Goal: Task Accomplishment & Management: Complete application form

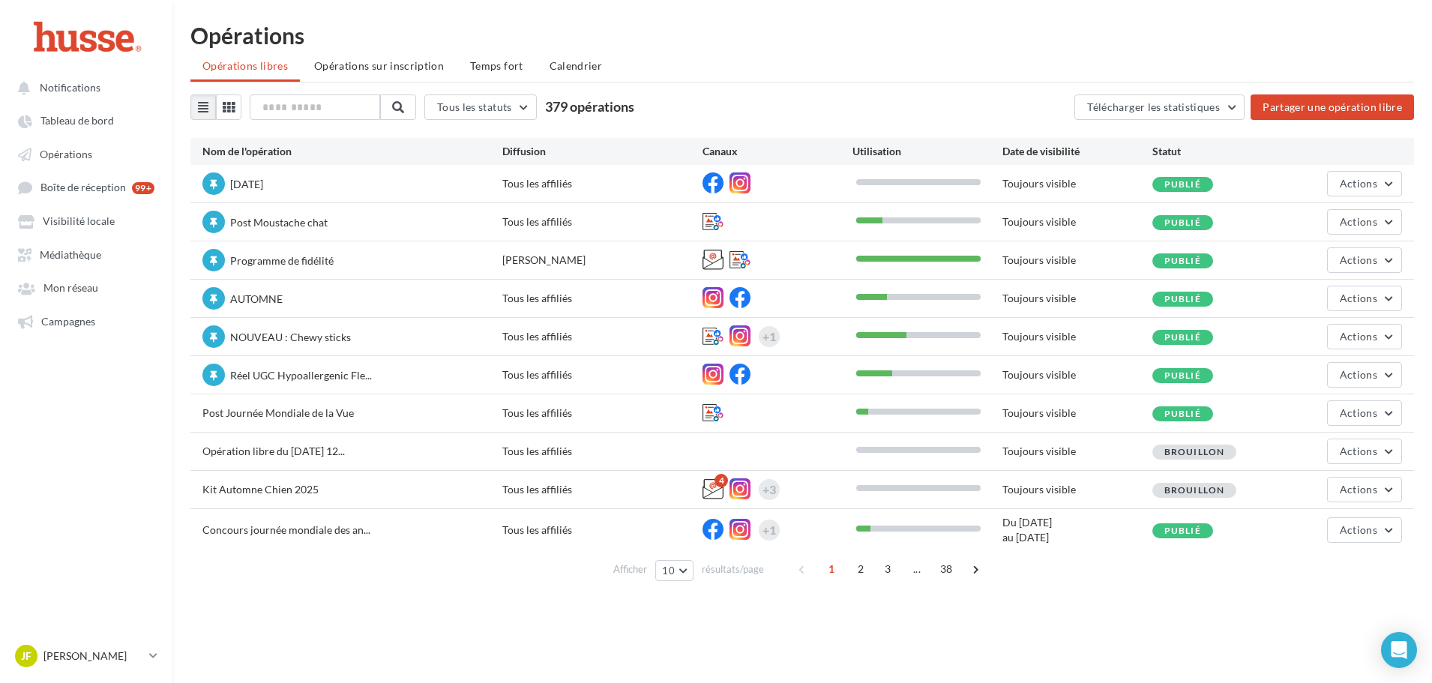
click at [32, 306] on ul "Notifications Tableau de bord Opérations Boîte de réception 99+ Médiathèque" at bounding box center [86, 203] width 171 height 273
click at [39, 336] on ul "Notifications Tableau de bord Opérations Boîte de réception 99+ Médiathèque" at bounding box center [86, 203] width 171 height 273
click at [60, 324] on span "Campagnes" at bounding box center [68, 321] width 54 height 13
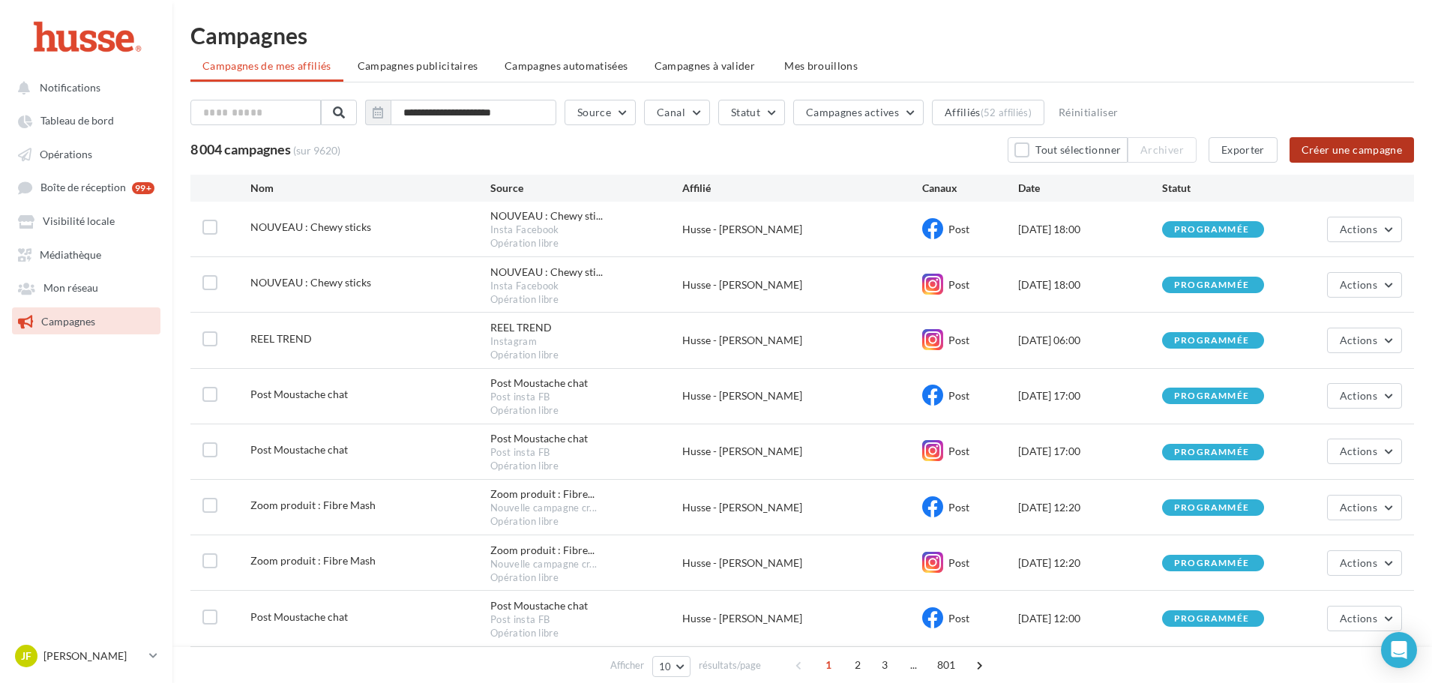
click at [1359, 147] on button "Créer une campagne" at bounding box center [1351, 149] width 124 height 25
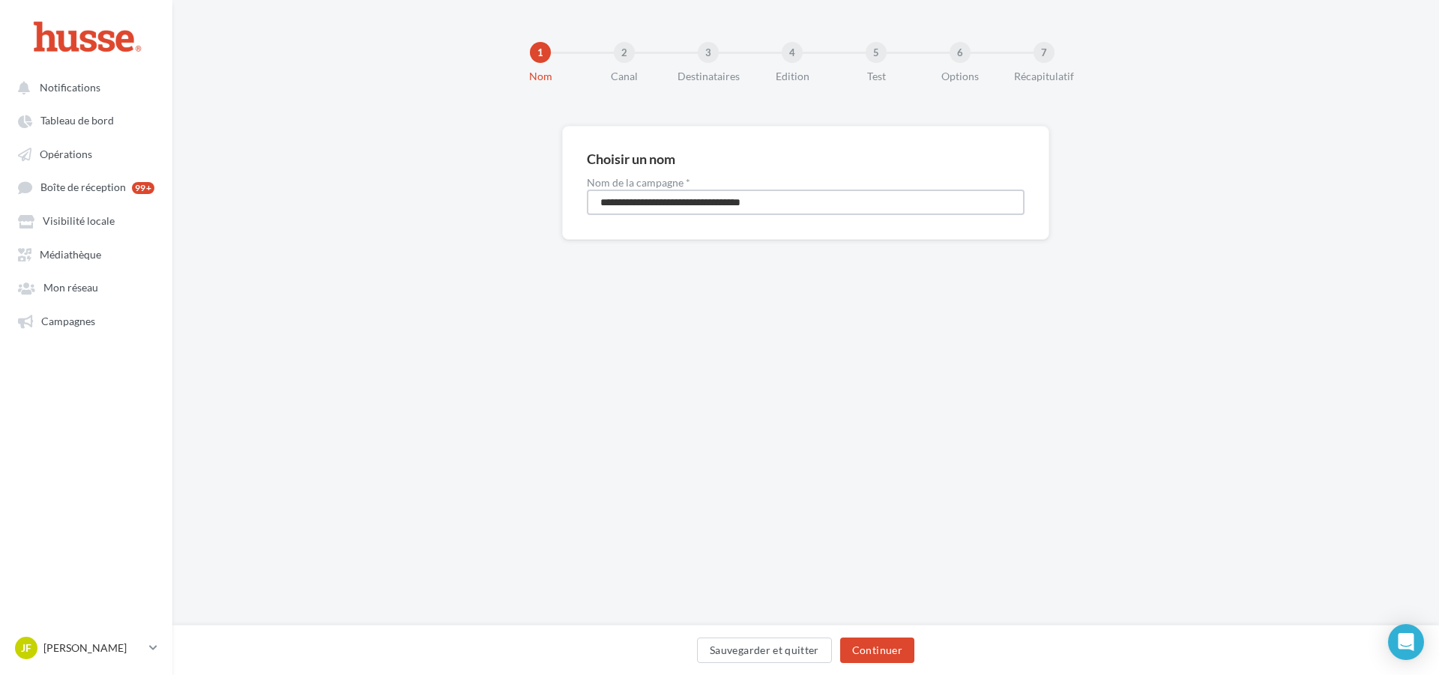
click at [792, 197] on input "**********" at bounding box center [806, 202] width 438 height 25
drag, startPoint x: 865, startPoint y: 209, endPoint x: 388, endPoint y: 199, distance: 476.9
click at [388, 199] on div "**********" at bounding box center [805, 207] width 1267 height 162
click at [728, 653] on button "Sauvegarder et quitter" at bounding box center [764, 650] width 135 height 25
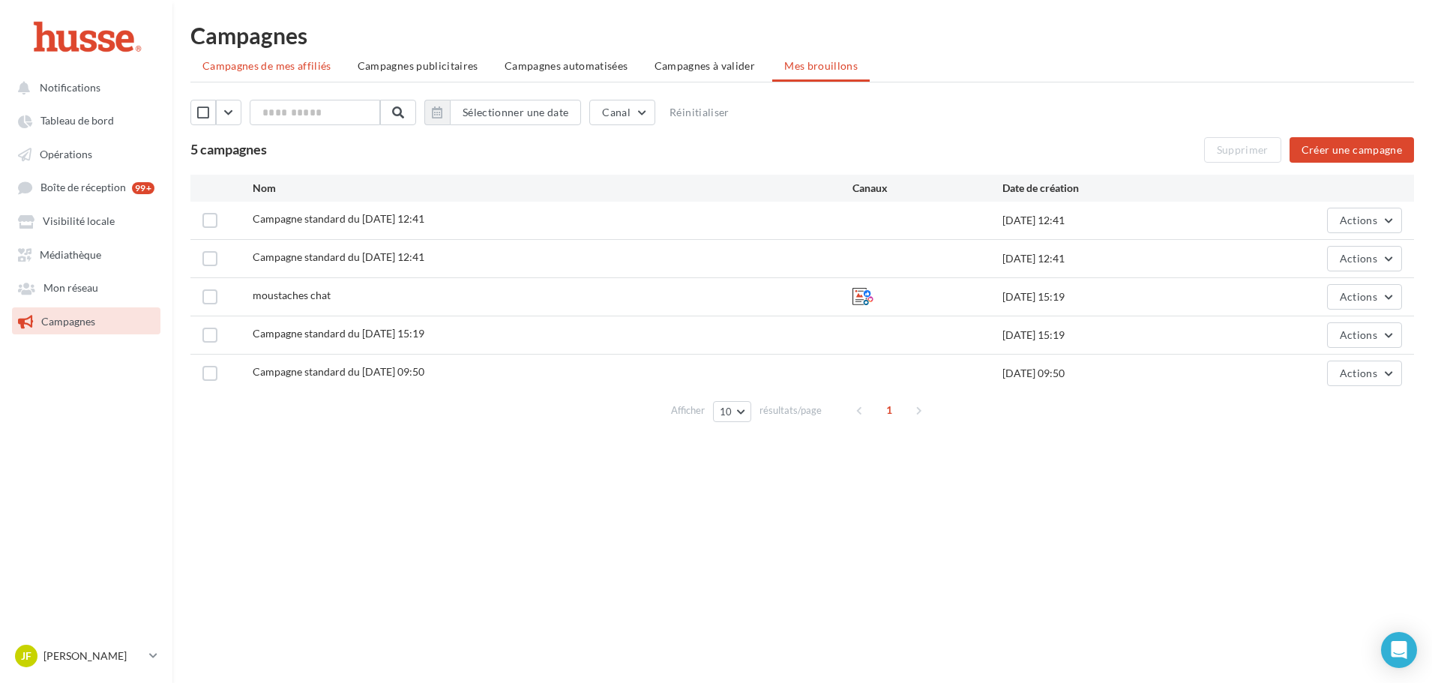
click at [285, 64] on span "Campagnes de mes affiliés" at bounding box center [266, 65] width 129 height 13
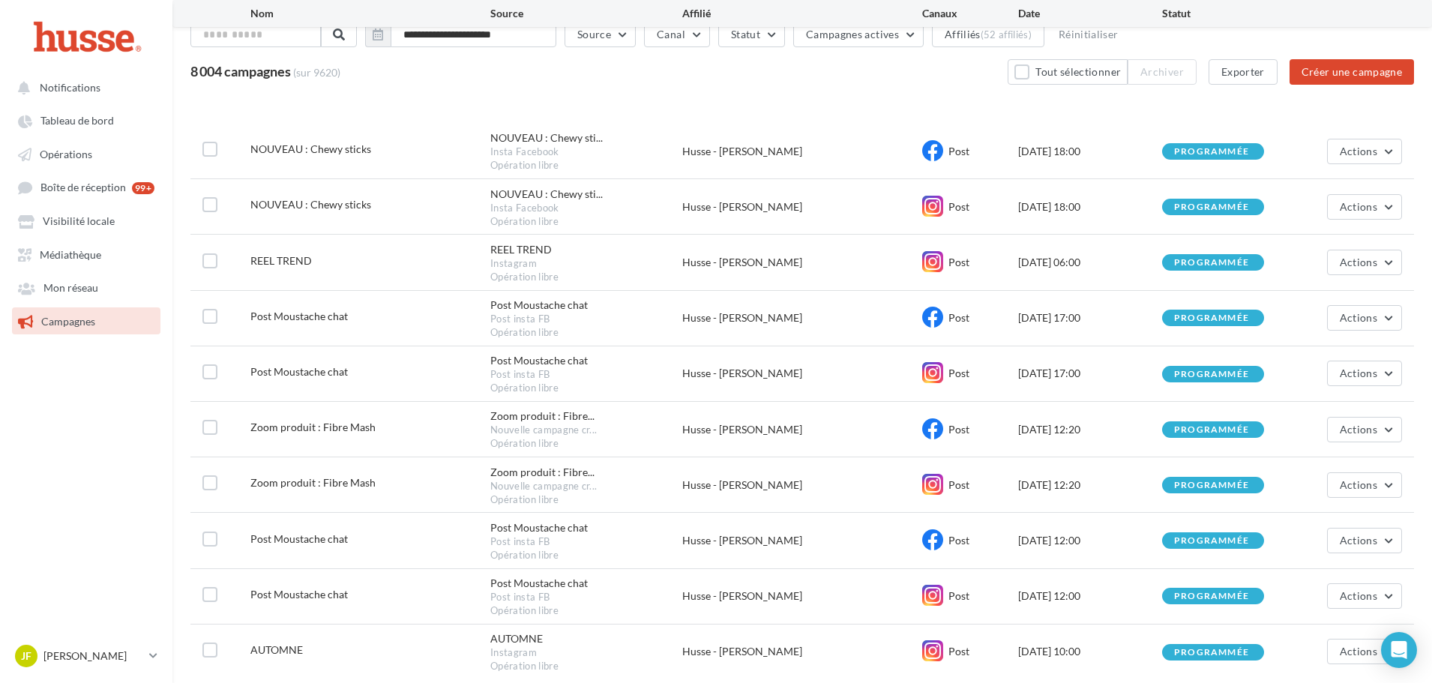
scroll to position [186, 0]
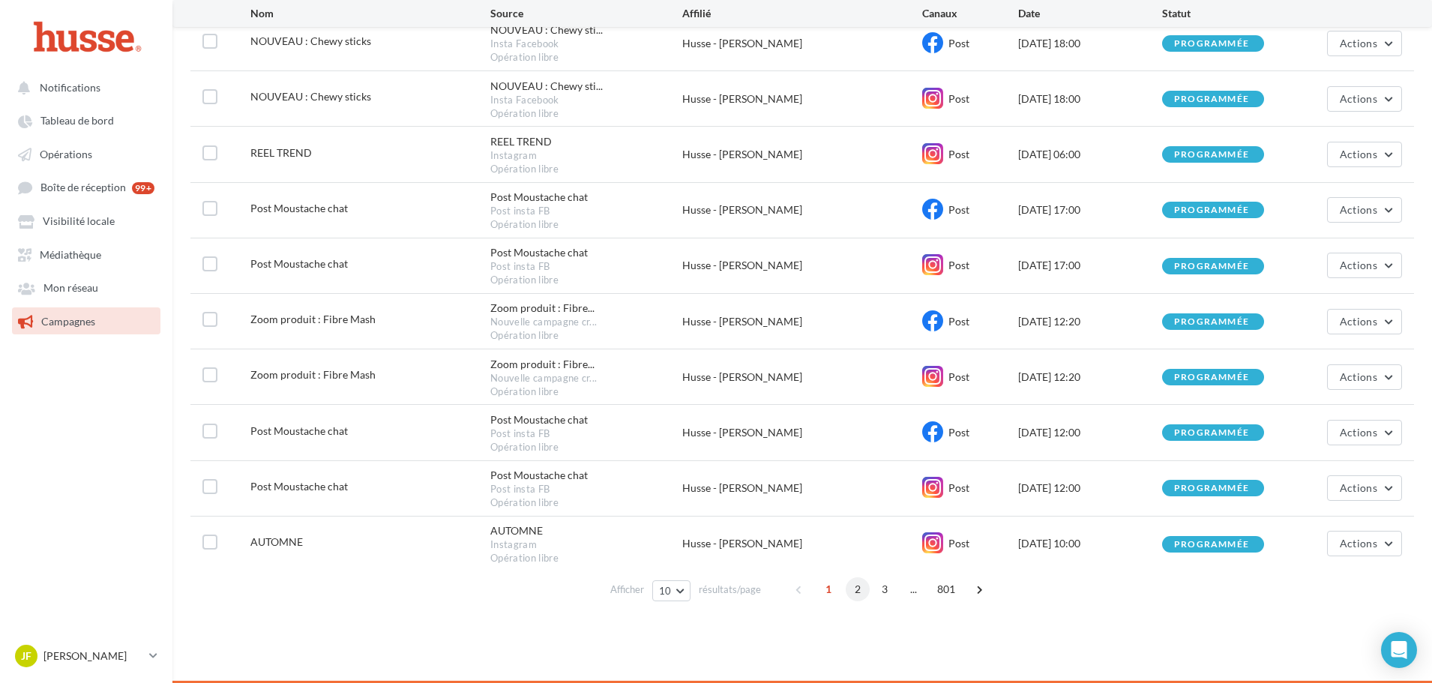
click at [850, 594] on span "2" at bounding box center [858, 589] width 24 height 24
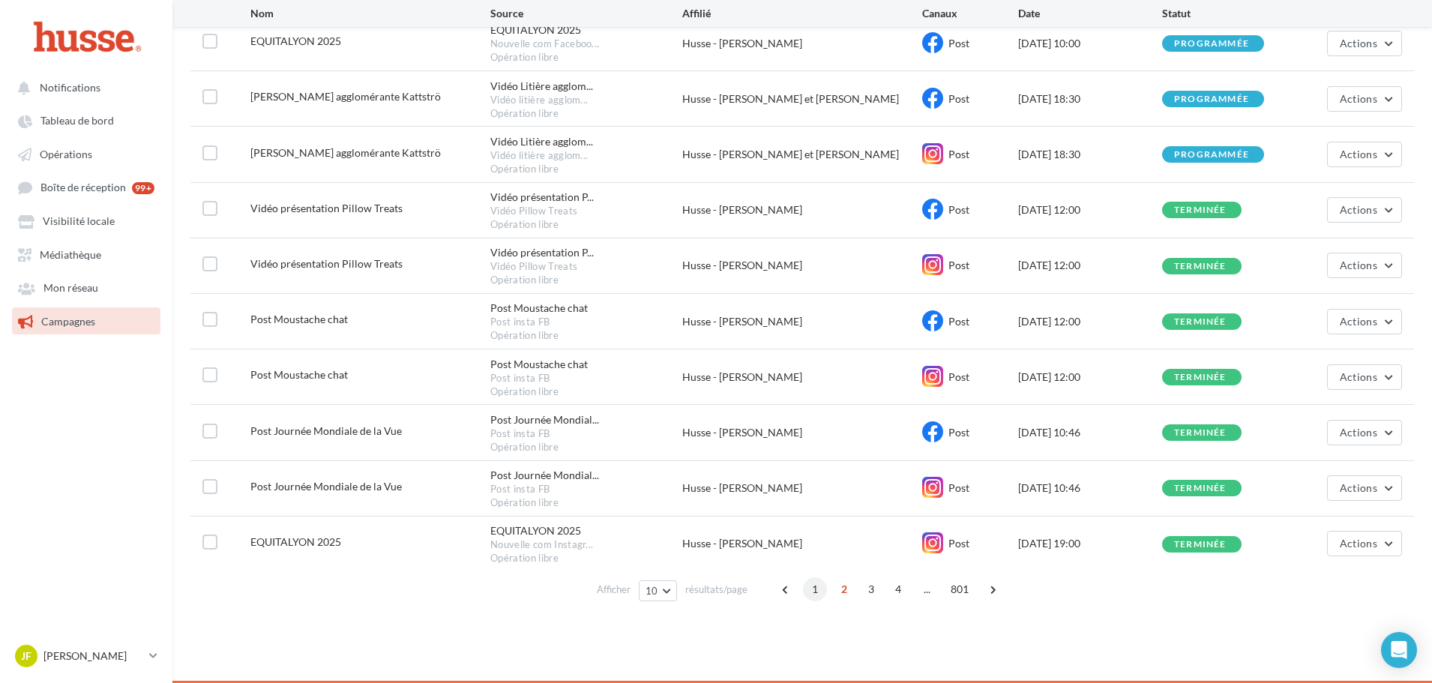
click at [825, 592] on div "1 2 3 4 ... 801" at bounding box center [891, 589] width 234 height 24
click at [822, 590] on span "1" at bounding box center [815, 589] width 24 height 24
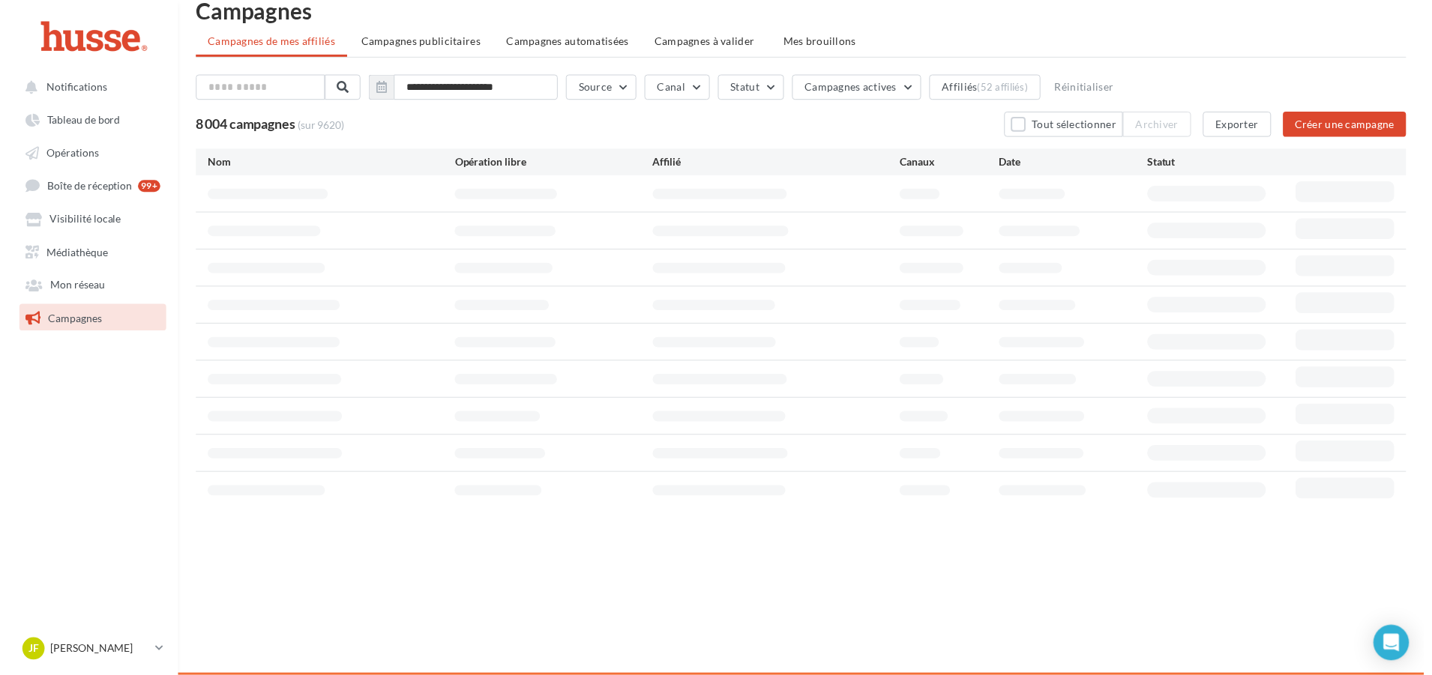
scroll to position [0, 0]
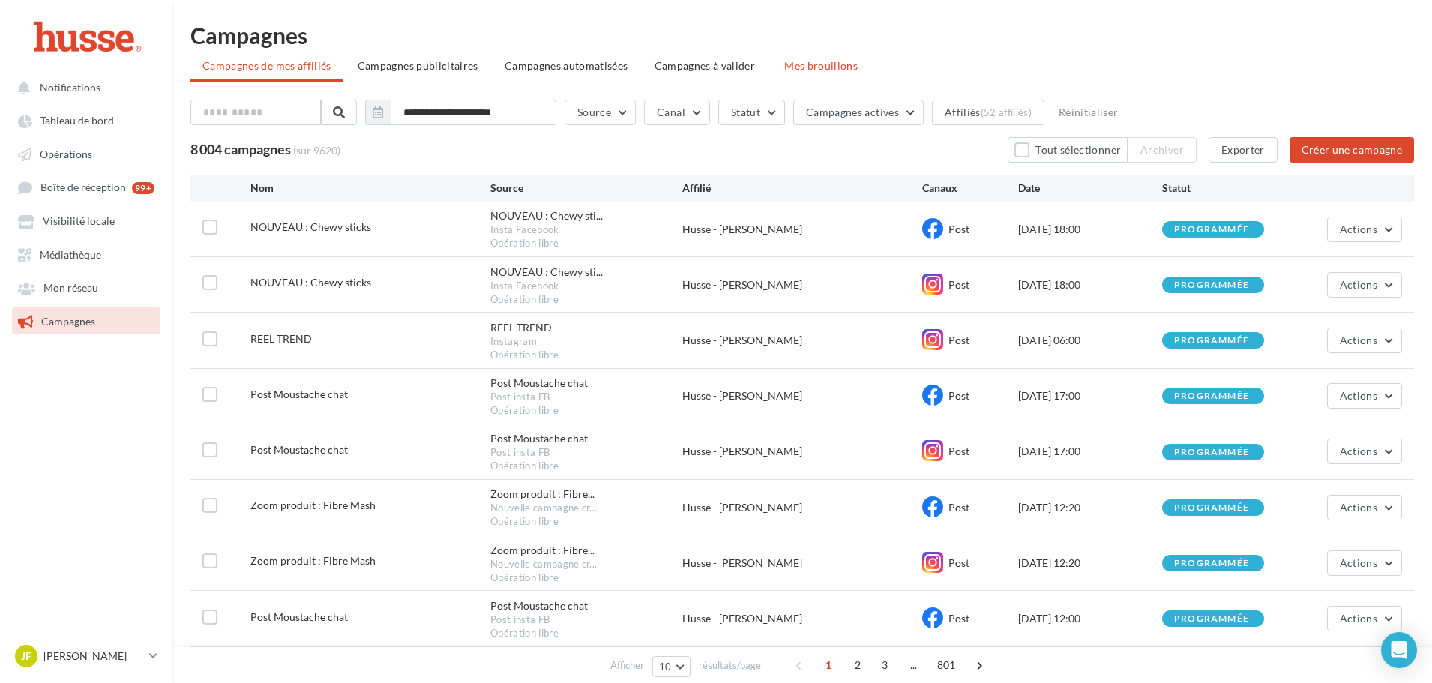
click at [816, 74] on li "Mes brouillons" at bounding box center [820, 65] width 97 height 27
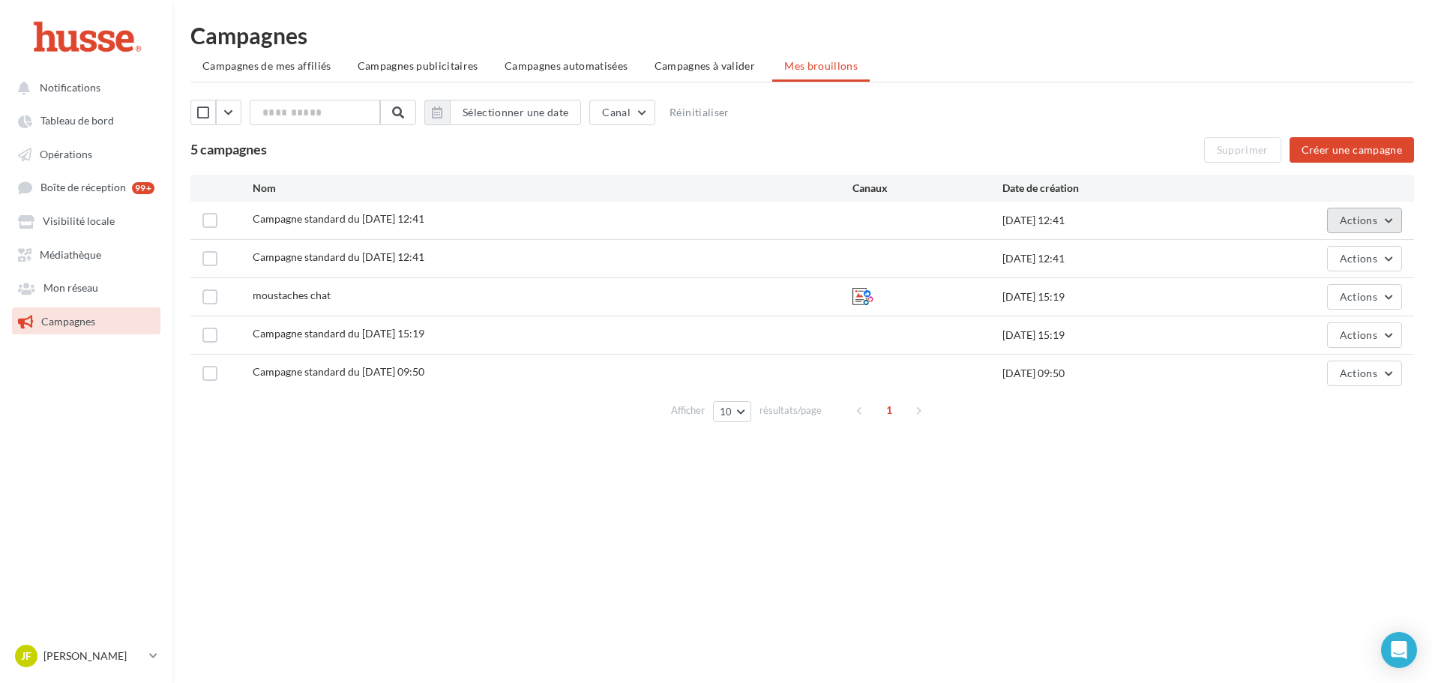
click at [1336, 232] on button "Actions" at bounding box center [1364, 220] width 75 height 25
click at [1337, 253] on button "Editer" at bounding box center [1327, 255] width 150 height 39
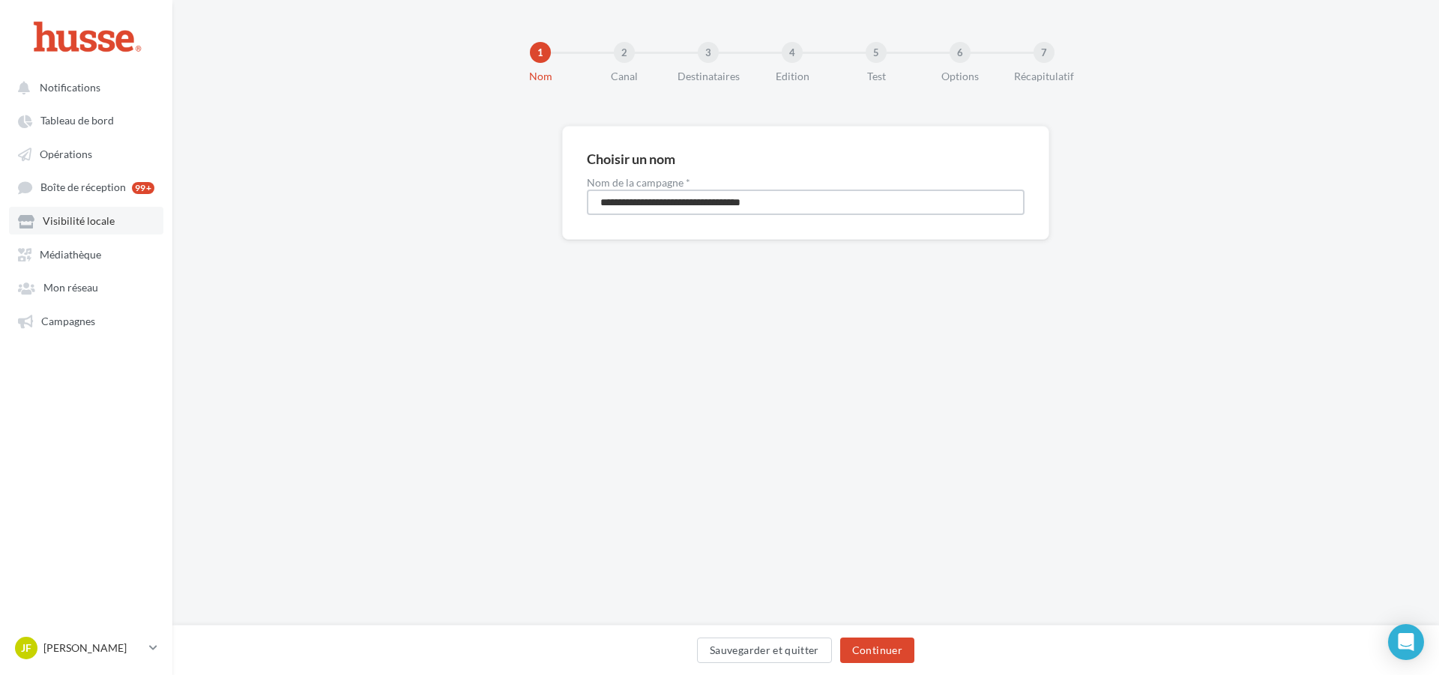
drag, startPoint x: 847, startPoint y: 207, endPoint x: 55, endPoint y: 215, distance: 792.4
click at [76, 214] on div "Notifications Tableau de bord Opérations" at bounding box center [719, 337] width 1439 height 675
type input "**********"
click at [879, 651] on button "Continuer" at bounding box center [877, 650] width 74 height 25
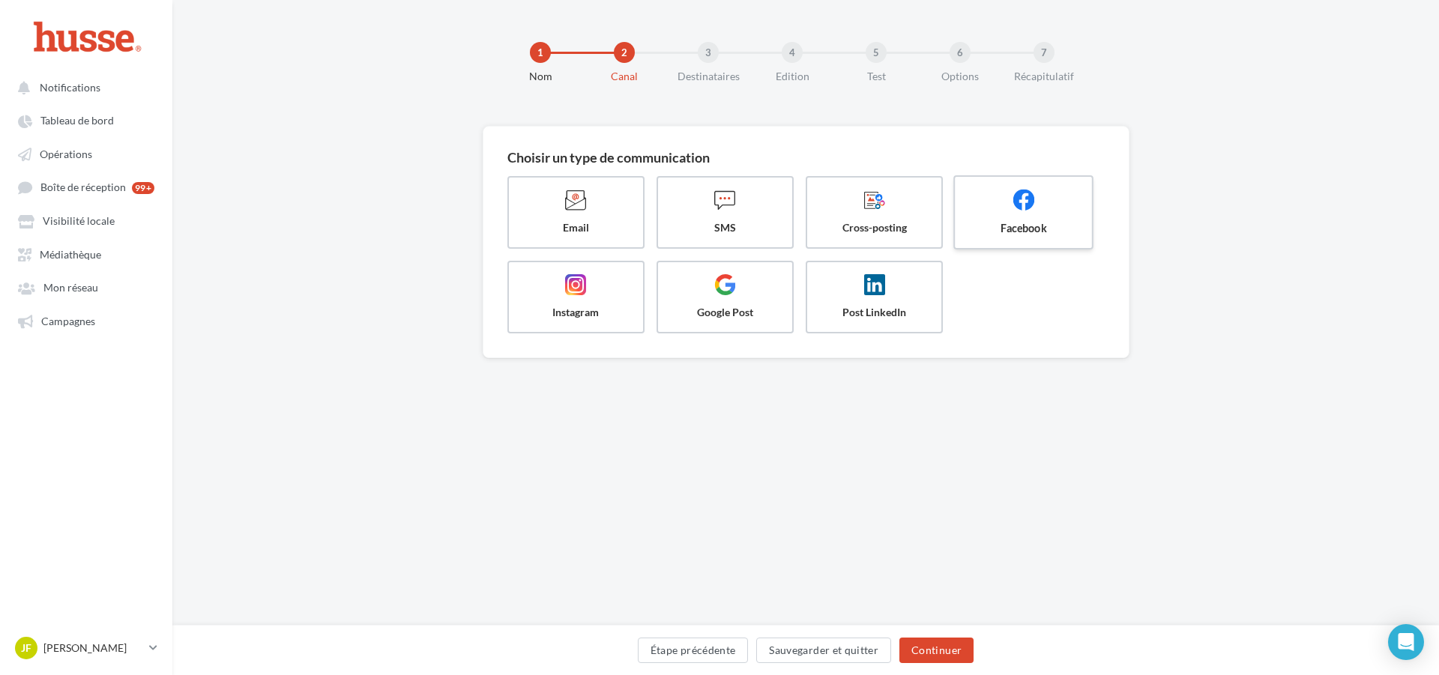
click at [1045, 214] on span at bounding box center [1024, 201] width 112 height 25
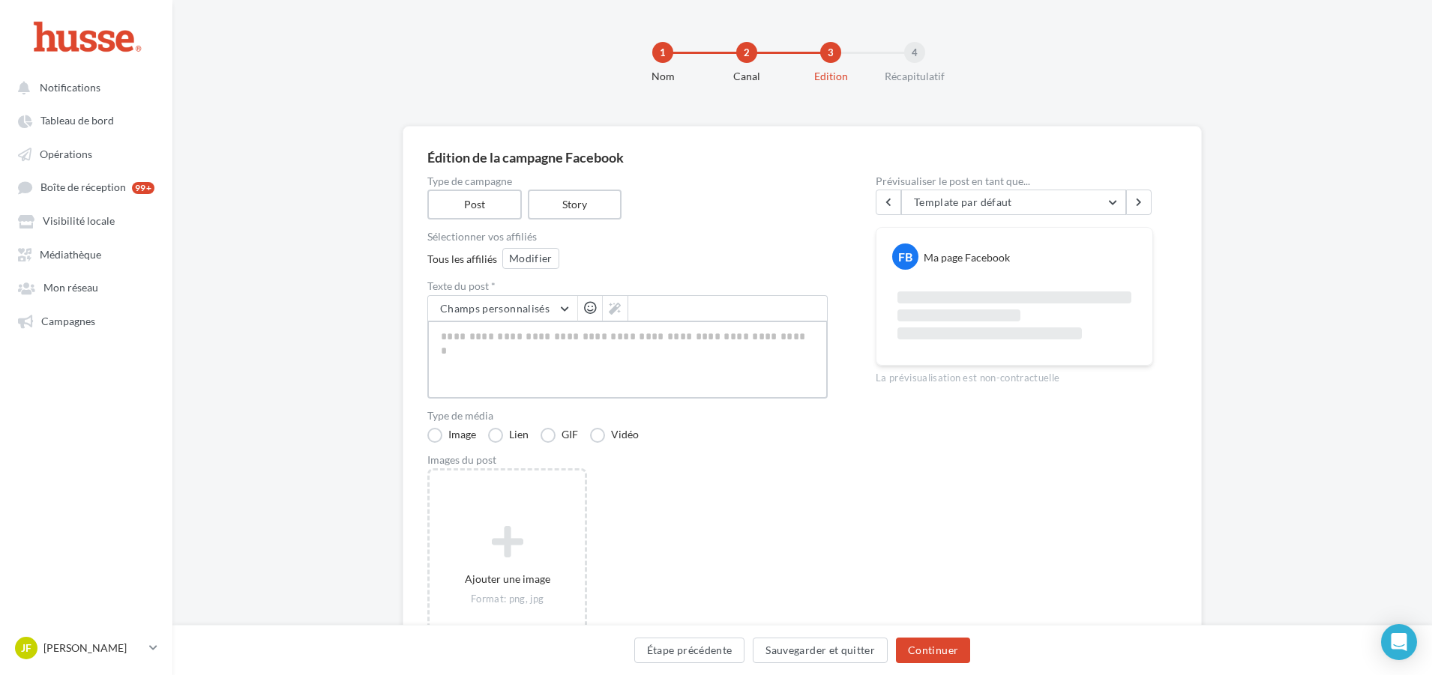
click at [615, 343] on textarea at bounding box center [627, 360] width 400 height 78
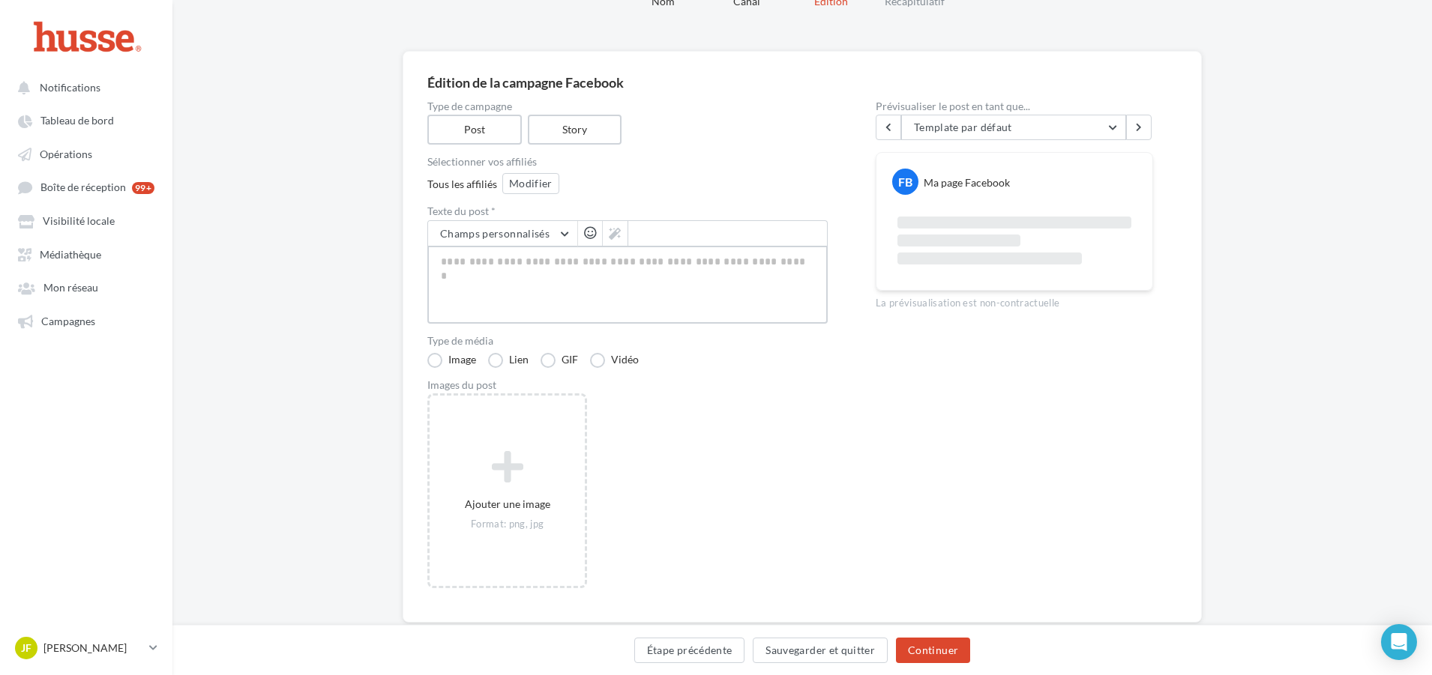
paste textarea "**********"
type textarea "**********"
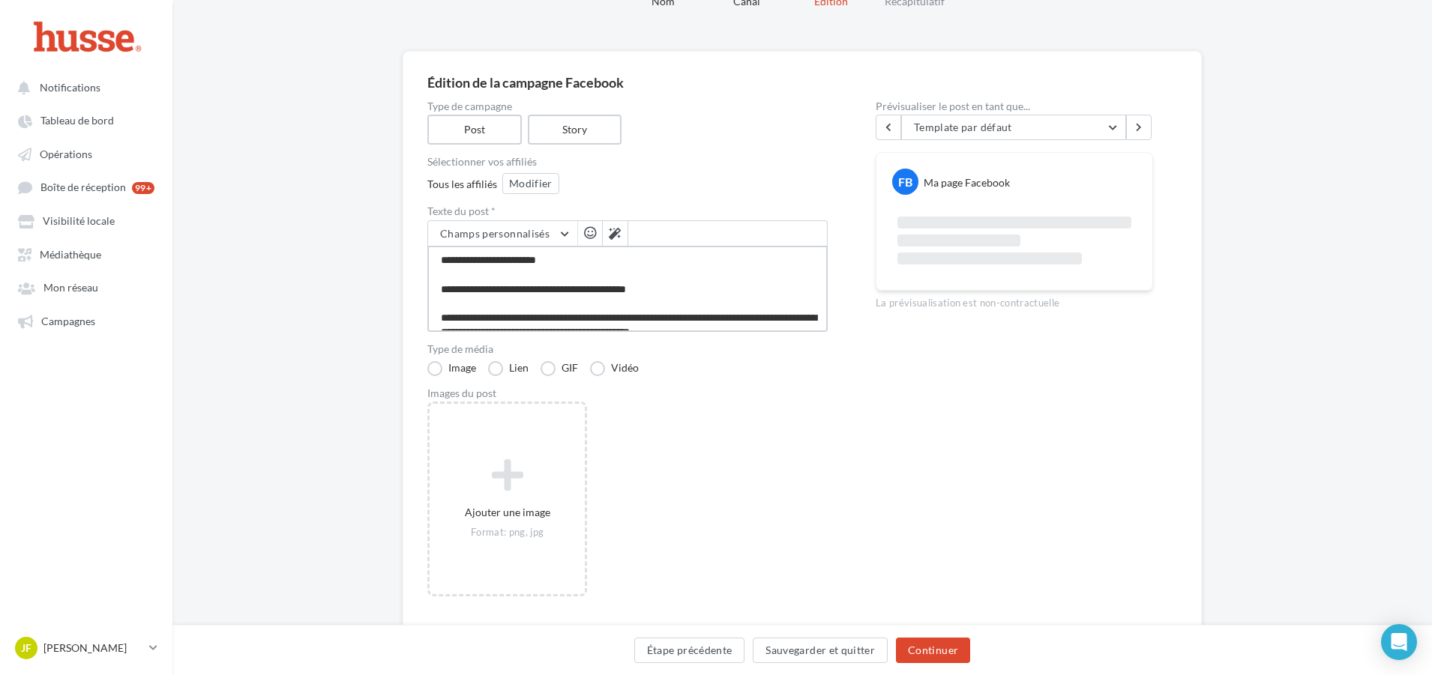
scroll to position [211, 0]
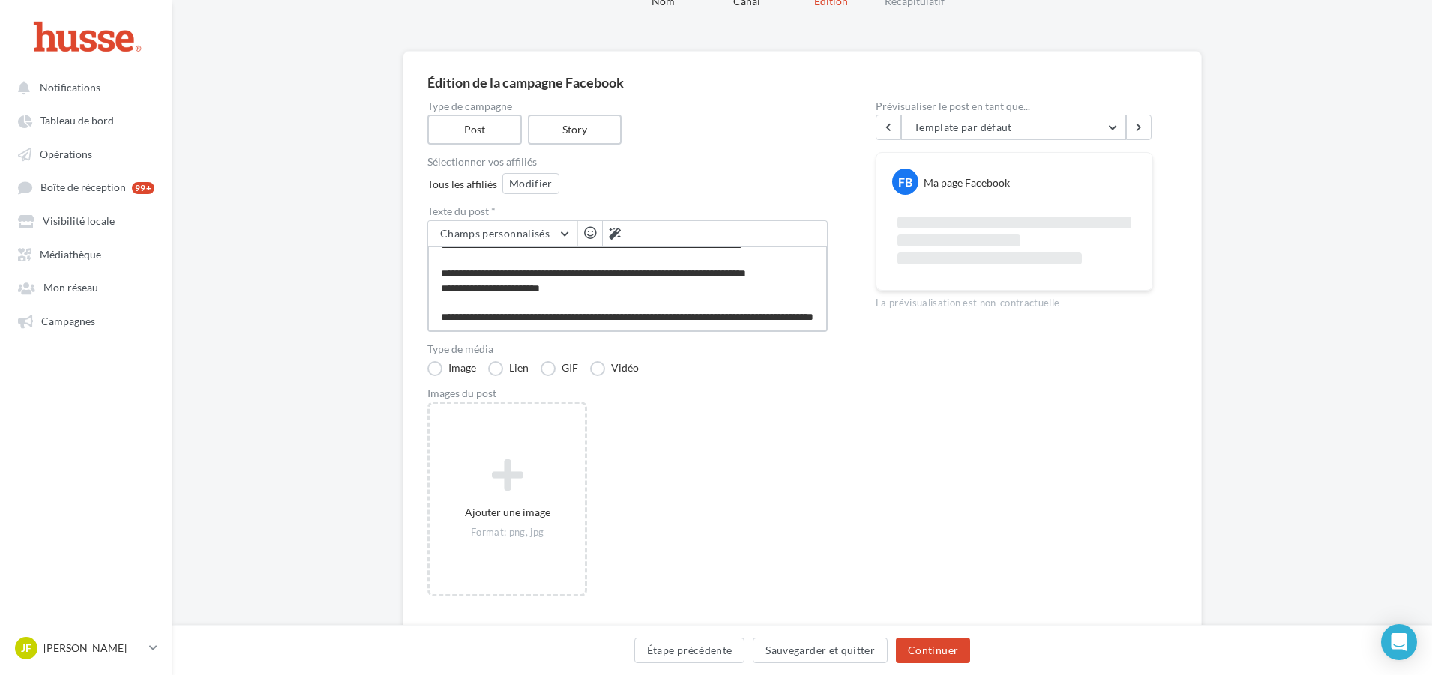
click at [702, 314] on textarea "**********" at bounding box center [627, 289] width 400 height 86
type textarea "**********"
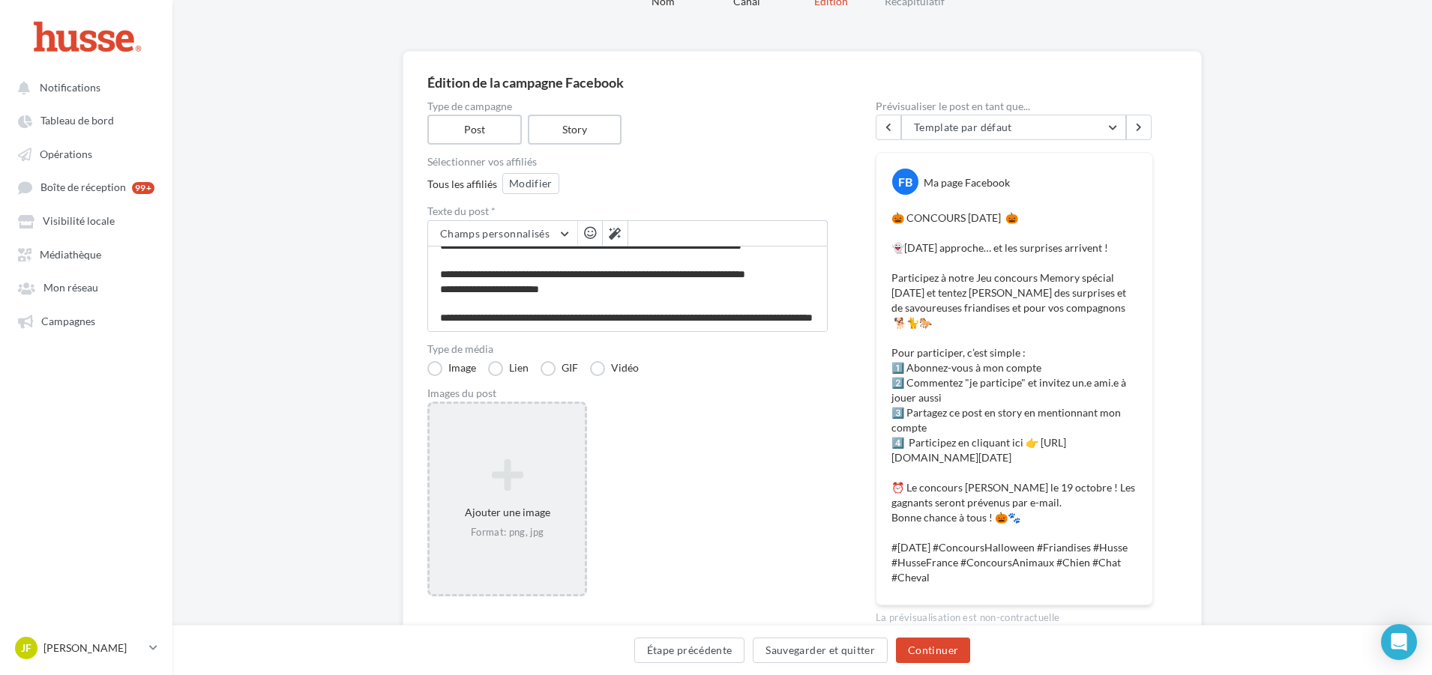
click at [514, 493] on icon at bounding box center [507, 475] width 143 height 36
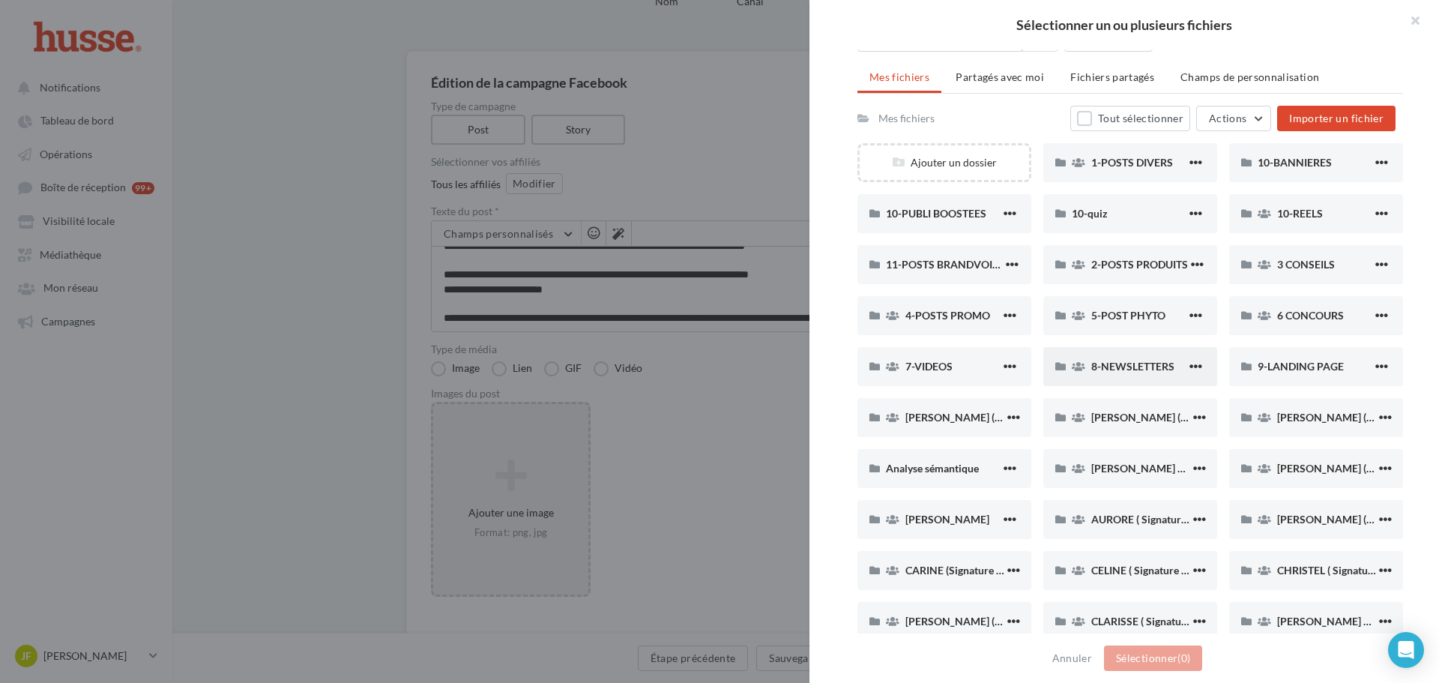
scroll to position [0, 0]
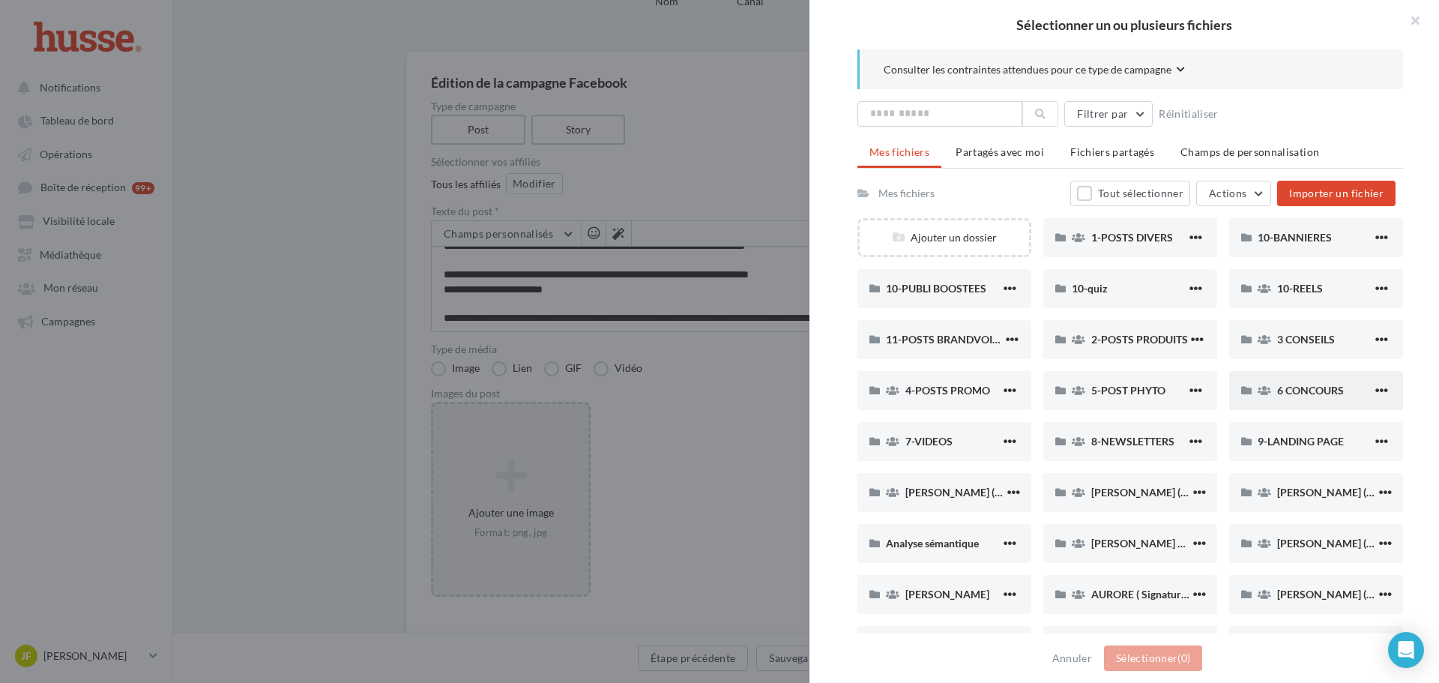
click at [1295, 400] on div "6 CONCOURS" at bounding box center [1316, 390] width 174 height 39
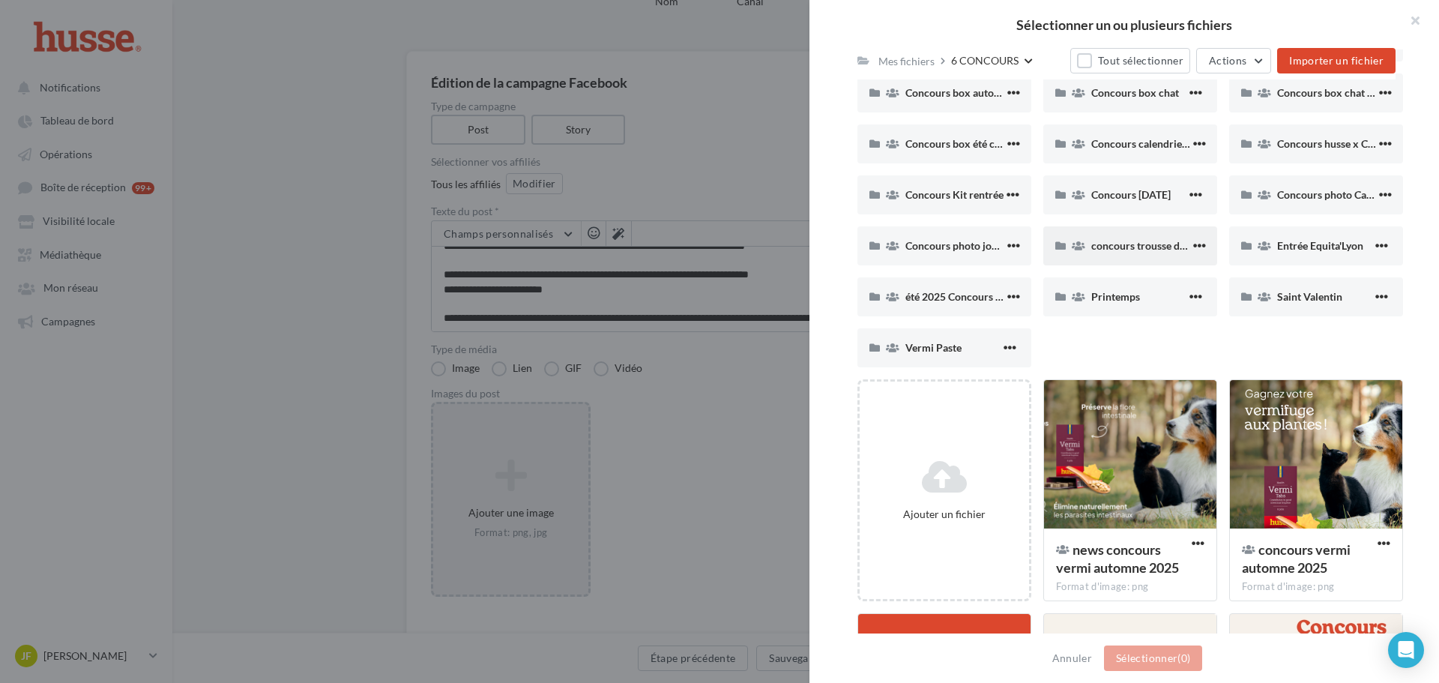
scroll to position [9, 0]
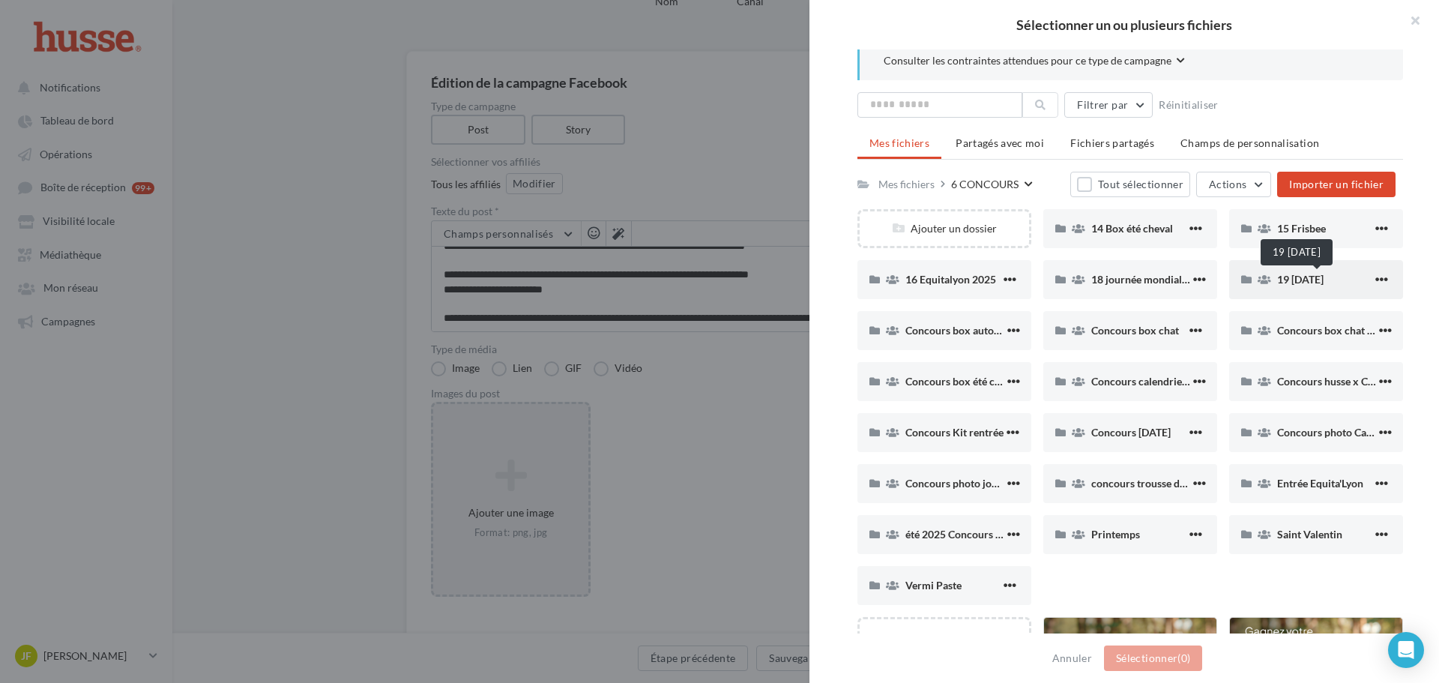
click at [1309, 283] on span "19 Halloween 2025" at bounding box center [1300, 279] width 46 height 13
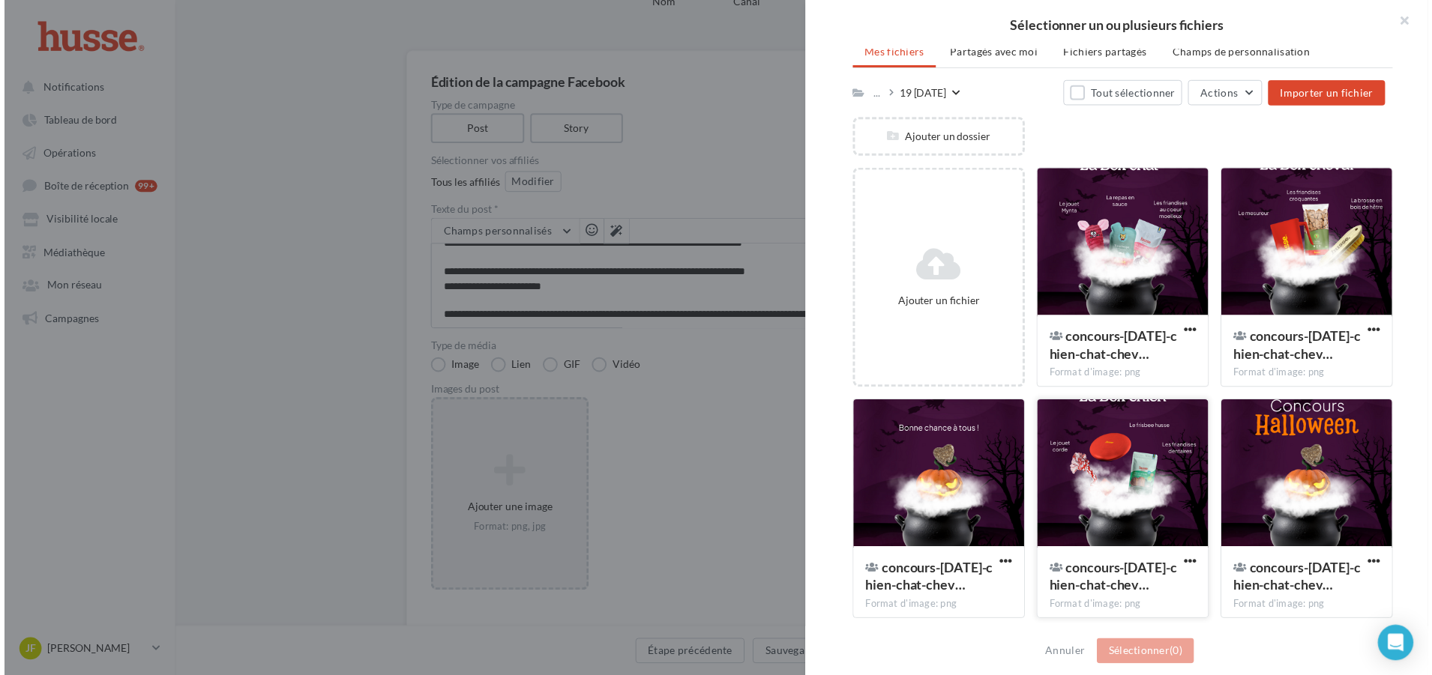
scroll to position [102, 0]
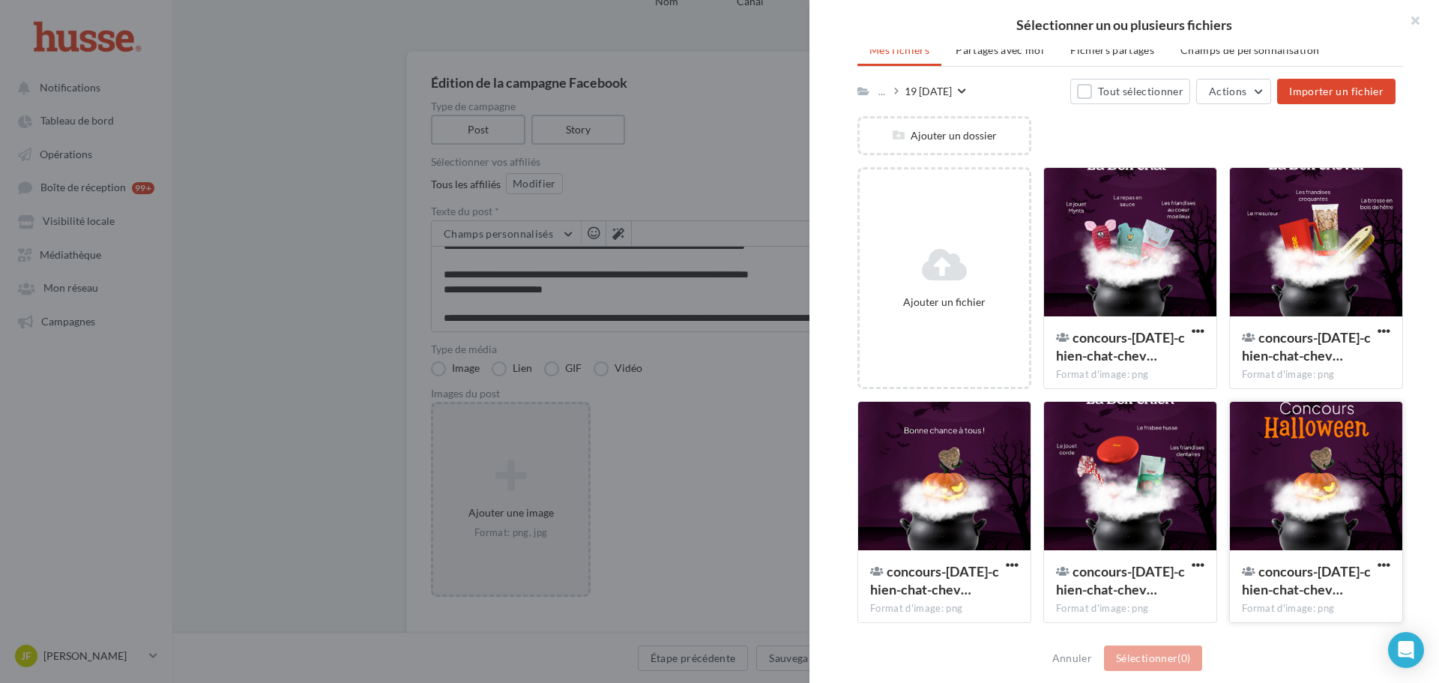
click at [1315, 491] on div at bounding box center [1316, 477] width 172 height 150
click at [1112, 494] on div at bounding box center [1130, 477] width 172 height 150
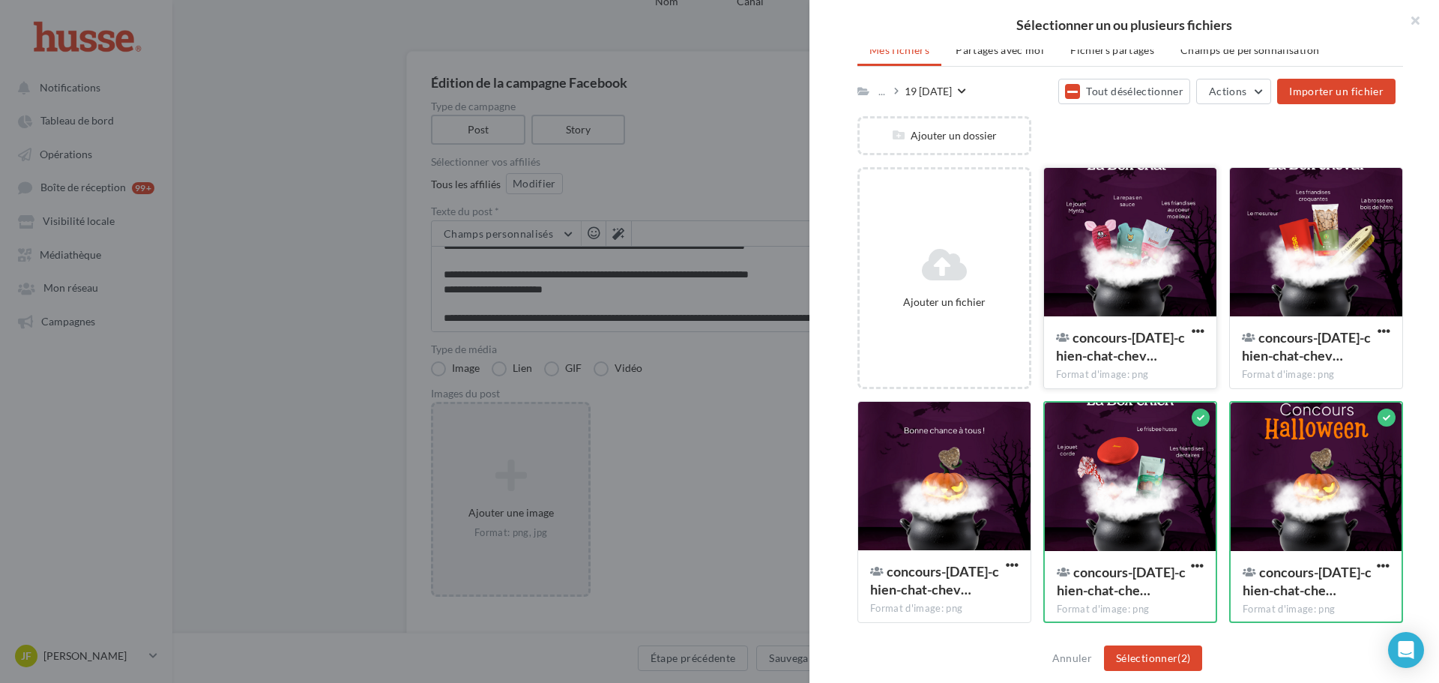
click at [1143, 283] on div at bounding box center [1130, 243] width 172 height 150
click at [1292, 259] on div at bounding box center [1316, 243] width 172 height 150
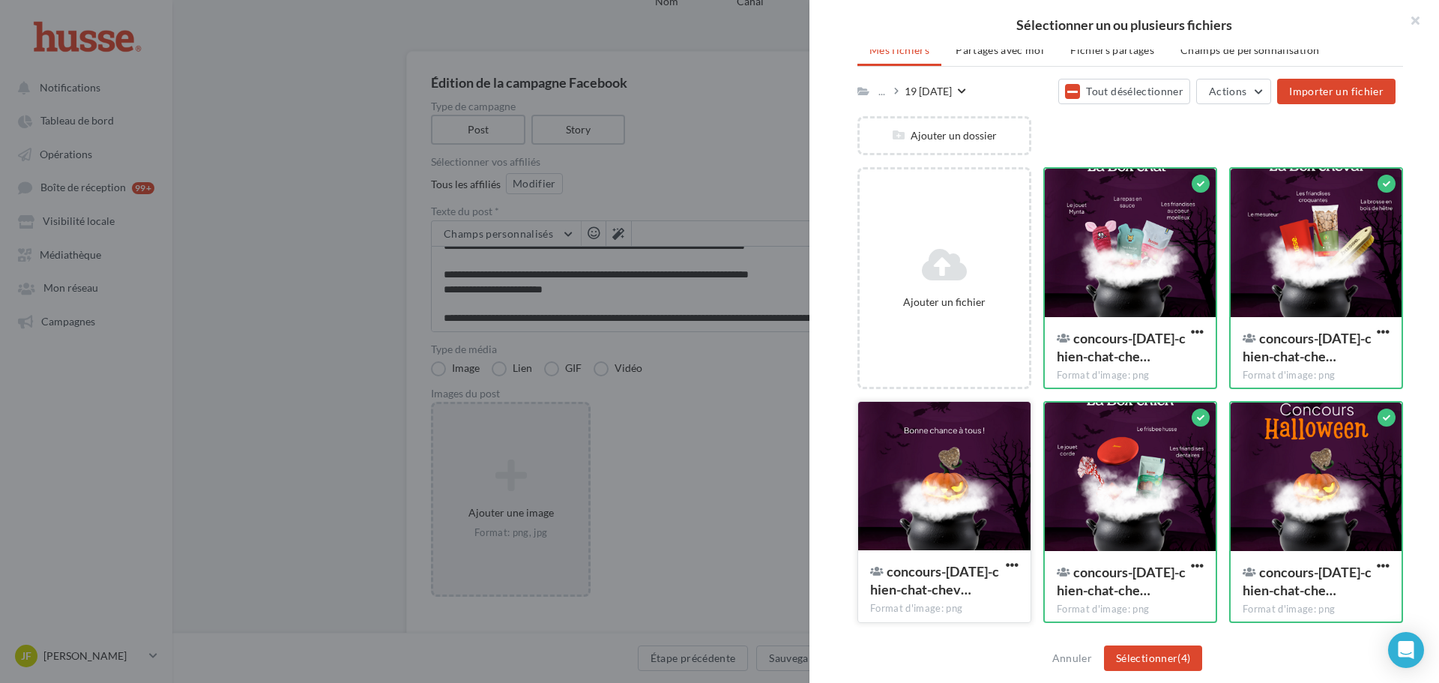
click at [948, 515] on div at bounding box center [944, 477] width 172 height 150
click at [1163, 669] on button "Sélectionner (5)" at bounding box center [1153, 657] width 98 height 25
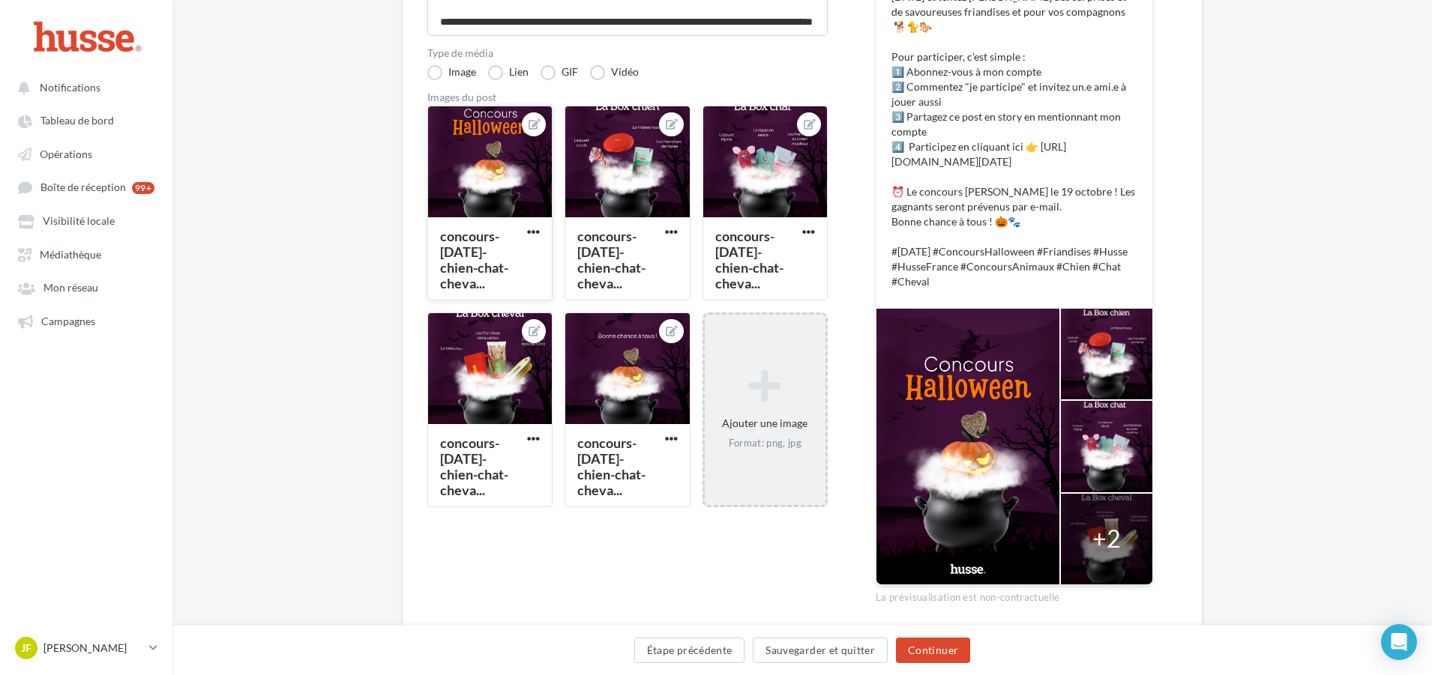
scroll to position [375, 0]
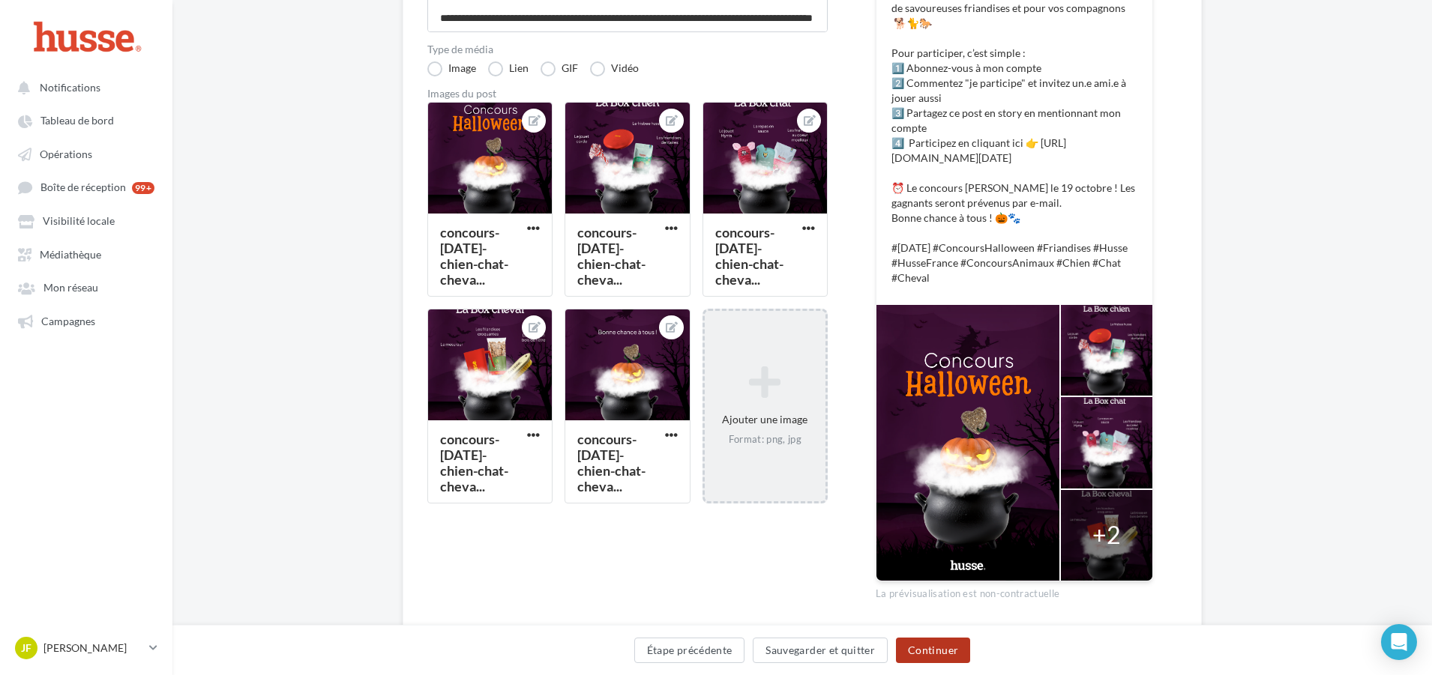
click at [925, 657] on button "Continuer" at bounding box center [933, 650] width 74 height 25
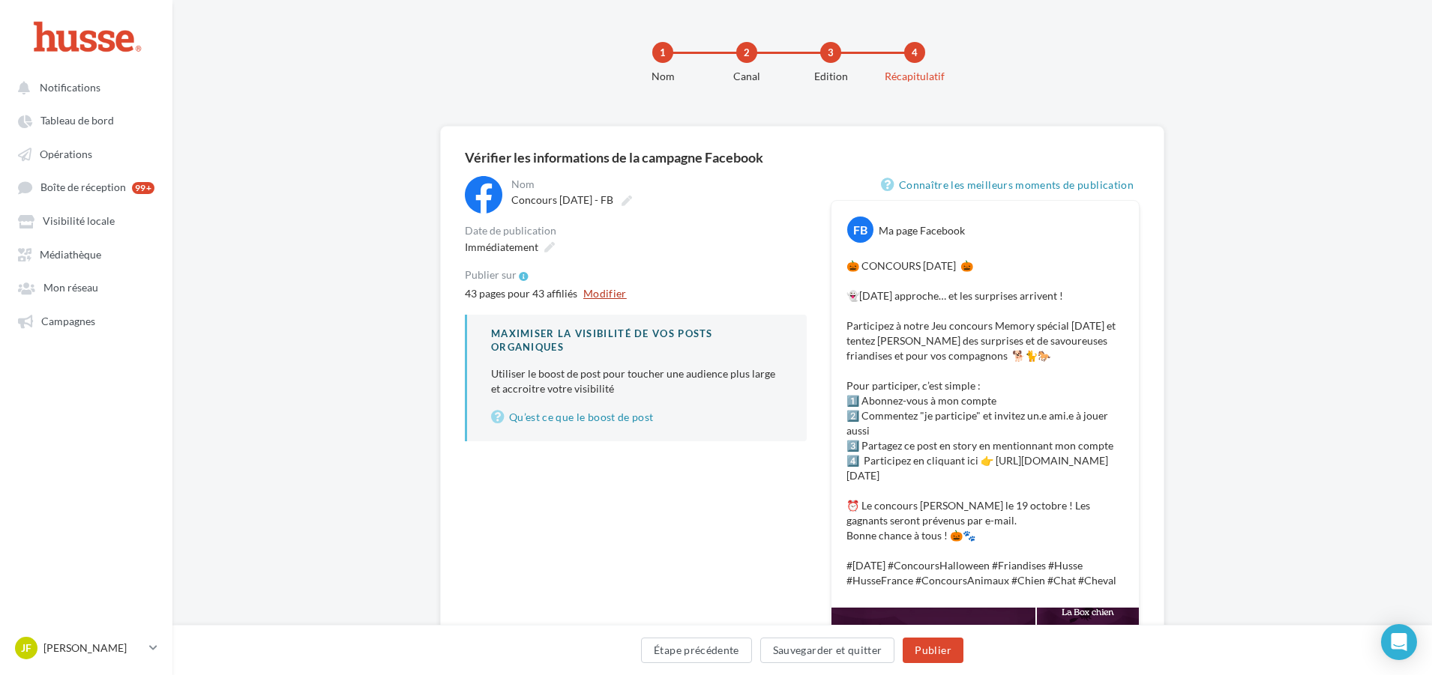
click at [594, 295] on button "Modifier" at bounding box center [604, 294] width 55 height 18
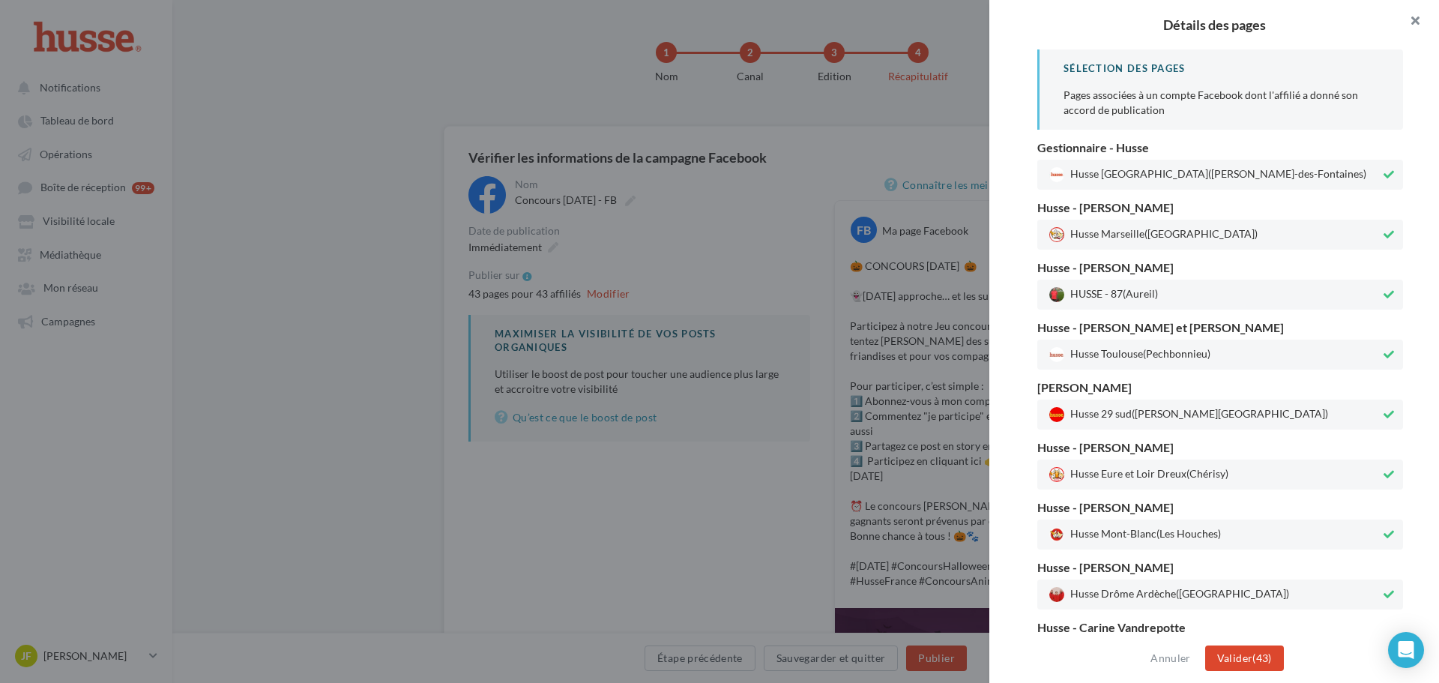
click at [1412, 32] on button "button" at bounding box center [1409, 22] width 60 height 45
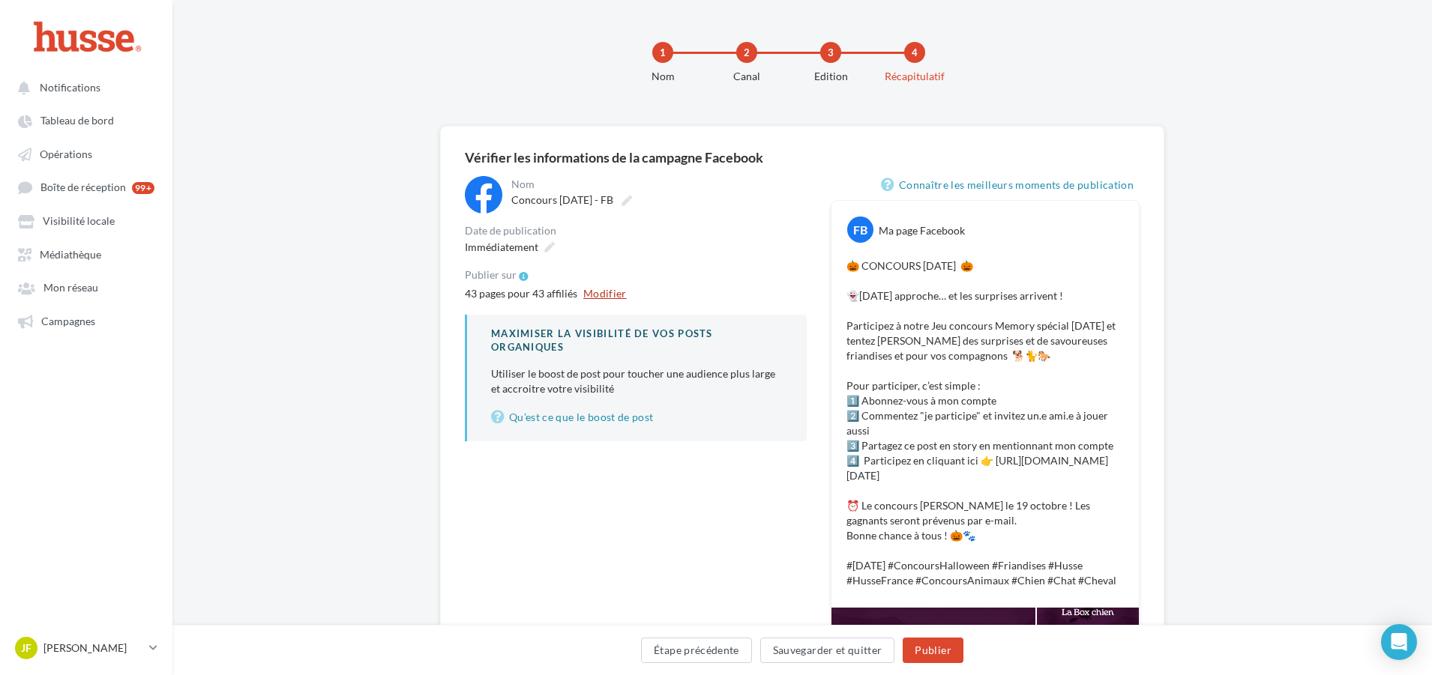
click at [591, 298] on button "Modifier" at bounding box center [604, 294] width 55 height 18
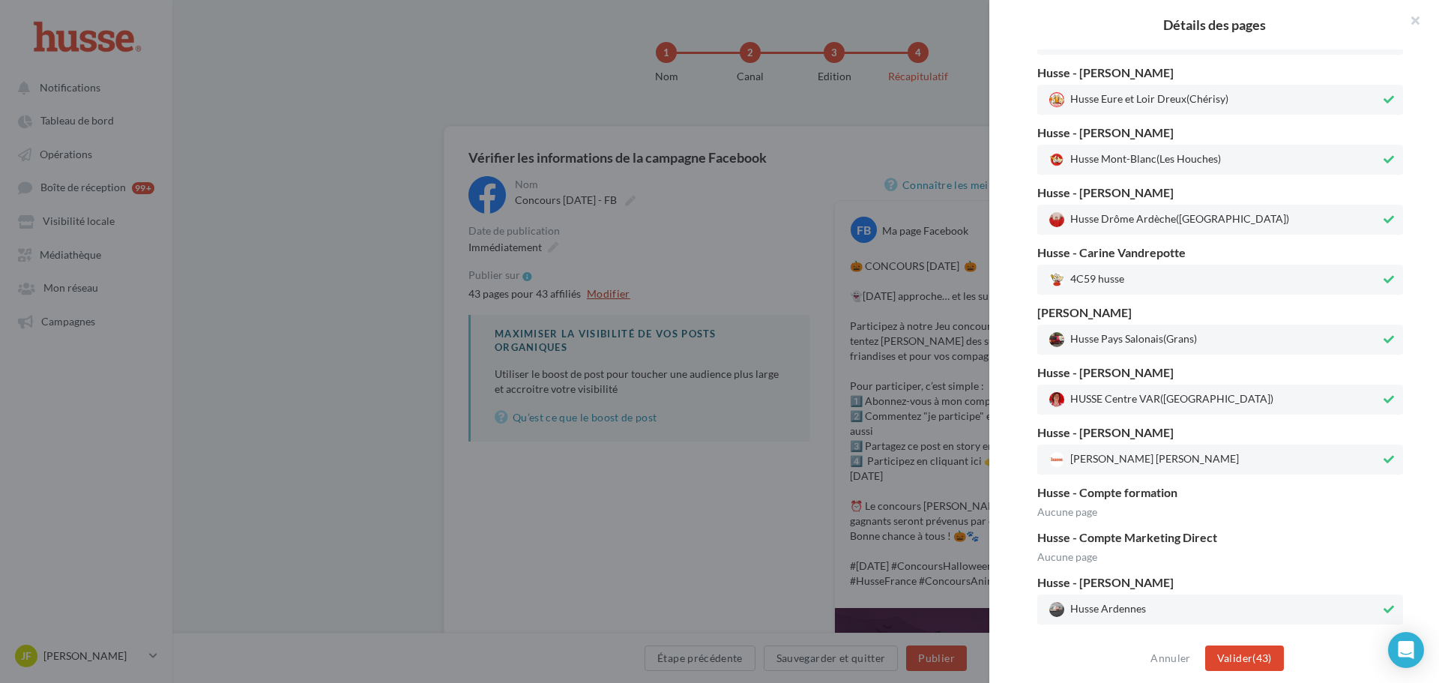
scroll to position [600, 0]
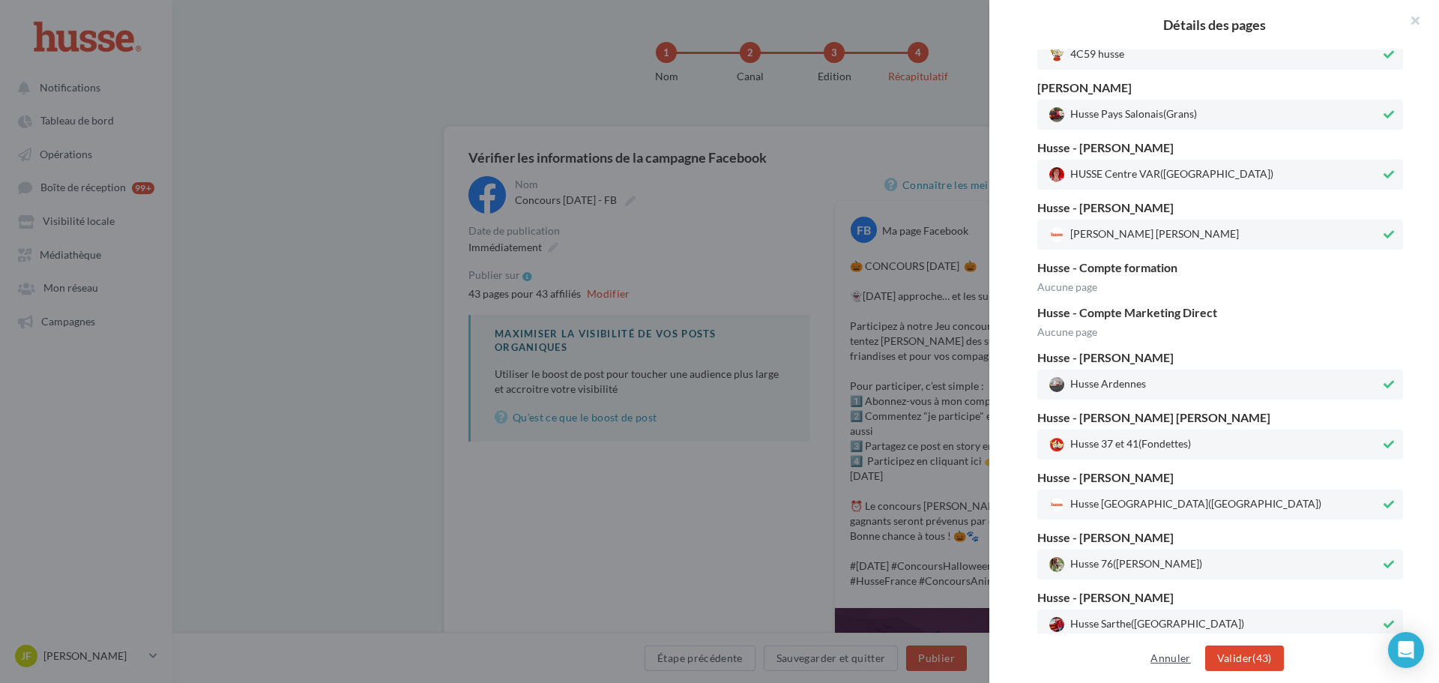
click at [1174, 658] on button "Annuler" at bounding box center [1171, 658] width 52 height 18
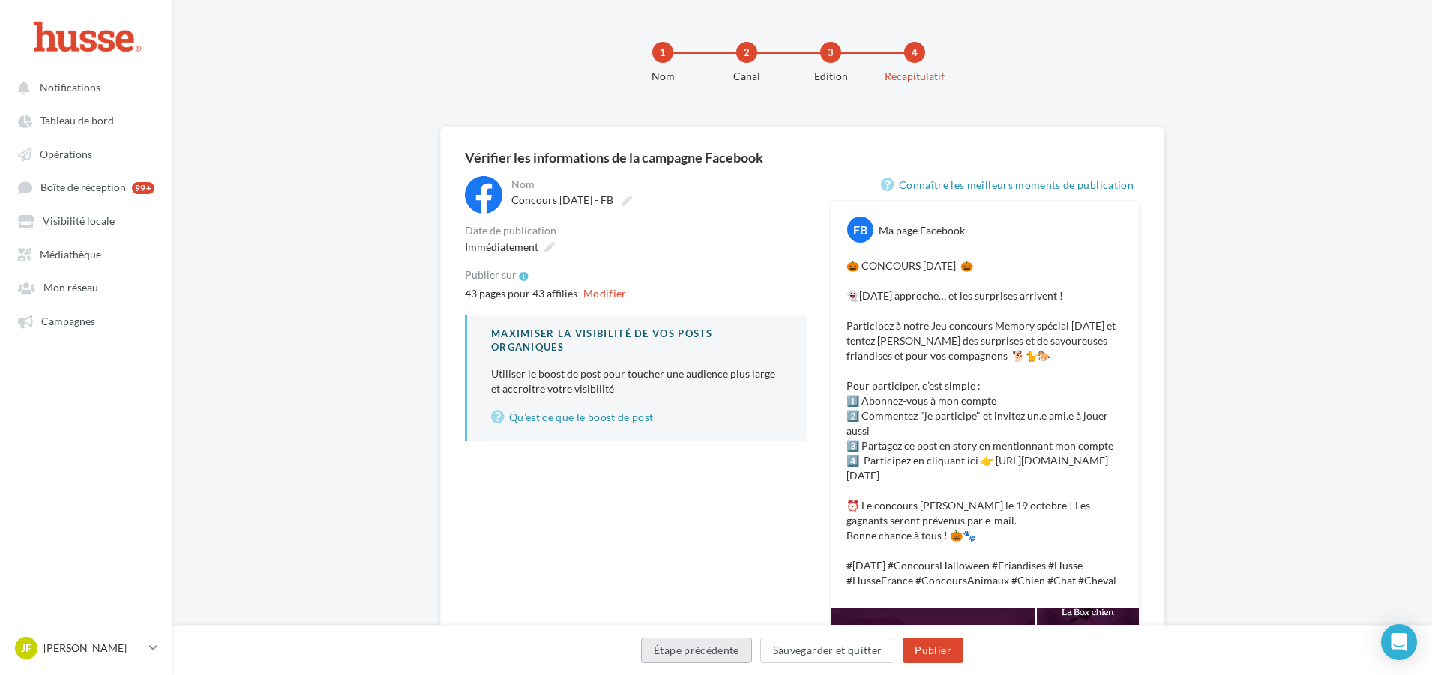
click at [687, 643] on button "Étape précédente" at bounding box center [696, 650] width 111 height 25
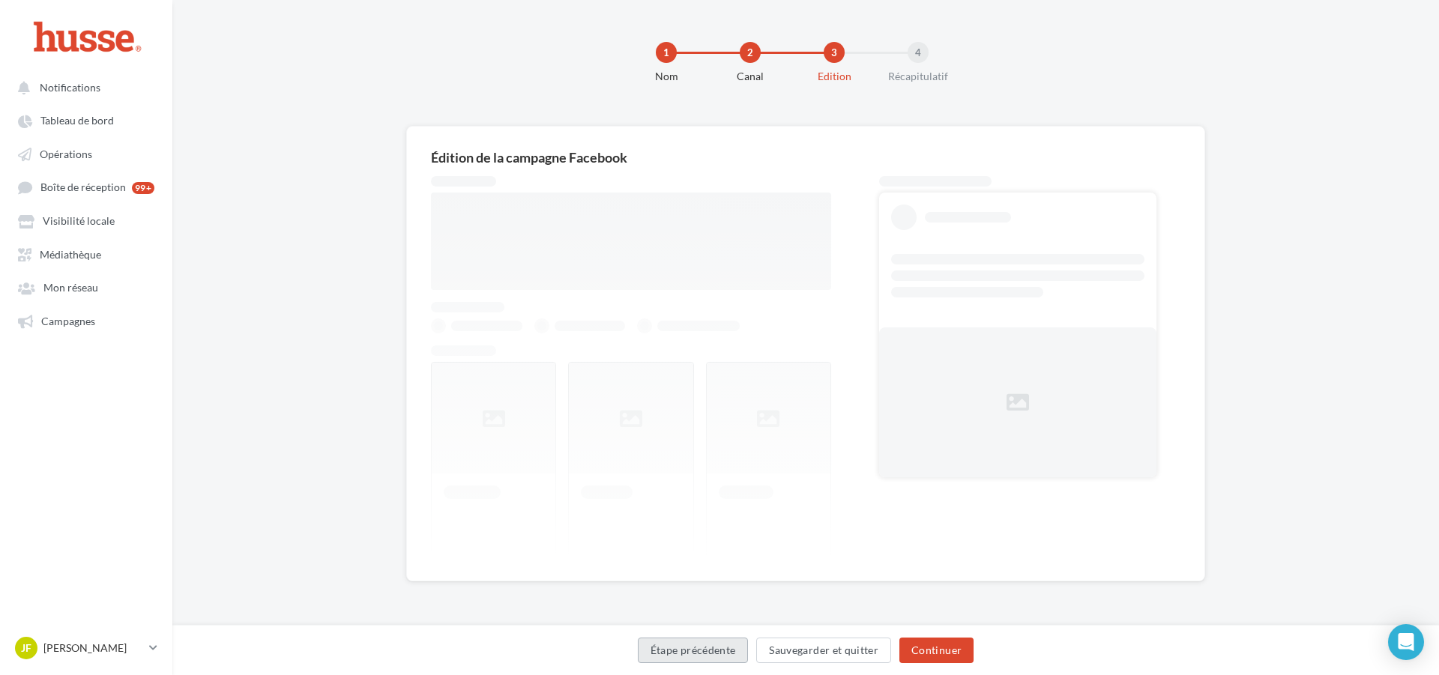
click at [687, 643] on button "Étape précédente" at bounding box center [693, 650] width 111 height 25
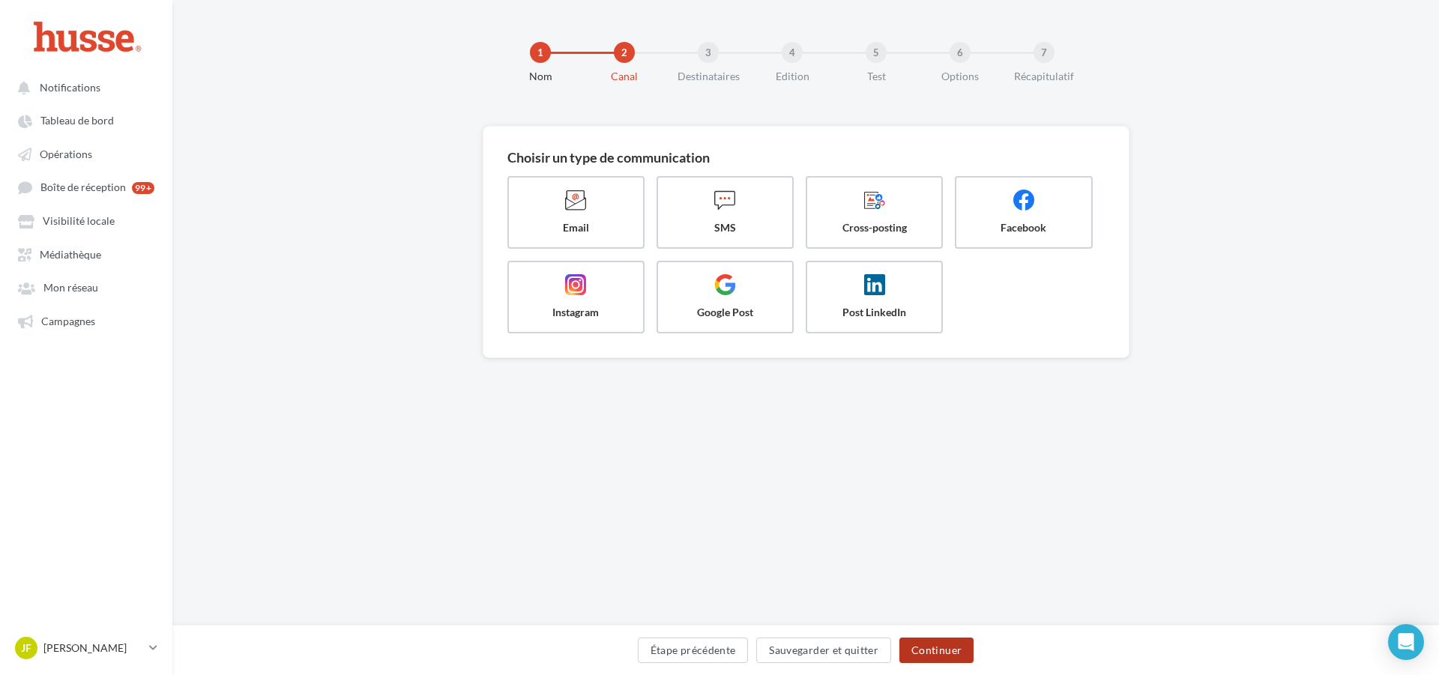
click at [938, 648] on button "Continuer" at bounding box center [937, 650] width 74 height 25
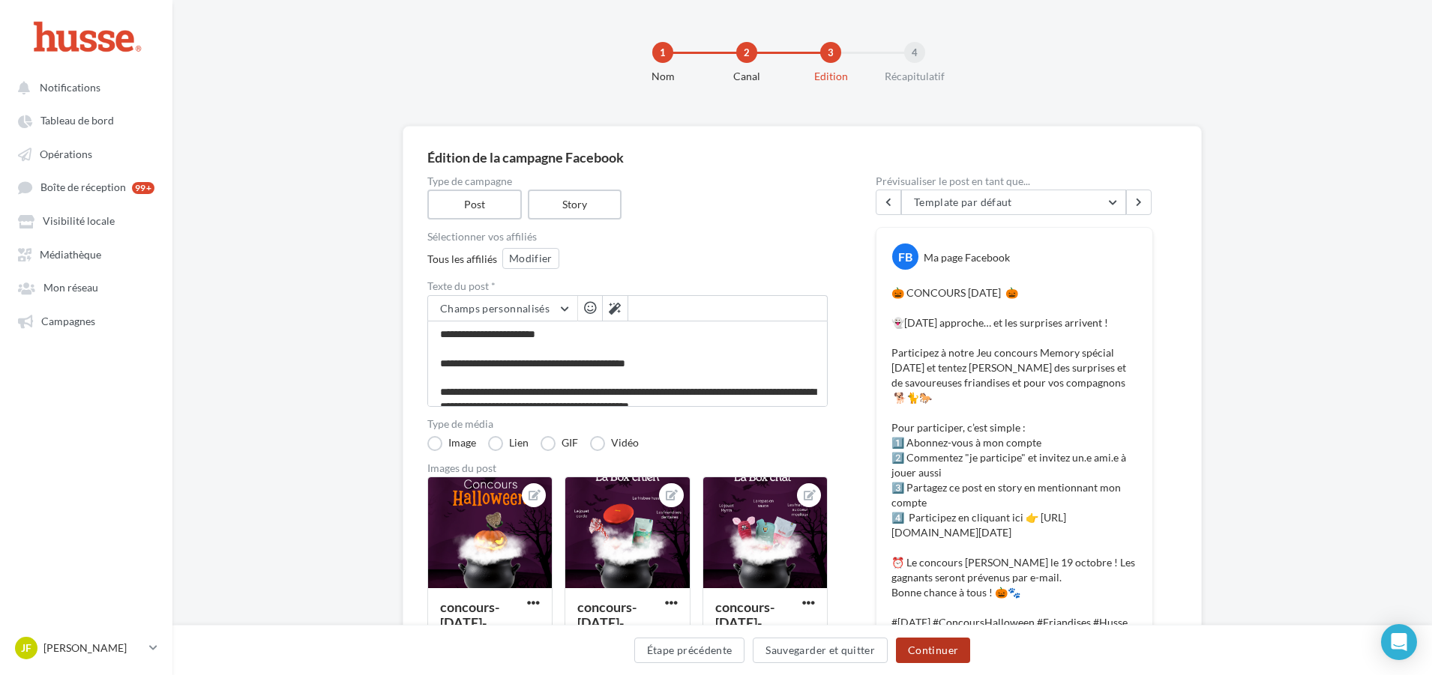
click at [938, 648] on button "Continuer" at bounding box center [933, 650] width 74 height 25
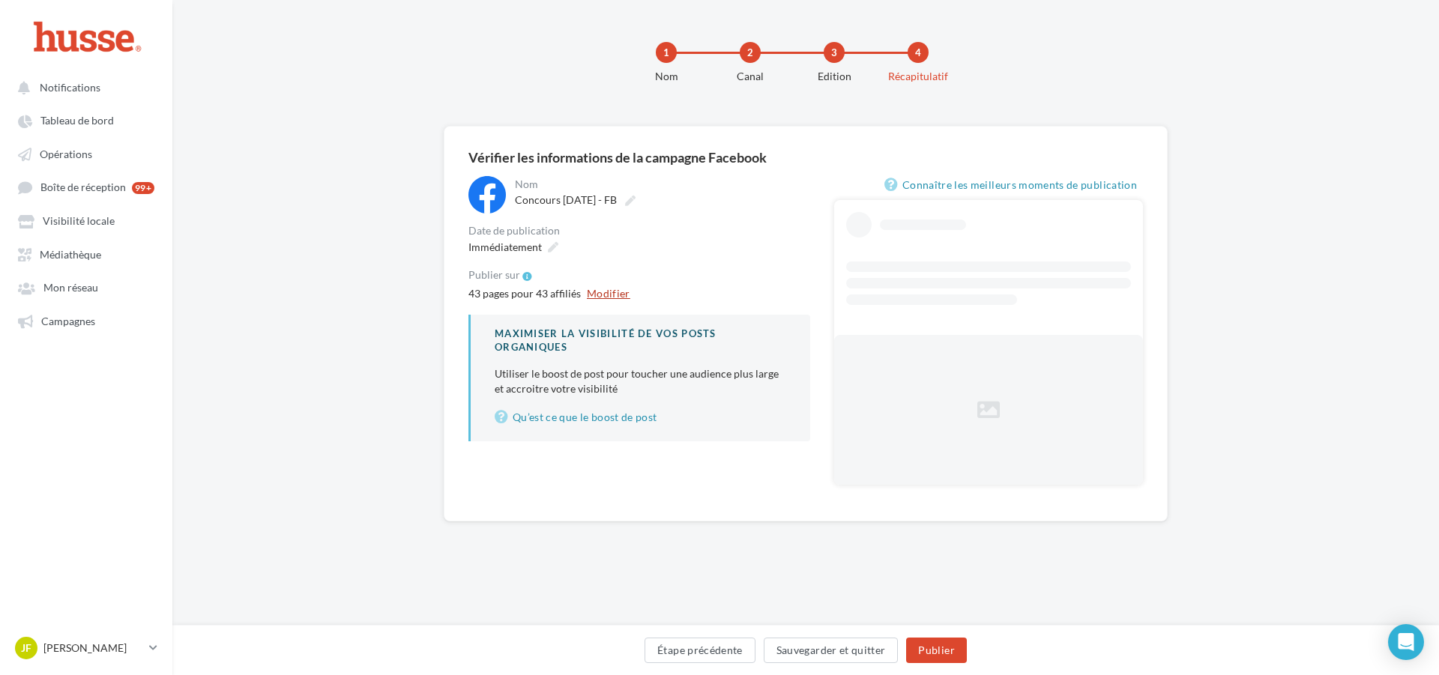
click at [607, 296] on button "Modifier" at bounding box center [608, 294] width 55 height 18
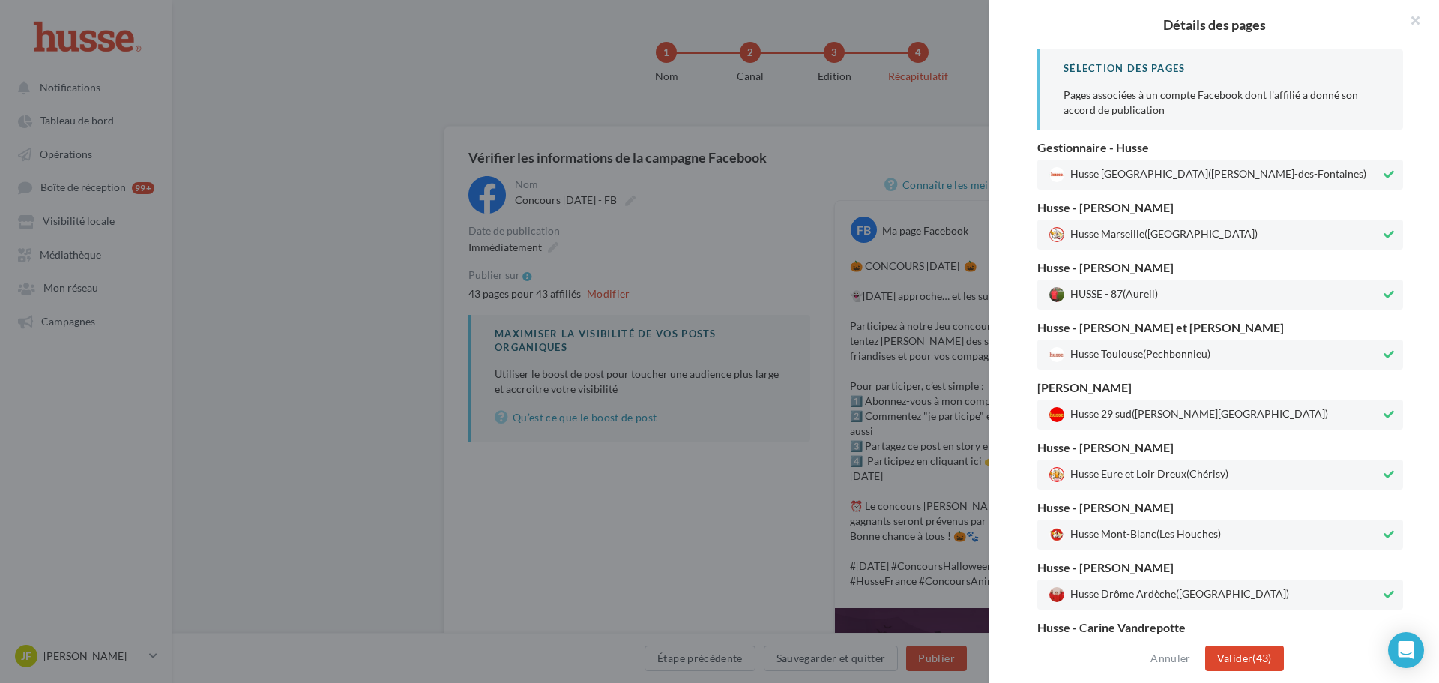
click at [1386, 178] on icon at bounding box center [1389, 174] width 10 height 10
click at [1384, 231] on icon at bounding box center [1389, 234] width 10 height 10
click at [1388, 286] on button at bounding box center [1389, 295] width 16 height 18
click at [1384, 353] on icon at bounding box center [1389, 354] width 10 height 10
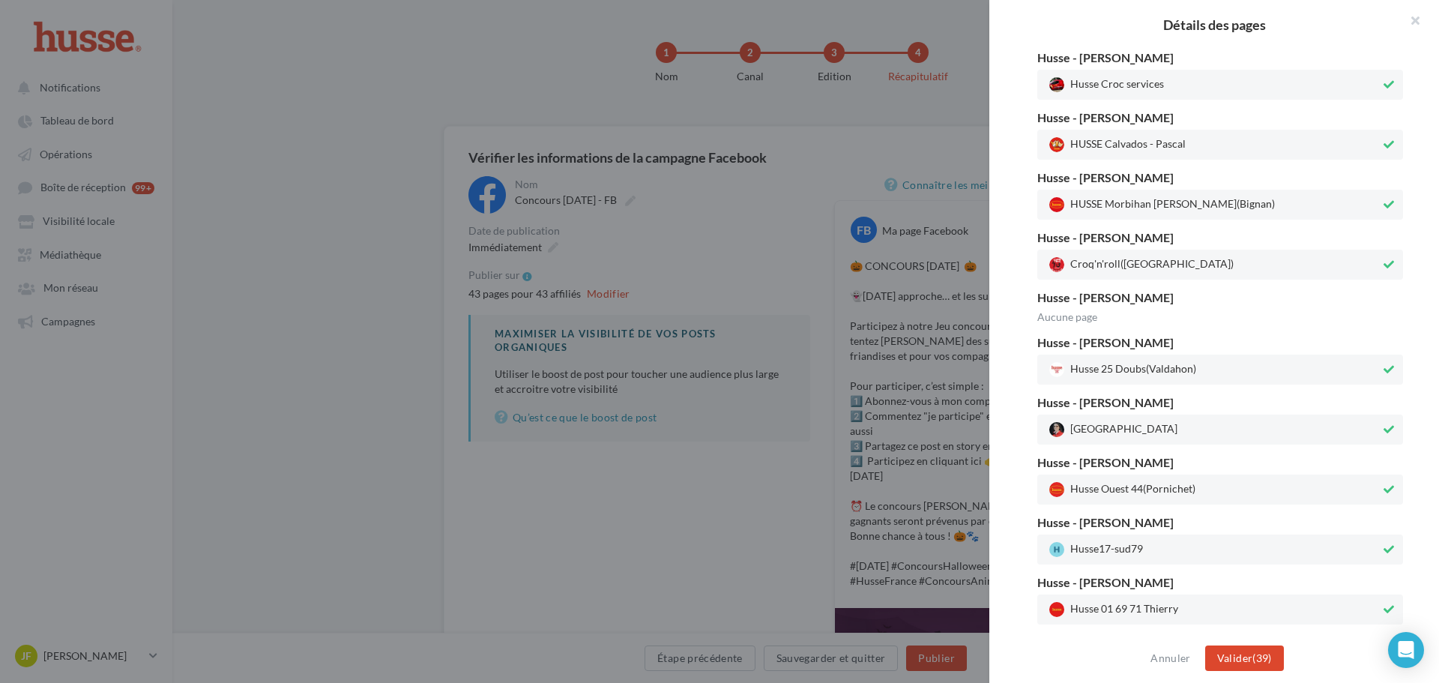
scroll to position [2478, 0]
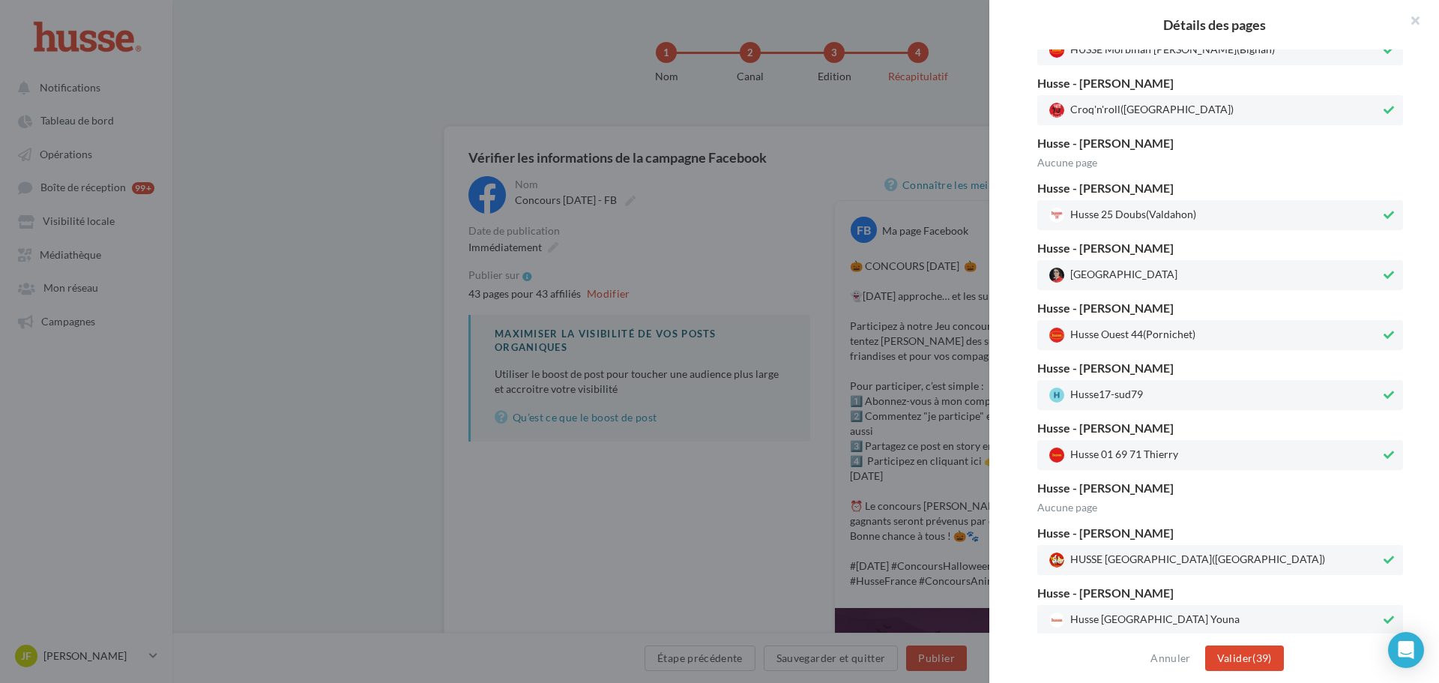
drag, startPoint x: 1378, startPoint y: 618, endPoint x: 1378, endPoint y: 609, distance: 9.7
click at [1384, 615] on icon at bounding box center [1389, 620] width 10 height 10
click at [1385, 541] on div "Husse - Vincent Denis HUSSE Haute-loire (Monistrol-sur-Loire)" at bounding box center [1221, 551] width 366 height 48
click at [1385, 561] on icon at bounding box center [1389, 560] width 10 height 10
click at [1381, 468] on div "Husse 01 69 71 Thierry" at bounding box center [1221, 455] width 366 height 30
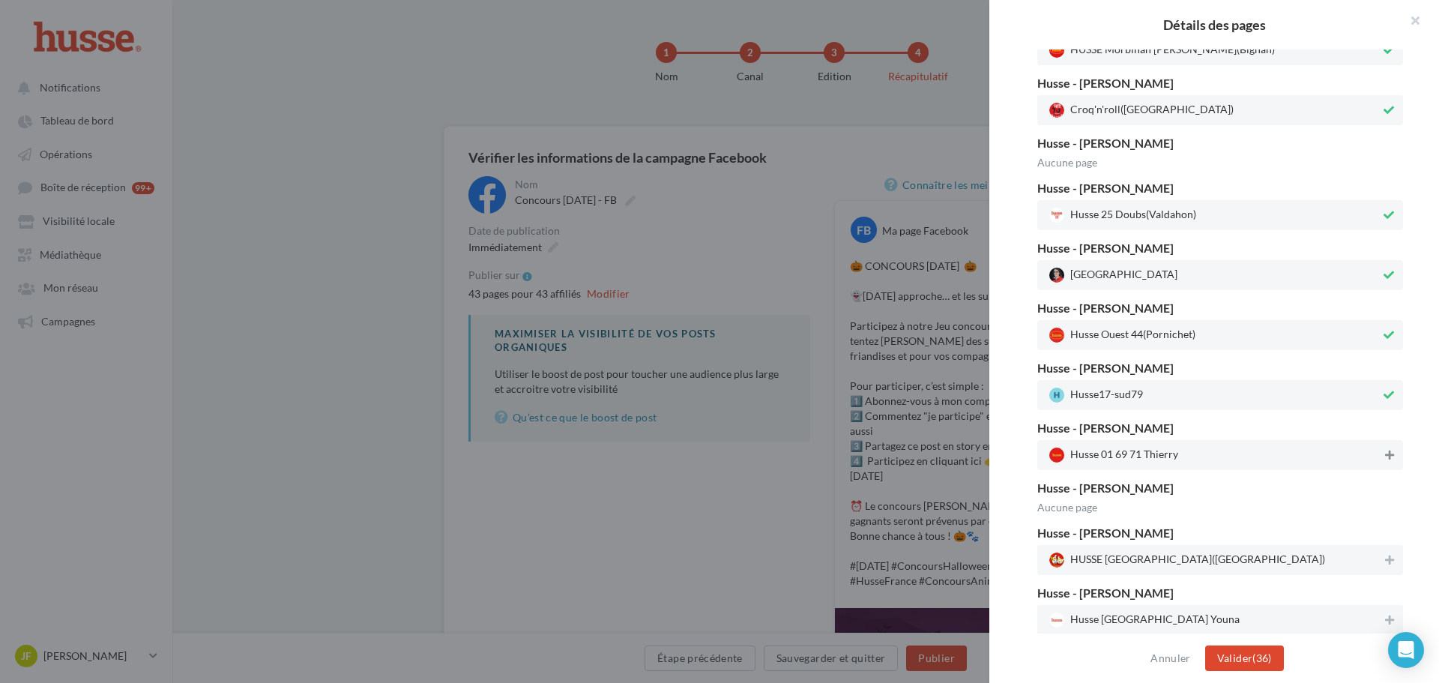
click at [1386, 460] on icon at bounding box center [1389, 455] width 9 height 10
click at [1387, 397] on button at bounding box center [1389, 395] width 16 height 18
click at [1382, 446] on button at bounding box center [1389, 455] width 16 height 18
click at [1391, 331] on div "Husse Ouest 44 (Pornichet)" at bounding box center [1221, 335] width 366 height 30
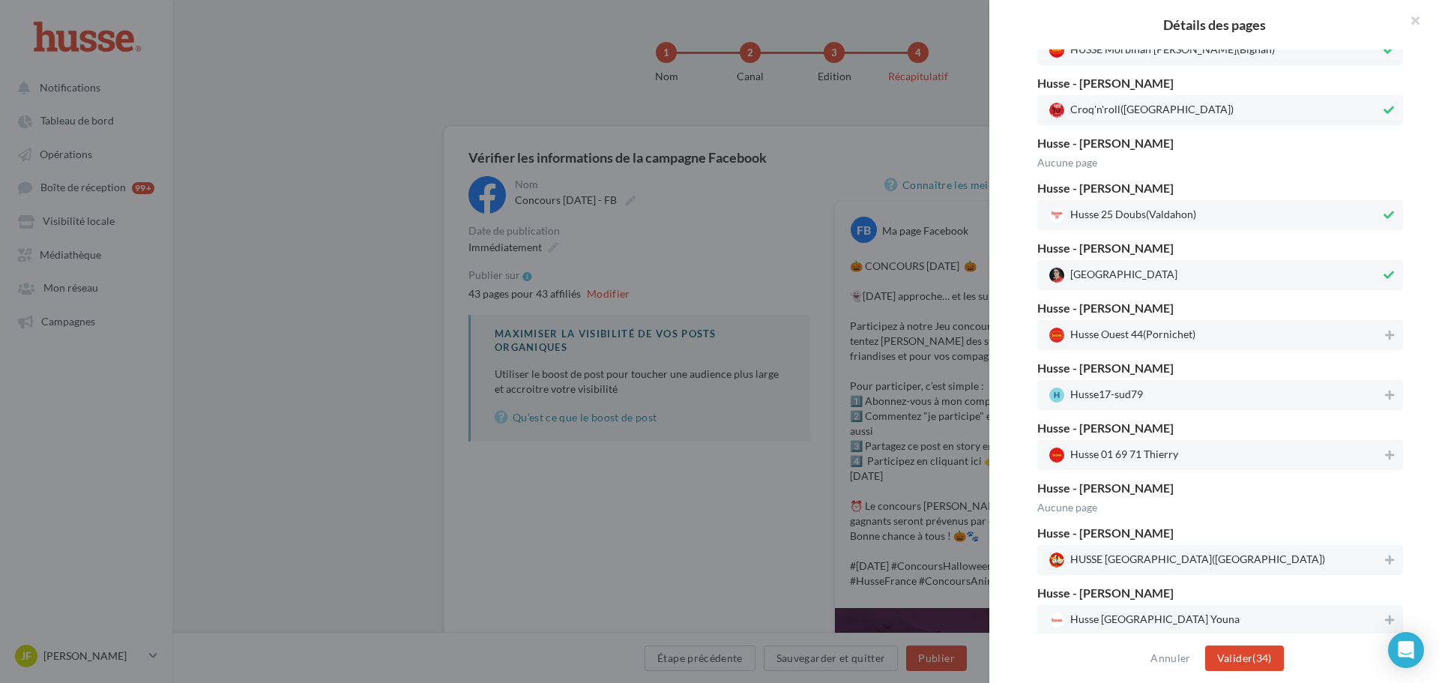
click at [1383, 286] on div at bounding box center [1389, 276] width 16 height 21
click at [1381, 221] on button at bounding box center [1389, 215] width 16 height 18
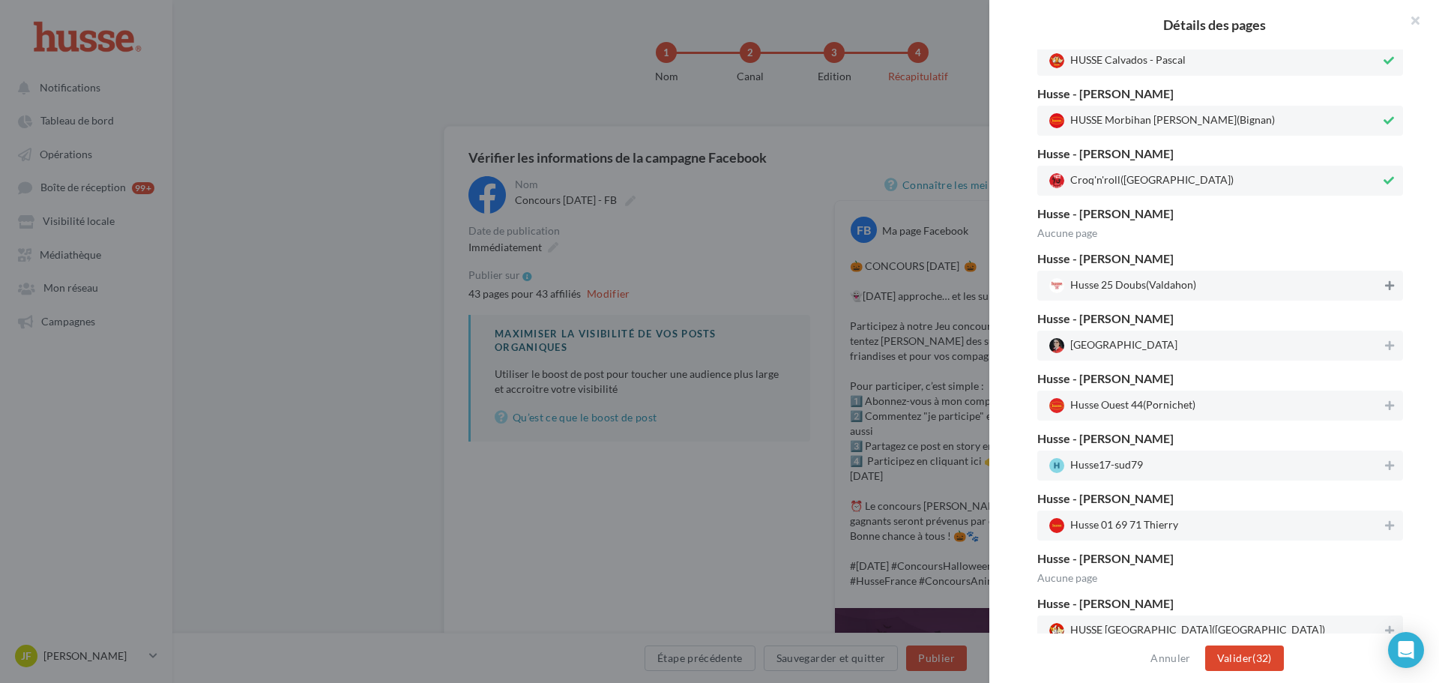
scroll to position [2328, 0]
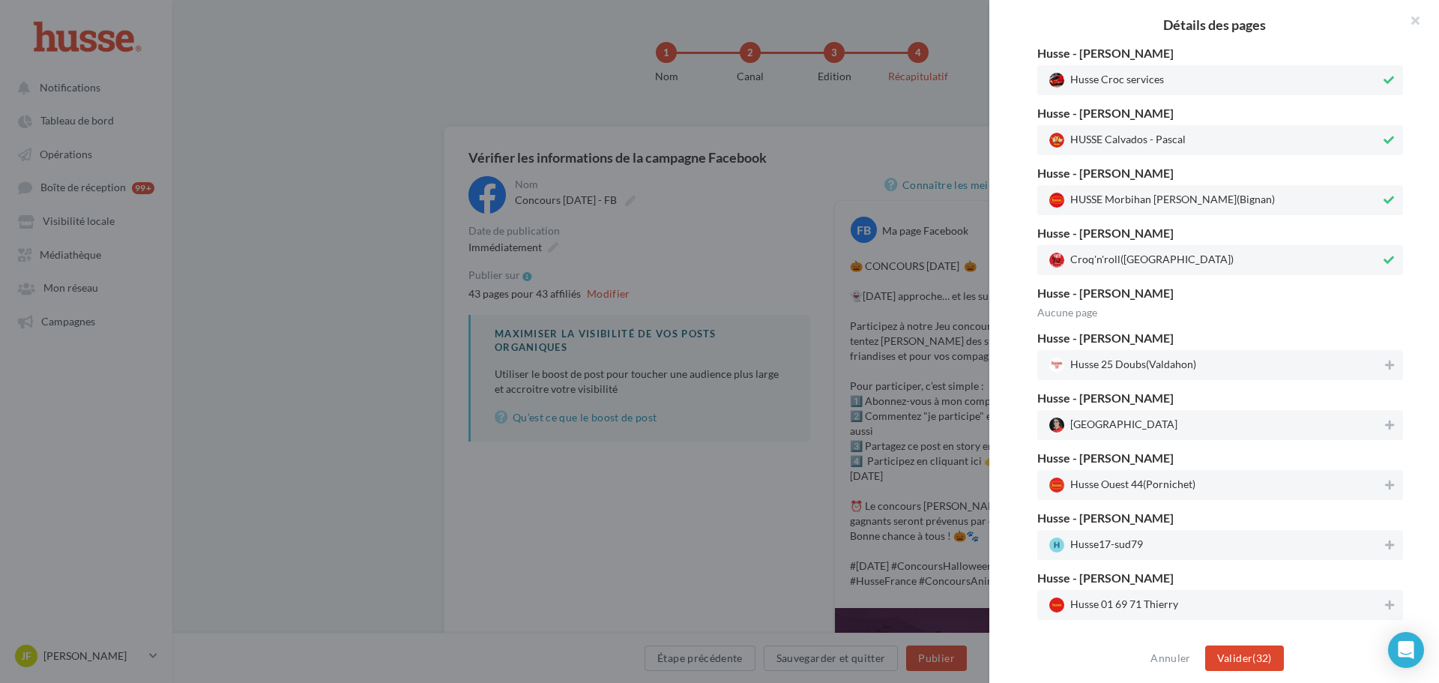
click at [1384, 255] on icon at bounding box center [1389, 260] width 10 height 10
click at [1383, 210] on div at bounding box center [1389, 201] width 16 height 21
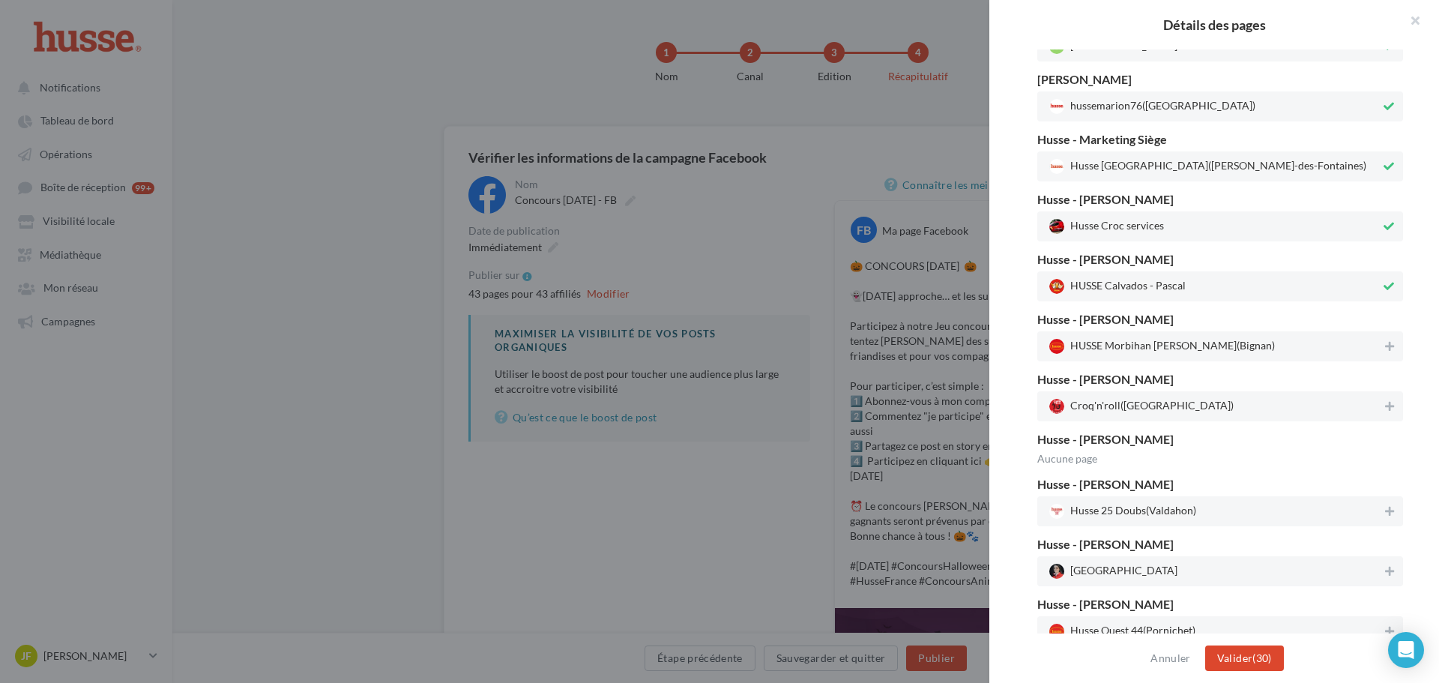
scroll to position [2179, 0]
drag, startPoint x: 1382, startPoint y: 294, endPoint x: 1382, endPoint y: 250, distance: 43.5
click at [1384, 292] on icon at bounding box center [1389, 290] width 10 height 10
click at [1384, 234] on icon at bounding box center [1389, 230] width 10 height 10
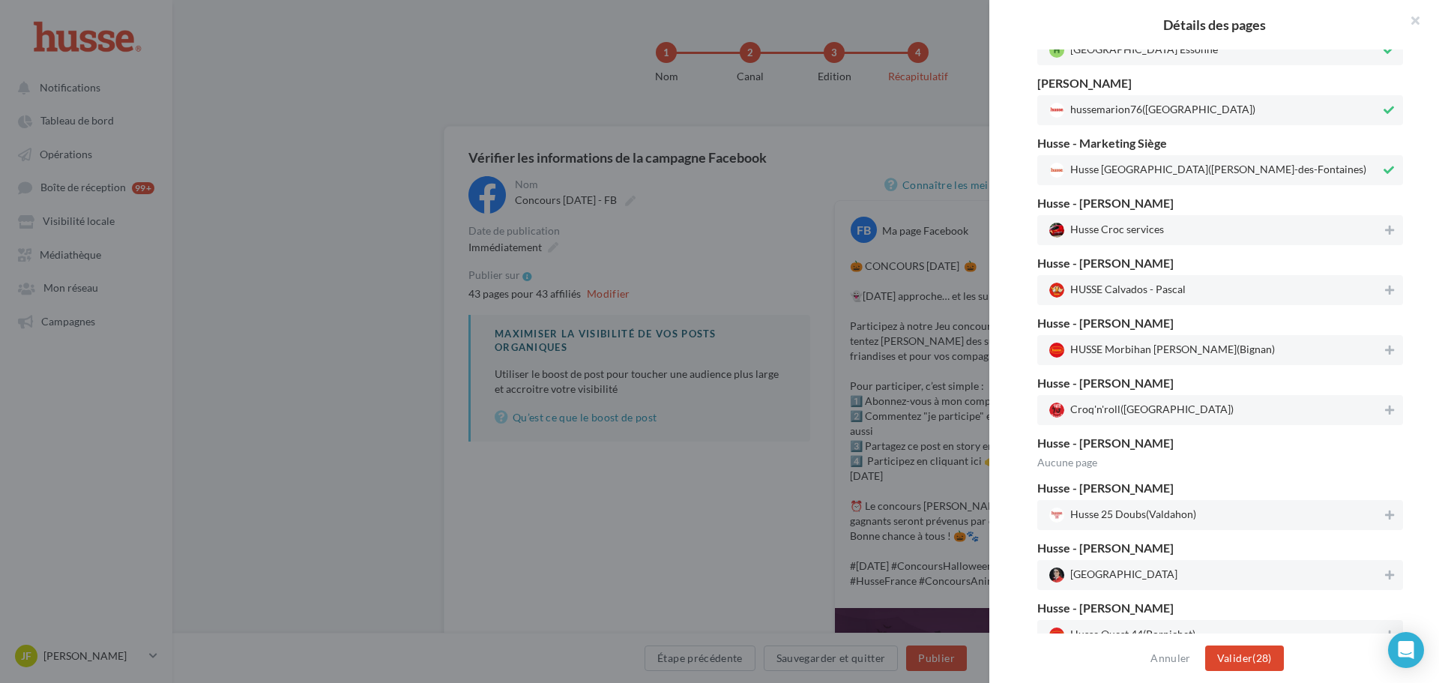
click at [1384, 175] on icon at bounding box center [1389, 170] width 10 height 10
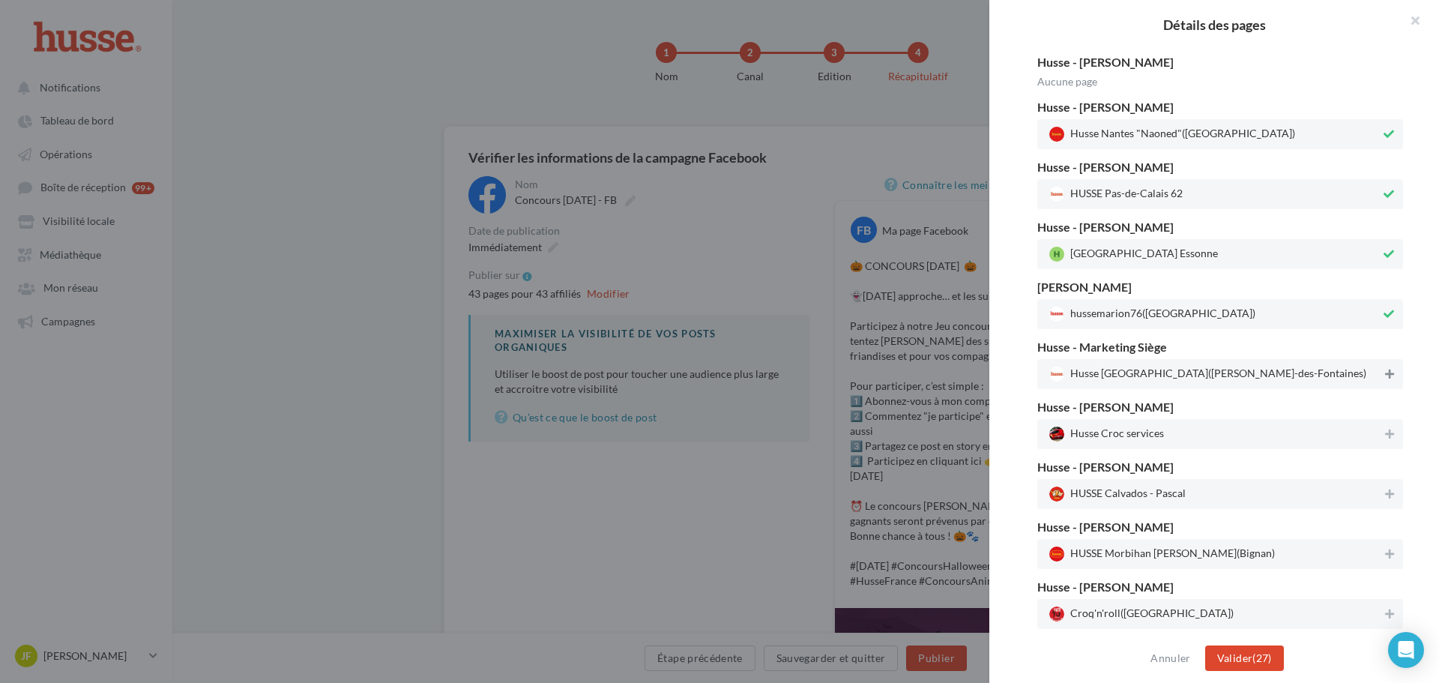
scroll to position [1954, 0]
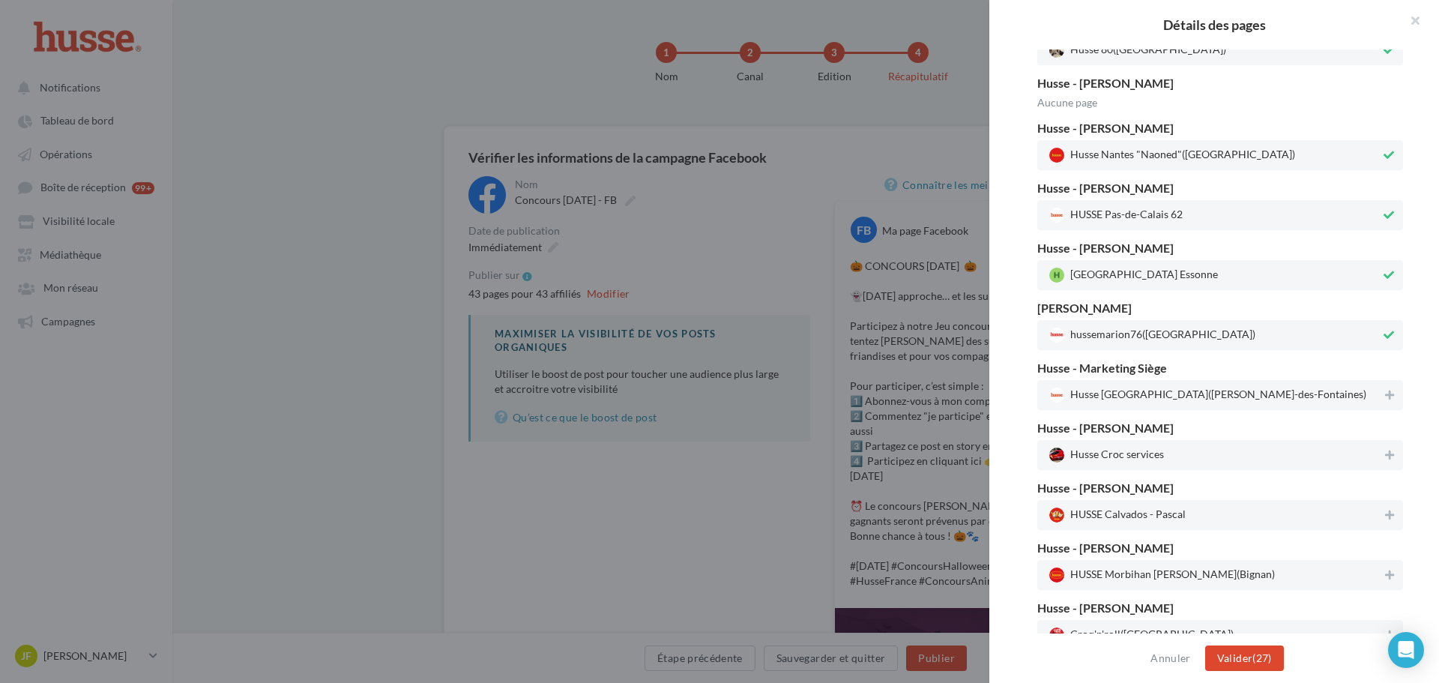
drag, startPoint x: 1374, startPoint y: 338, endPoint x: 1375, endPoint y: 329, distance: 9.0
click at [1381, 337] on button at bounding box center [1389, 335] width 16 height 18
drag, startPoint x: 1382, startPoint y: 292, endPoint x: 1382, endPoint y: 284, distance: 8.2
click at [1382, 283] on button at bounding box center [1389, 275] width 16 height 18
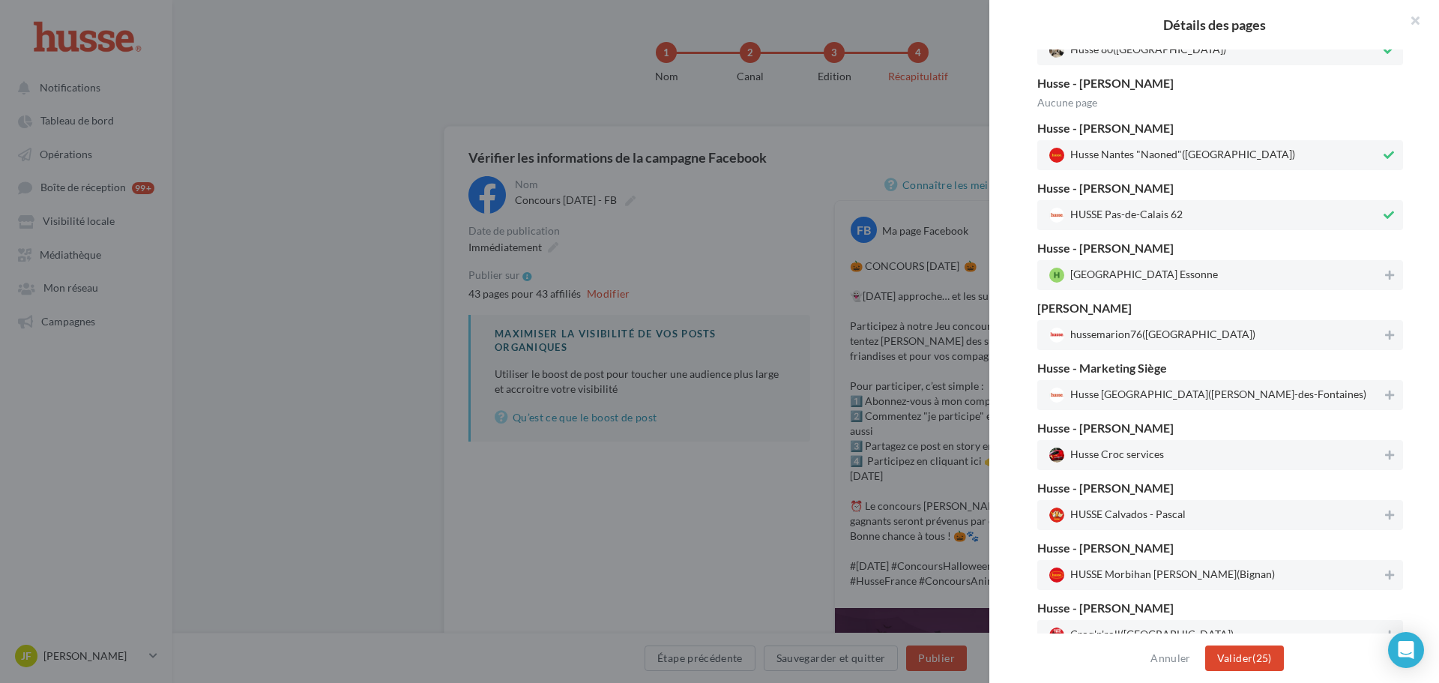
click at [1387, 223] on button at bounding box center [1389, 215] width 16 height 18
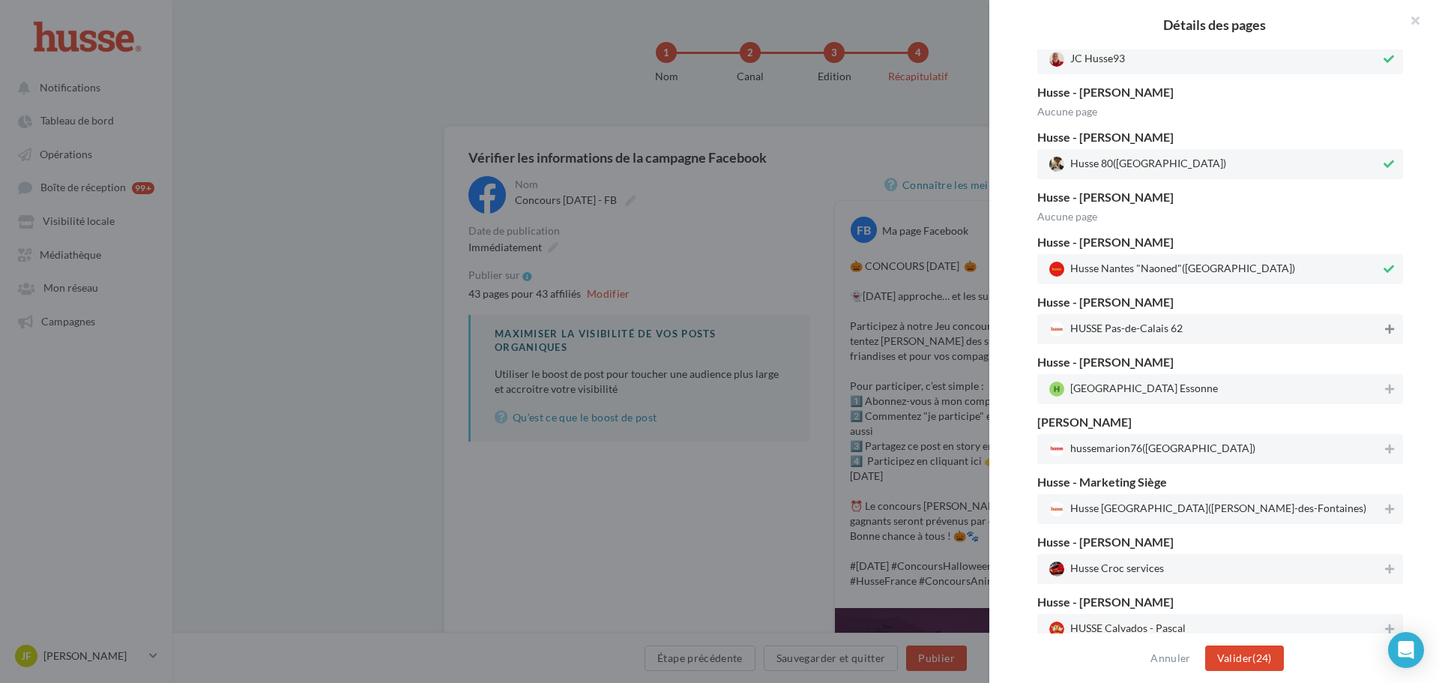
scroll to position [1804, 0]
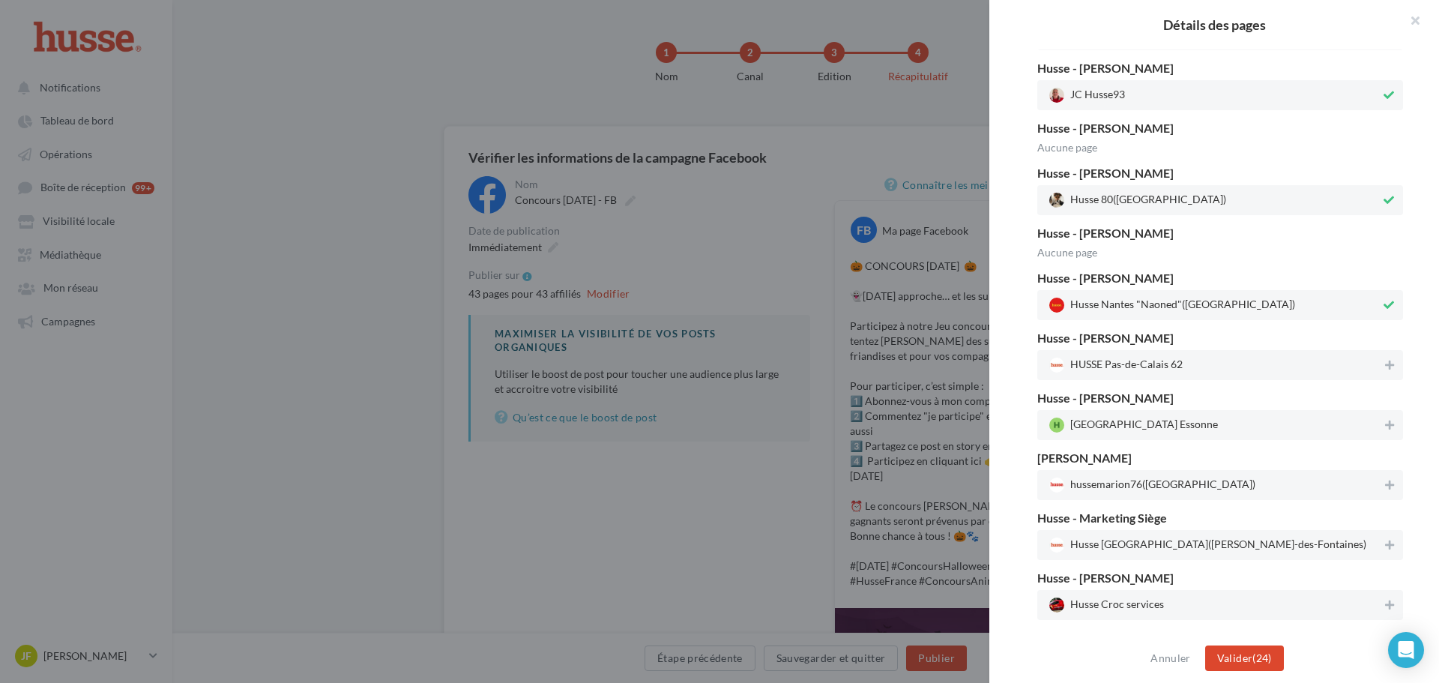
click at [1389, 298] on button at bounding box center [1389, 305] width 16 height 18
click at [1384, 199] on icon at bounding box center [1389, 200] width 10 height 10
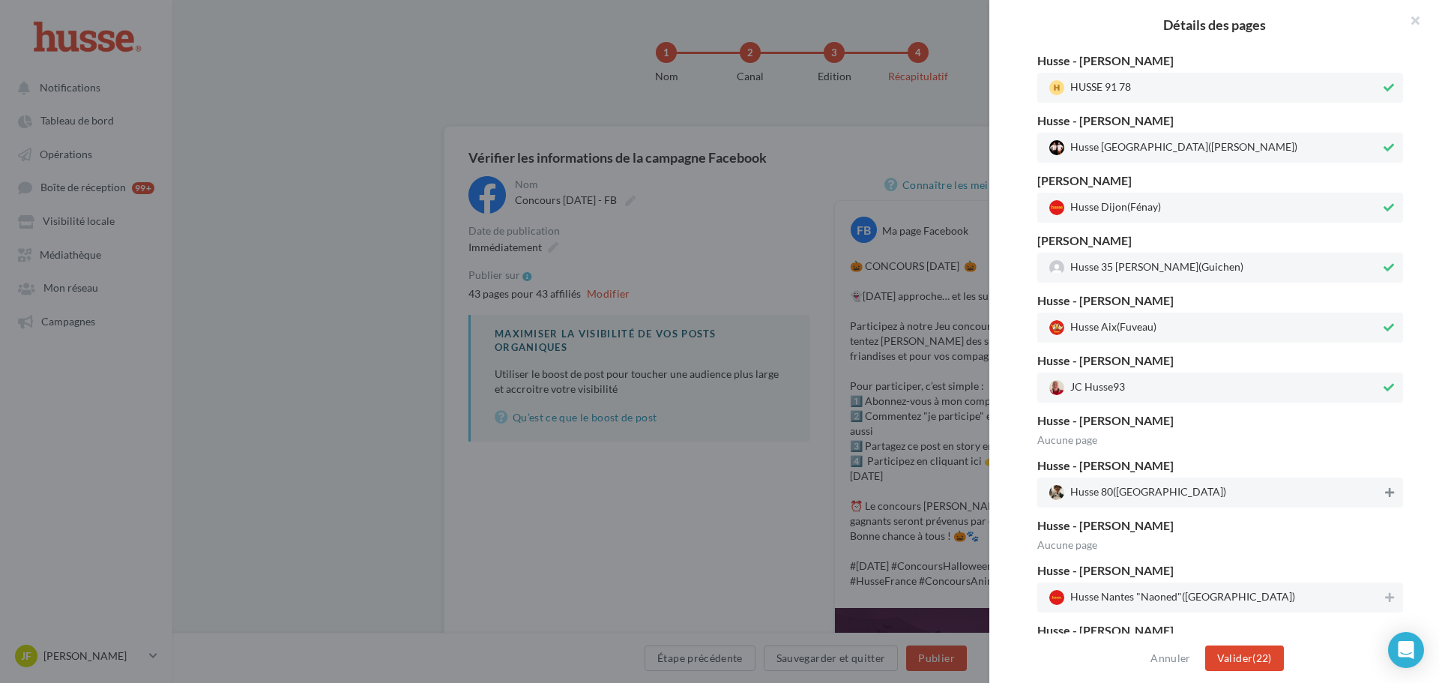
scroll to position [1504, 0]
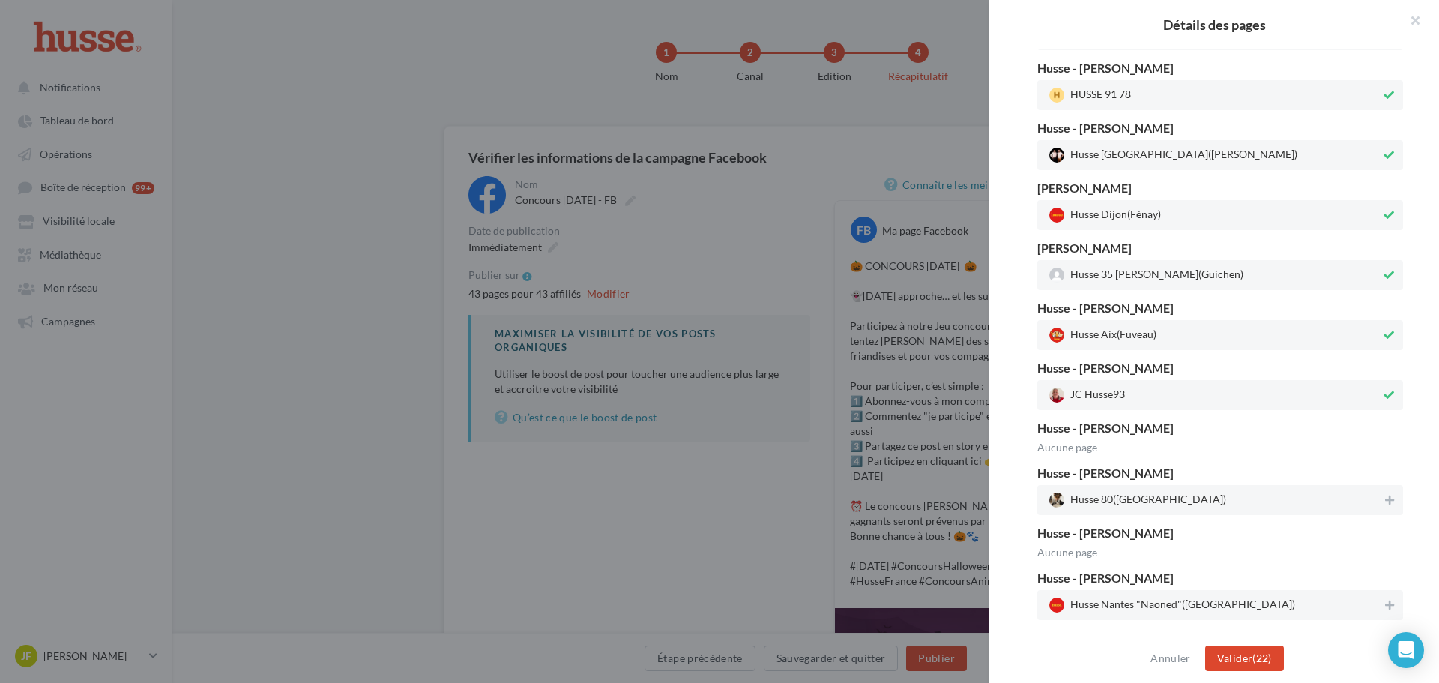
click at [1381, 394] on button at bounding box center [1389, 395] width 16 height 18
click at [1376, 325] on div "Husse Aix (Fuveau)" at bounding box center [1221, 335] width 366 height 30
click at [1384, 272] on icon at bounding box center [1389, 275] width 10 height 10
drag, startPoint x: 1393, startPoint y: 206, endPoint x: 1384, endPoint y: 176, distance: 31.3
click at [1393, 207] on div "Husse Dijon (Fénay)" at bounding box center [1221, 215] width 366 height 30
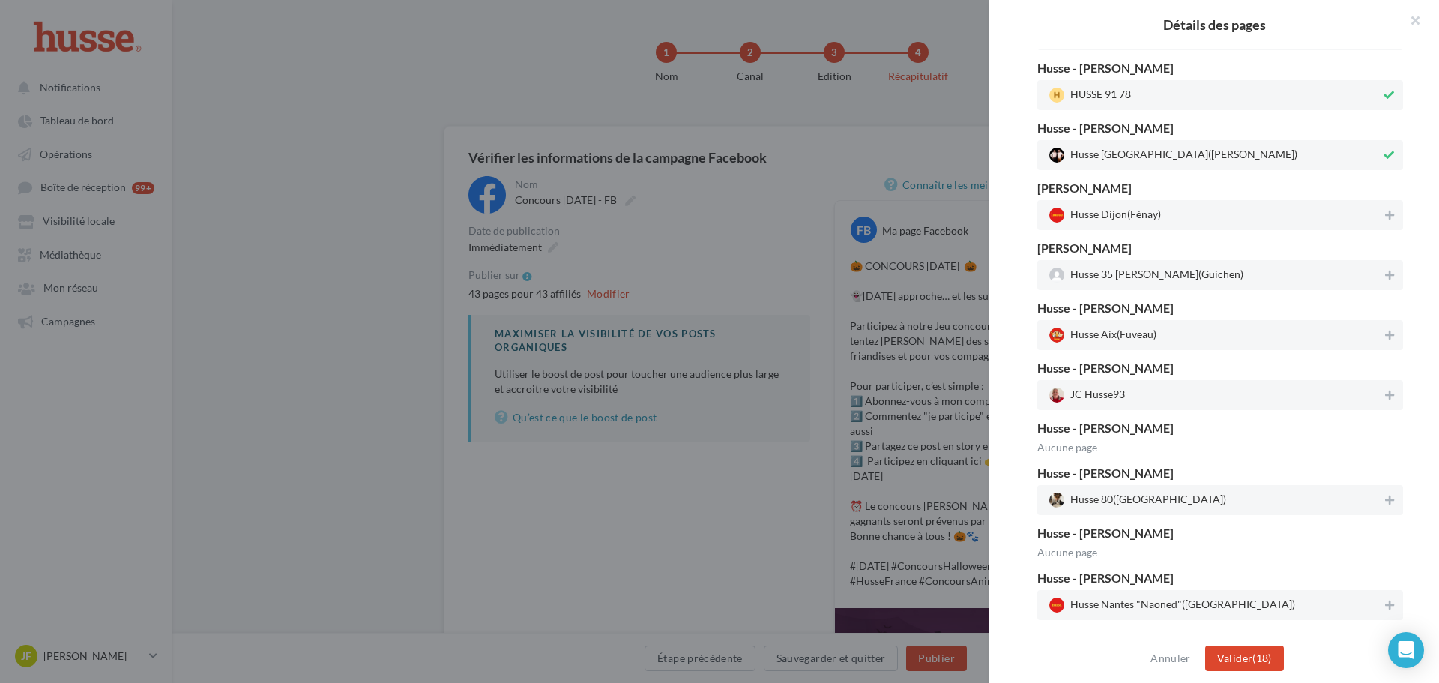
click at [1386, 144] on div "Husse Vendée (La Chapelle-Achard)" at bounding box center [1221, 155] width 366 height 30
click at [1384, 98] on icon at bounding box center [1389, 95] width 10 height 10
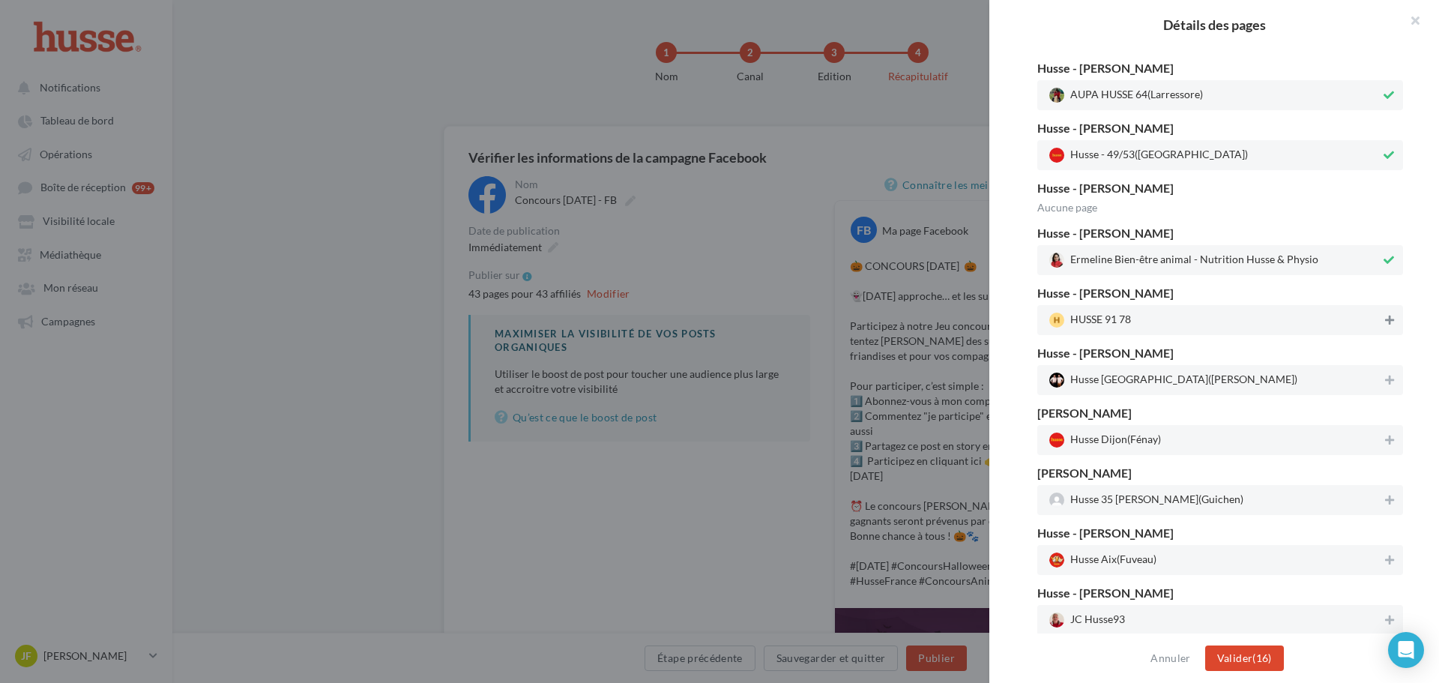
scroll to position [1129, 0]
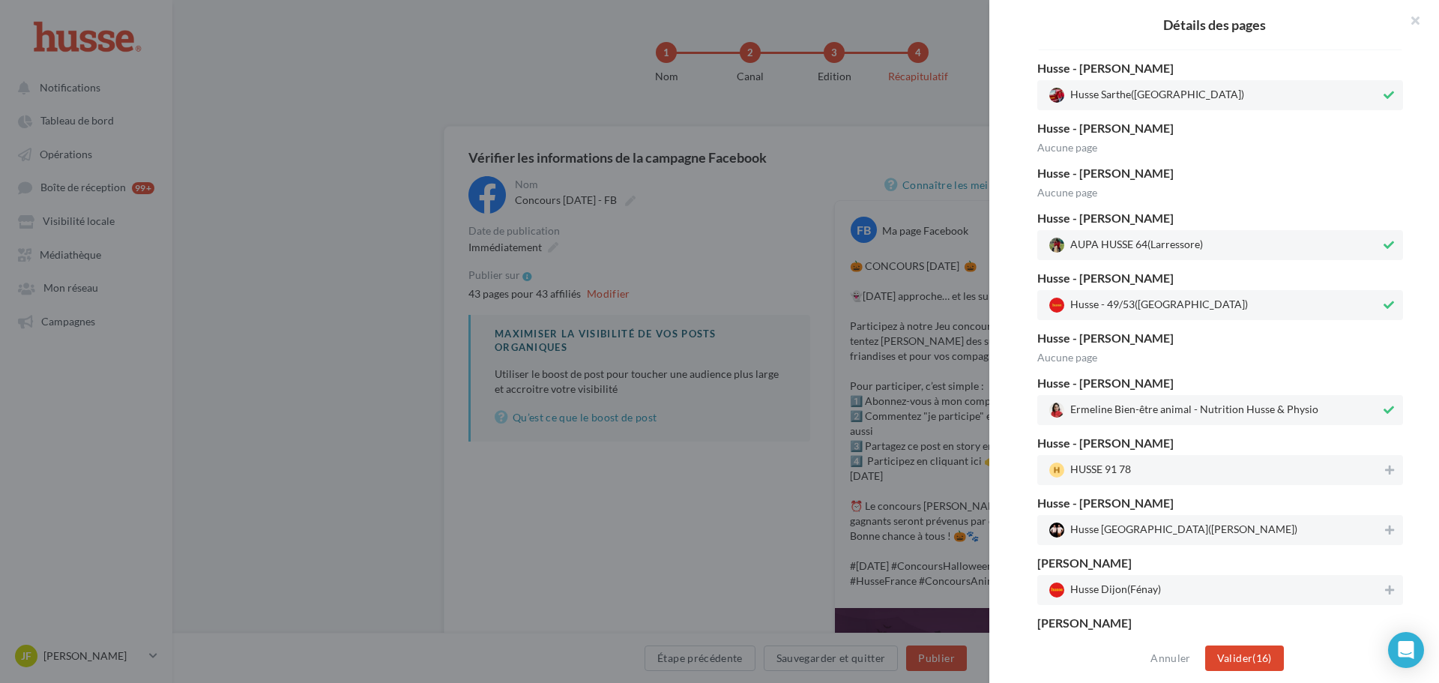
click at [1385, 409] on icon at bounding box center [1389, 410] width 10 height 10
click at [1383, 315] on div at bounding box center [1389, 306] width 16 height 21
click at [1385, 254] on div at bounding box center [1389, 246] width 16 height 21
click at [1384, 99] on icon at bounding box center [1389, 95] width 10 height 10
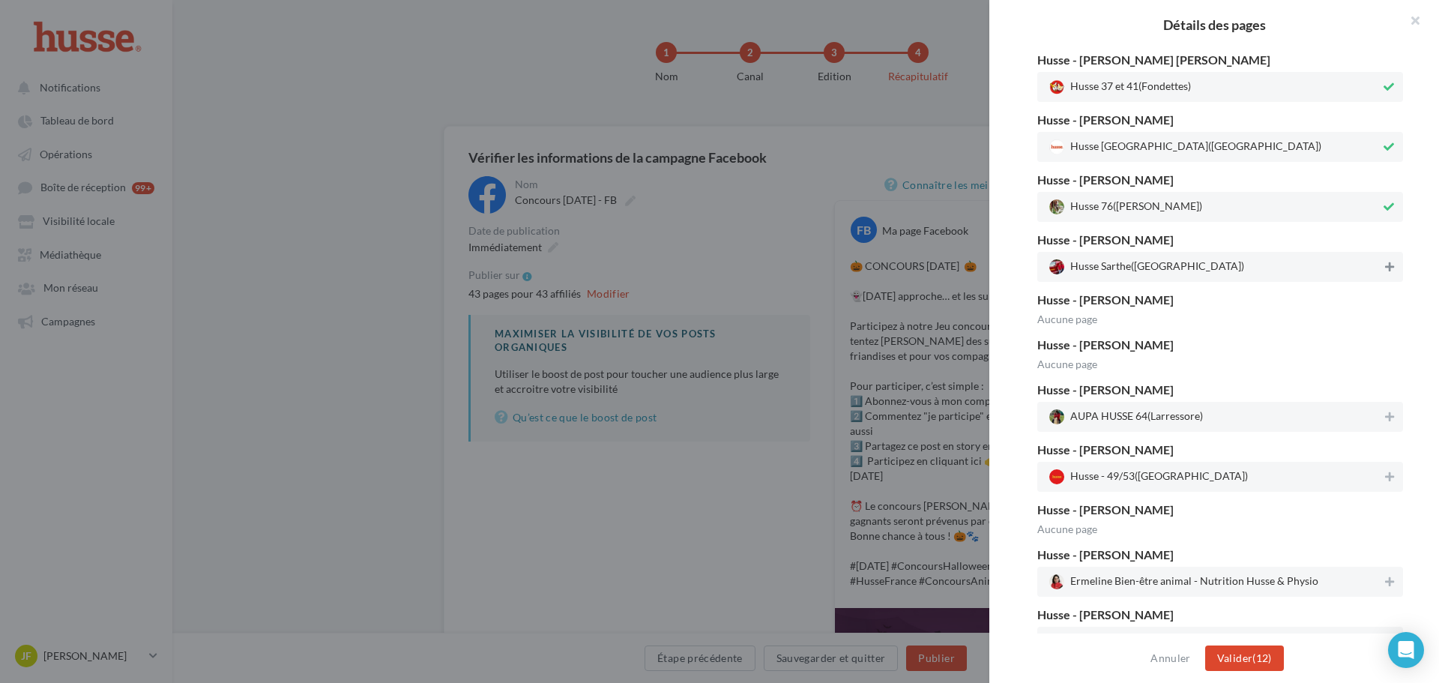
scroll to position [904, 0]
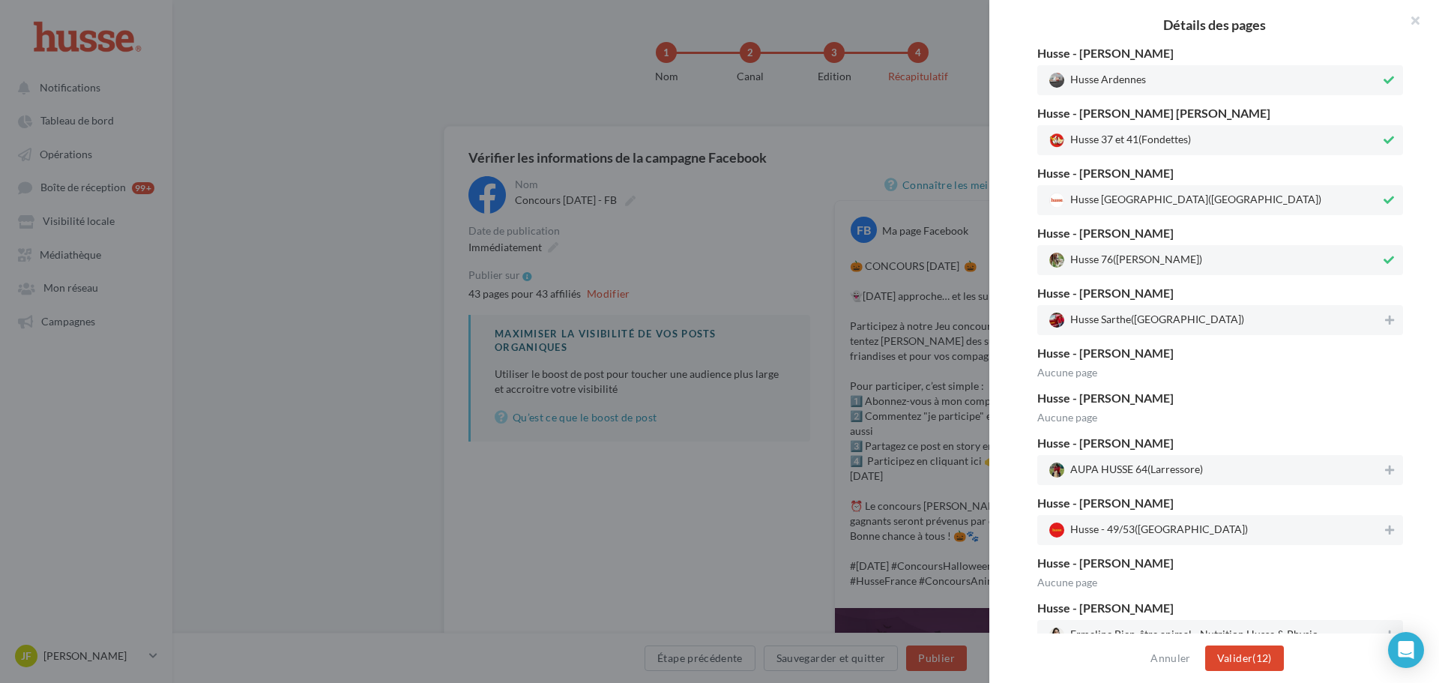
click at [1388, 257] on button at bounding box center [1389, 260] width 16 height 18
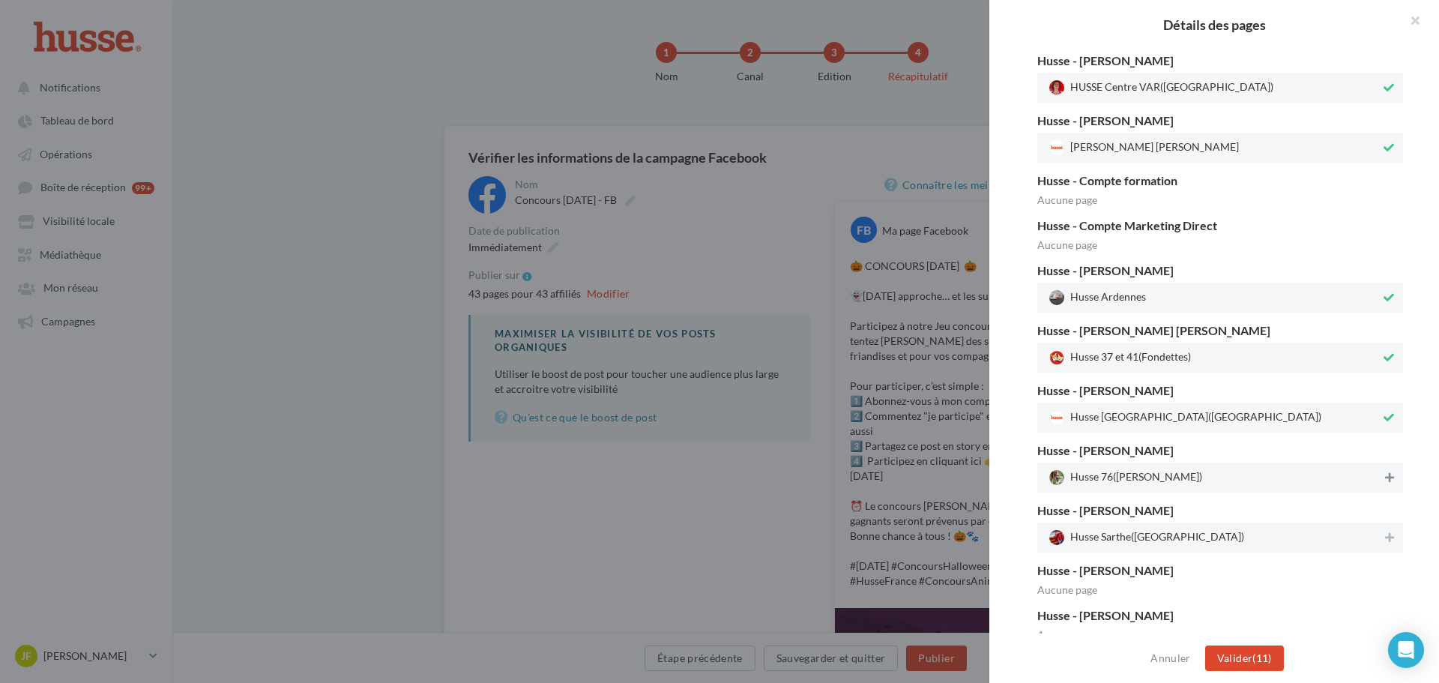
scroll to position [679, 0]
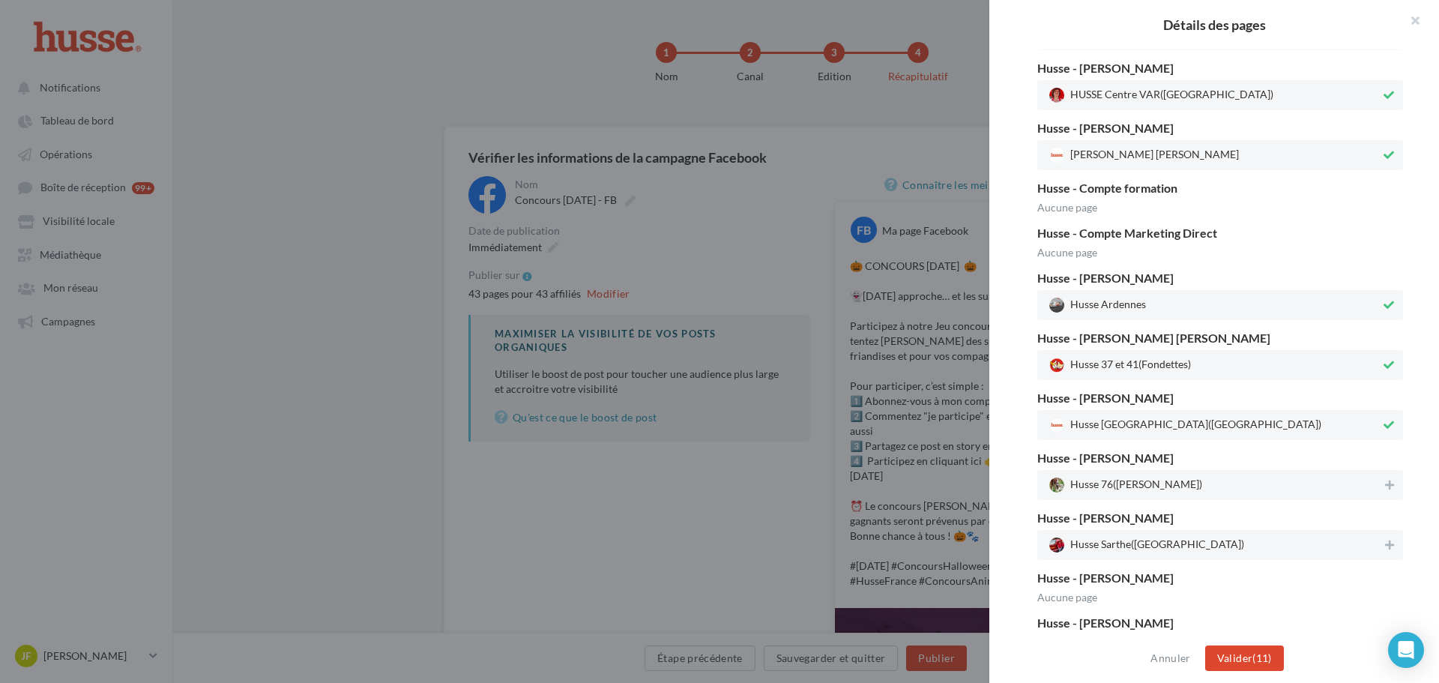
drag, startPoint x: 1376, startPoint y: 427, endPoint x: 1376, endPoint y: 375, distance: 52.5
click at [1384, 428] on icon at bounding box center [1389, 425] width 10 height 10
click at [1384, 366] on icon at bounding box center [1389, 365] width 10 height 10
click at [1381, 298] on button at bounding box center [1389, 305] width 16 height 18
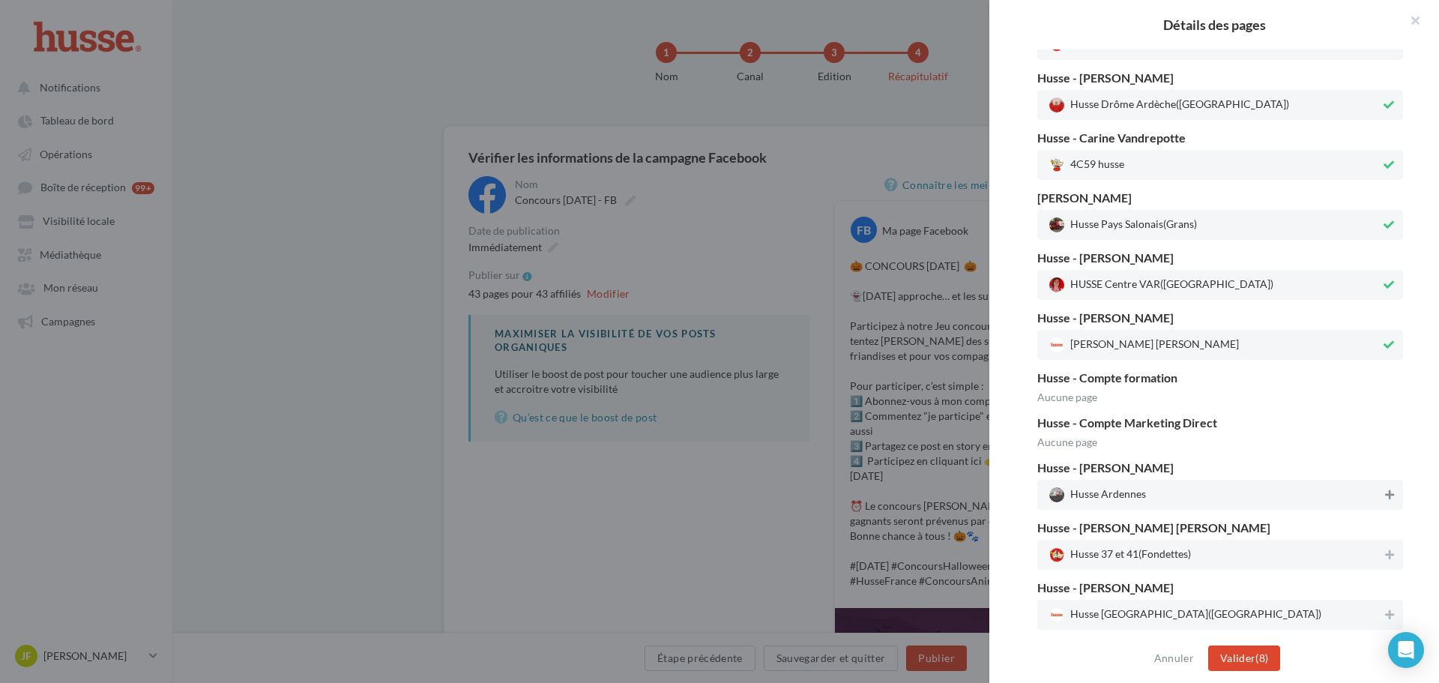
scroll to position [454, 0]
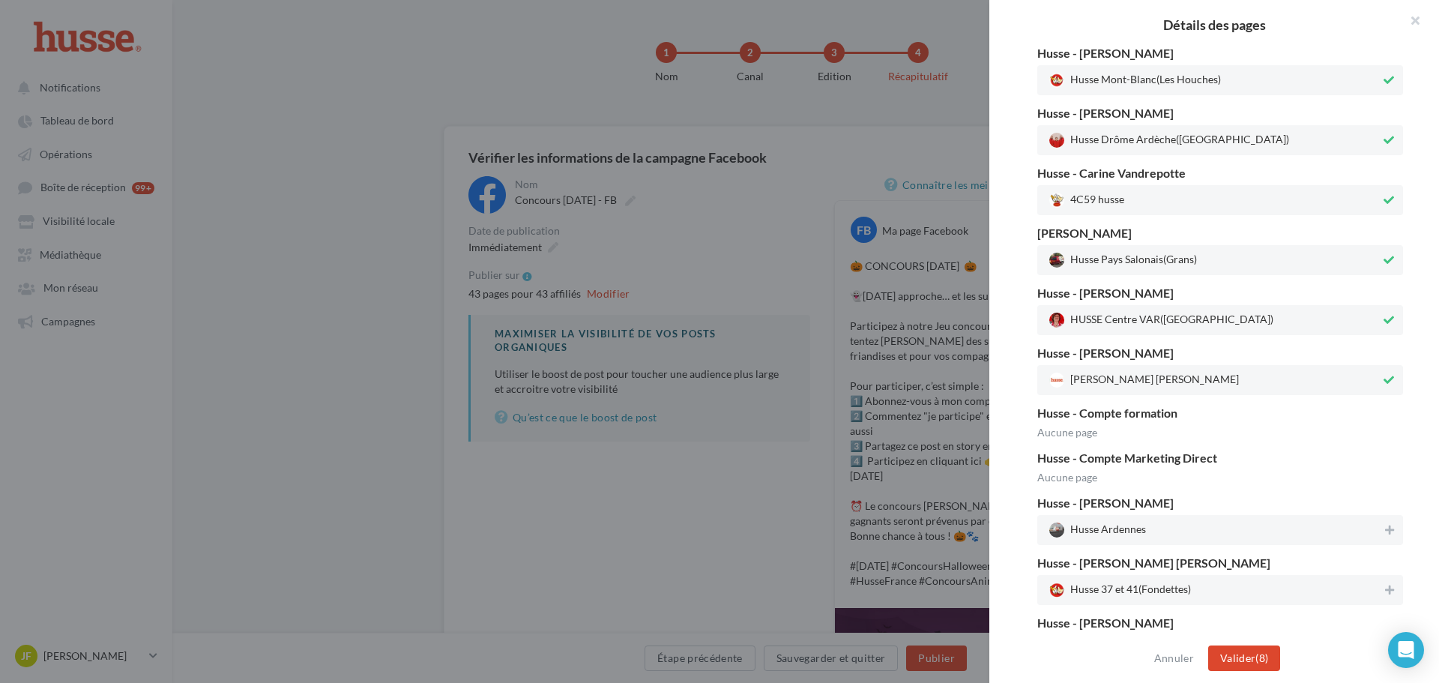
click at [1384, 376] on icon at bounding box center [1389, 380] width 10 height 10
click at [1388, 316] on button at bounding box center [1389, 320] width 16 height 18
click at [1384, 259] on icon at bounding box center [1389, 260] width 10 height 10
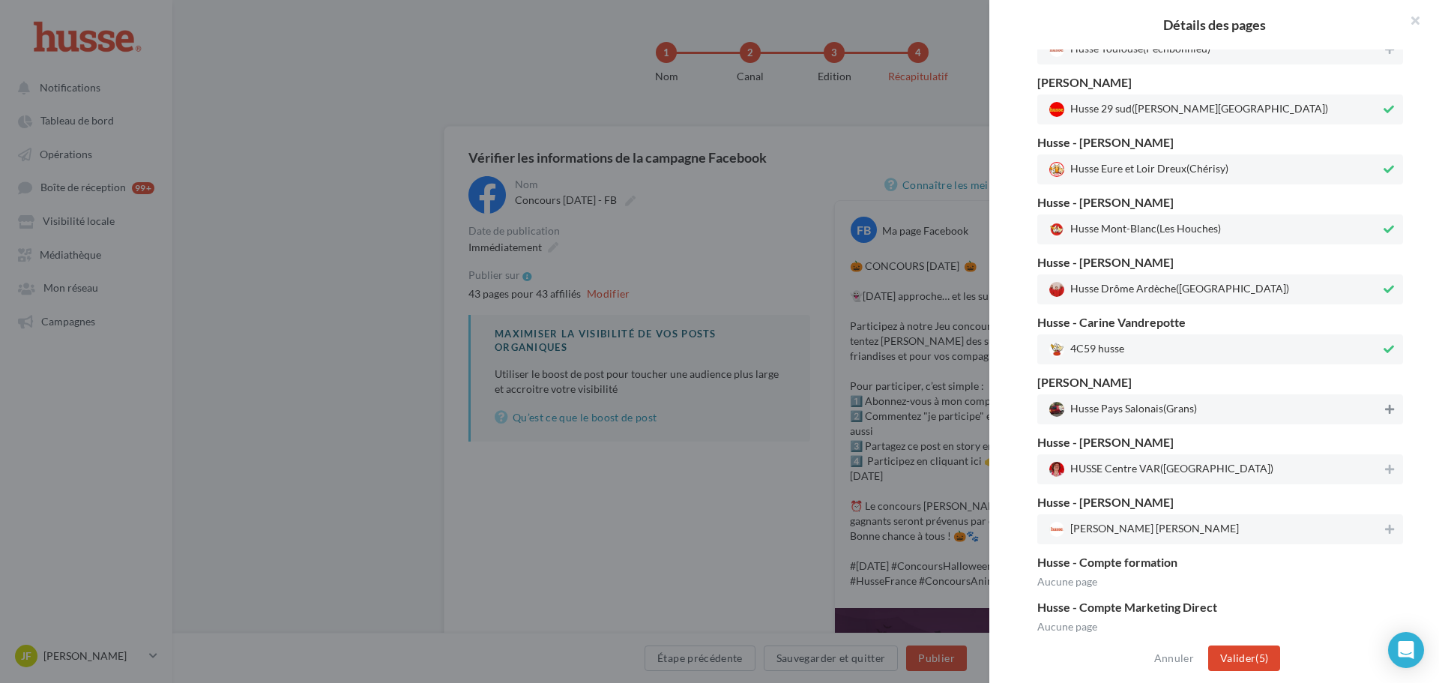
scroll to position [304, 0]
click at [1388, 350] on button at bounding box center [1389, 350] width 16 height 18
click at [1384, 287] on icon at bounding box center [1389, 290] width 10 height 10
click at [1385, 237] on button at bounding box center [1389, 230] width 16 height 18
click at [1385, 158] on div "Husse Eure et Loir Dreux (Chérisy)" at bounding box center [1221, 170] width 366 height 30
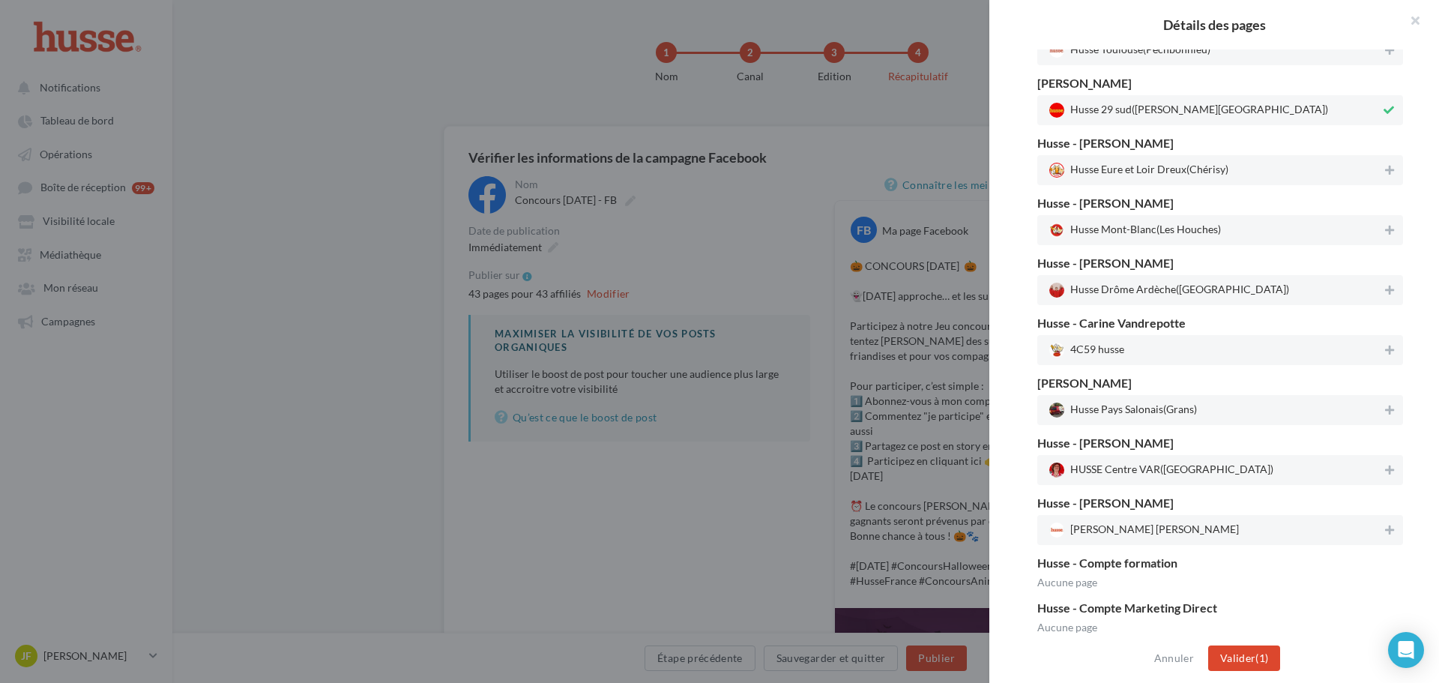
click at [1386, 112] on icon at bounding box center [1389, 110] width 10 height 10
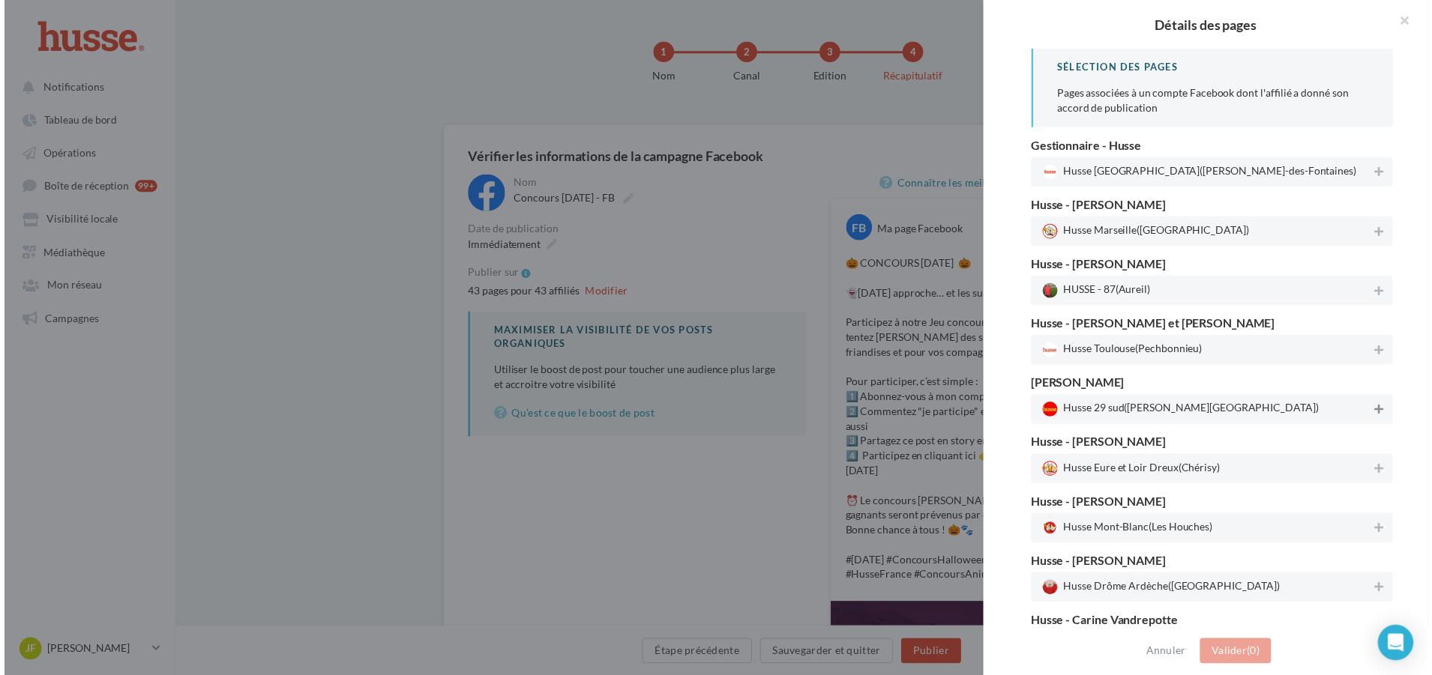
scroll to position [0, 0]
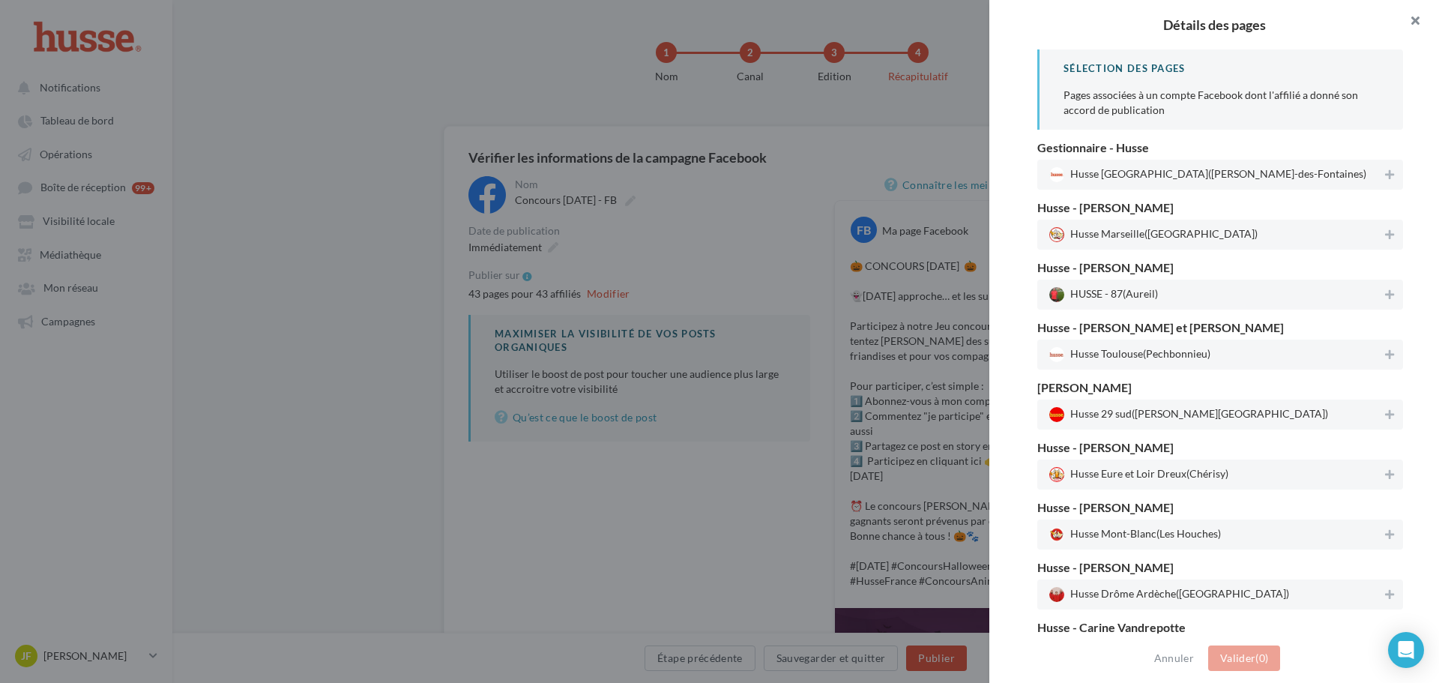
click at [1412, 13] on button "button" at bounding box center [1409, 22] width 60 height 45
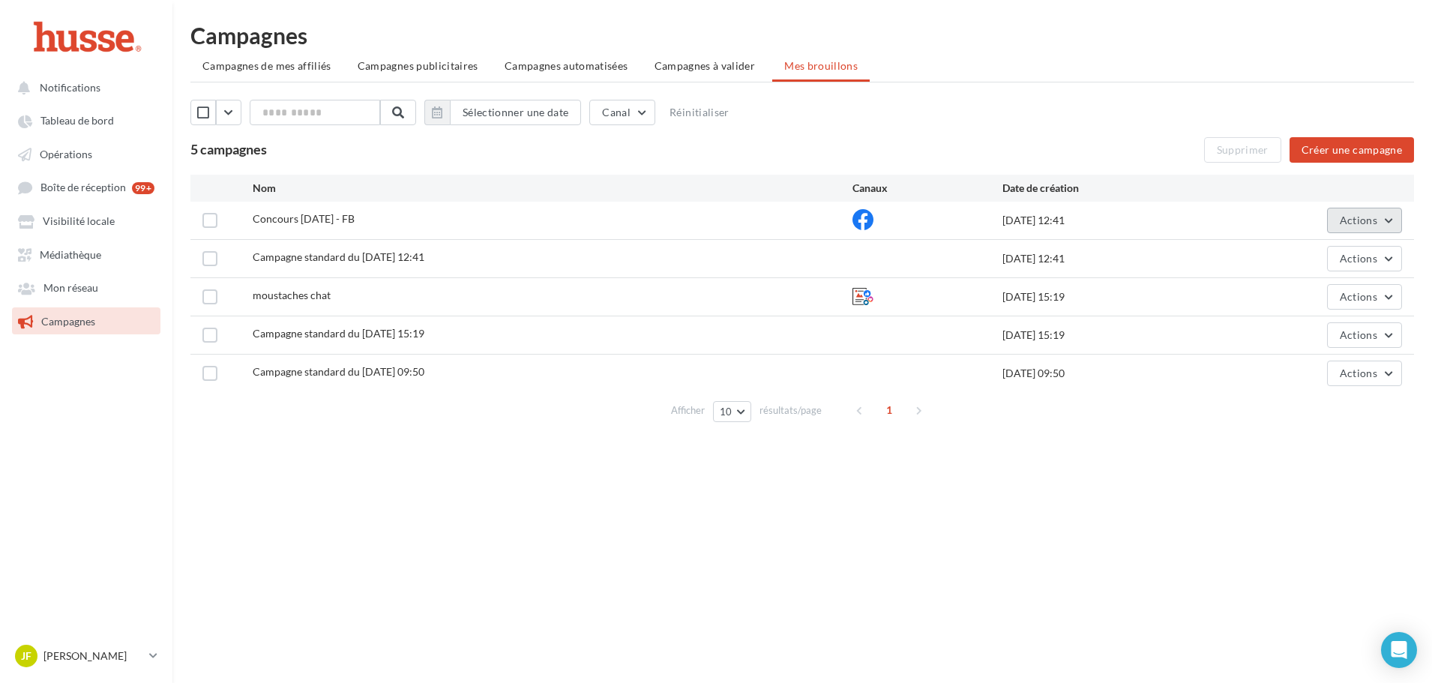
click at [1374, 217] on span "Actions" at bounding box center [1358, 220] width 37 height 13
click at [1307, 337] on button "Supprimer" at bounding box center [1327, 333] width 150 height 39
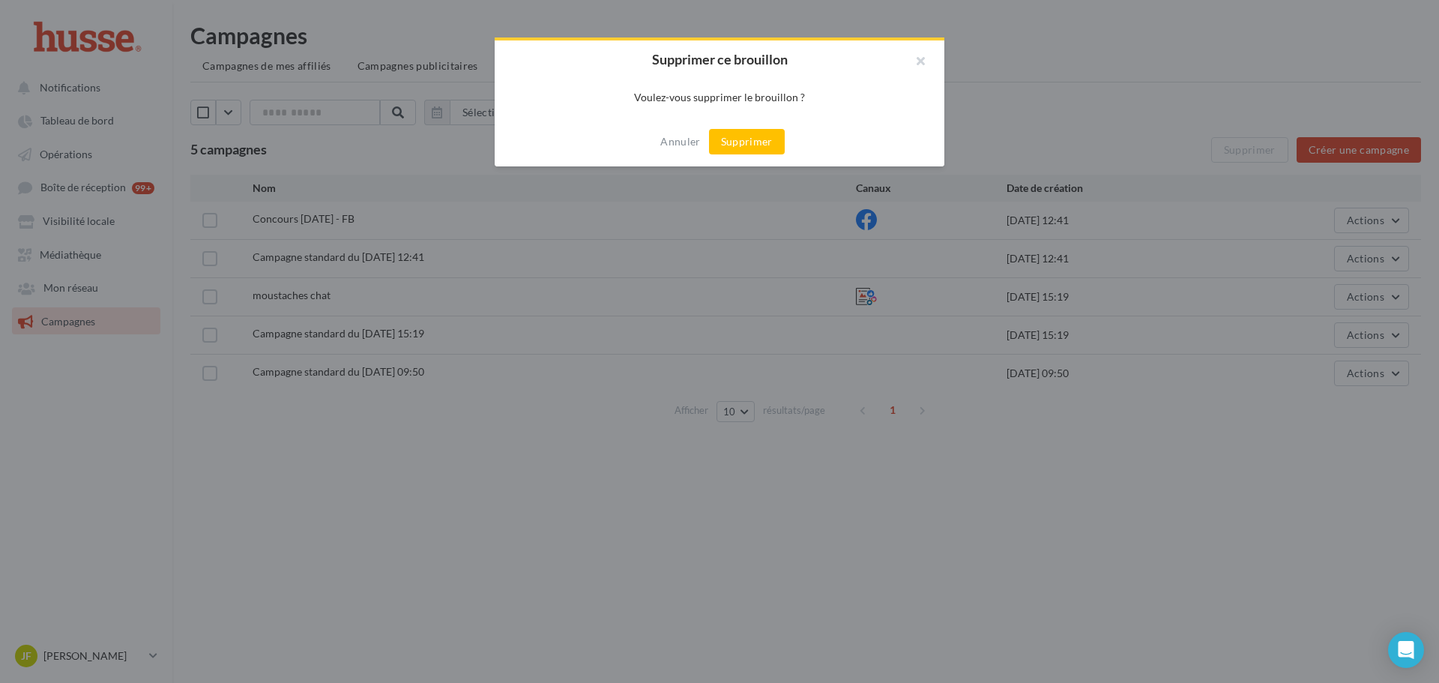
click at [738, 145] on button "Supprimer" at bounding box center [747, 141] width 76 height 25
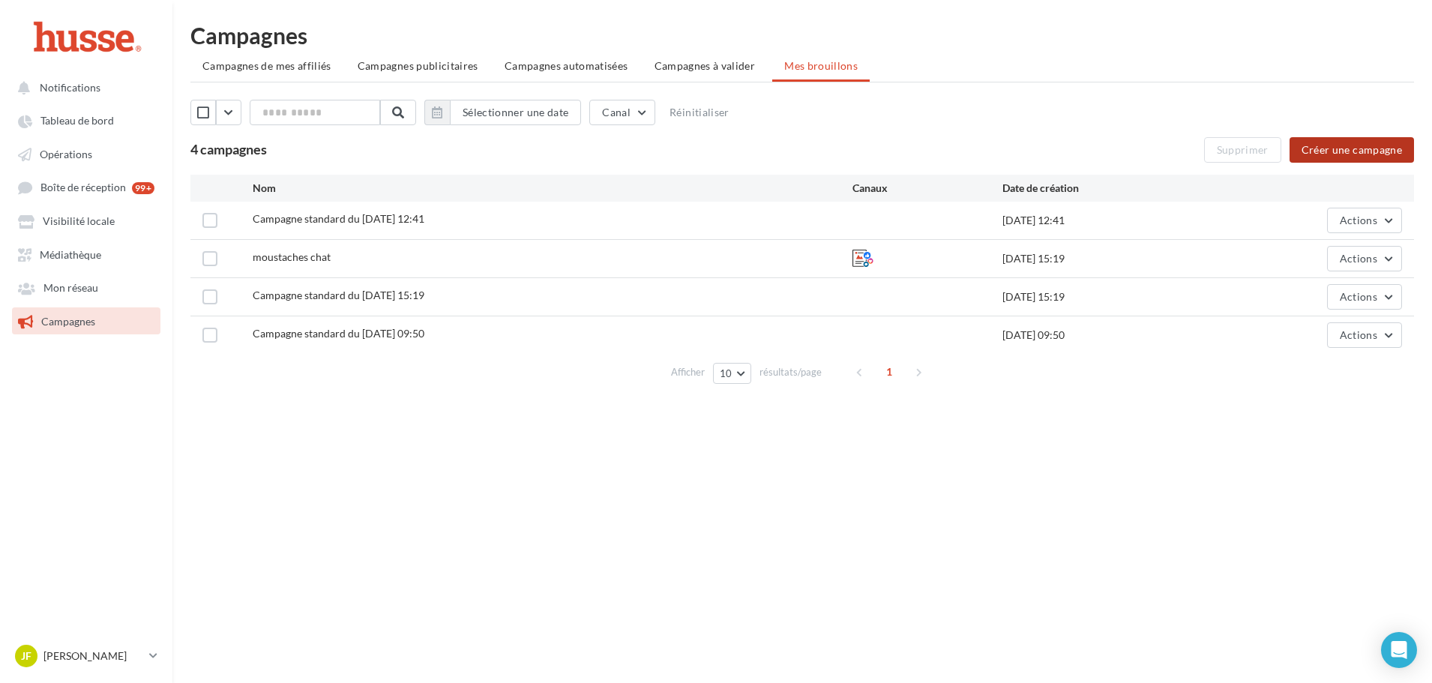
click at [1345, 162] on button "Créer une campagne" at bounding box center [1351, 149] width 124 height 25
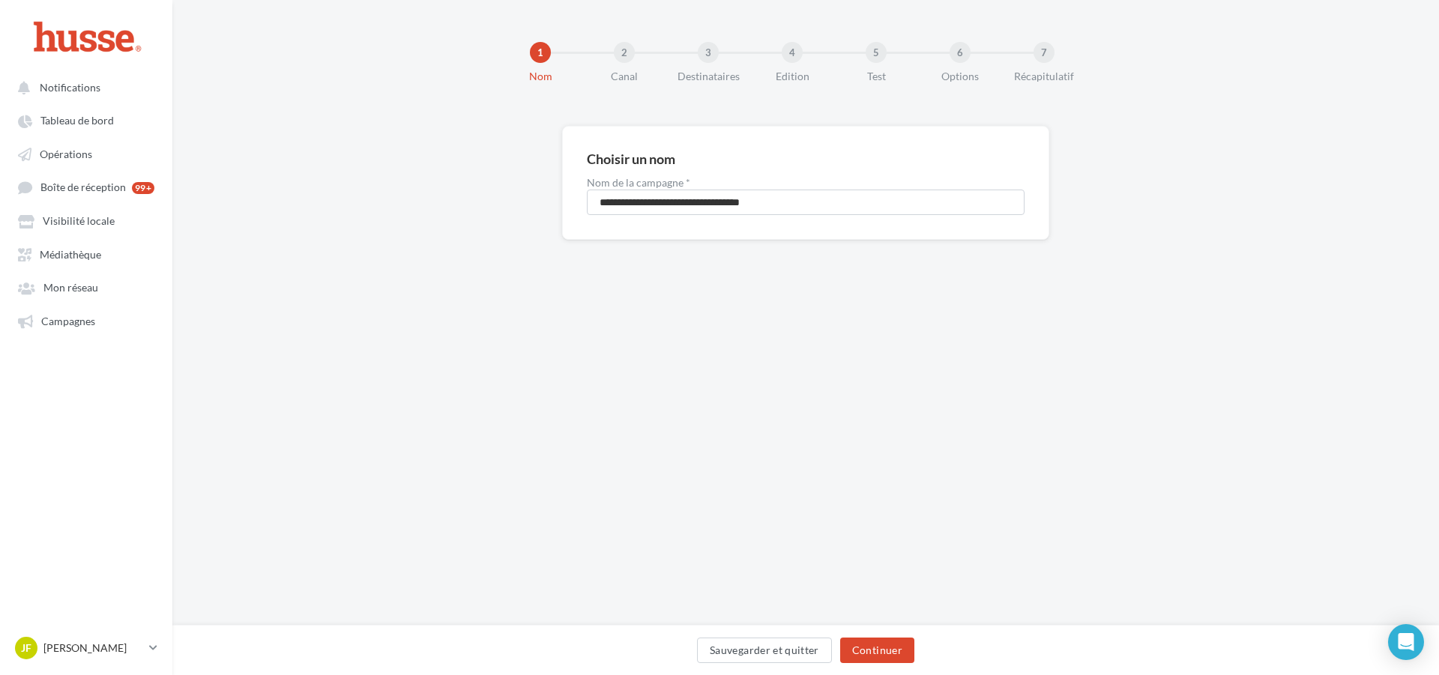
drag, startPoint x: 837, startPoint y: 229, endPoint x: 813, endPoint y: 208, distance: 31.8
click at [820, 219] on div "**********" at bounding box center [805, 183] width 487 height 114
drag, startPoint x: 821, startPoint y: 205, endPoint x: 403, endPoint y: 205, distance: 417.6
click at [403, 205] on div "**********" at bounding box center [805, 207] width 1267 height 162
type input "**********"
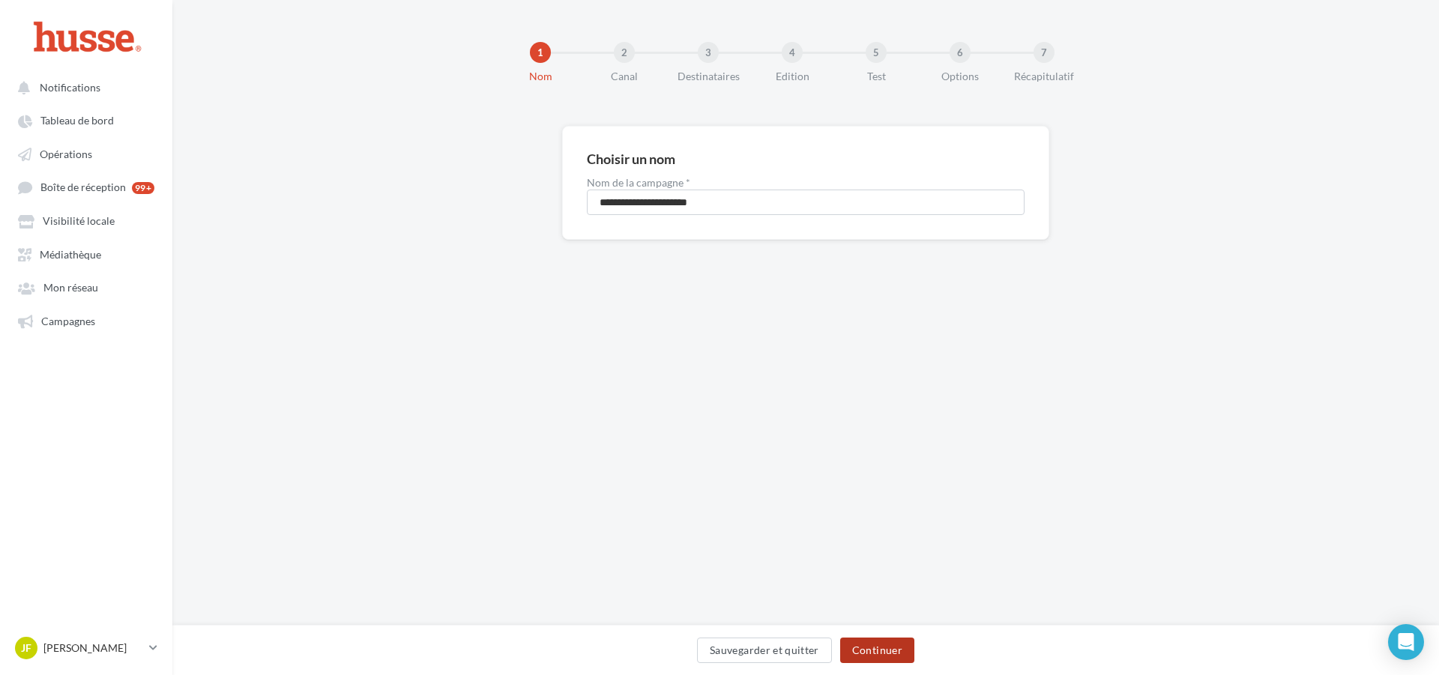
drag, startPoint x: 858, startPoint y: 644, endPoint x: 837, endPoint y: 600, distance: 48.3
click at [859, 644] on button "Continuer" at bounding box center [877, 650] width 74 height 25
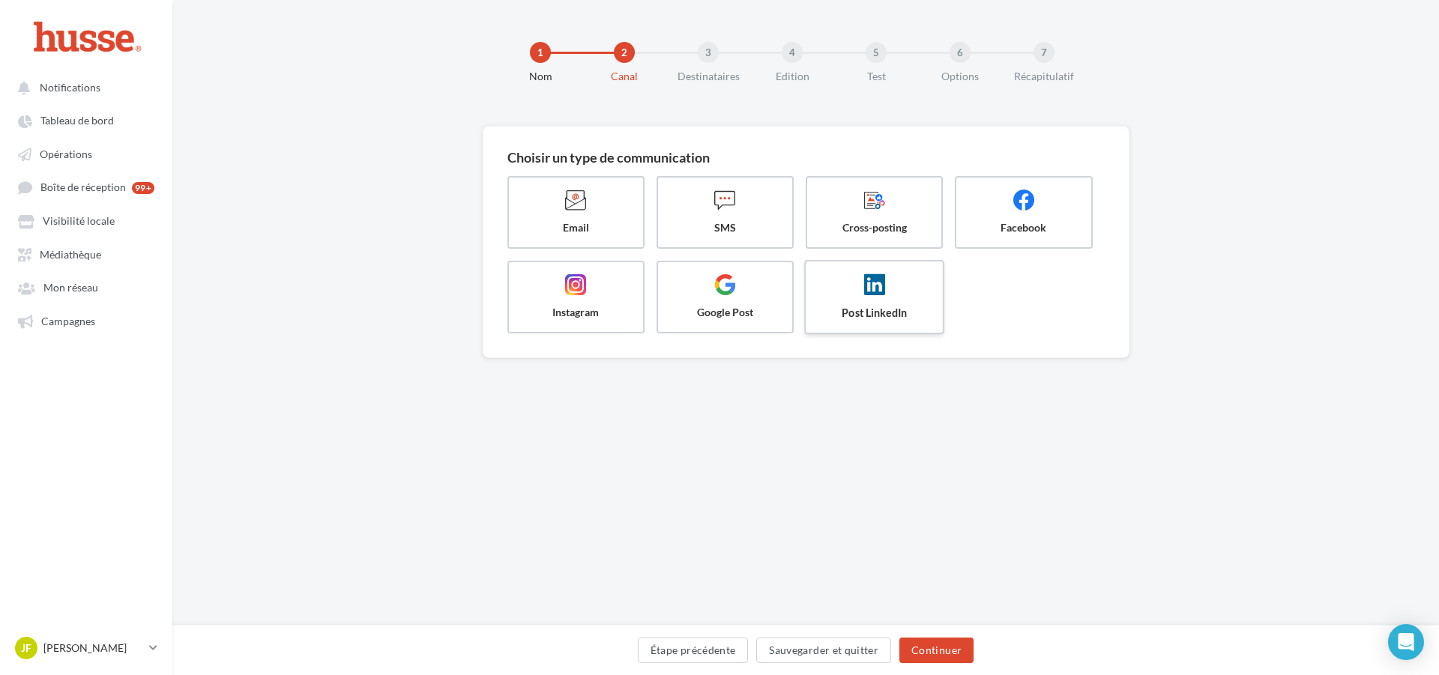
click at [827, 295] on span at bounding box center [875, 286] width 112 height 25
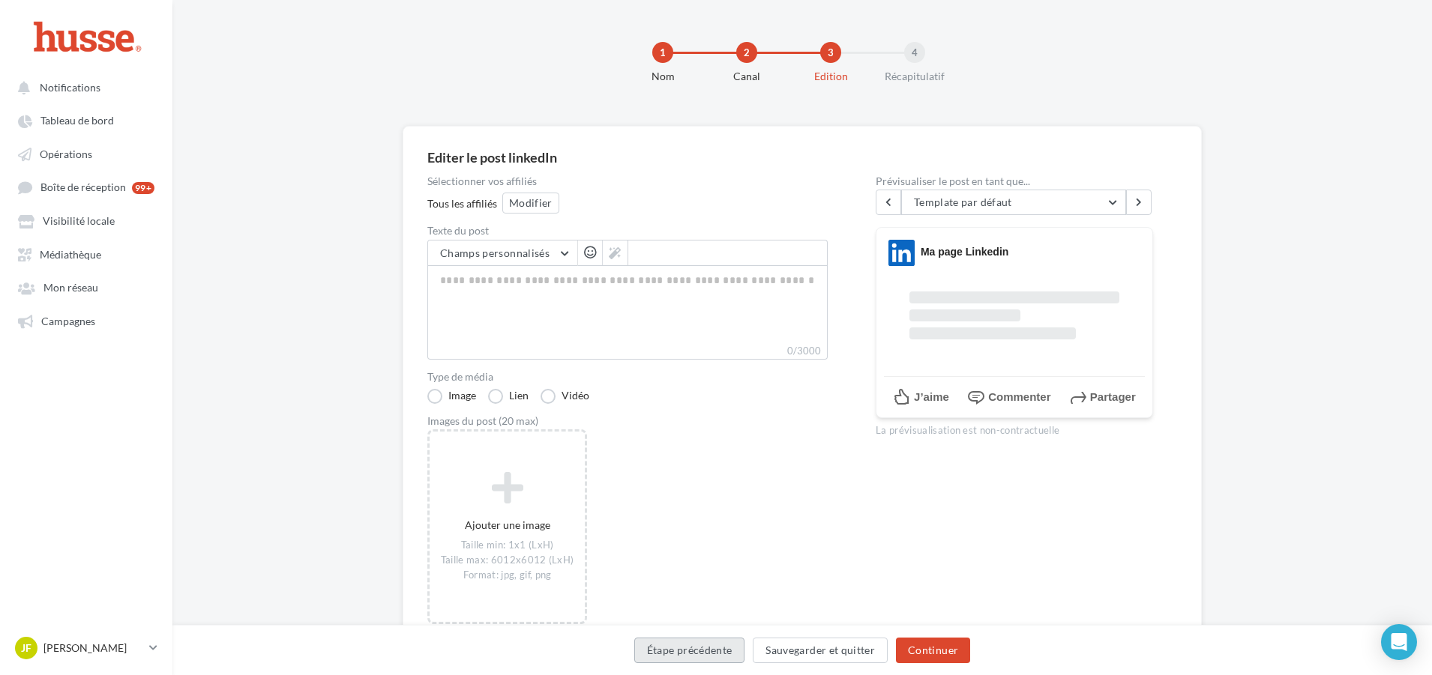
click at [671, 660] on button "Étape précédente" at bounding box center [689, 650] width 111 height 25
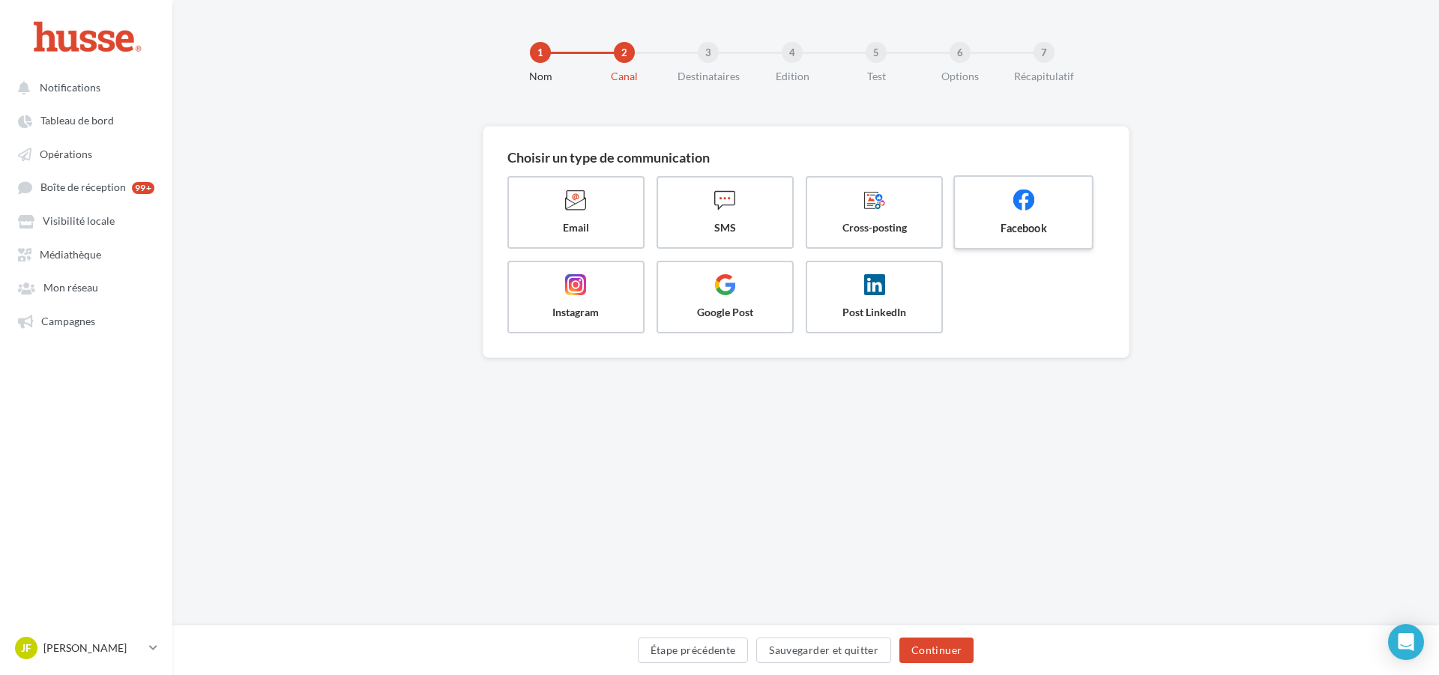
click at [1003, 229] on span "Facebook" at bounding box center [1024, 227] width 112 height 15
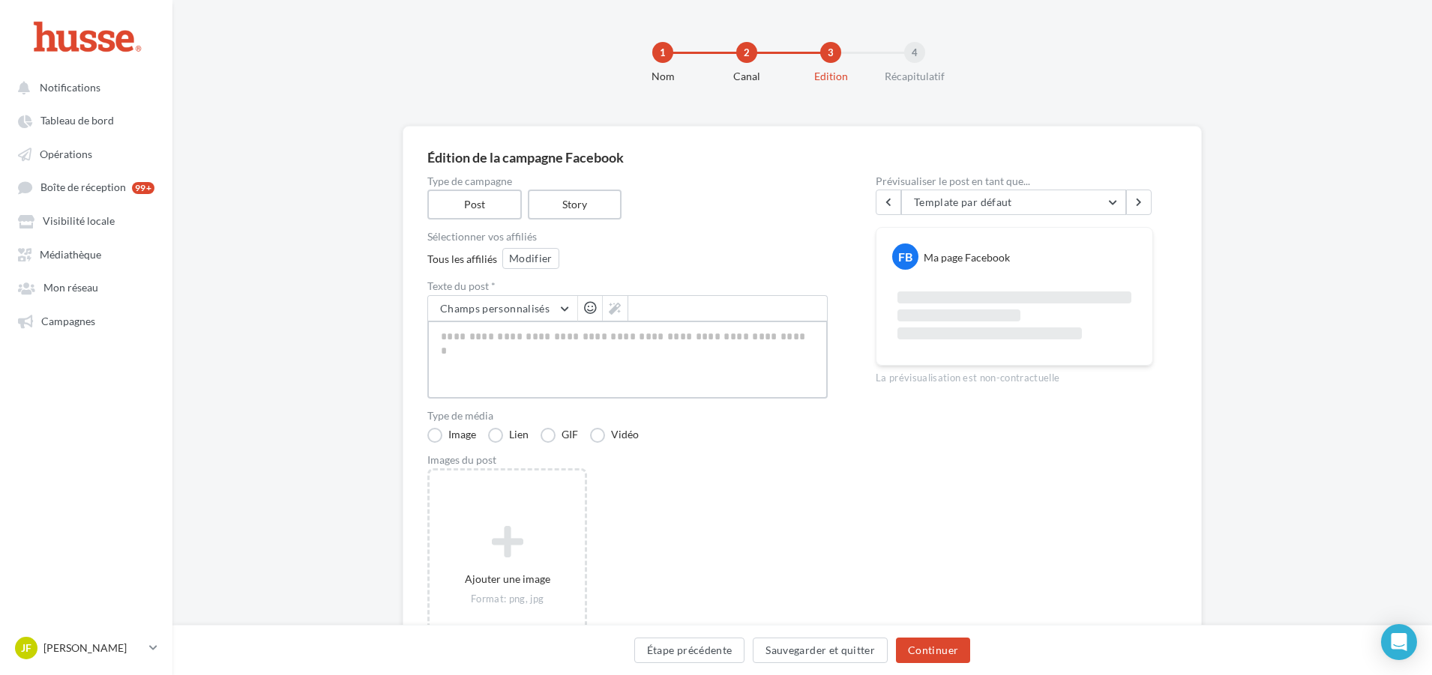
click at [563, 395] on textarea at bounding box center [627, 360] width 400 height 78
paste textarea "**********"
type textarea "**********"
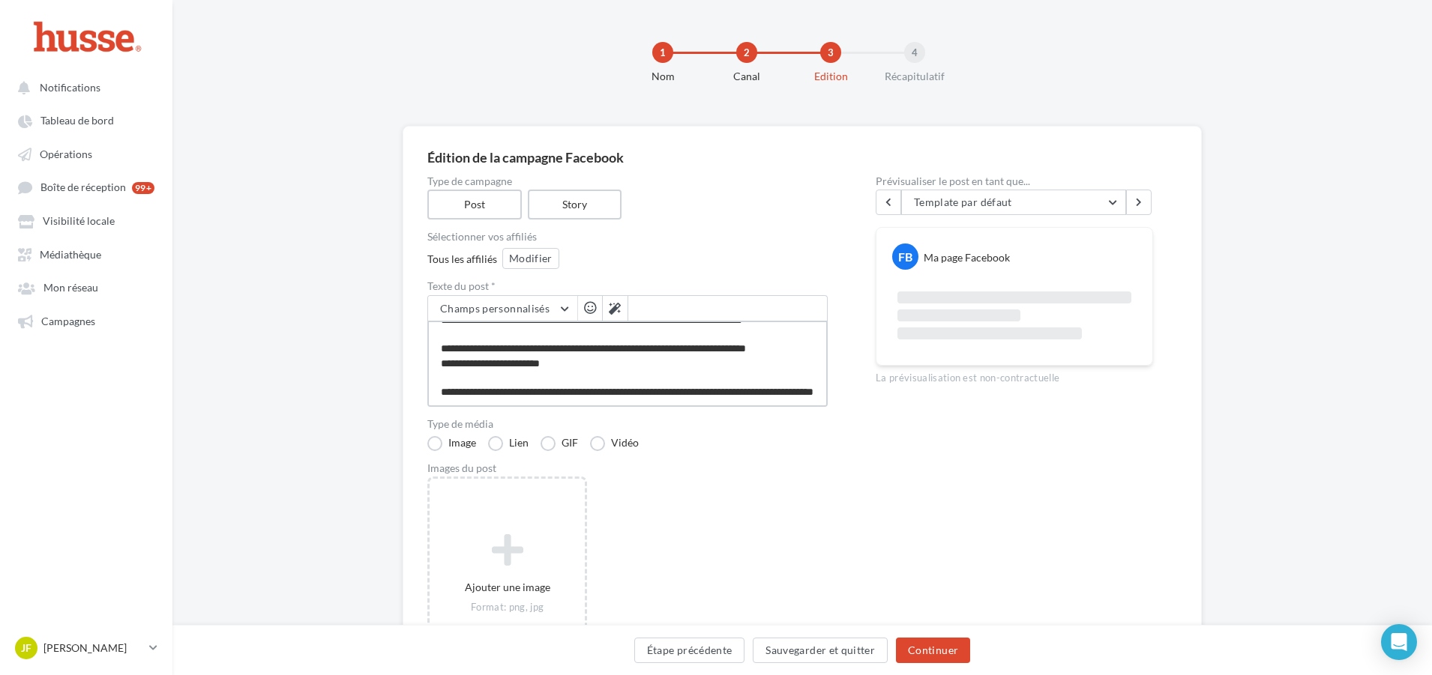
type textarea "**********"
click at [724, 515] on div "Ajouter une image Format: png, jpg" at bounding box center [633, 582] width 412 height 211
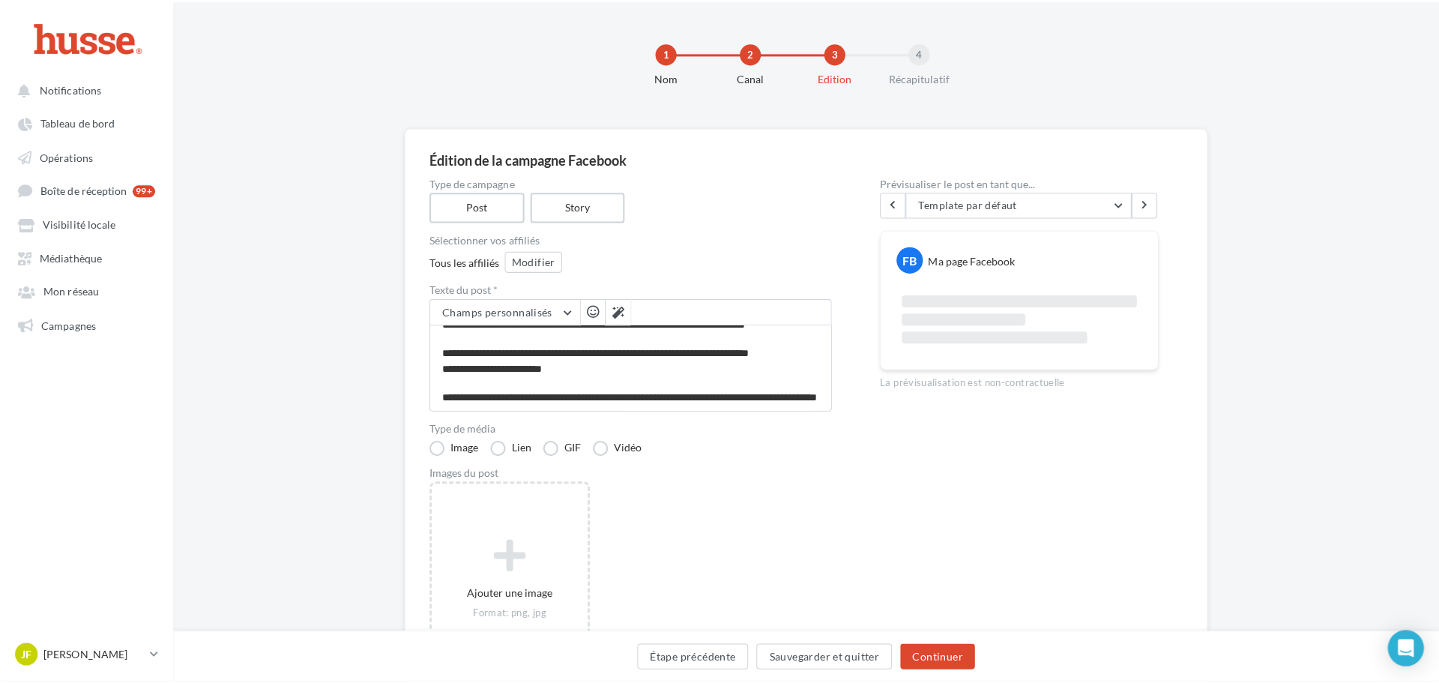
scroll to position [210, 0]
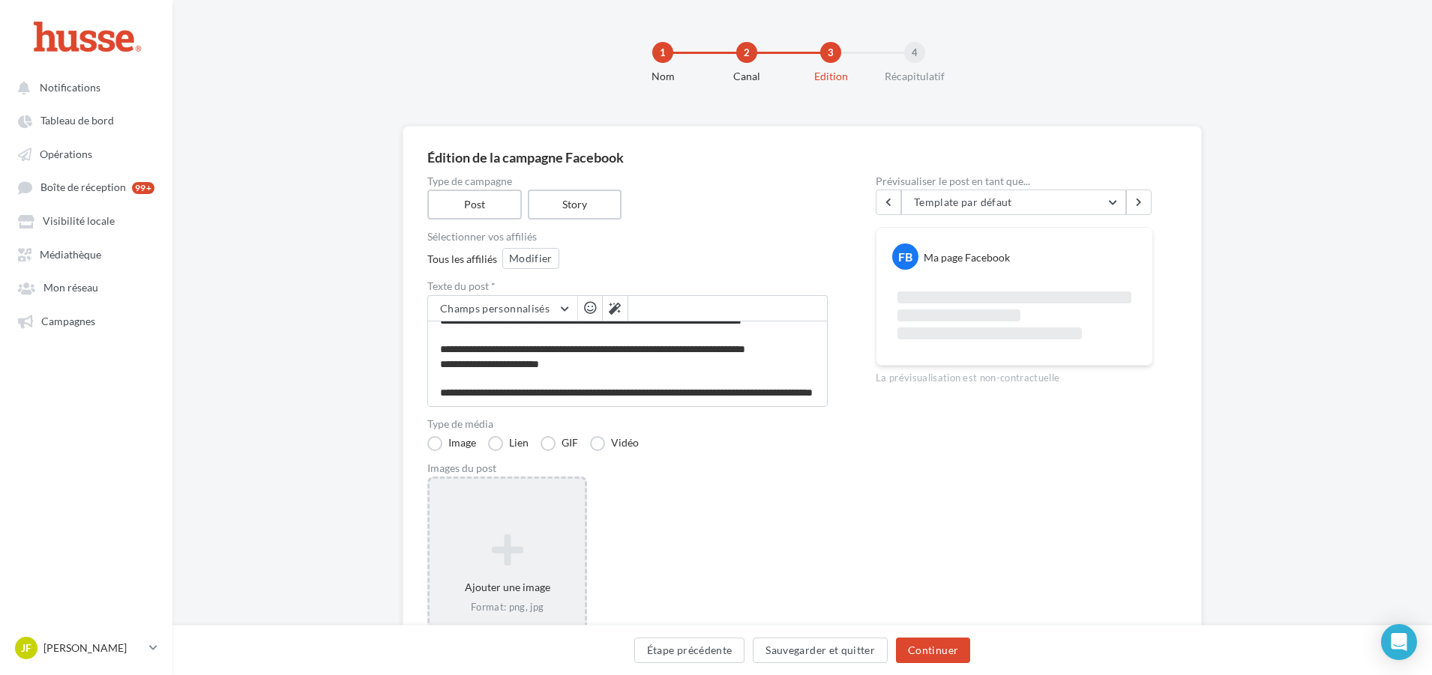
click at [496, 558] on icon at bounding box center [507, 550] width 143 height 36
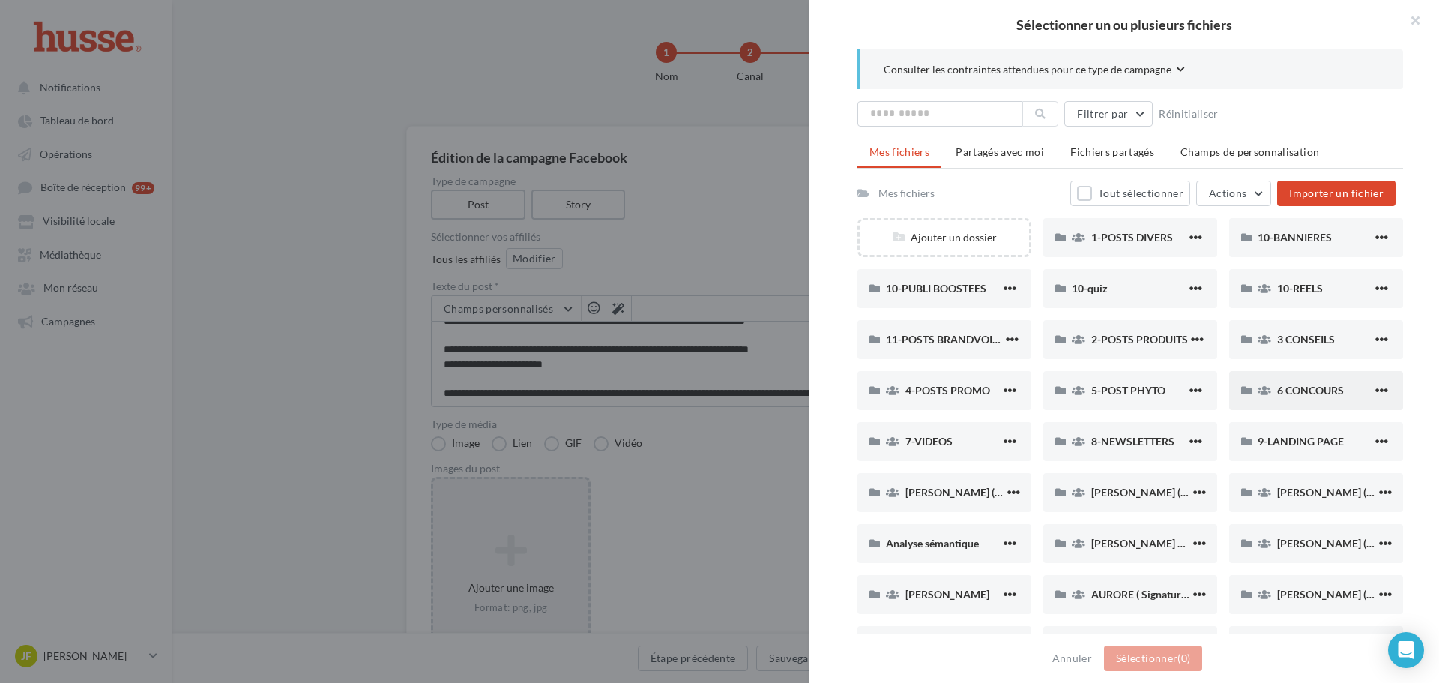
click at [1304, 391] on span "6 CONCOURS" at bounding box center [1310, 390] width 67 height 13
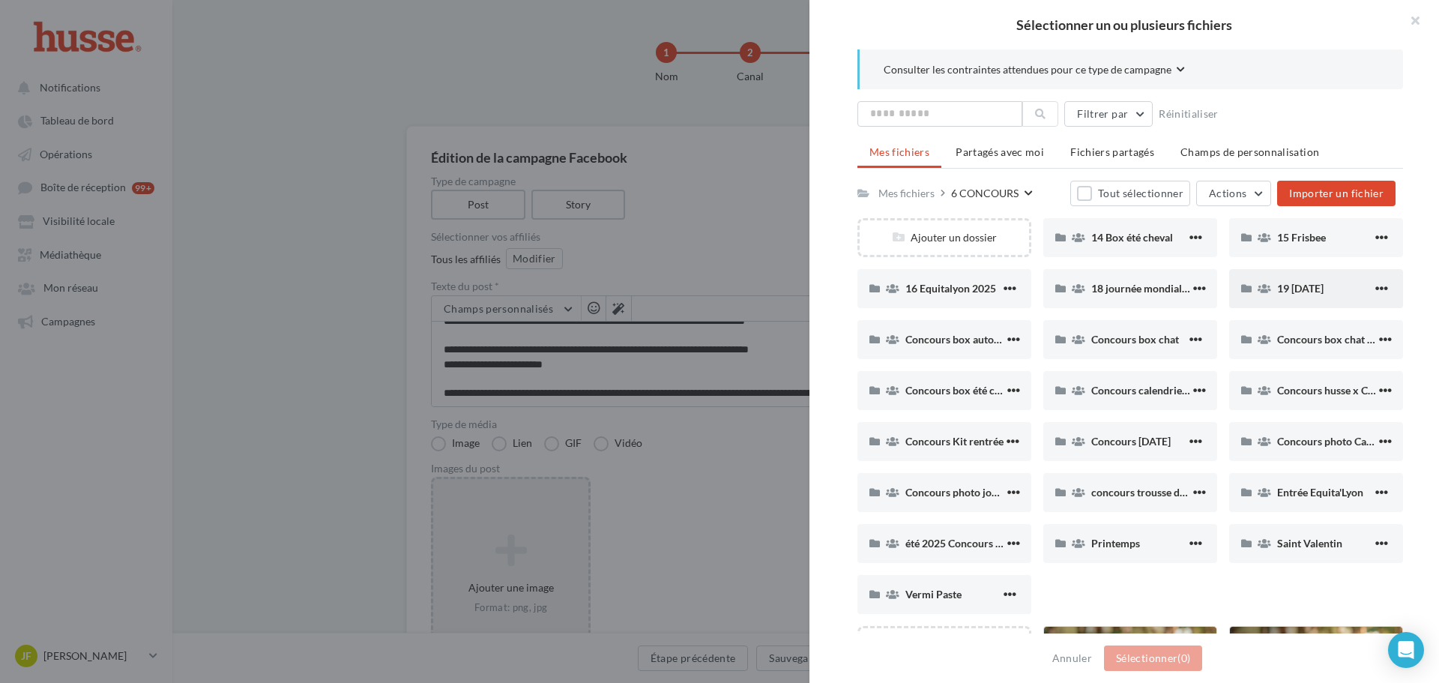
click at [1308, 285] on span "19 Halloween 2025" at bounding box center [1300, 288] width 46 height 13
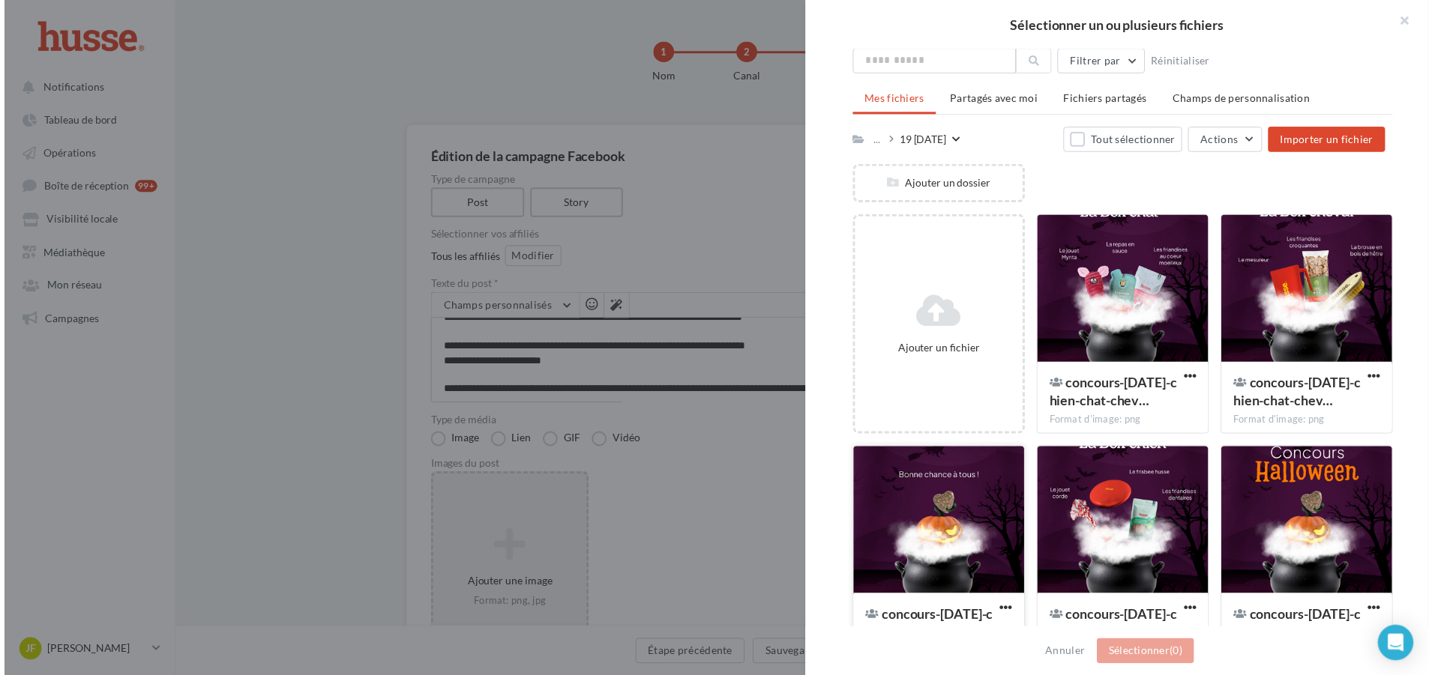
scroll to position [102, 0]
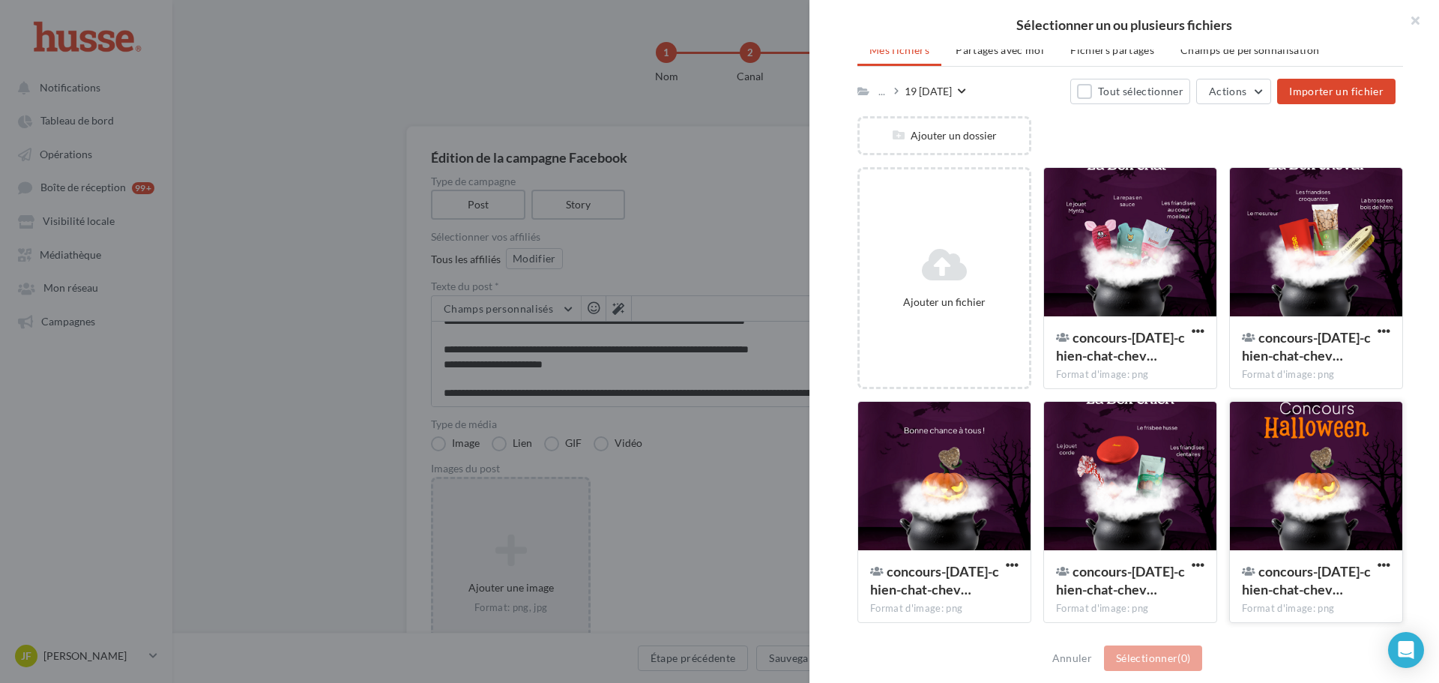
click at [1328, 486] on div at bounding box center [1316, 477] width 172 height 150
drag, startPoint x: 1142, startPoint y: 477, endPoint x: 1188, endPoint y: 408, distance: 83.2
click at [1141, 477] on div at bounding box center [1130, 477] width 172 height 150
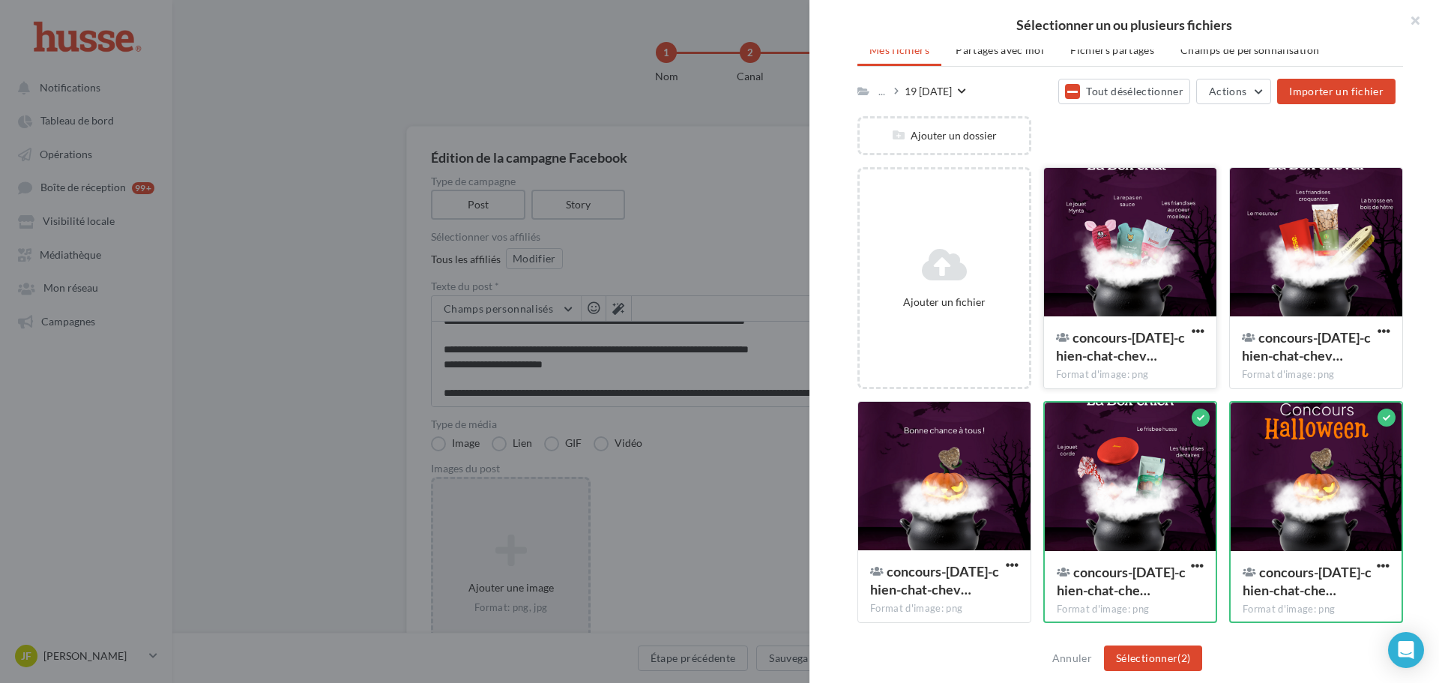
drag, startPoint x: 1159, startPoint y: 262, endPoint x: 1194, endPoint y: 250, distance: 37.0
click at [1159, 261] on div at bounding box center [1130, 243] width 172 height 150
click at [1311, 242] on div at bounding box center [1316, 243] width 172 height 150
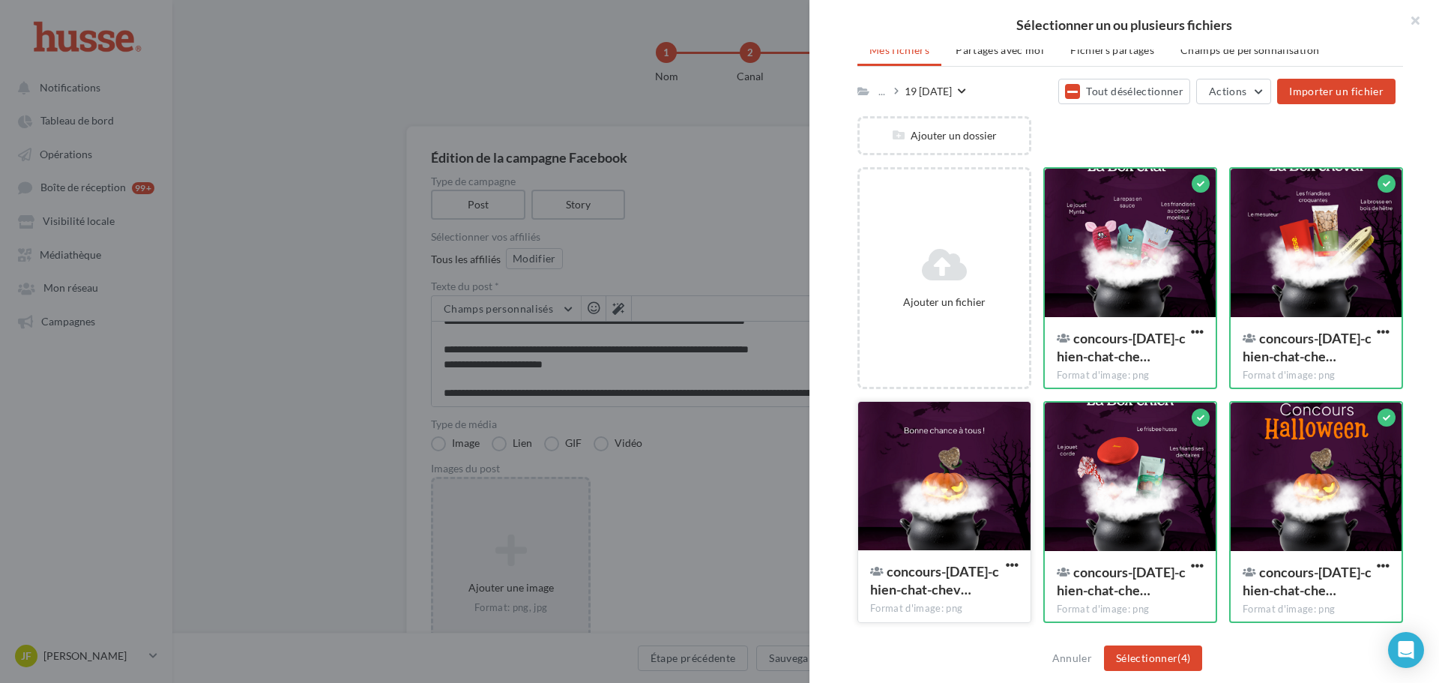
click at [959, 529] on div at bounding box center [944, 477] width 172 height 150
click at [1125, 656] on button "Sélectionner (5)" at bounding box center [1153, 657] width 98 height 25
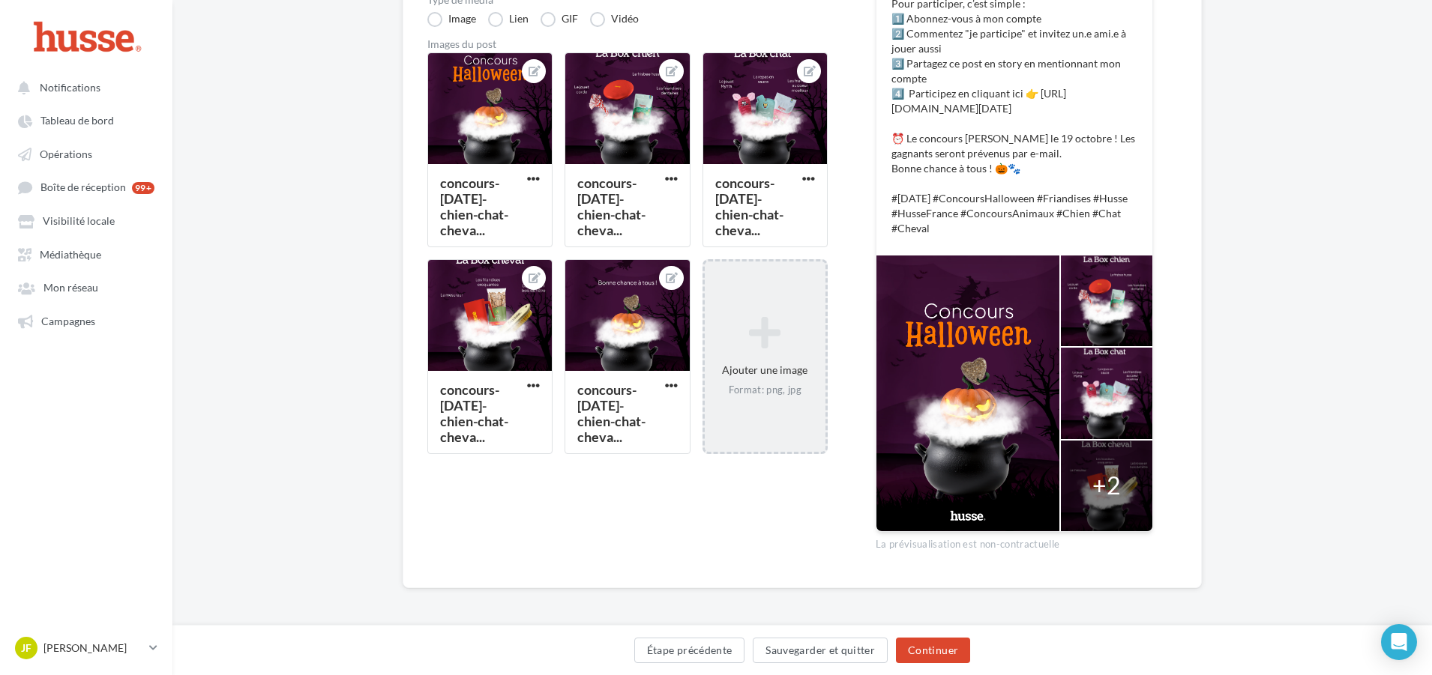
scroll to position [426, 0]
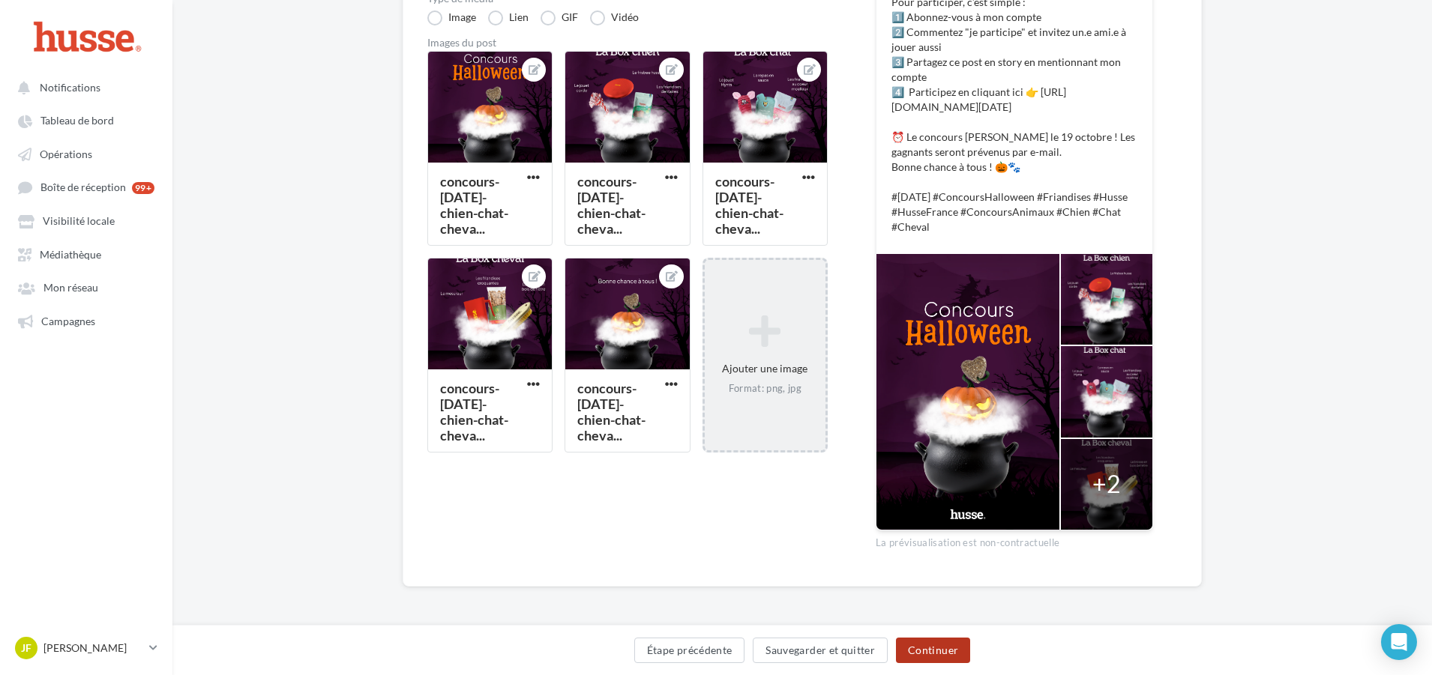
click at [922, 643] on button "Continuer" at bounding box center [933, 650] width 74 height 25
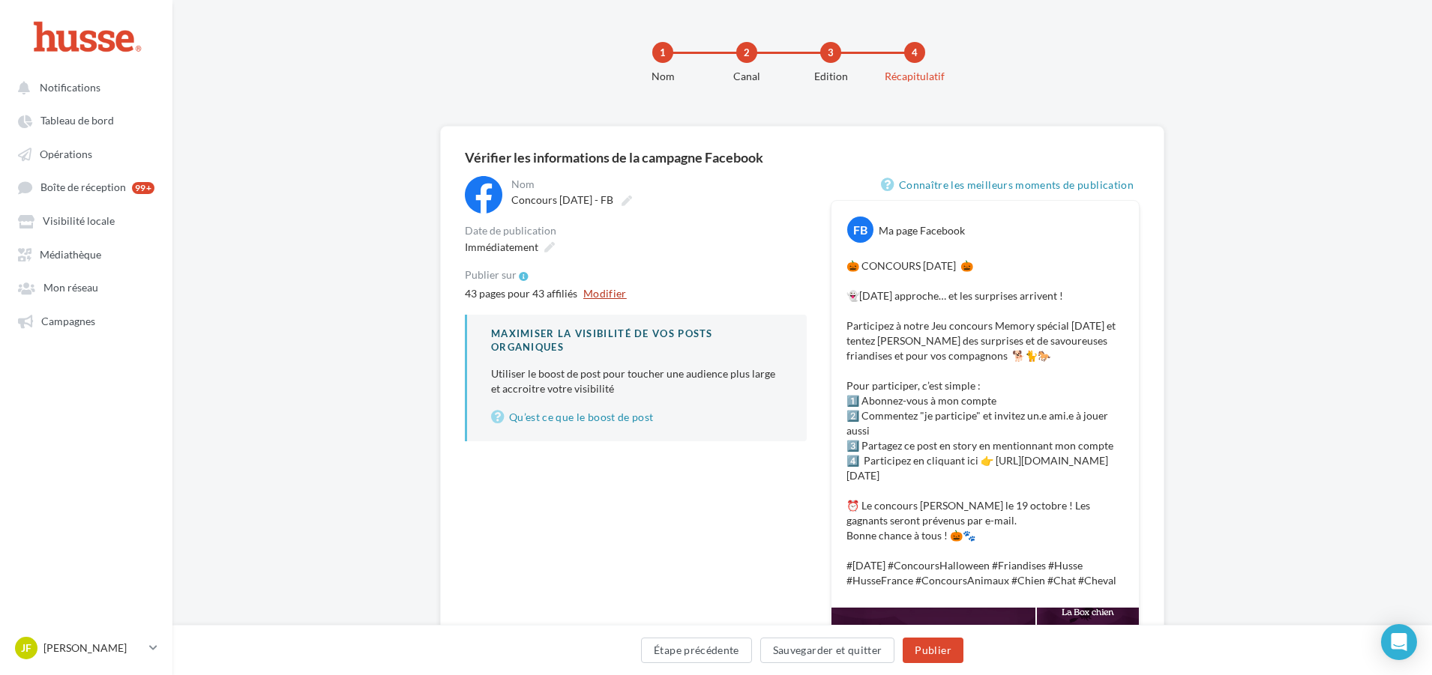
click at [599, 295] on button "Modifier" at bounding box center [604, 294] width 55 height 18
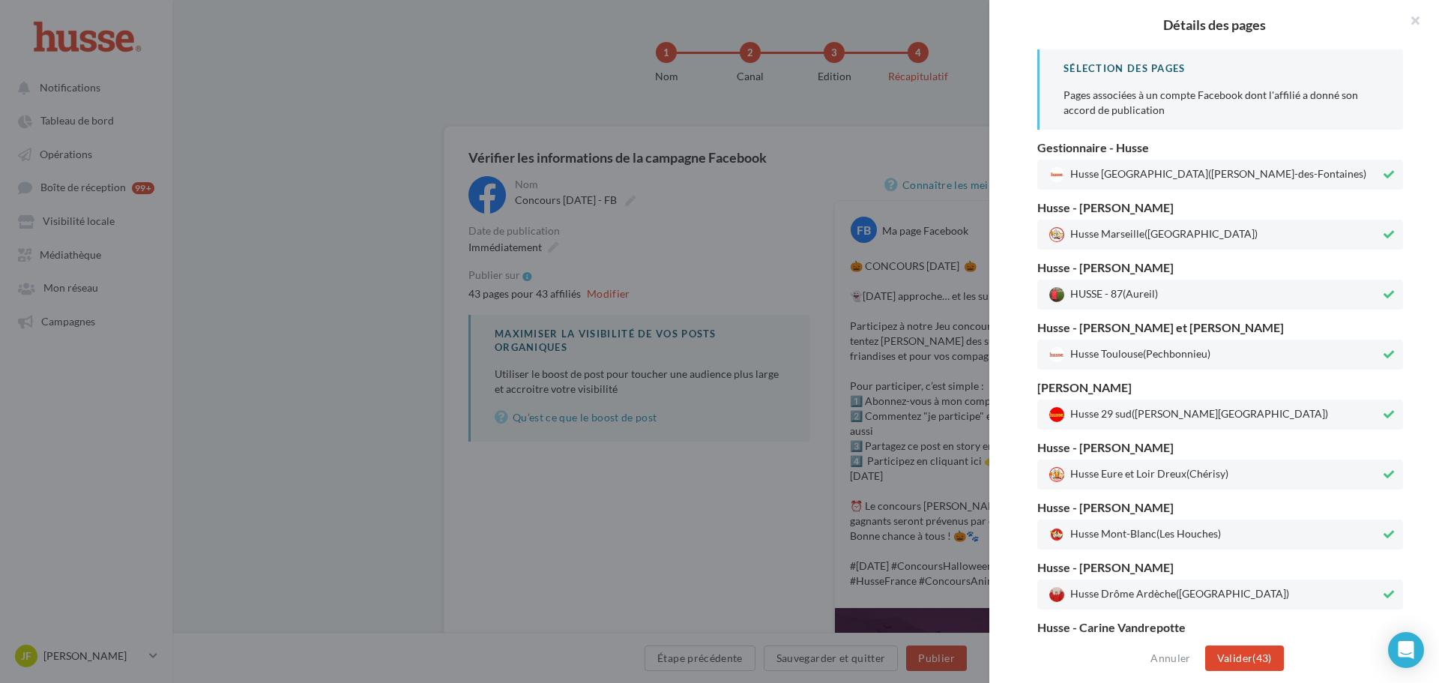
click at [694, 242] on div at bounding box center [719, 341] width 1439 height 683
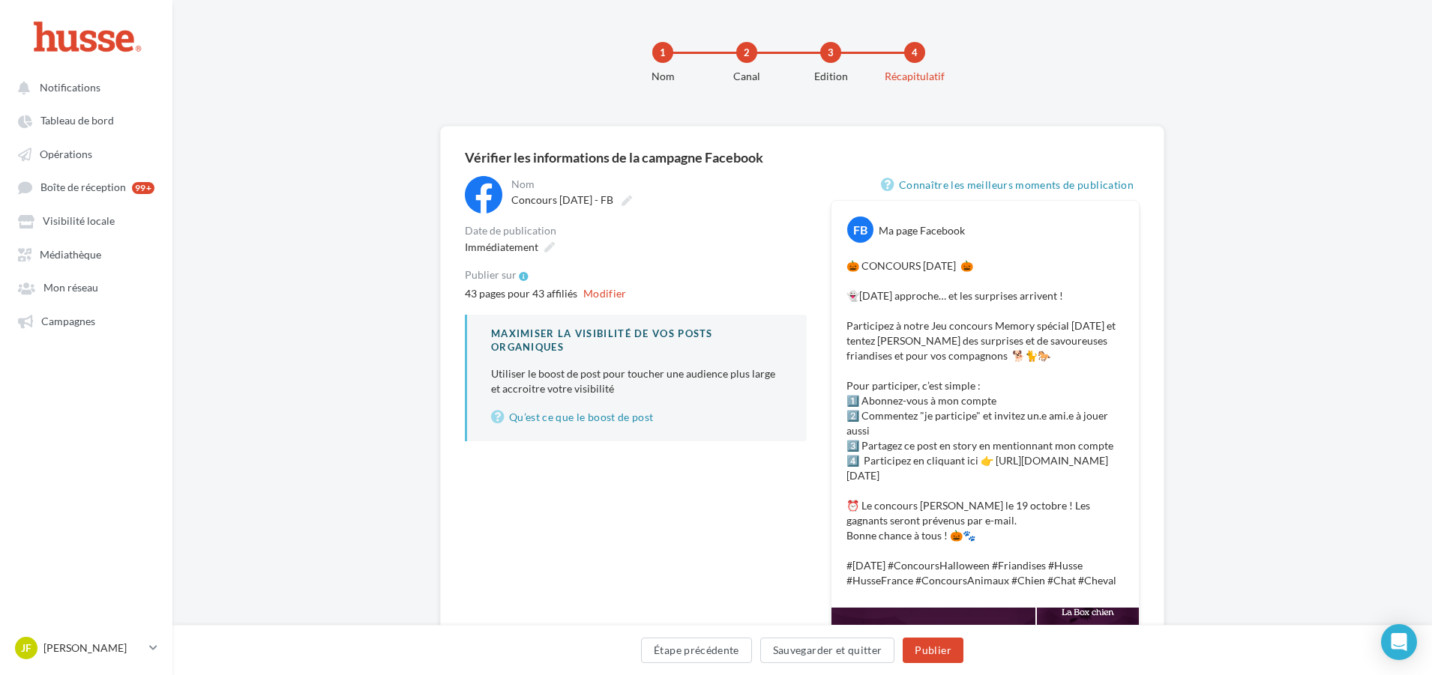
drag, startPoint x: 466, startPoint y: 294, endPoint x: 575, endPoint y: 300, distance: 108.9
click at [575, 300] on div "43 pages pour 43 affiliés Modifier" at bounding box center [636, 294] width 342 height 18
click at [633, 262] on div "**********" at bounding box center [636, 308] width 342 height 265
click at [600, 293] on button "Modifier" at bounding box center [604, 294] width 55 height 18
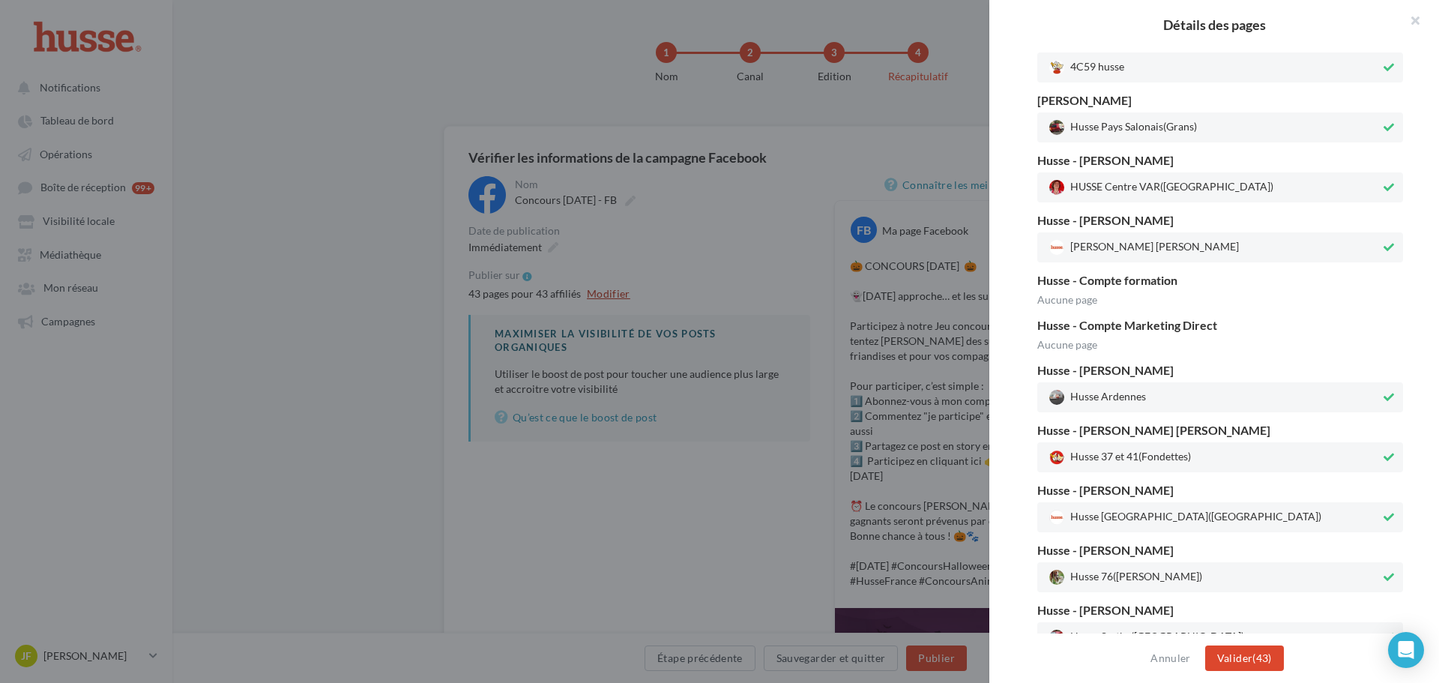
scroll to position [375, 0]
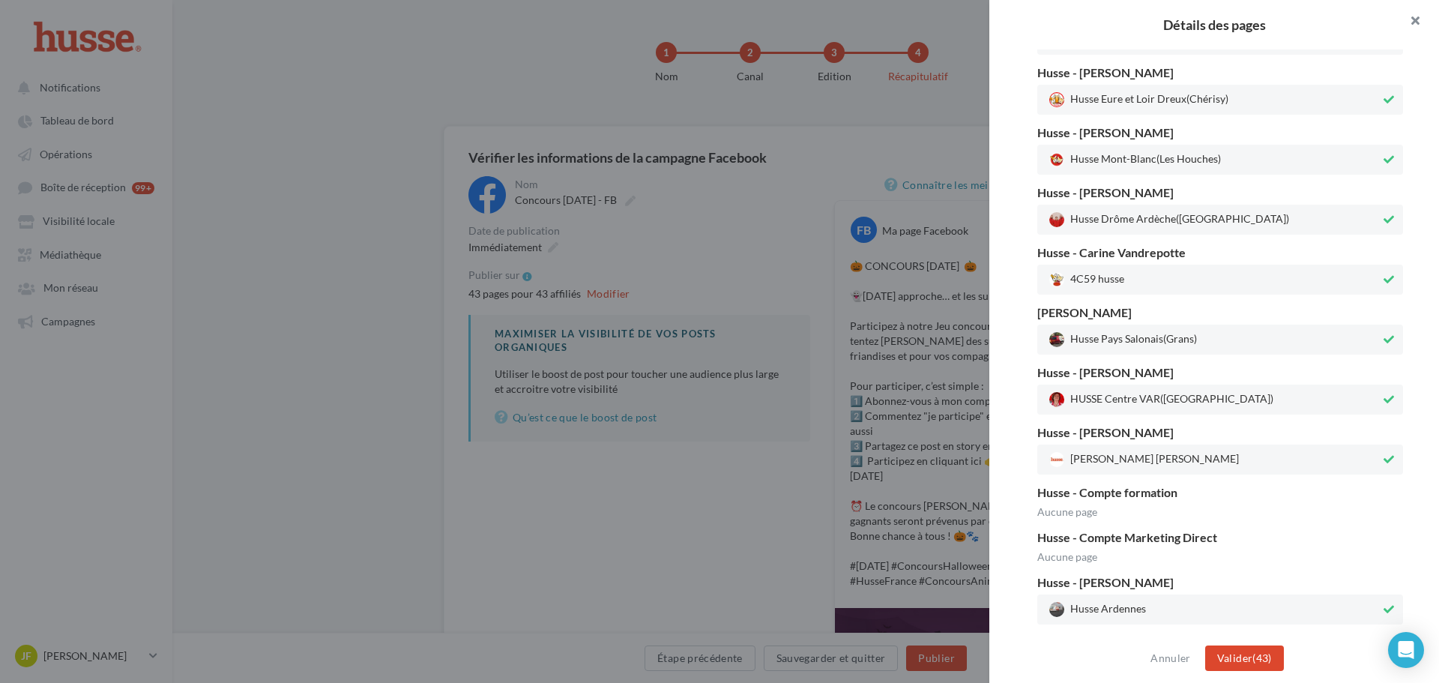
click at [1414, 15] on button "button" at bounding box center [1409, 22] width 60 height 45
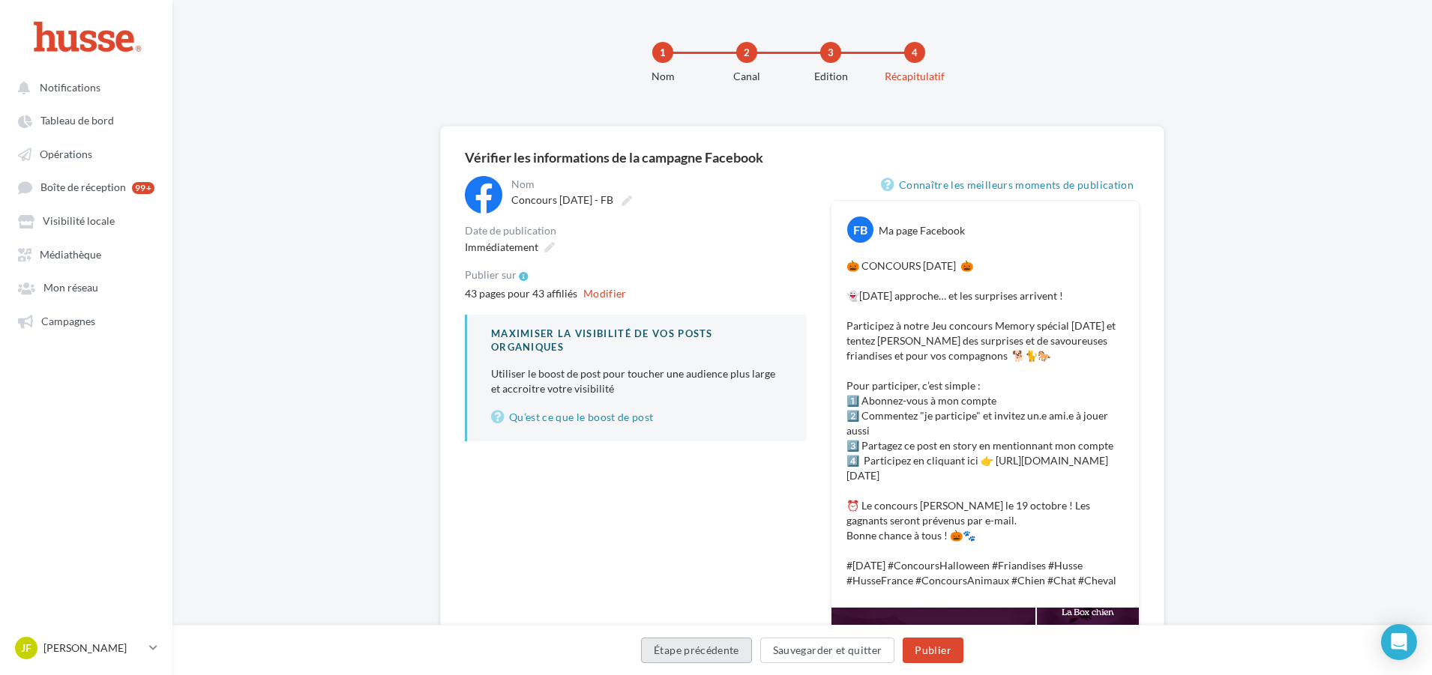
click at [717, 657] on button "Étape précédente" at bounding box center [696, 650] width 111 height 25
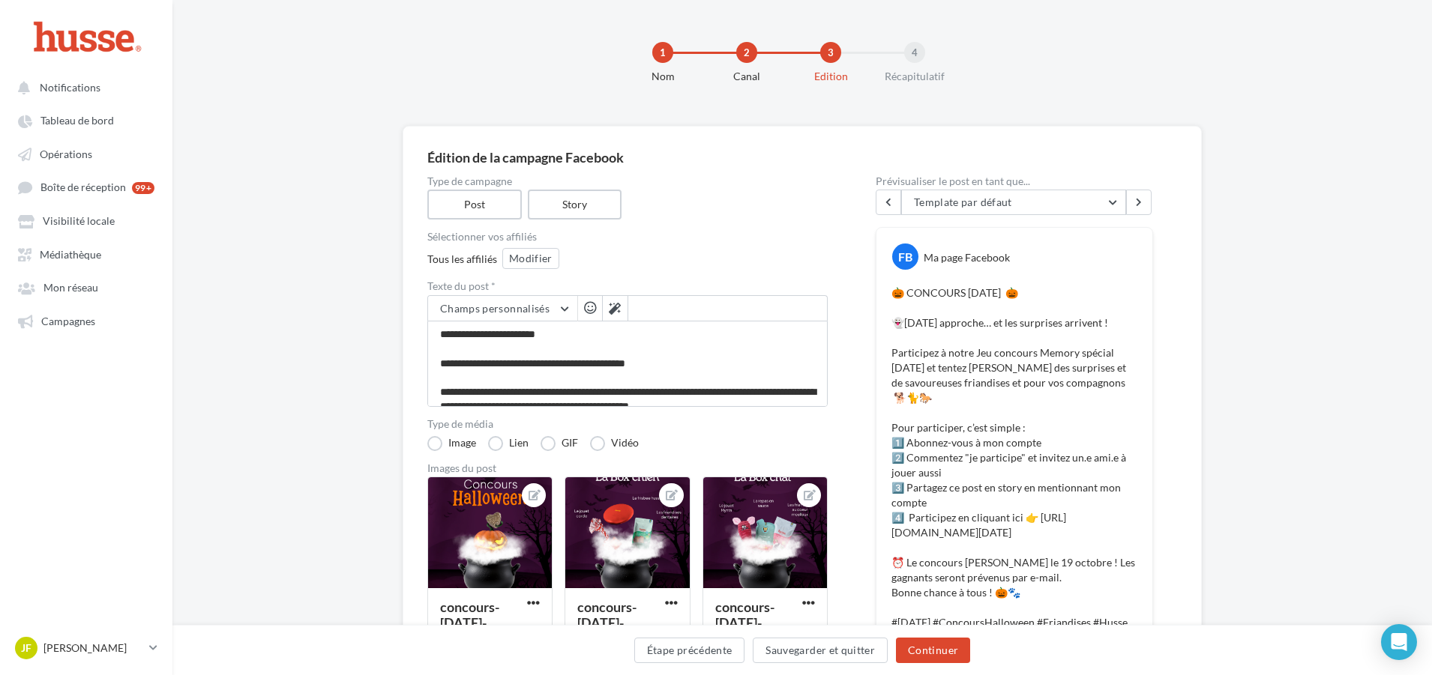
click at [534, 269] on div "Tous les affiliés Modifier" at bounding box center [627, 260] width 400 height 24
click at [531, 258] on button "Modifier" at bounding box center [530, 258] width 57 height 21
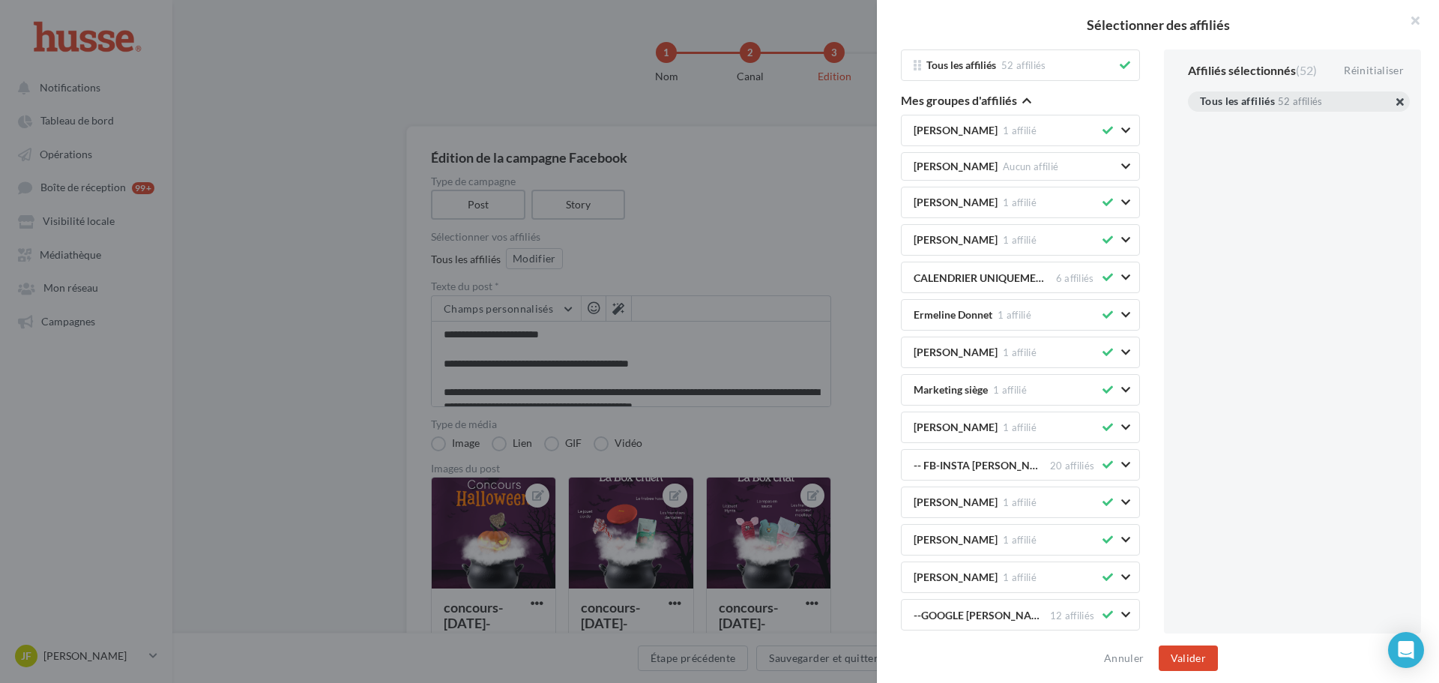
click at [1200, 120] on button "button" at bounding box center [1200, 120] width 0 height 0
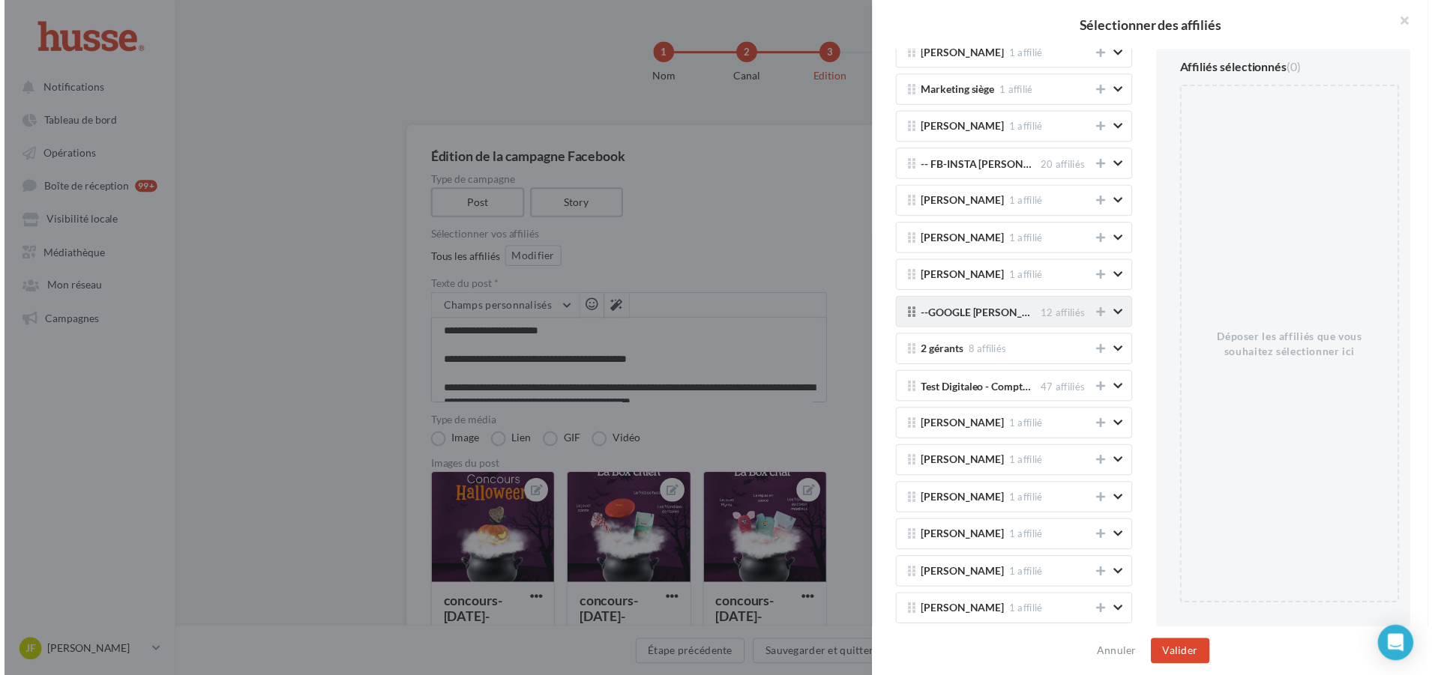
scroll to position [150, 0]
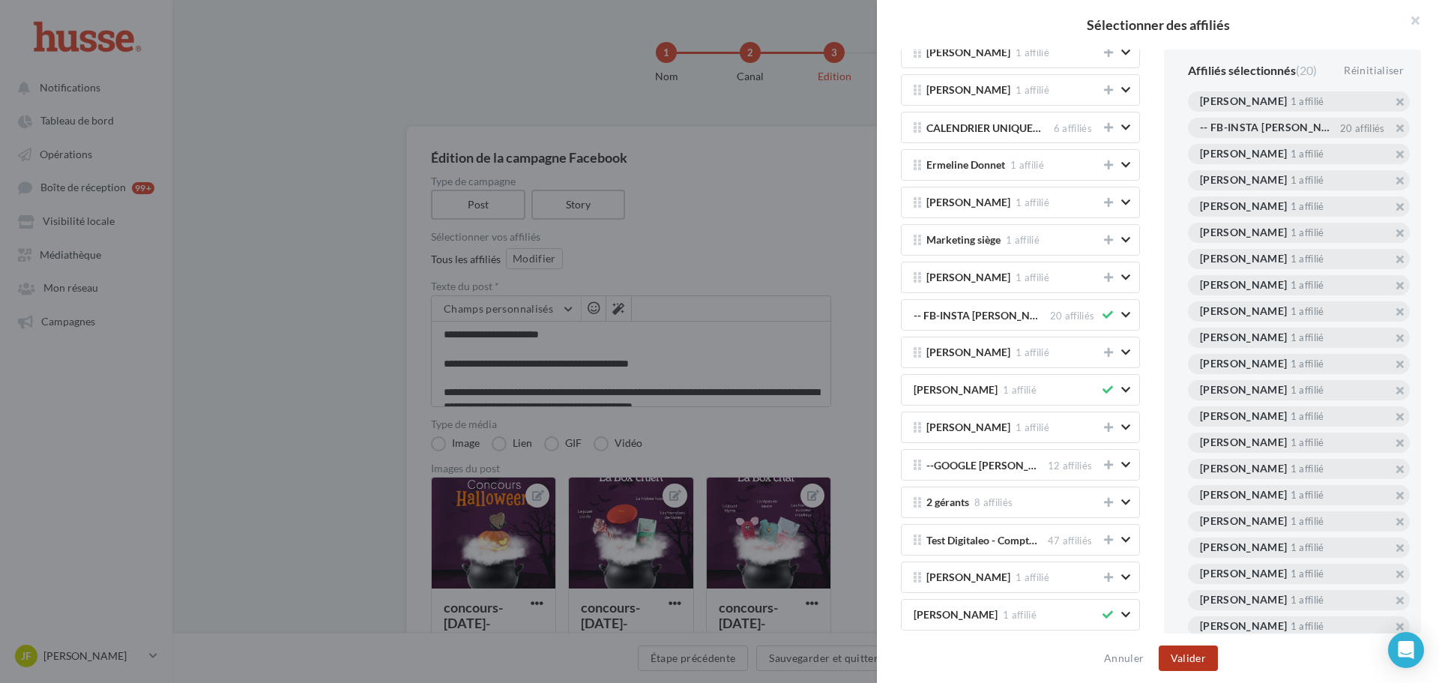
click at [1203, 657] on button "Valider" at bounding box center [1188, 657] width 59 height 25
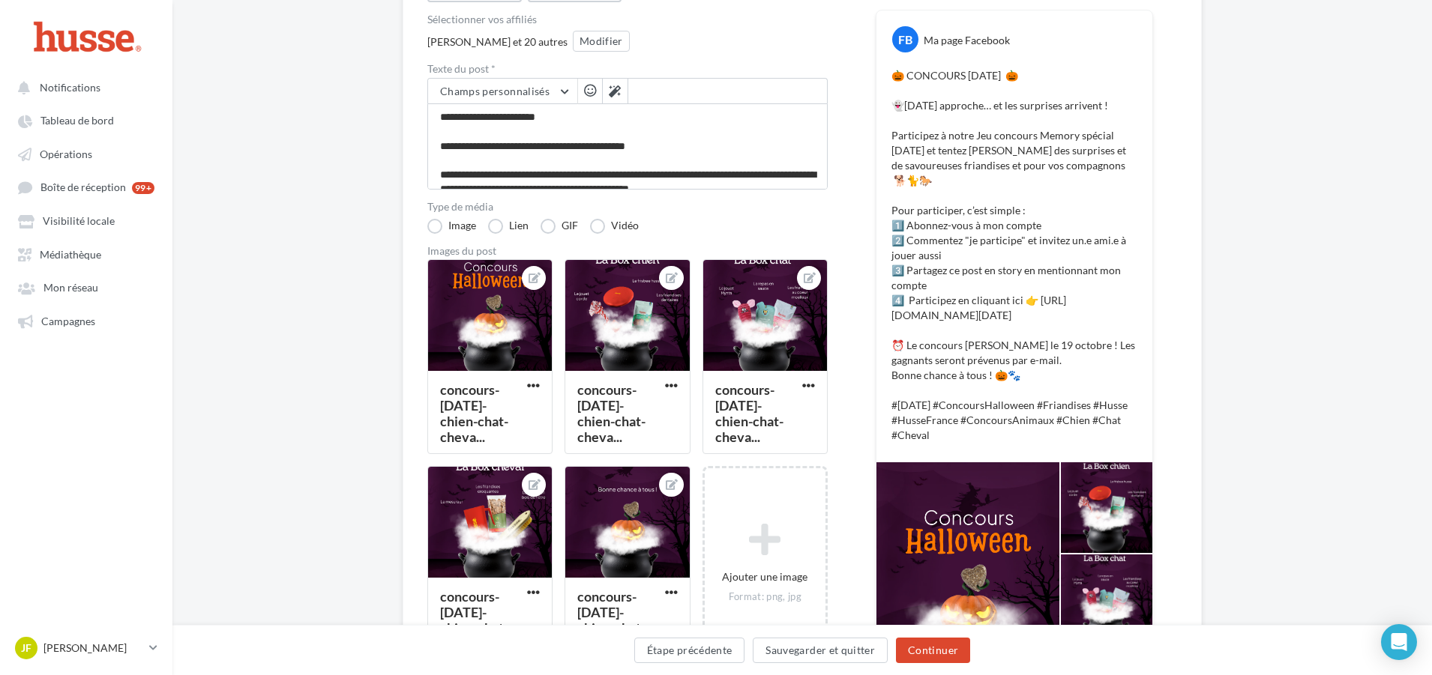
scroll to position [225, 0]
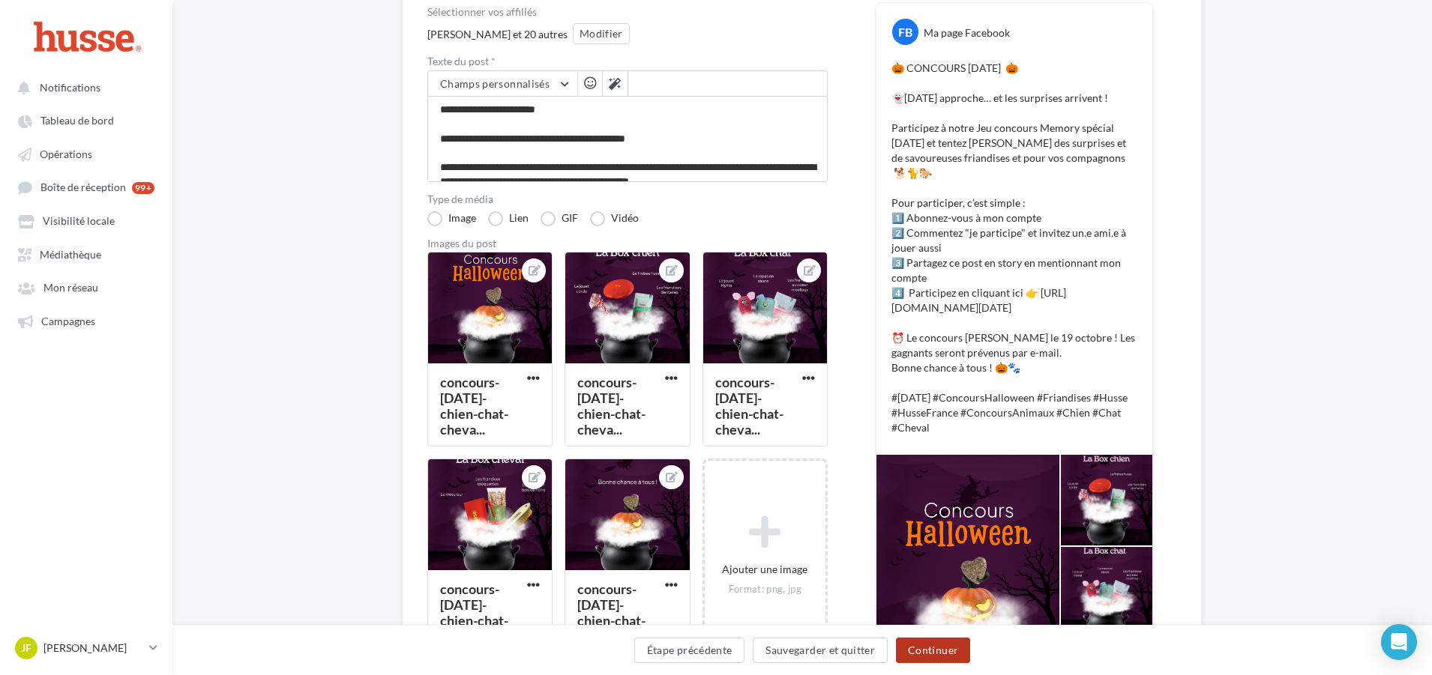
click at [940, 654] on button "Continuer" at bounding box center [933, 650] width 74 height 25
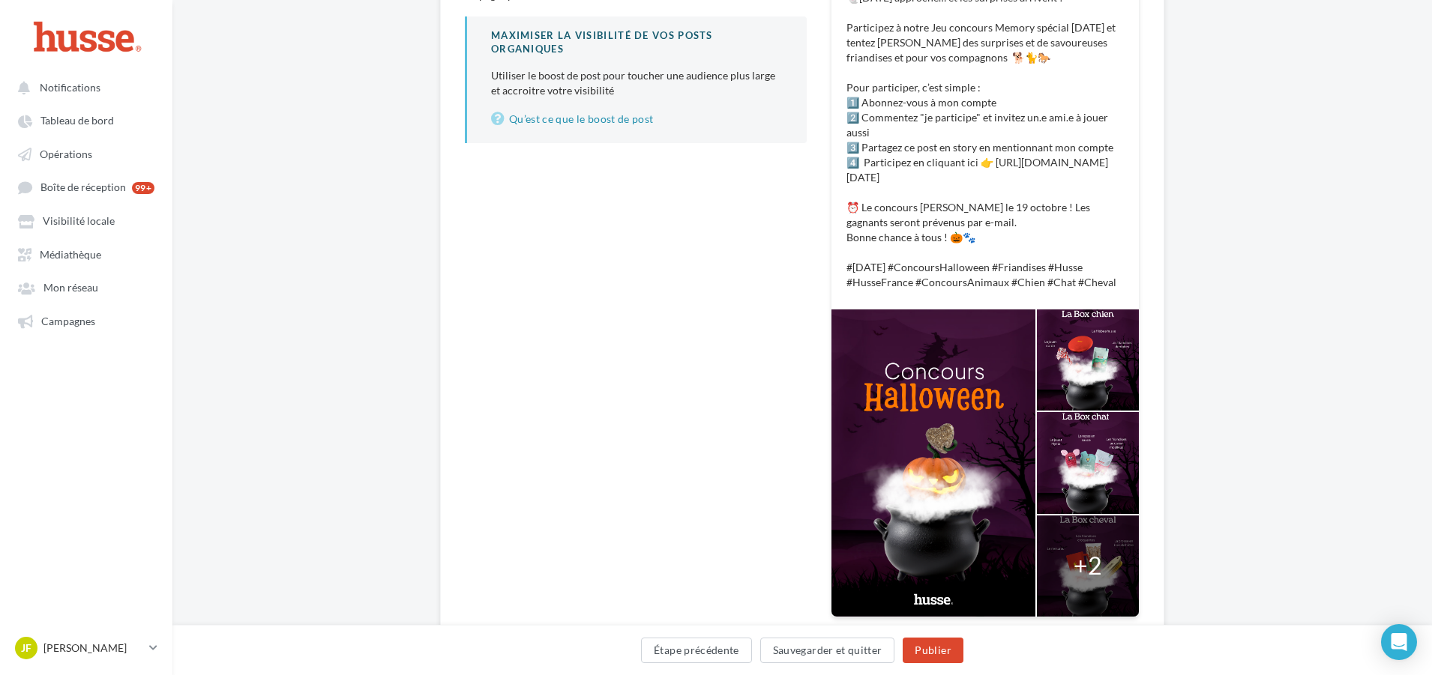
scroll to position [373, 0]
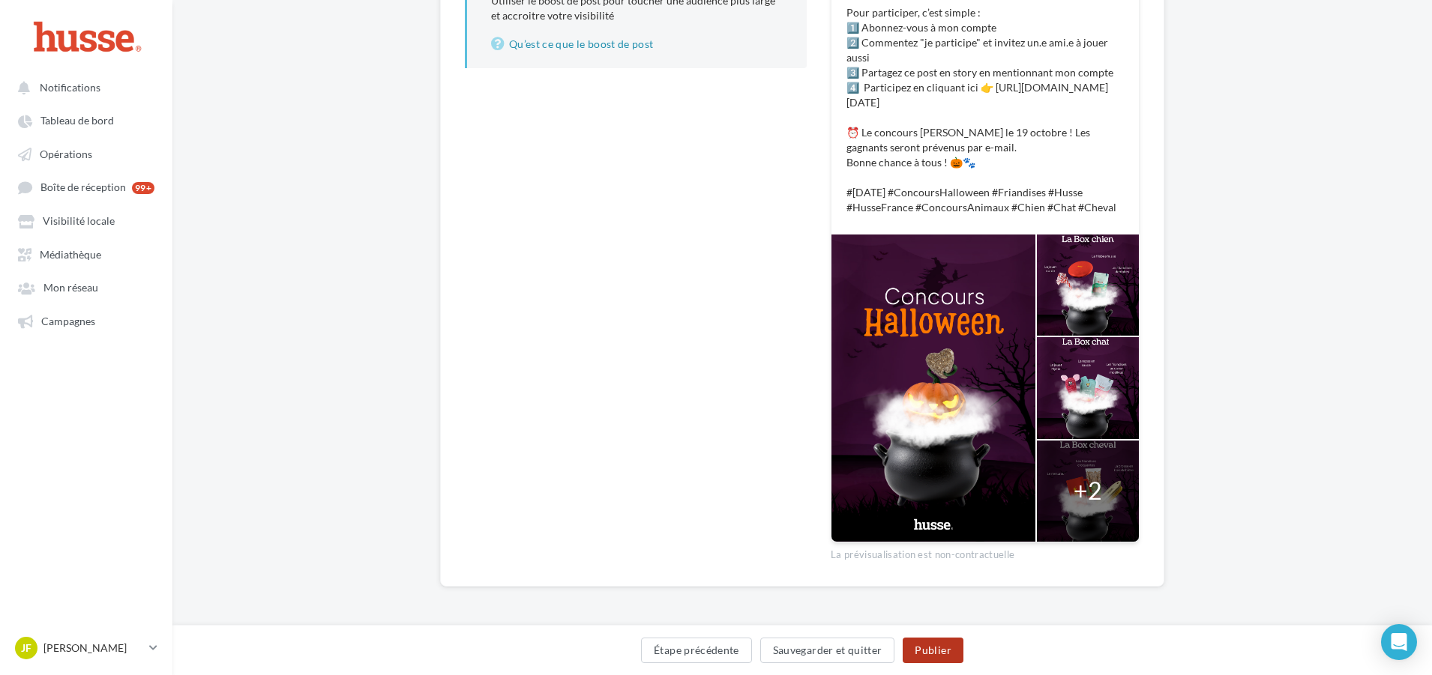
click at [938, 654] on button "Publier" at bounding box center [933, 650] width 60 height 25
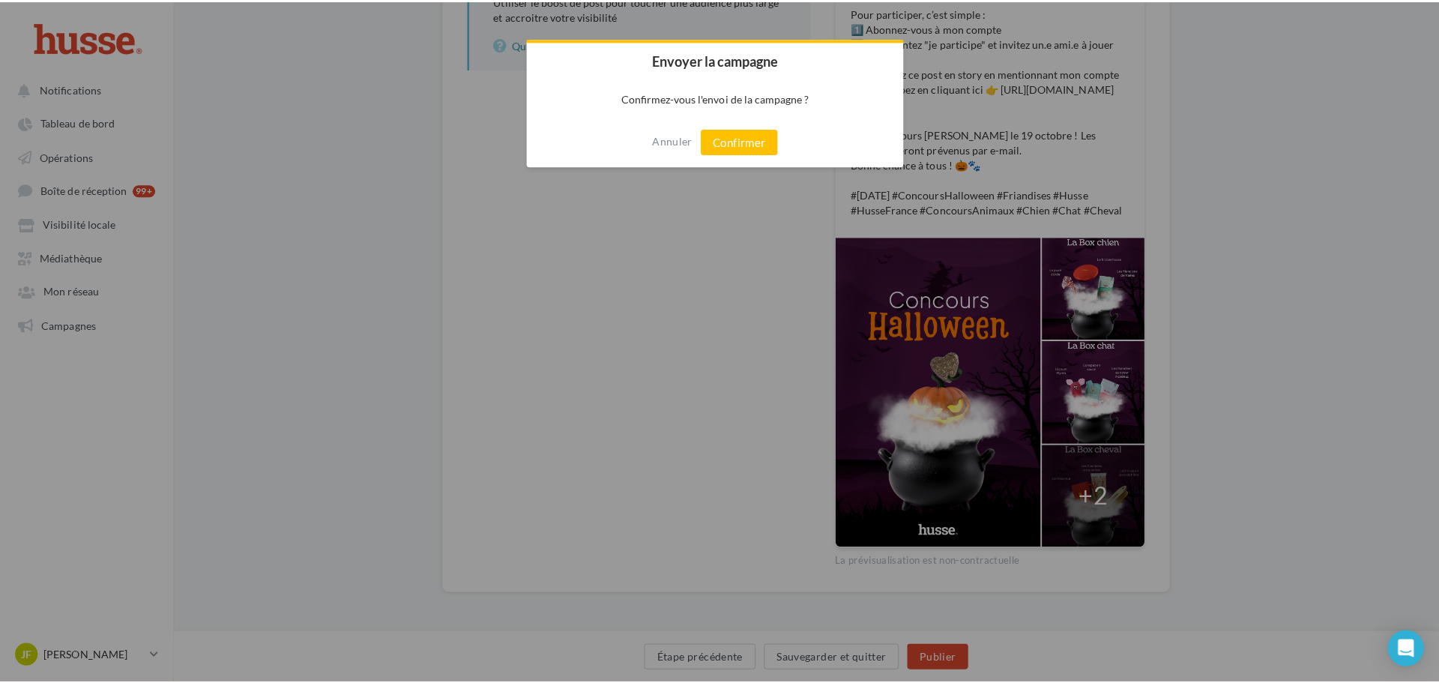
scroll to position [366, 0]
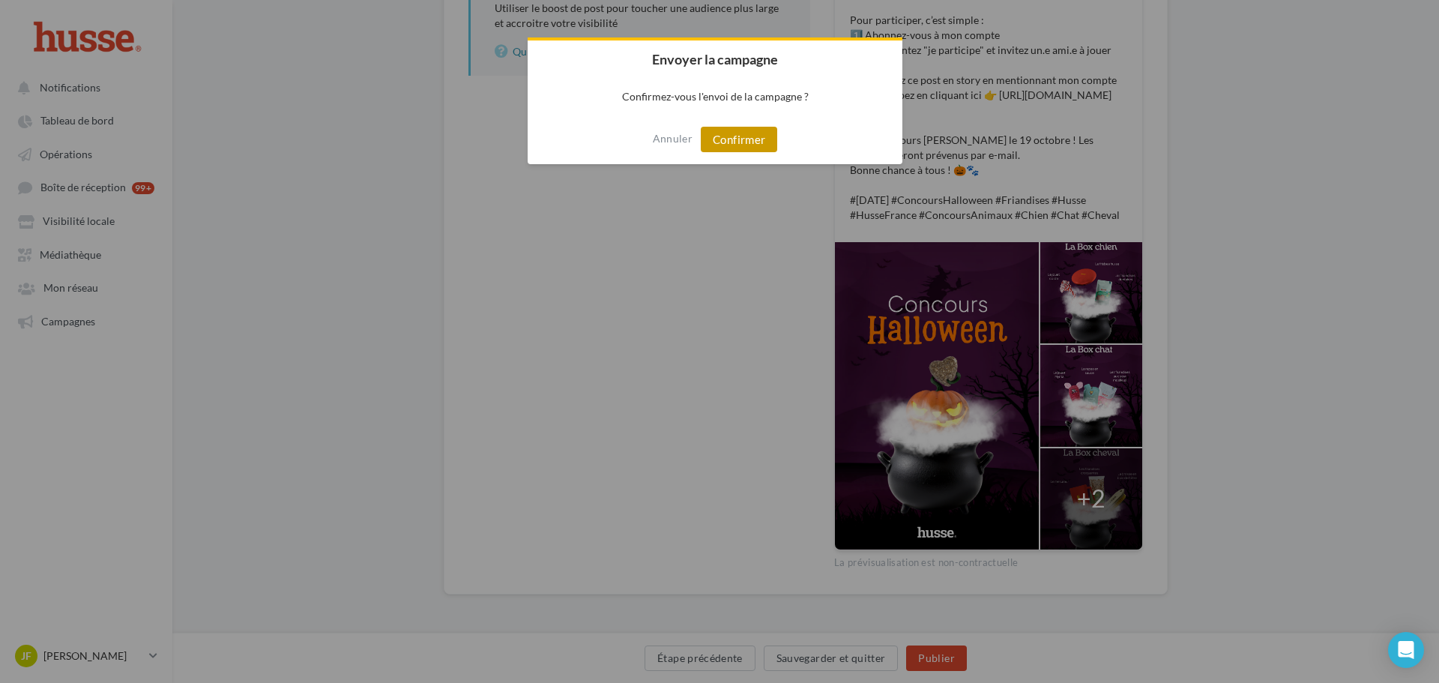
click at [716, 139] on button "Confirmer" at bounding box center [739, 139] width 76 height 25
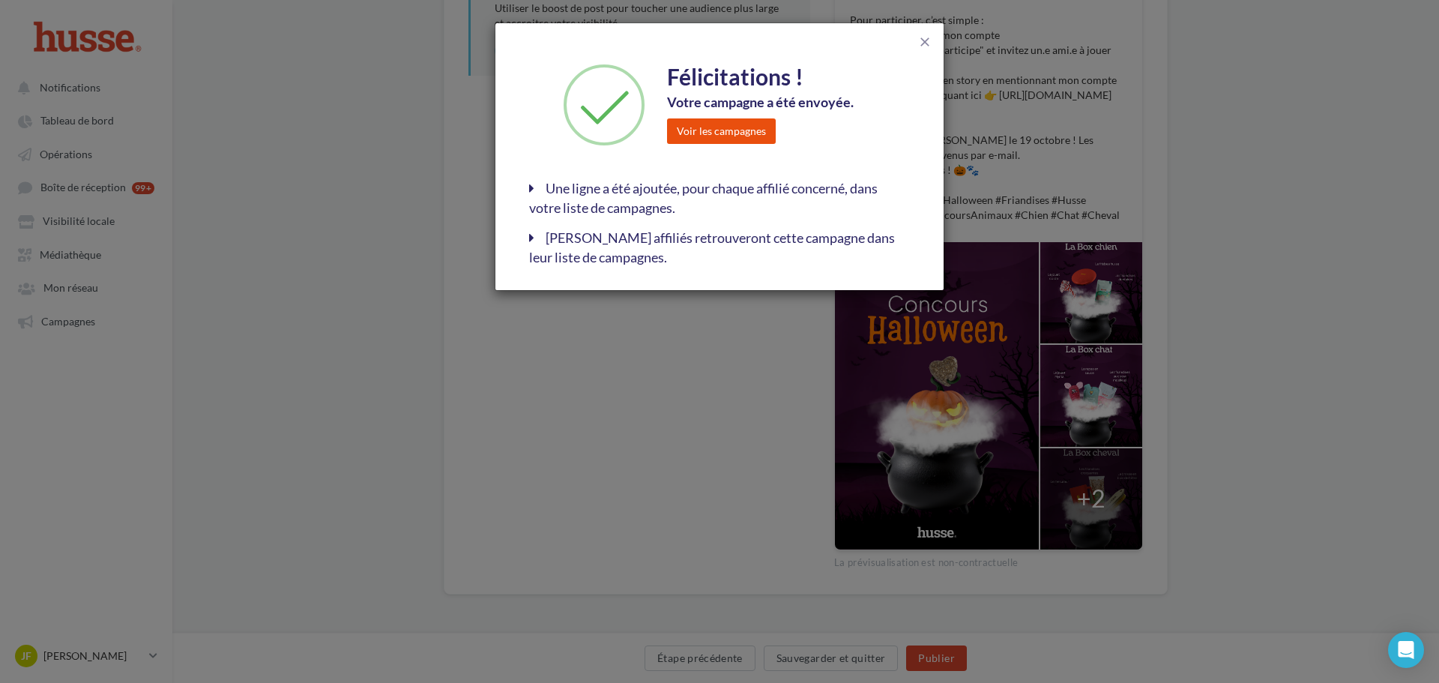
click at [747, 128] on button "Voir les campagnes" at bounding box center [721, 130] width 109 height 25
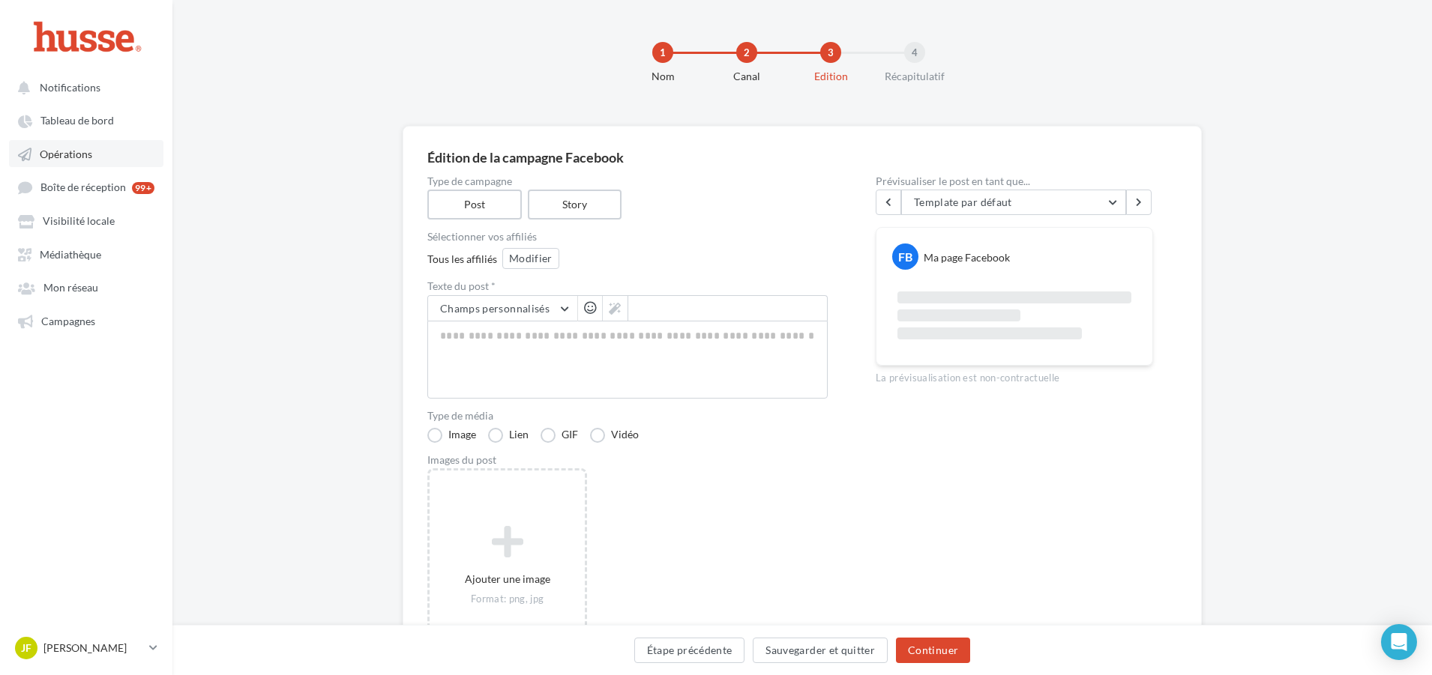
click at [90, 149] on span "Opérations" at bounding box center [66, 154] width 52 height 13
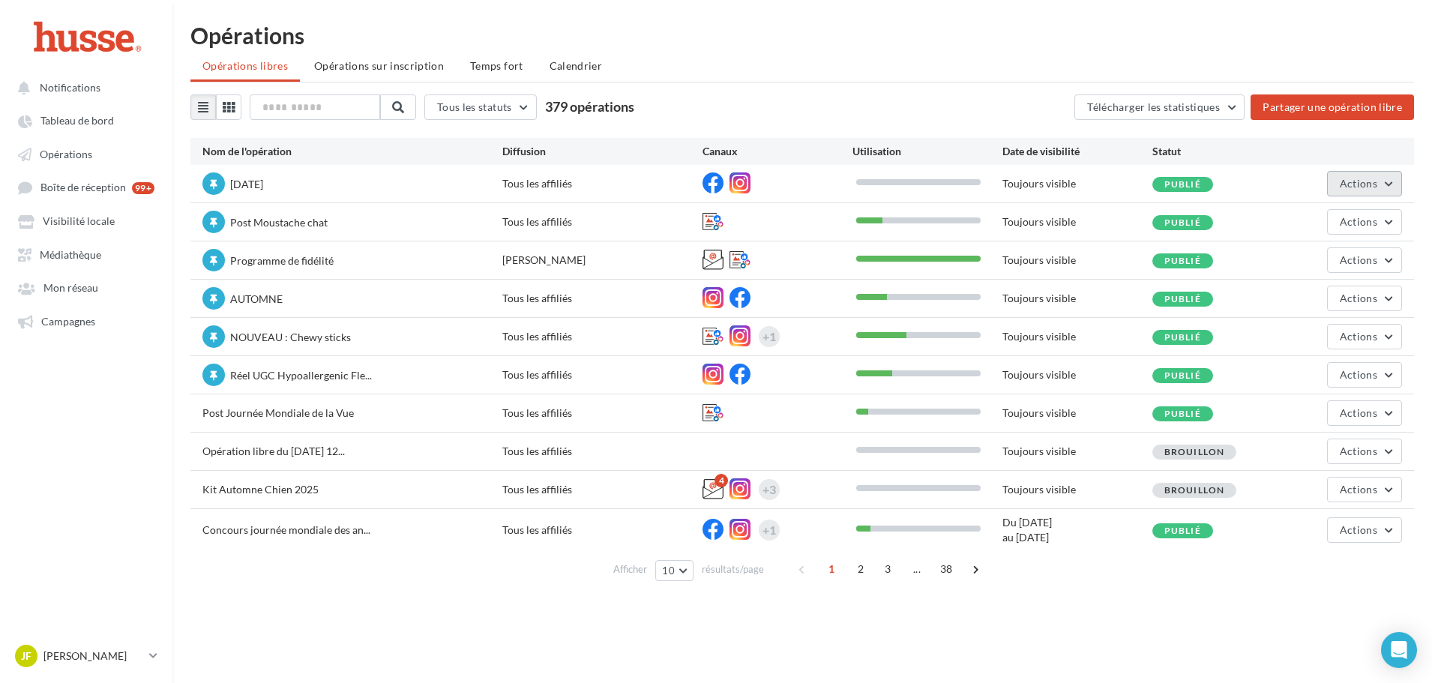
click at [1385, 182] on button "Actions" at bounding box center [1364, 183] width 75 height 25
click at [1326, 214] on button "Editer" at bounding box center [1322, 218] width 159 height 39
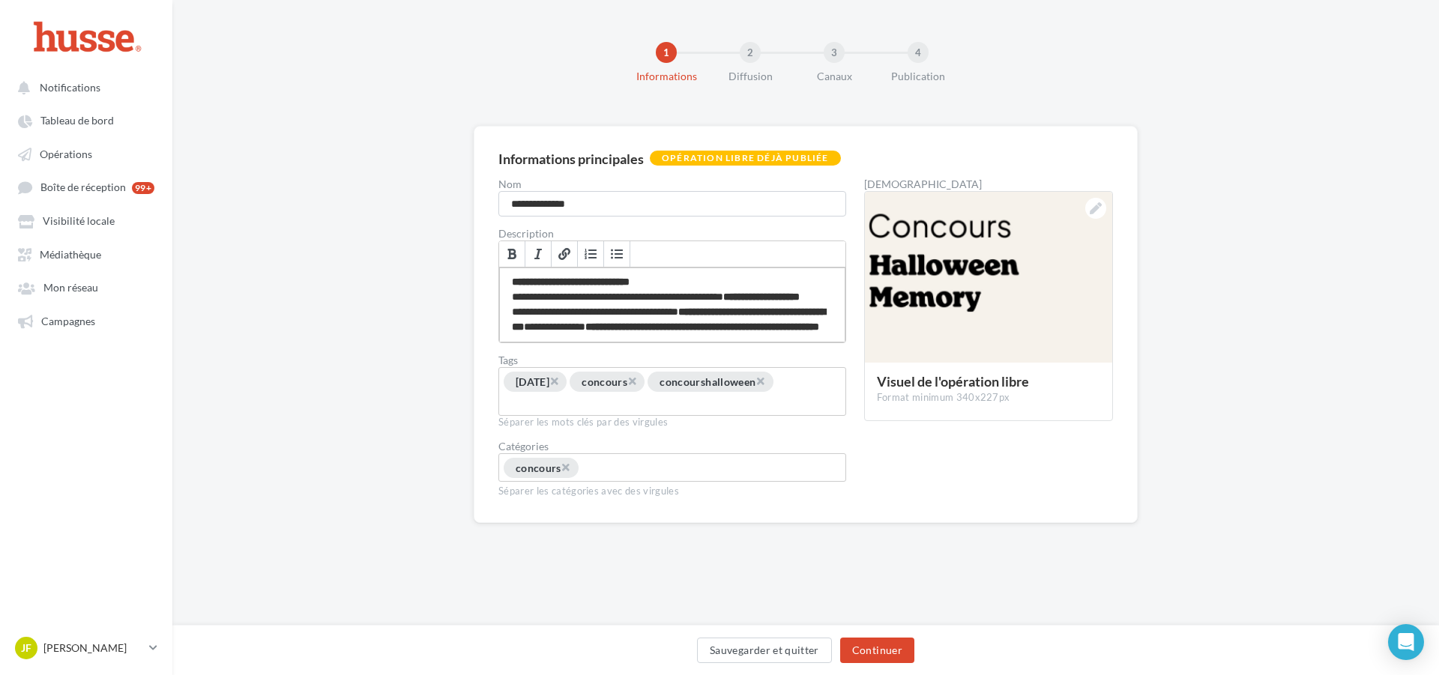
click at [520, 304] on div "**********" at bounding box center [672, 305] width 346 height 75
click at [510, 276] on div "**********" at bounding box center [672, 305] width 346 height 75
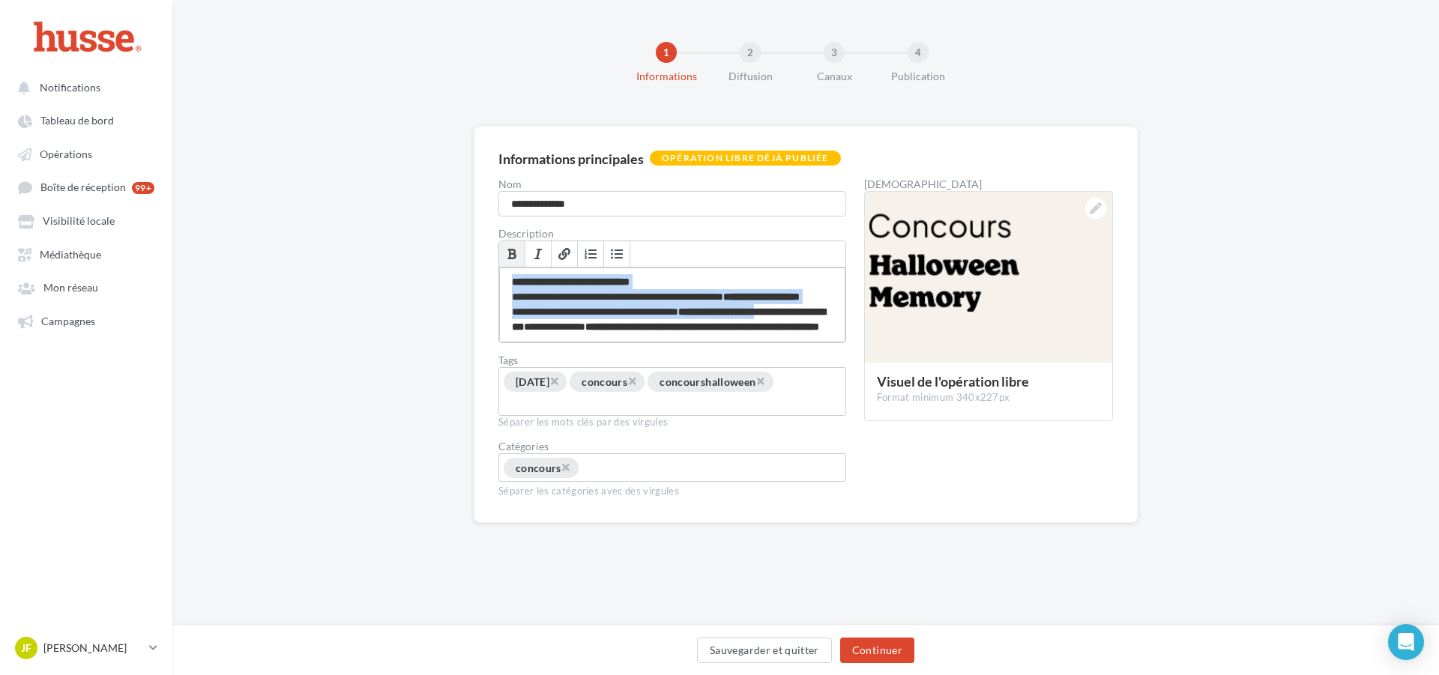
drag, startPoint x: 510, startPoint y: 276, endPoint x: 792, endPoint y: 326, distance: 286.3
click at [792, 326] on div "**********" at bounding box center [672, 305] width 346 height 75
click at [880, 650] on button "Continuer" at bounding box center [877, 650] width 74 height 25
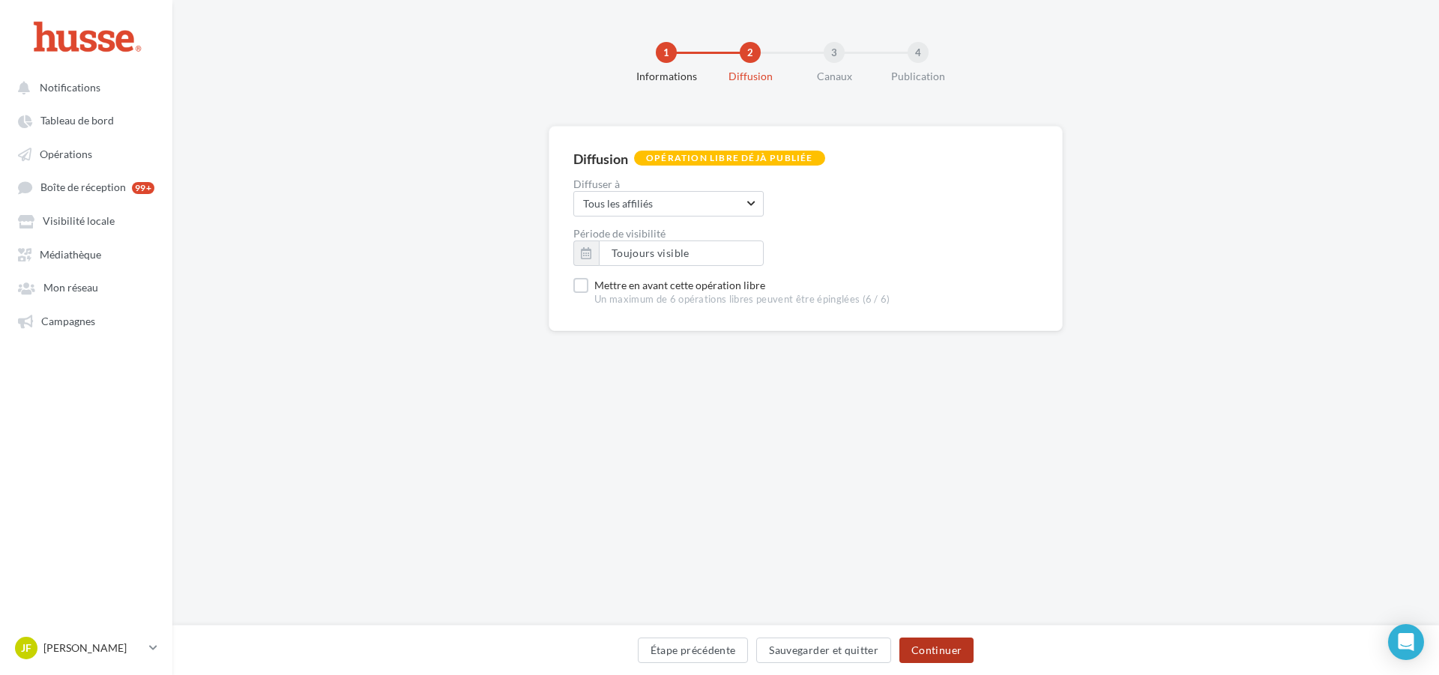
click at [927, 648] on button "Continuer" at bounding box center [937, 650] width 74 height 25
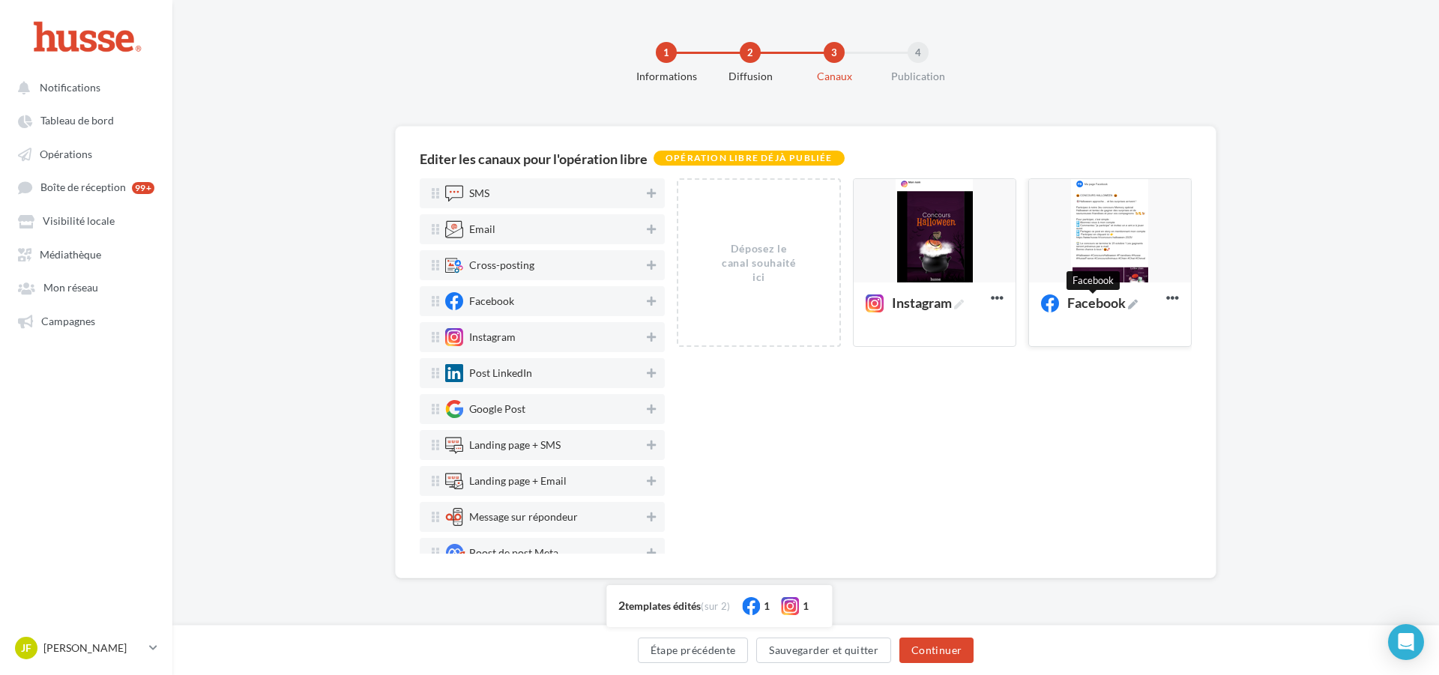
click at [1119, 305] on span "Facebook" at bounding box center [1103, 302] width 70 height 13
click at [1119, 305] on textarea "Facebook Facebook" at bounding box center [1094, 305] width 121 height 34
click at [1160, 342] on div "Facebook" at bounding box center [1110, 314] width 162 height 62
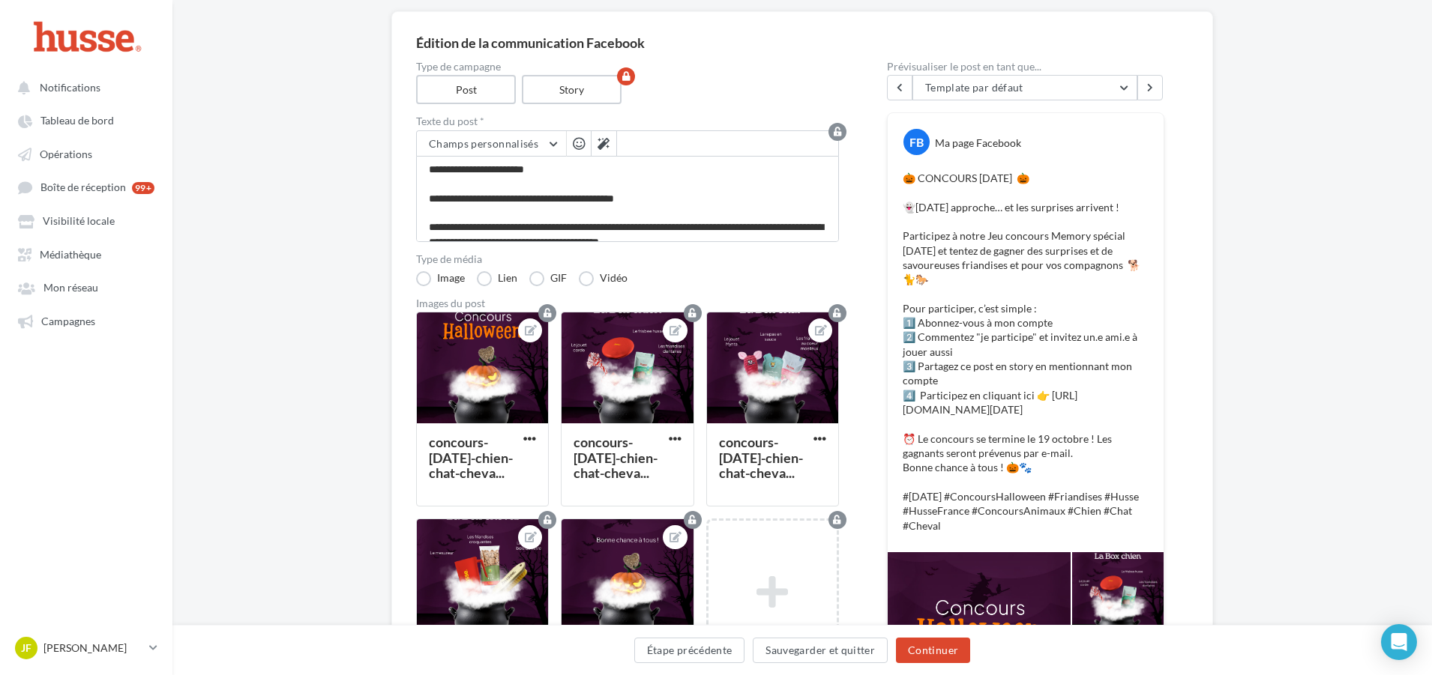
scroll to position [75, 0]
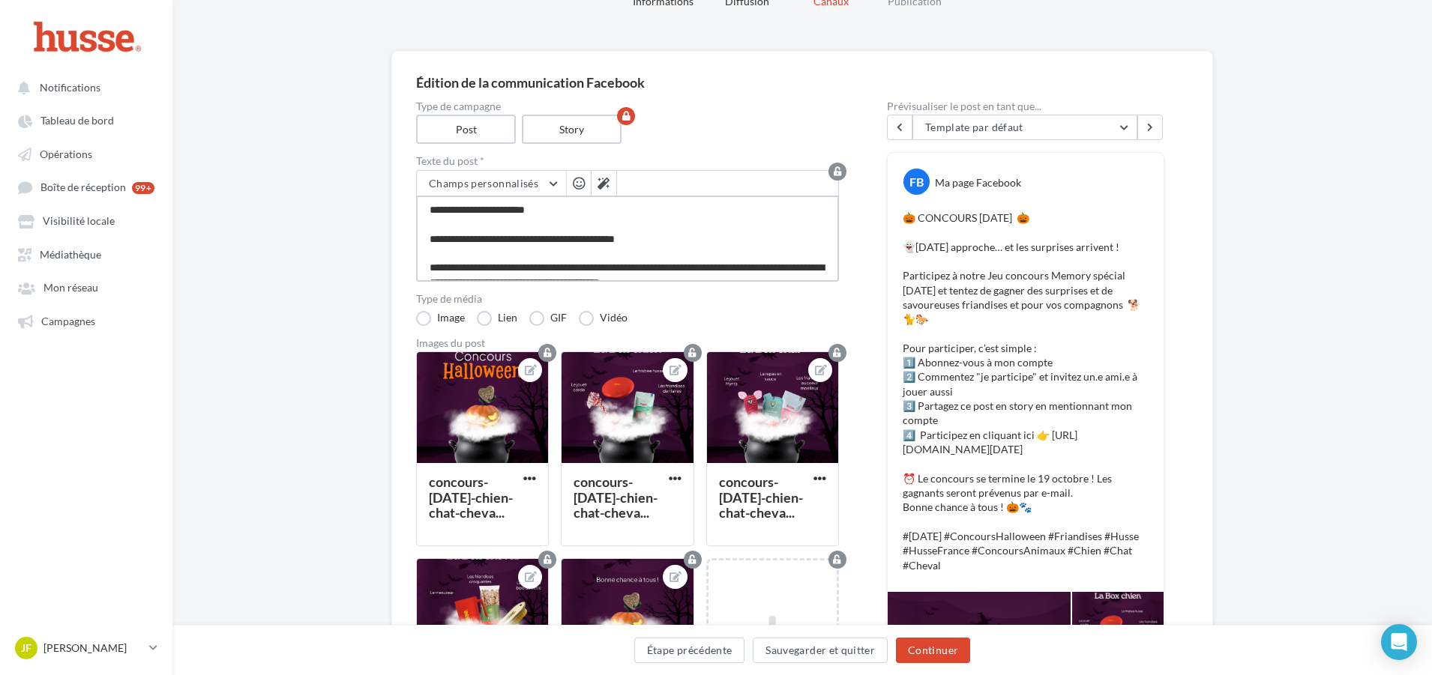
click at [430, 211] on textarea "**********" at bounding box center [627, 239] width 423 height 86
drag, startPoint x: 430, startPoint y: 212, endPoint x: 744, endPoint y: 316, distance: 331.7
click at [744, 316] on div "Type de campagne Post Story Texte du post * Champs personnalisés Adresse de l'e…" at bounding box center [627, 513] width 423 height 824
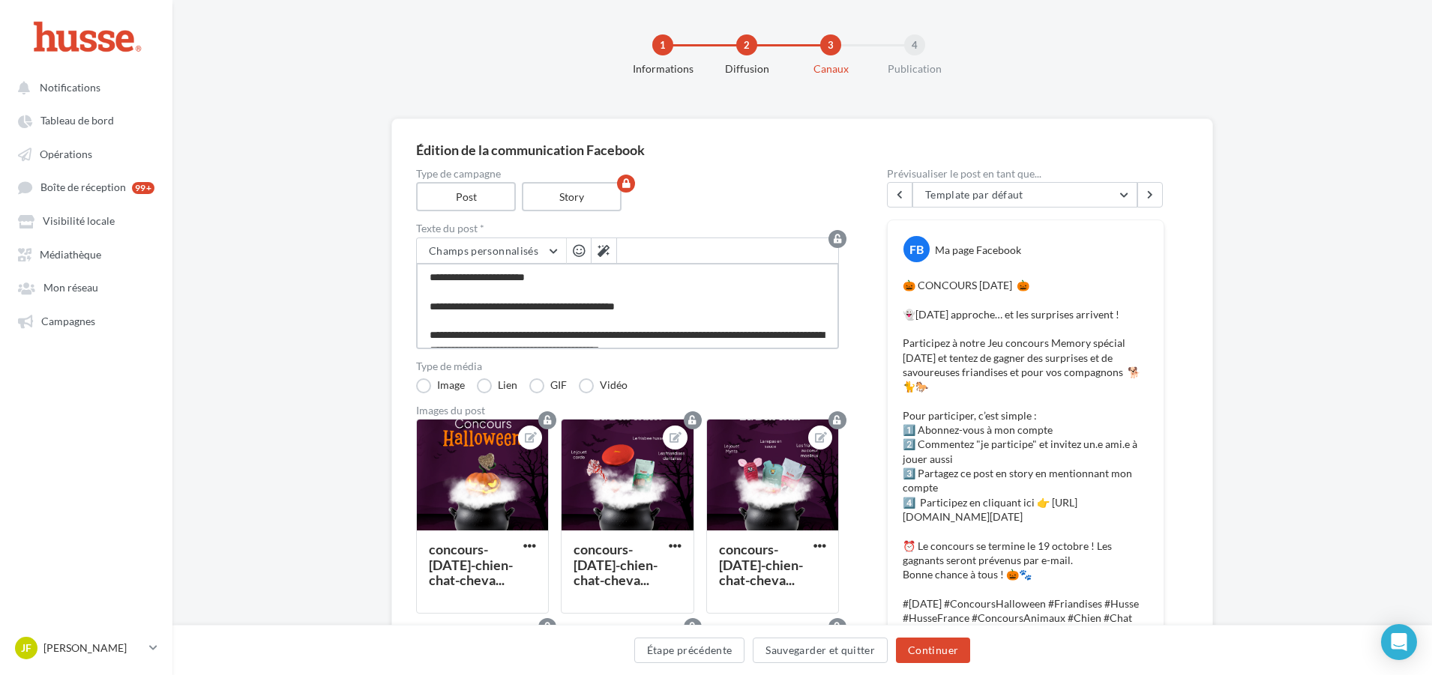
scroll to position [0, 0]
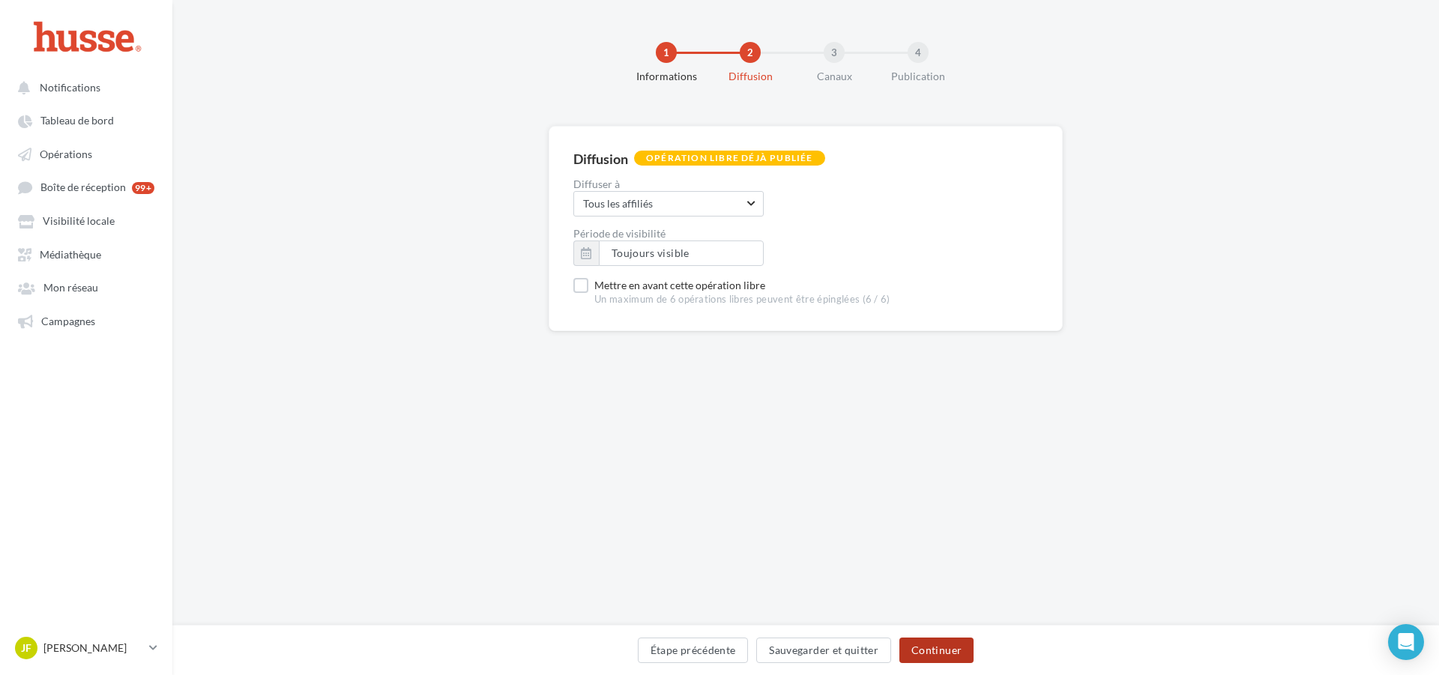
click at [955, 648] on button "Continuer" at bounding box center [937, 650] width 74 height 25
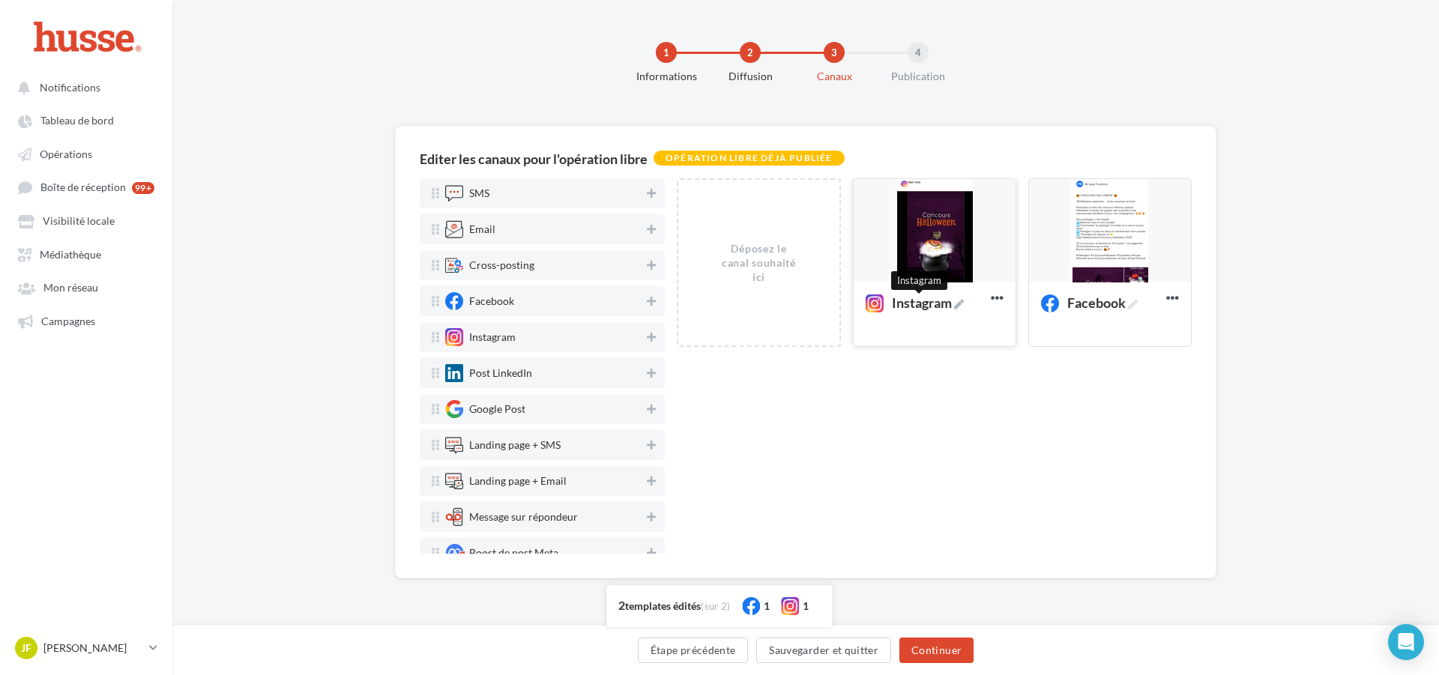
click at [920, 305] on span "Instagram" at bounding box center [928, 302] width 72 height 13
click at [920, 305] on textarea "Instagram Instagram" at bounding box center [918, 305] width 121 height 34
click at [963, 391] on div "Déposez le canal souhaité ici Instagram Editer Prévisualiser Dupliquer Supprime…" at bounding box center [934, 366] width 515 height 376
click at [932, 252] on div at bounding box center [935, 231] width 162 height 105
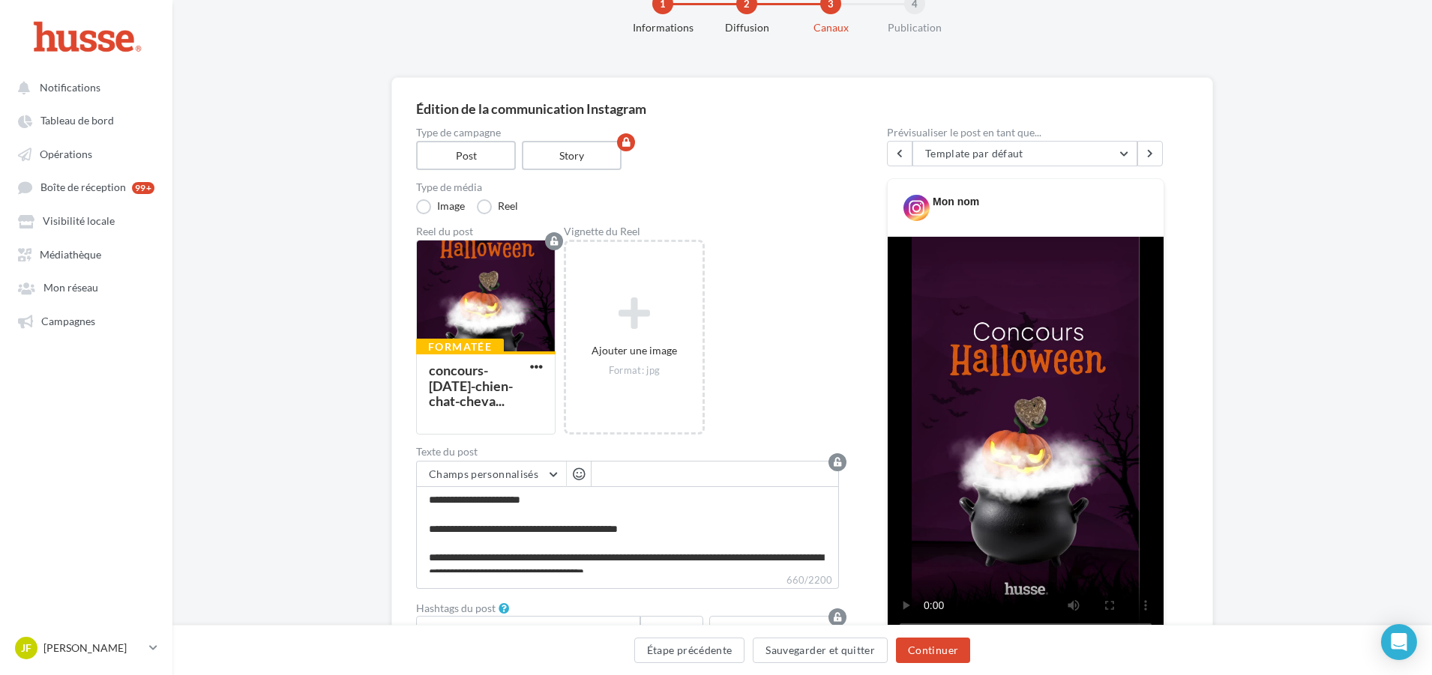
scroll to position [75, 0]
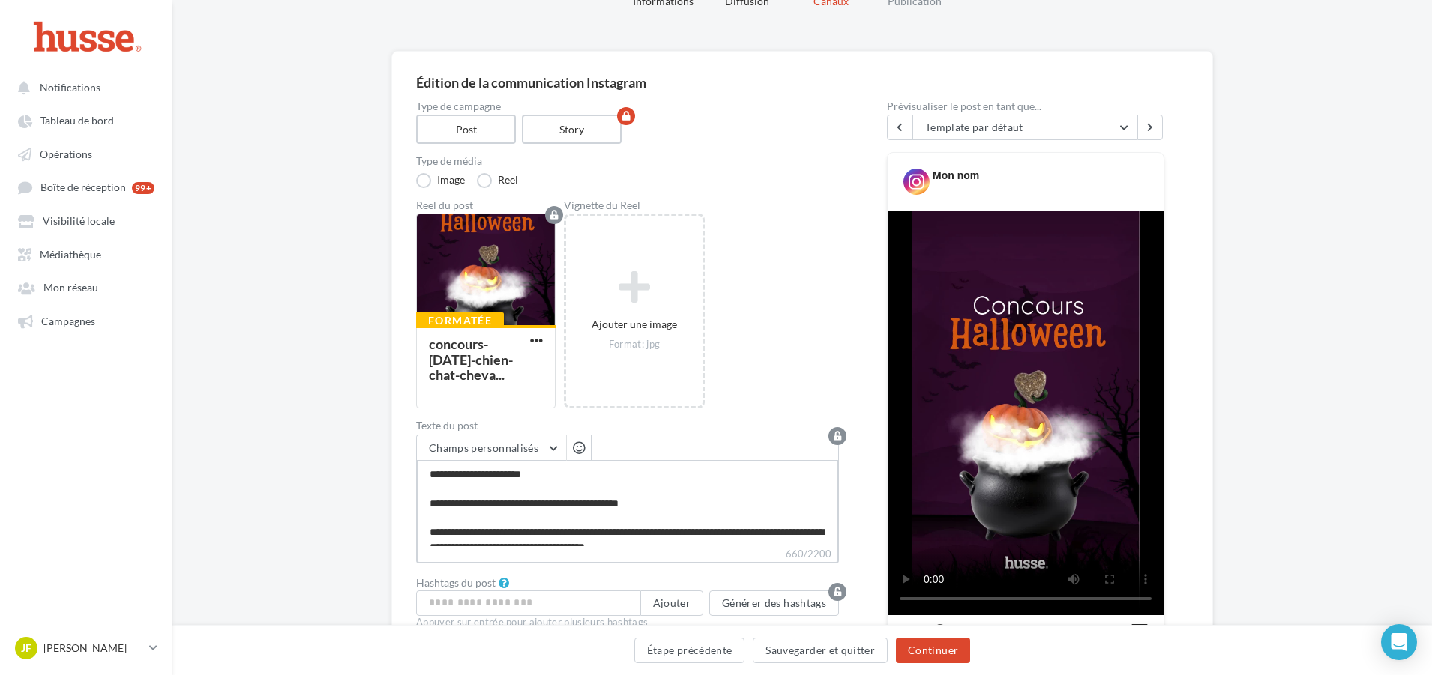
click at [428, 474] on textarea "**********" at bounding box center [627, 503] width 423 height 86
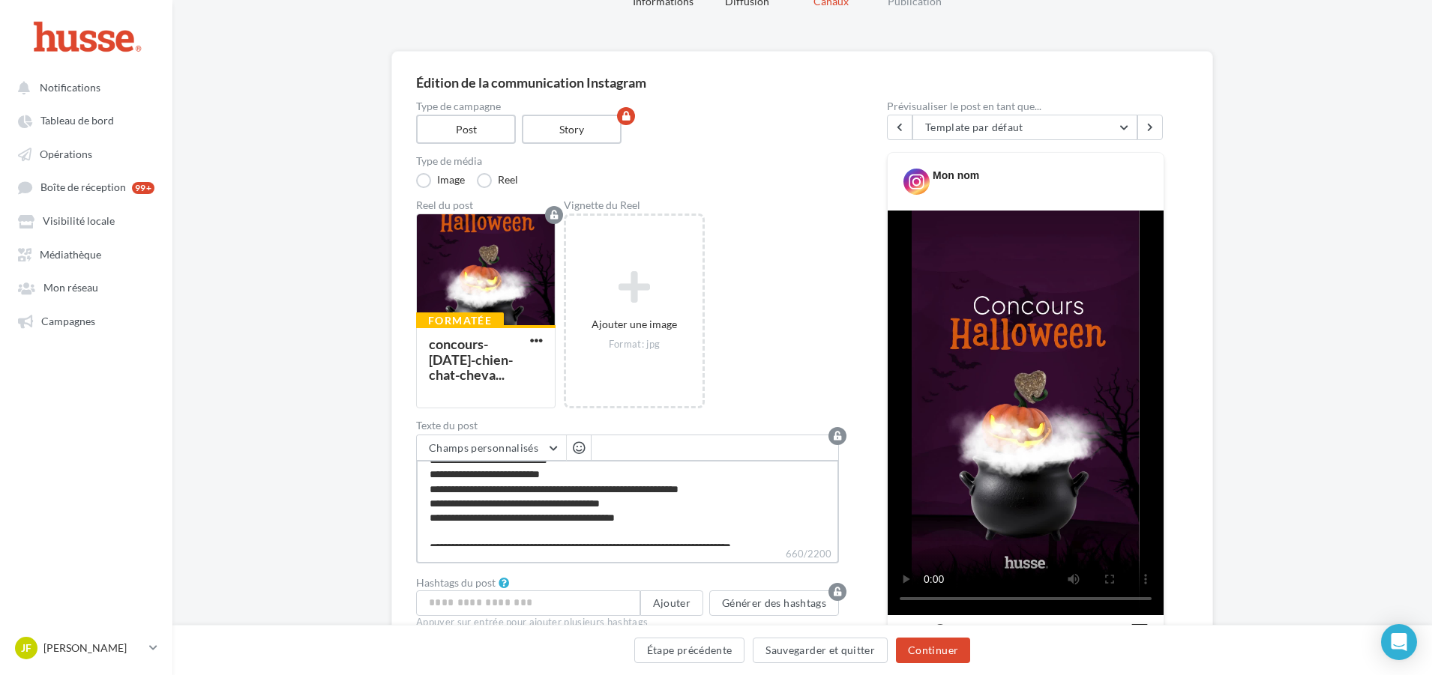
scroll to position [187, 0]
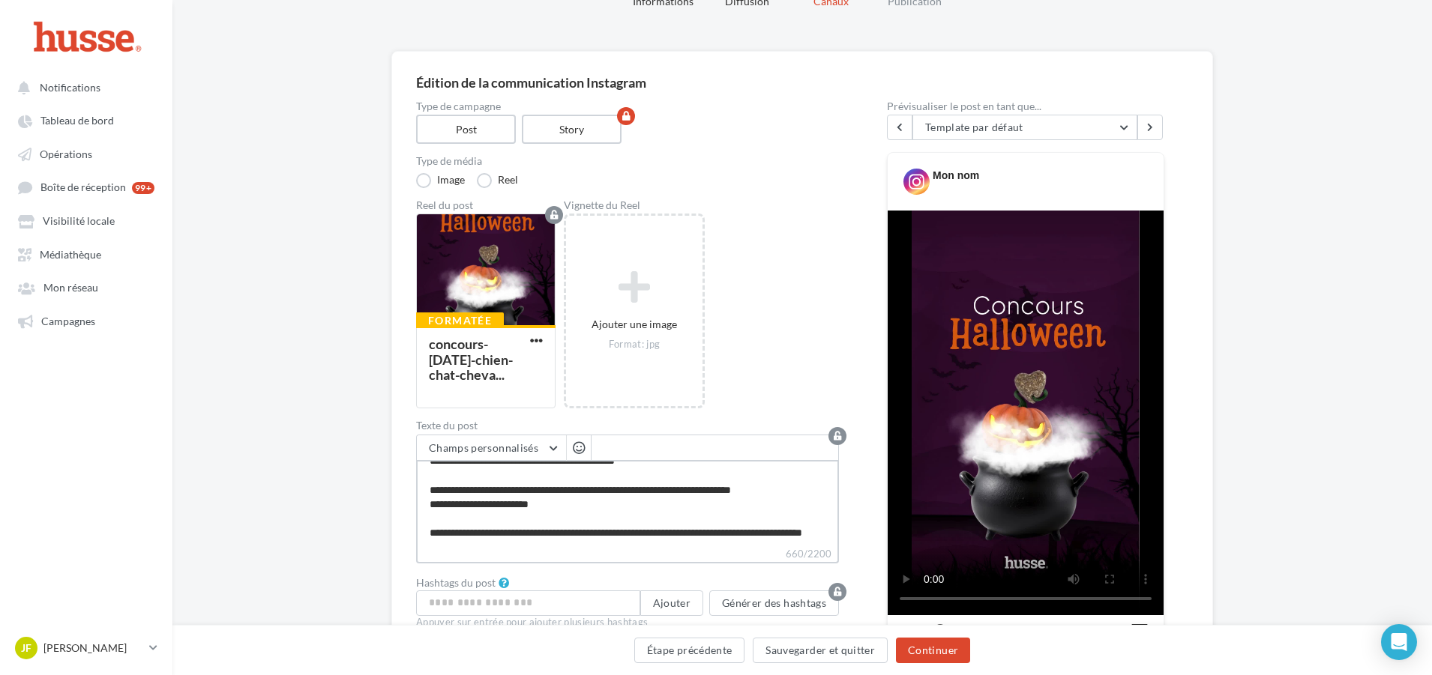
drag, startPoint x: 470, startPoint y: 478, endPoint x: 797, endPoint y: 566, distance: 338.6
click at [797, 566] on div "Type de campagne Post Story Type de média Image Reel Reel du post Formatée conc…" at bounding box center [627, 617] width 423 height 1032
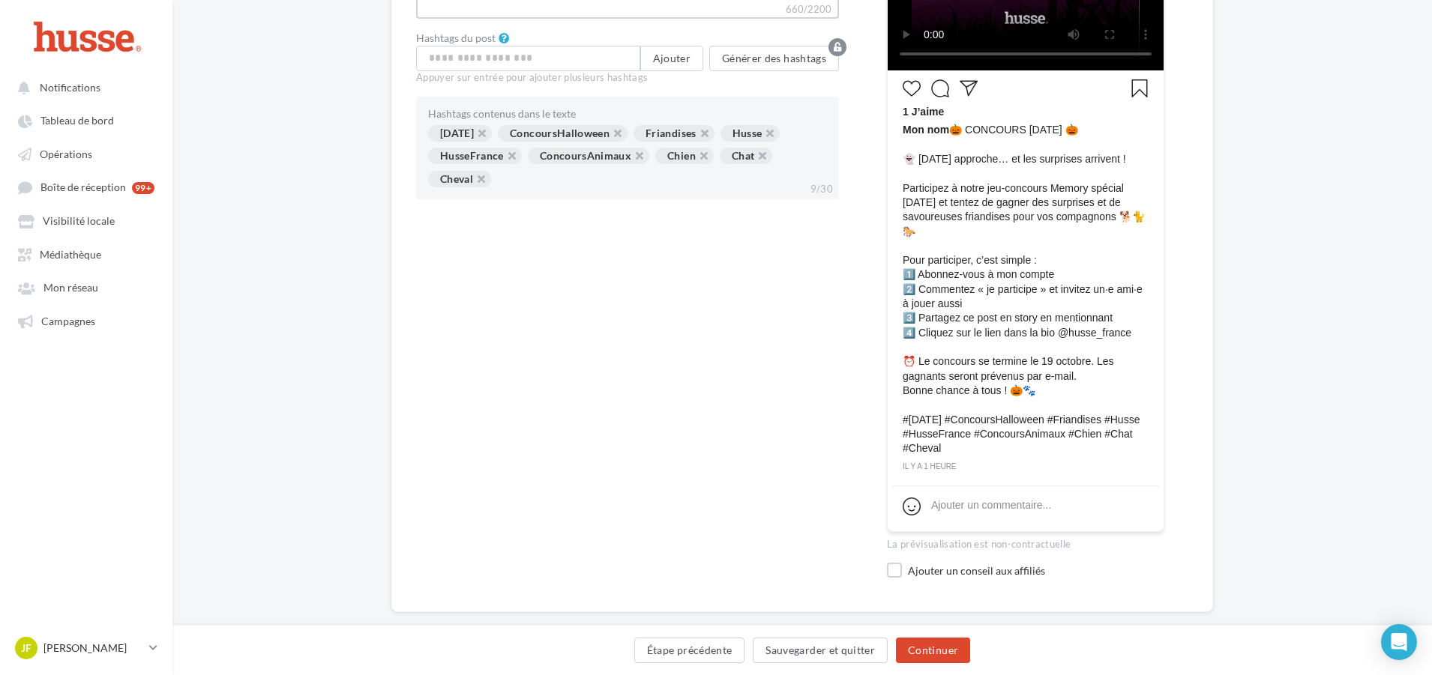
scroll to position [645, 0]
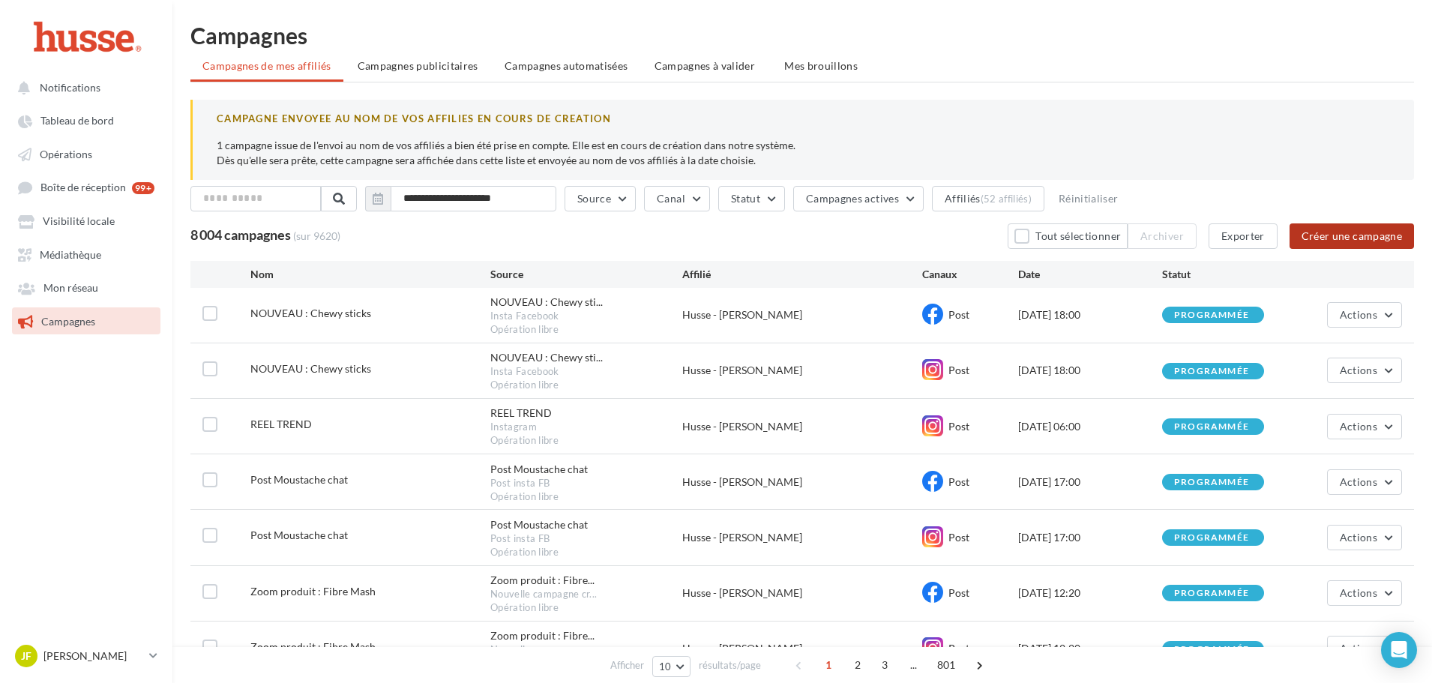
click at [1353, 236] on button "Créer une campagne" at bounding box center [1351, 235] width 124 height 25
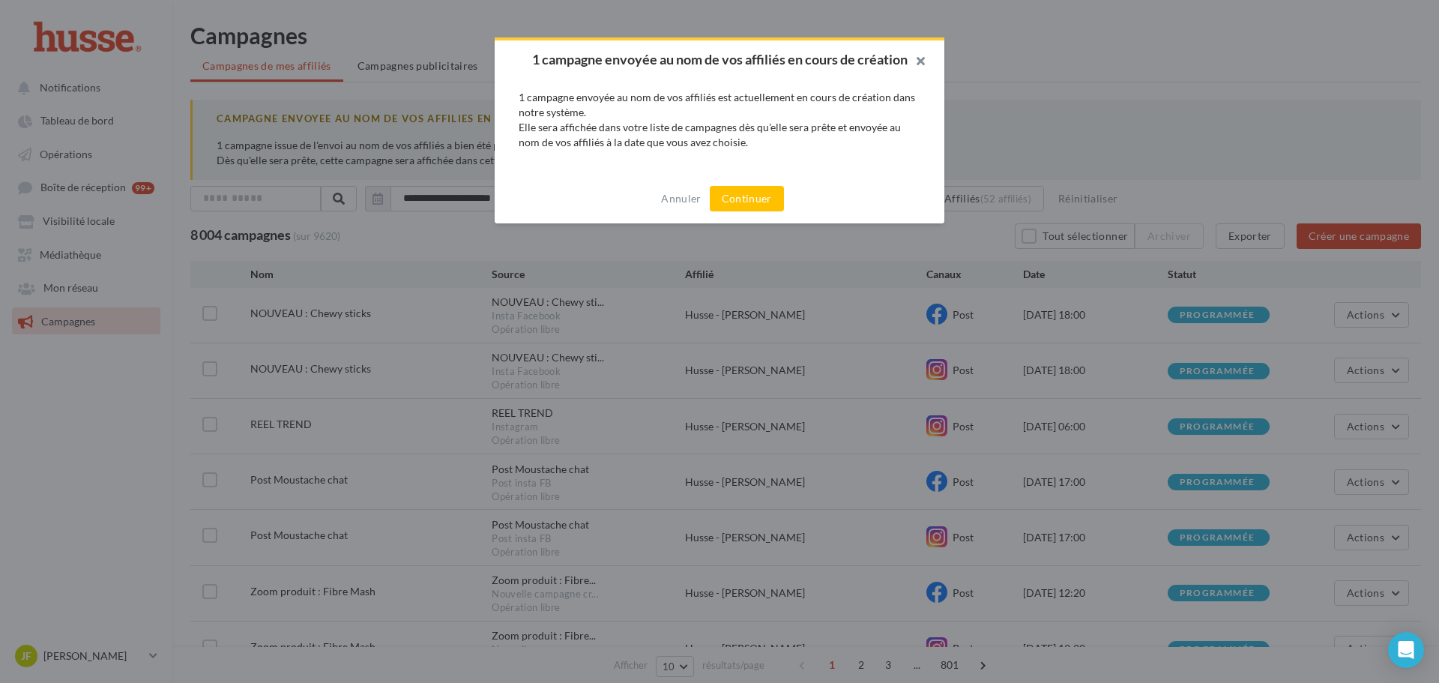
click at [920, 56] on button "button" at bounding box center [915, 62] width 60 height 45
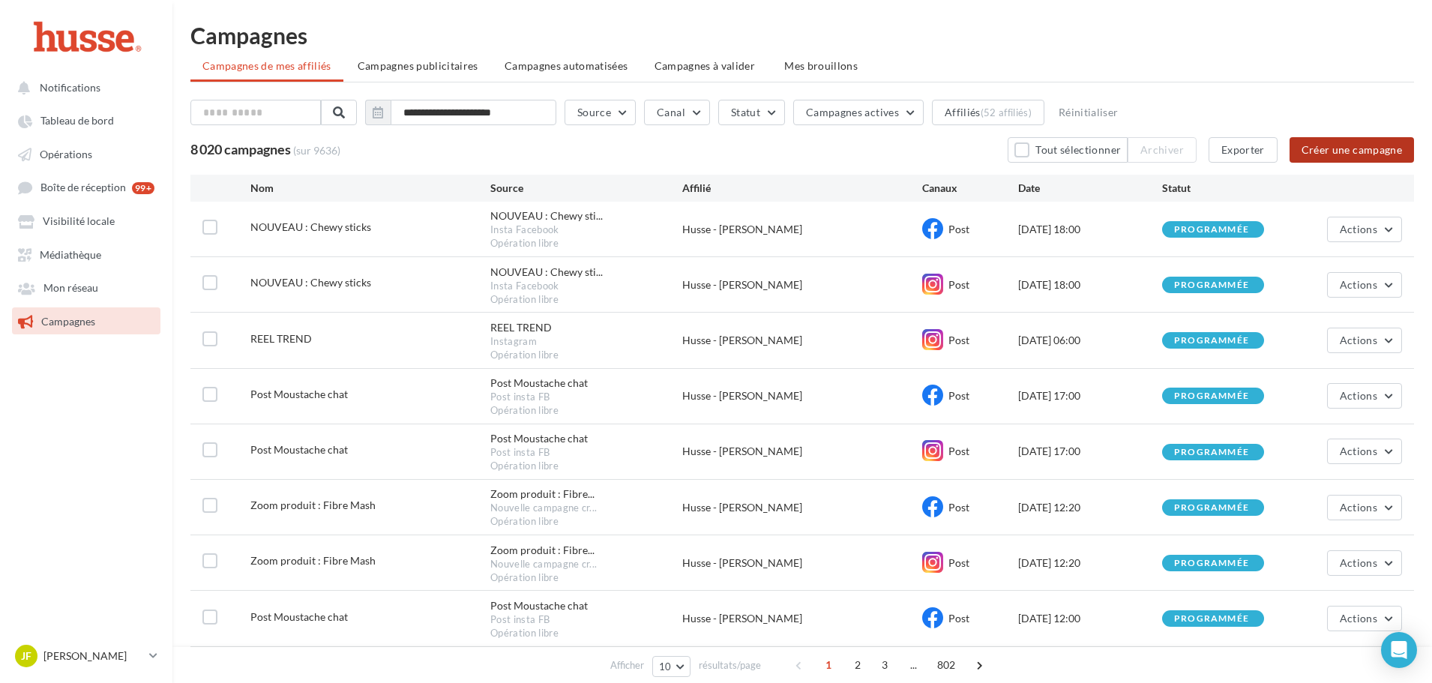
click at [1367, 139] on button "Créer une campagne" at bounding box center [1351, 149] width 124 height 25
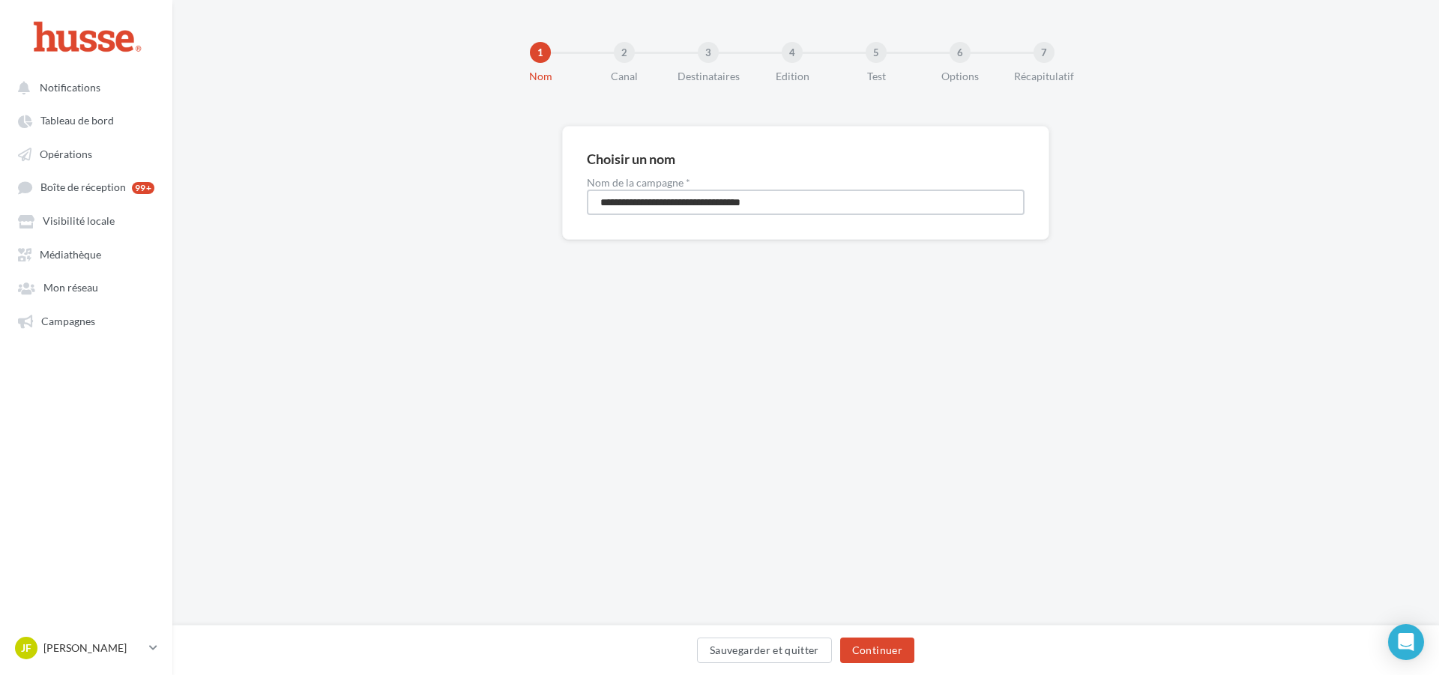
drag, startPoint x: 835, startPoint y: 196, endPoint x: 566, endPoint y: 193, distance: 269.1
click at [576, 193] on div "**********" at bounding box center [805, 183] width 487 height 114
drag, startPoint x: 700, startPoint y: 197, endPoint x: 752, endPoint y: 202, distance: 52.0
click at [752, 202] on input "**********" at bounding box center [806, 202] width 438 height 25
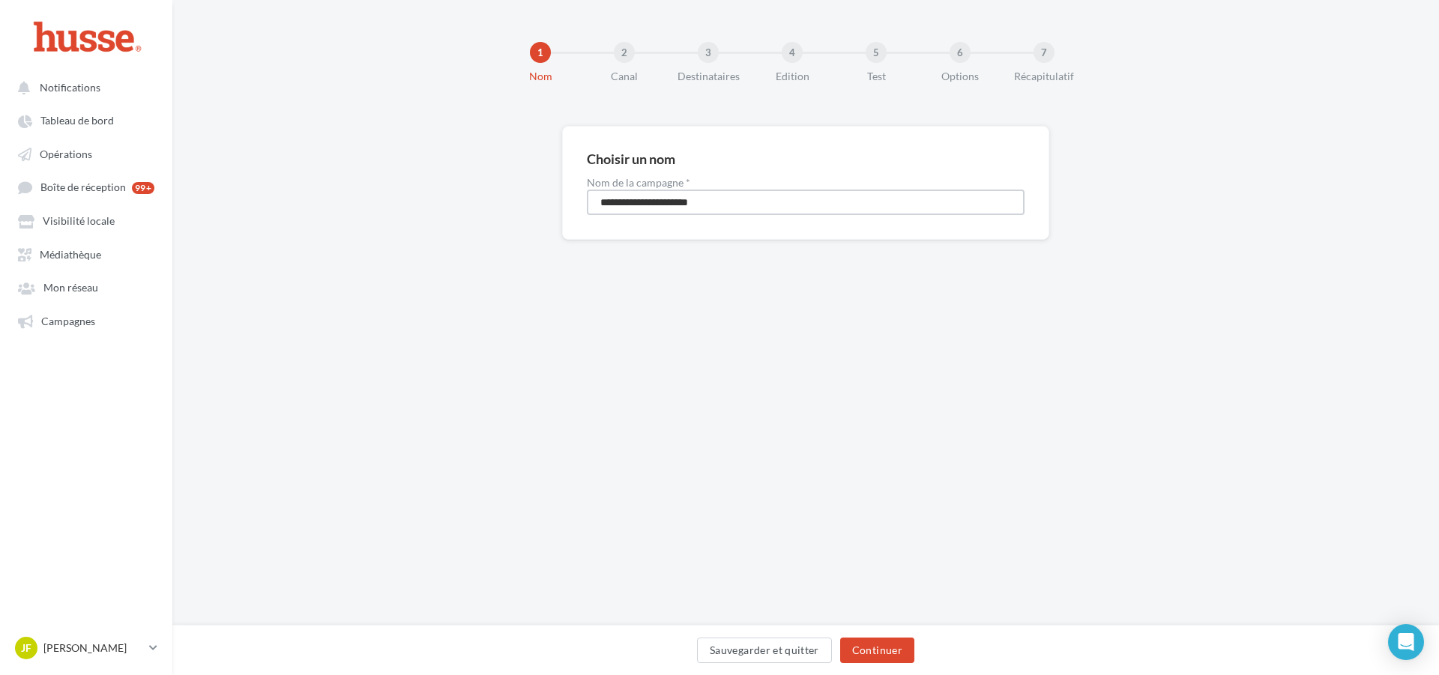
click at [702, 199] on input "**********" at bounding box center [806, 202] width 438 height 25
click at [713, 199] on input "**********" at bounding box center [806, 202] width 438 height 25
drag, startPoint x: 723, startPoint y: 202, endPoint x: 705, endPoint y: 205, distance: 19.1
click at [705, 205] on input "**********" at bounding box center [806, 202] width 438 height 25
click at [780, 199] on input "**********" at bounding box center [806, 202] width 438 height 25
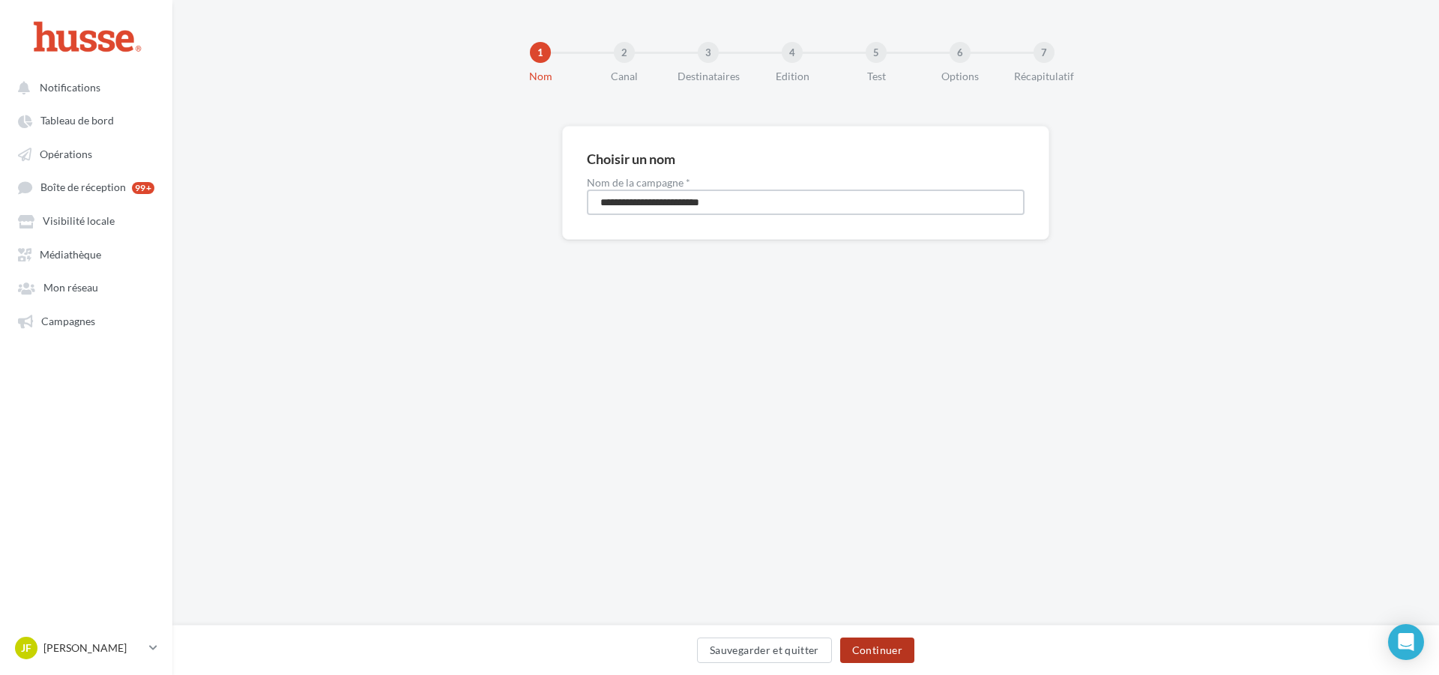
type input "**********"
click at [884, 644] on button "Continuer" at bounding box center [877, 650] width 74 height 25
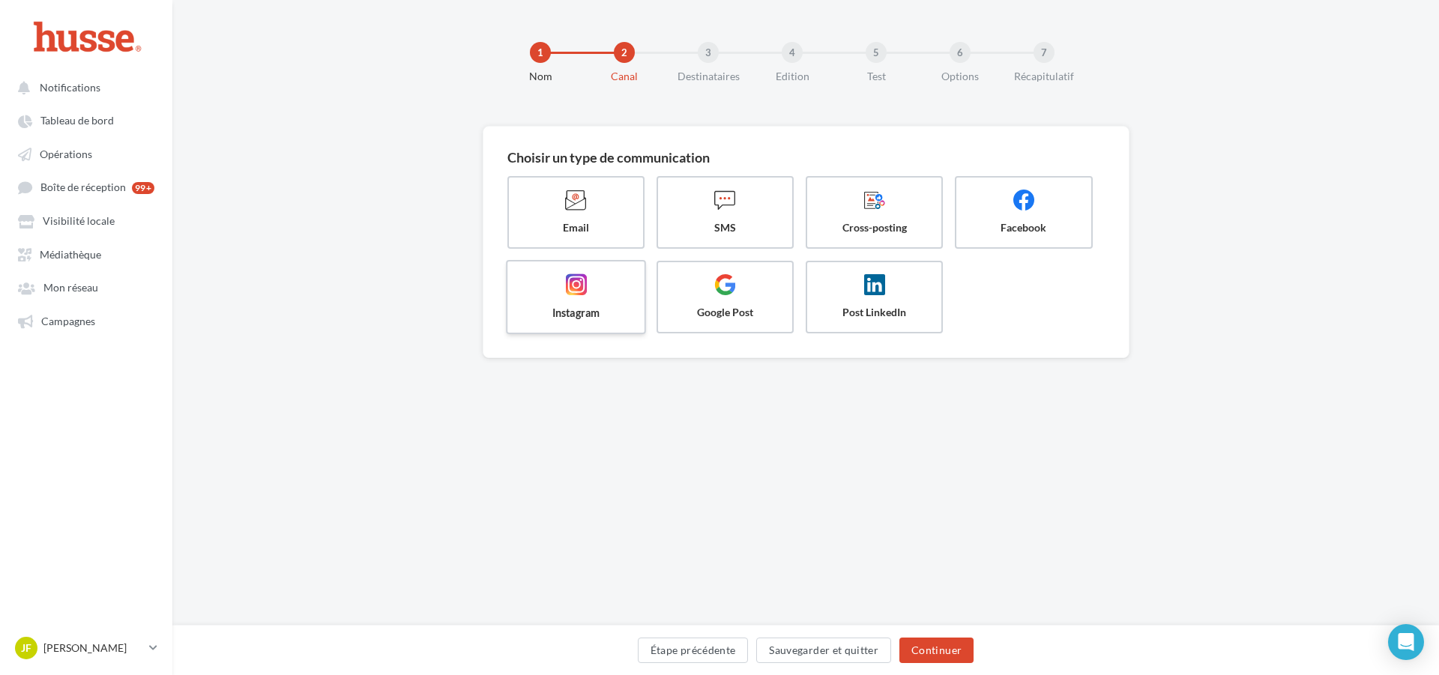
click at [586, 312] on span "Instagram" at bounding box center [576, 312] width 112 height 15
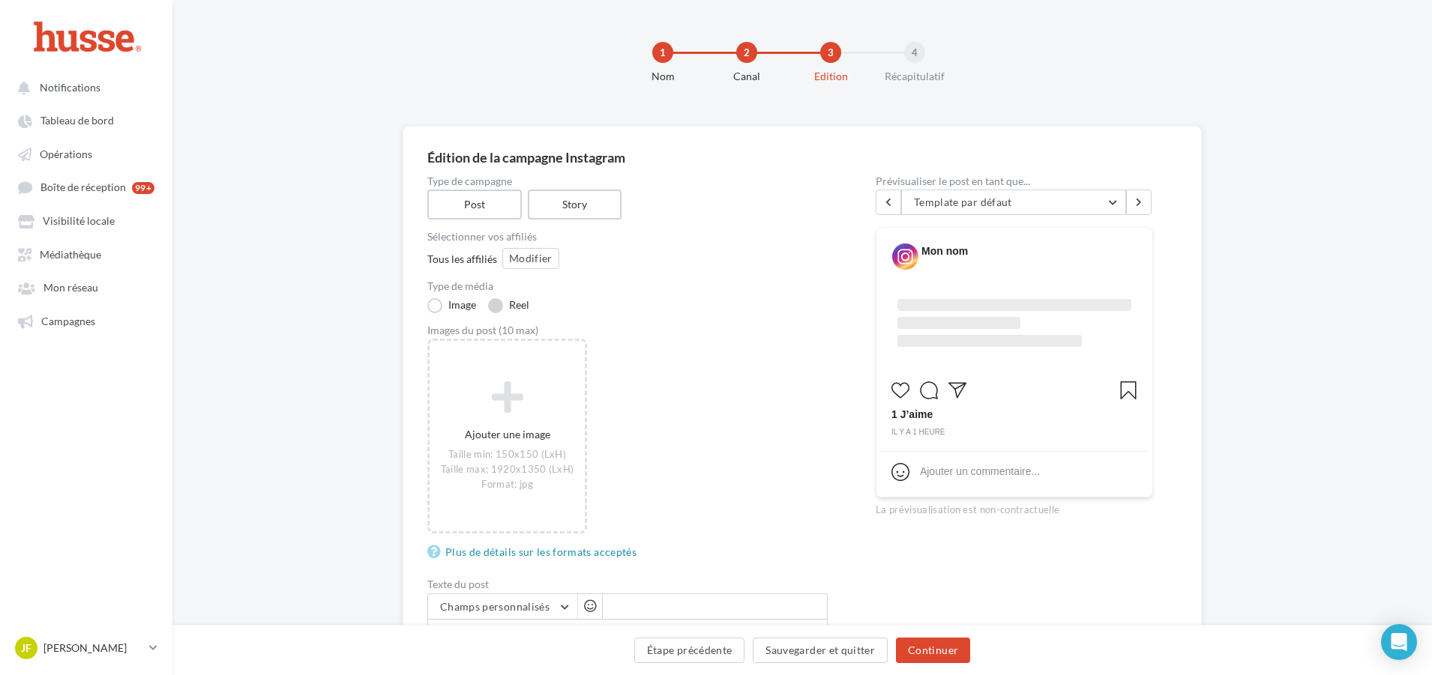
click at [514, 299] on label "Reel" at bounding box center [508, 305] width 41 height 15
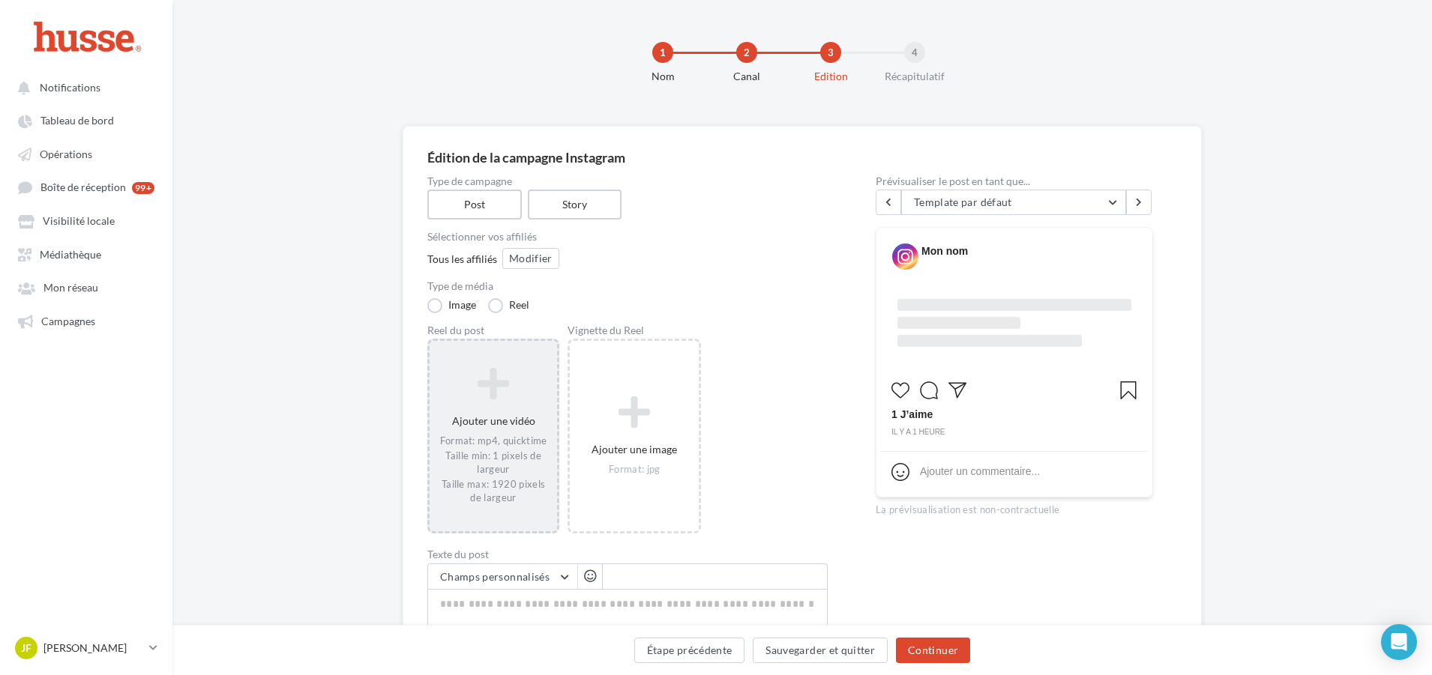
click at [524, 457] on div "Format: mp4, quicktime Taille min: 1 pixels de largeur Taille max: 1920 pixels …" at bounding box center [493, 470] width 115 height 70
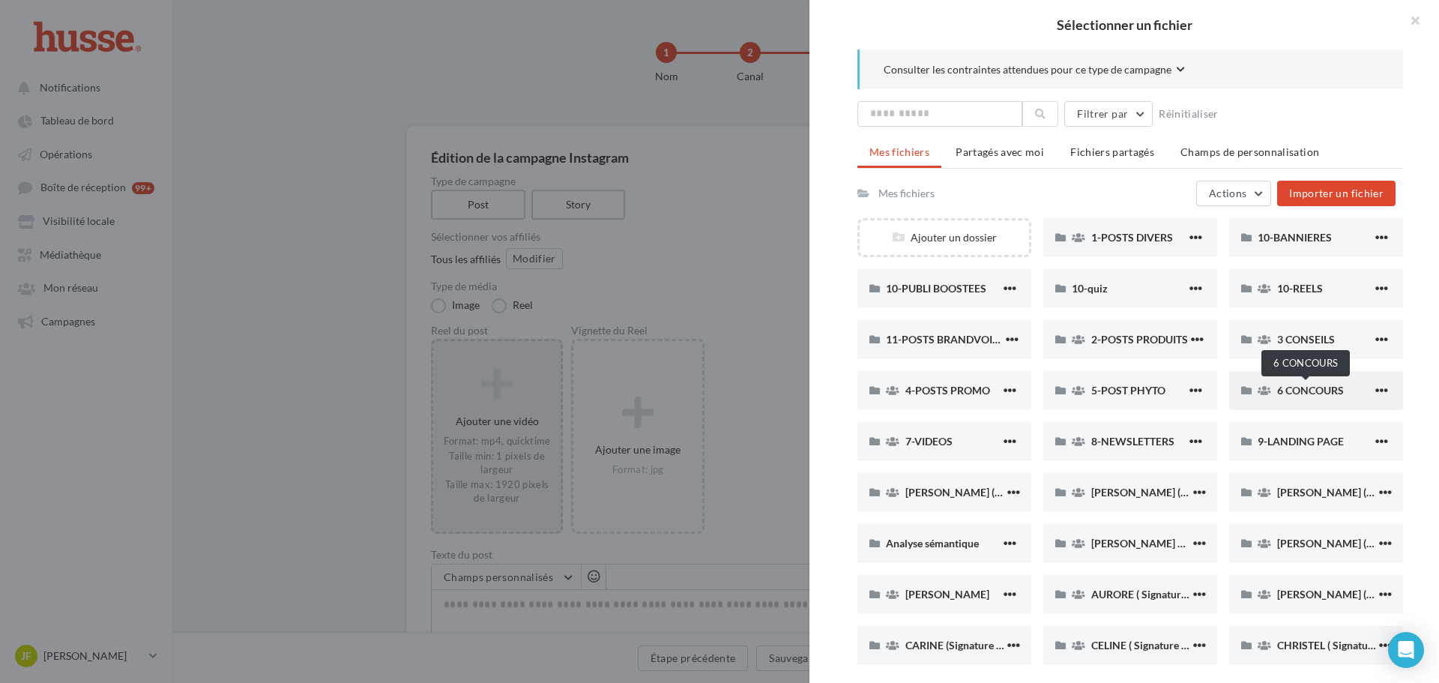
click at [1286, 393] on span "6 CONCOURS" at bounding box center [1310, 390] width 67 height 13
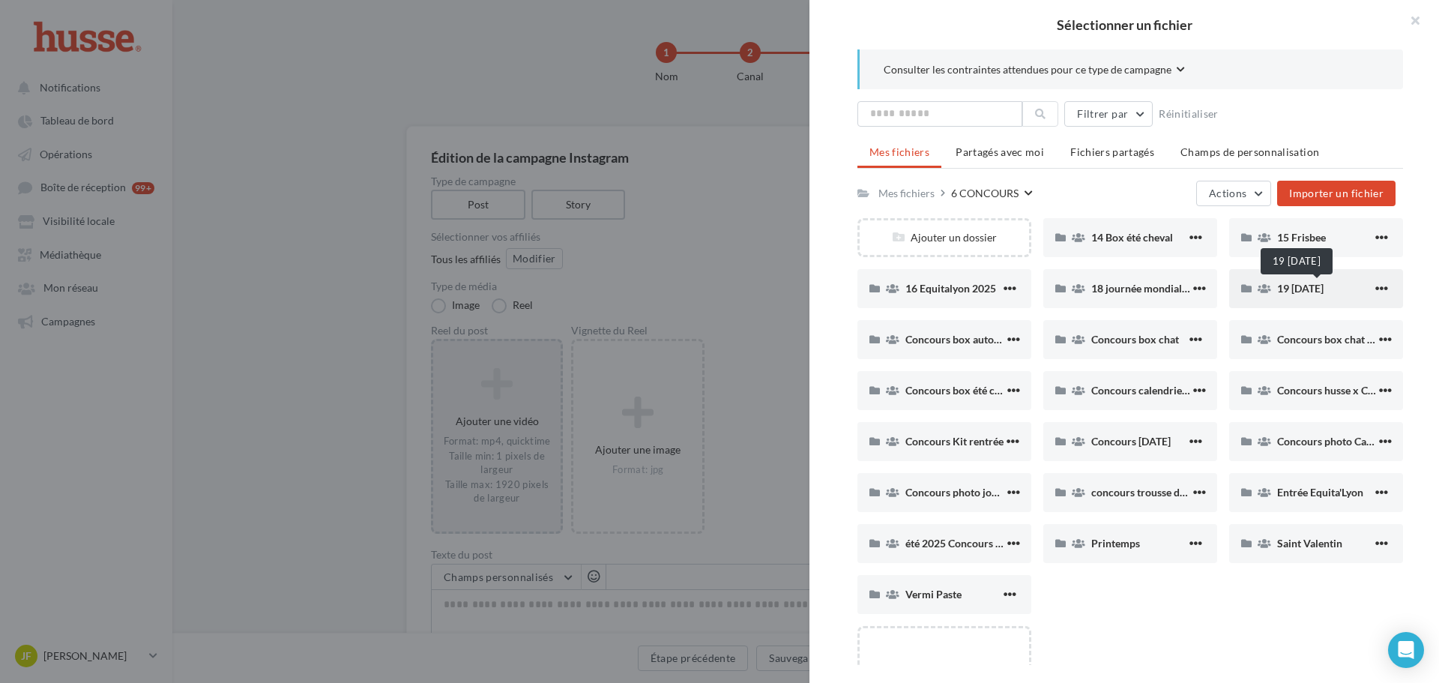
click at [1307, 283] on span "19 Halloween 2025" at bounding box center [1300, 288] width 46 height 13
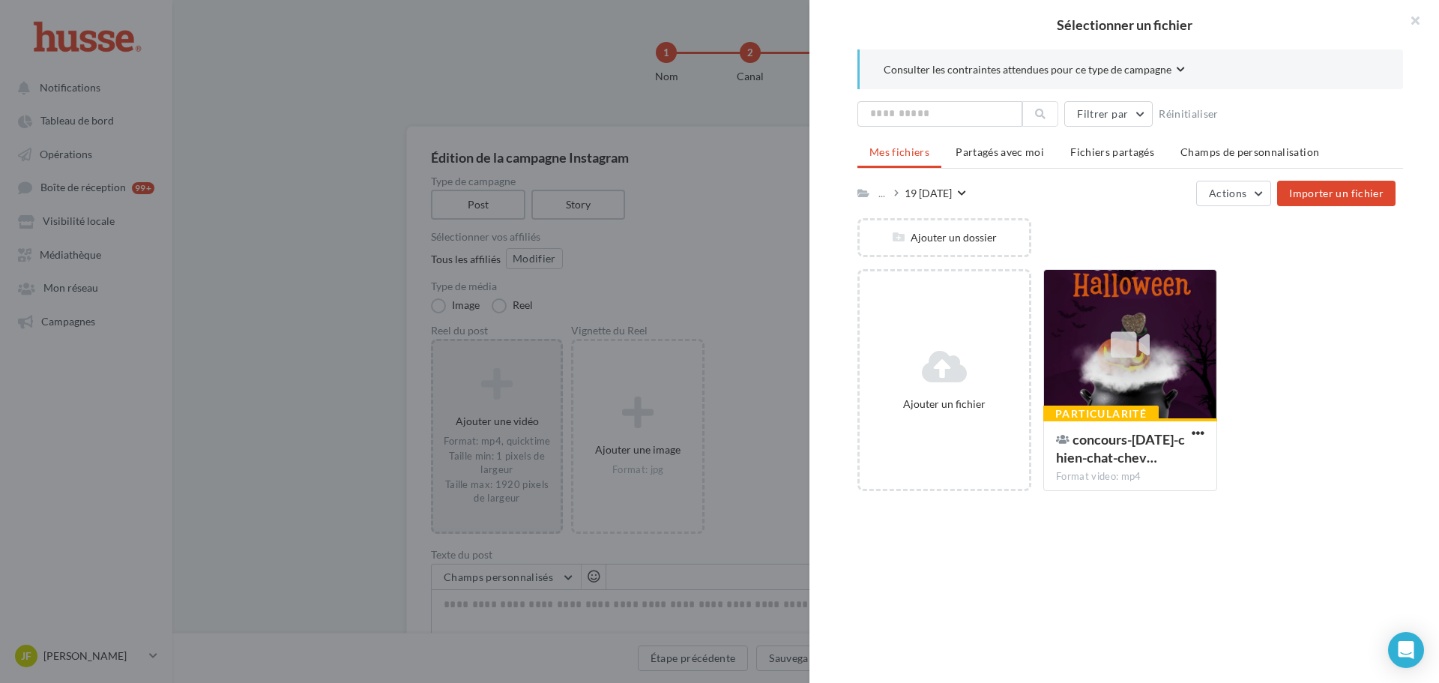
click at [865, 196] on icon at bounding box center [864, 193] width 12 height 10
click at [925, 195] on div "19 Halloween 2025" at bounding box center [928, 193] width 47 height 15
click at [858, 199] on div "... 19 Halloween 2025 Modifier les informations Déplacer Supprimer" at bounding box center [912, 193] width 109 height 21
drag, startPoint x: 864, startPoint y: 196, endPoint x: 873, endPoint y: 196, distance: 9.0
click at [865, 196] on icon at bounding box center [864, 193] width 12 height 10
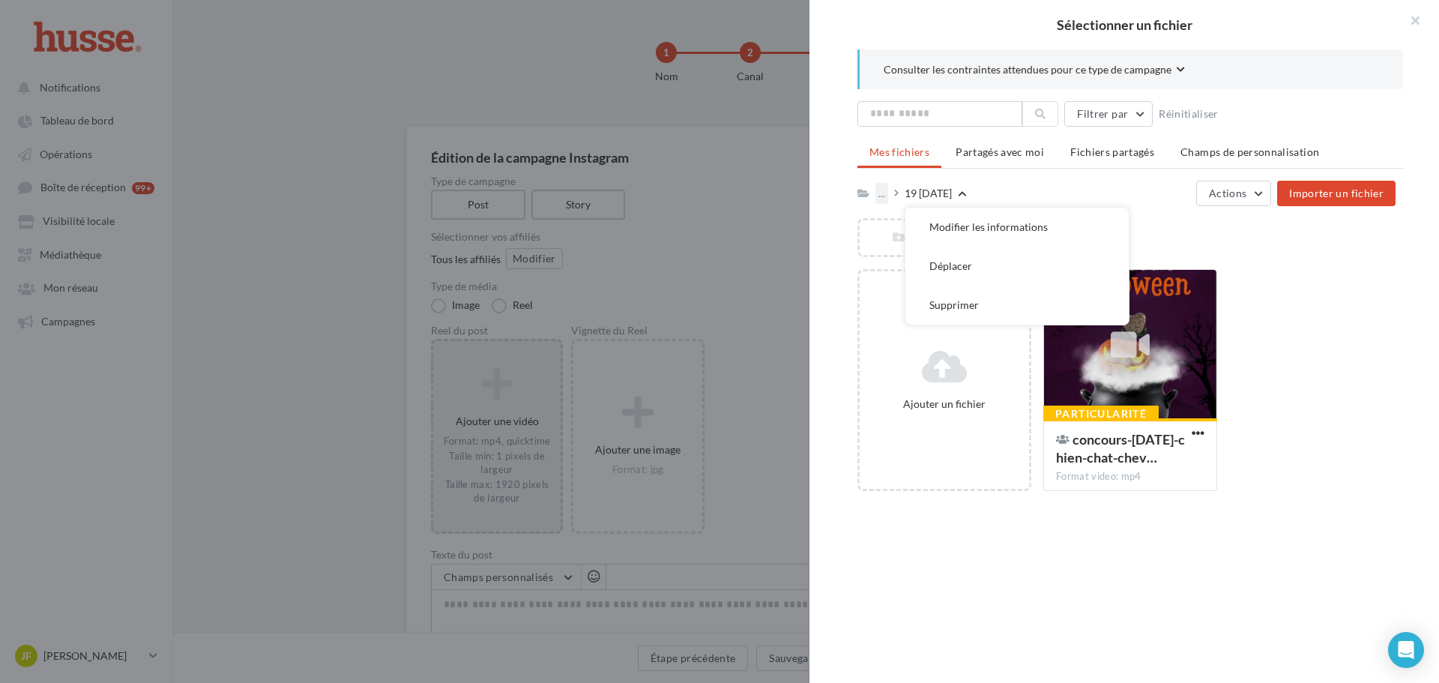
click at [883, 196] on div "..." at bounding box center [882, 193] width 13 height 21
click at [932, 222] on button "Mes fichiers" at bounding box center [987, 230] width 223 height 39
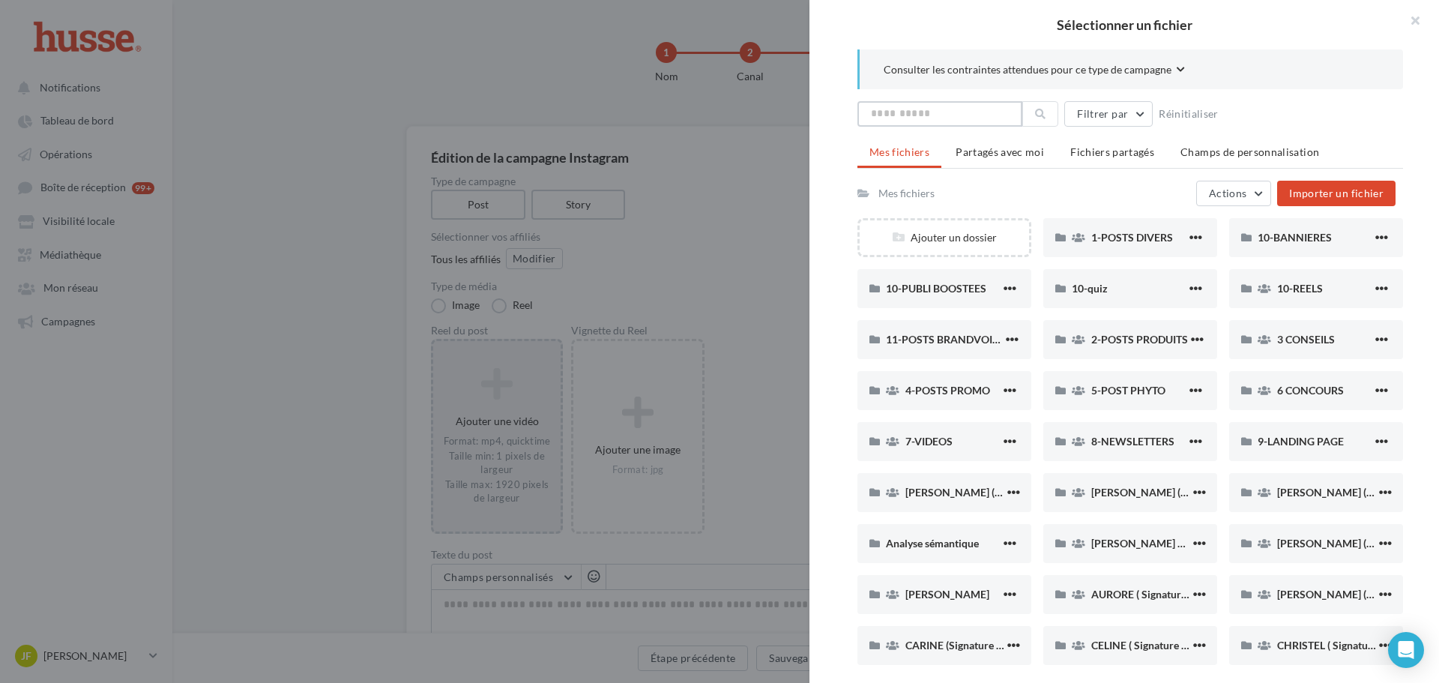
click at [930, 121] on input "text" at bounding box center [940, 113] width 165 height 25
drag, startPoint x: 910, startPoint y: 108, endPoint x: 838, endPoint y: 96, distance: 73.0
click at [839, 99] on div "Consulter les contraintes attendues pour ce type de campagne ***** Filtrer par …" at bounding box center [1131, 356] width 642 height 615
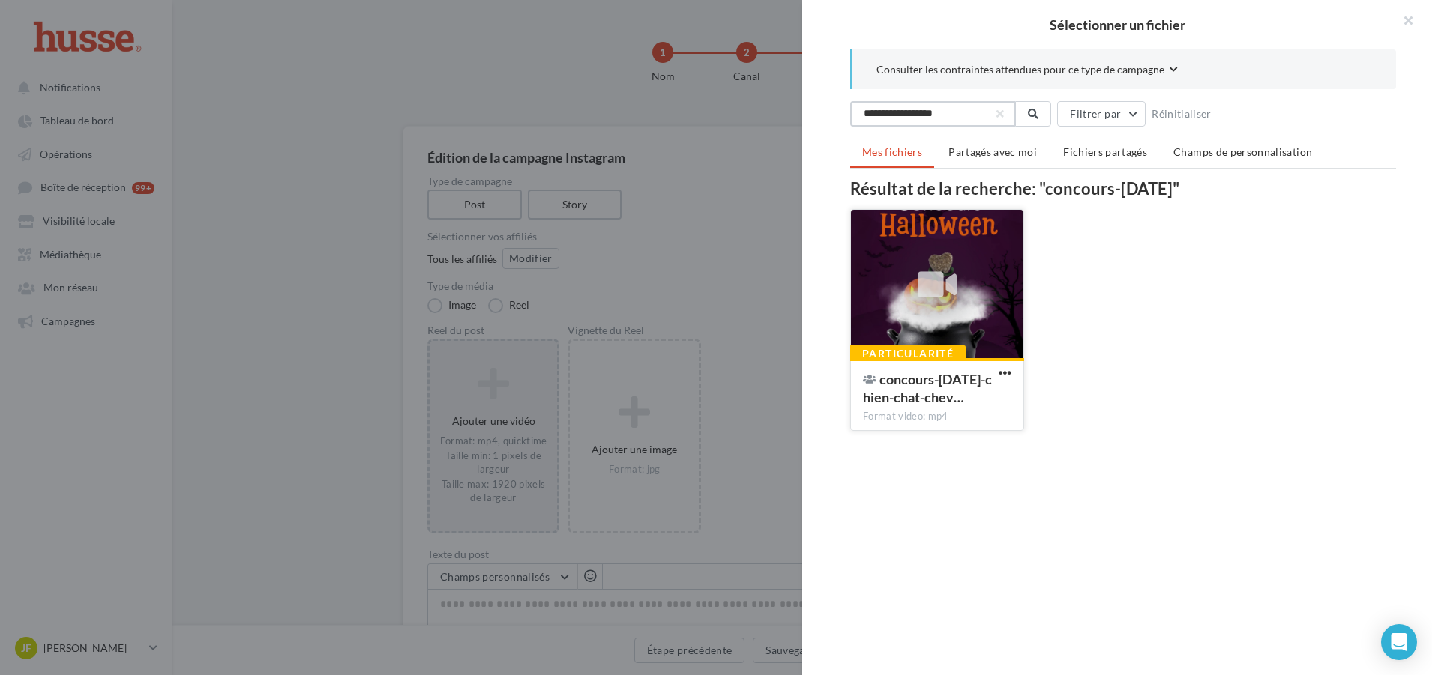
type input "**********"
click at [948, 274] on icon at bounding box center [937, 285] width 39 height 34
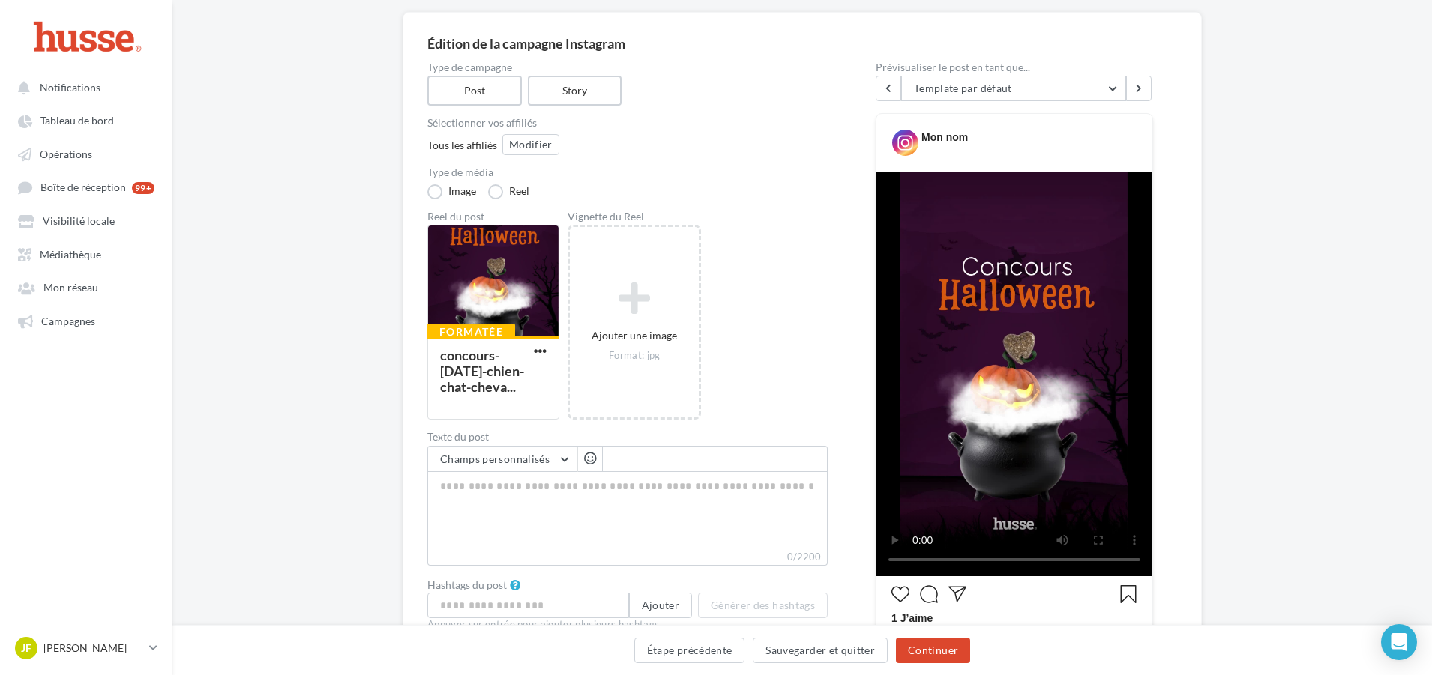
scroll to position [285, 0]
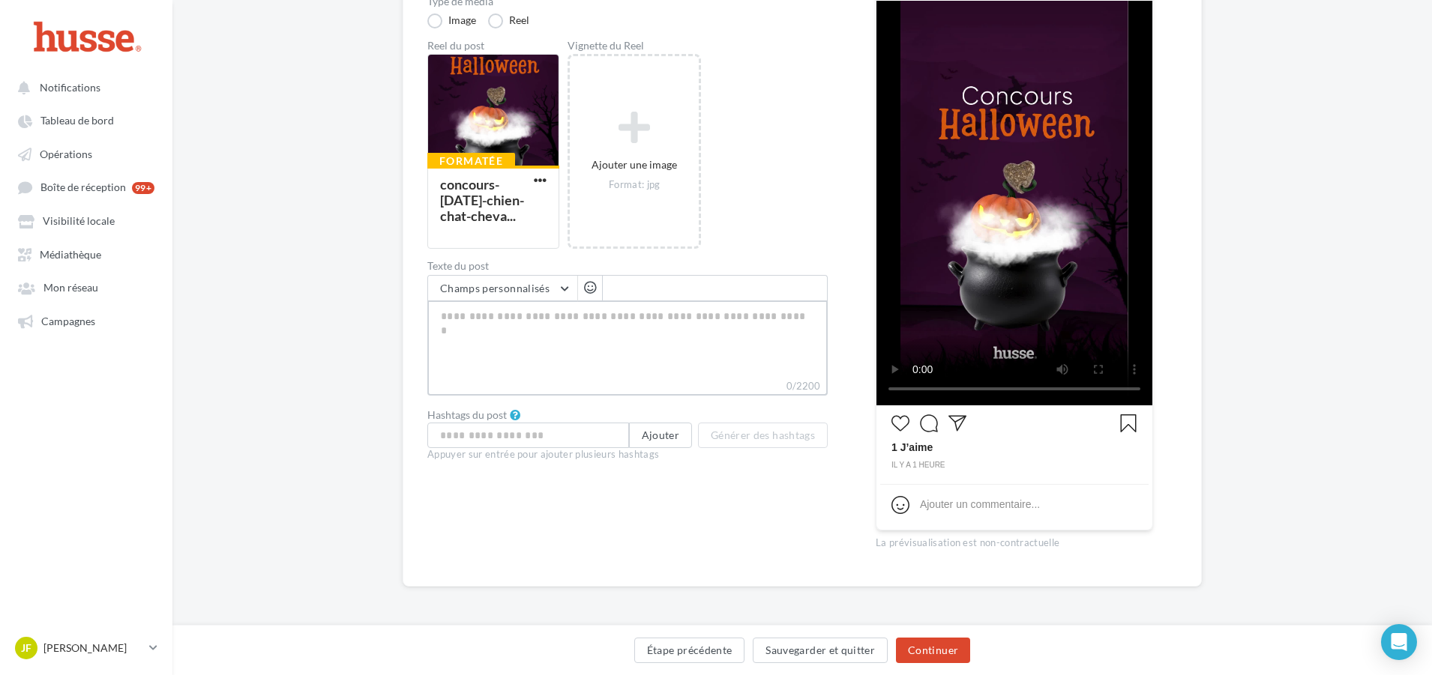
click at [553, 334] on textarea "0/2200" at bounding box center [627, 340] width 400 height 78
paste textarea "**********"
type textarea "**********"
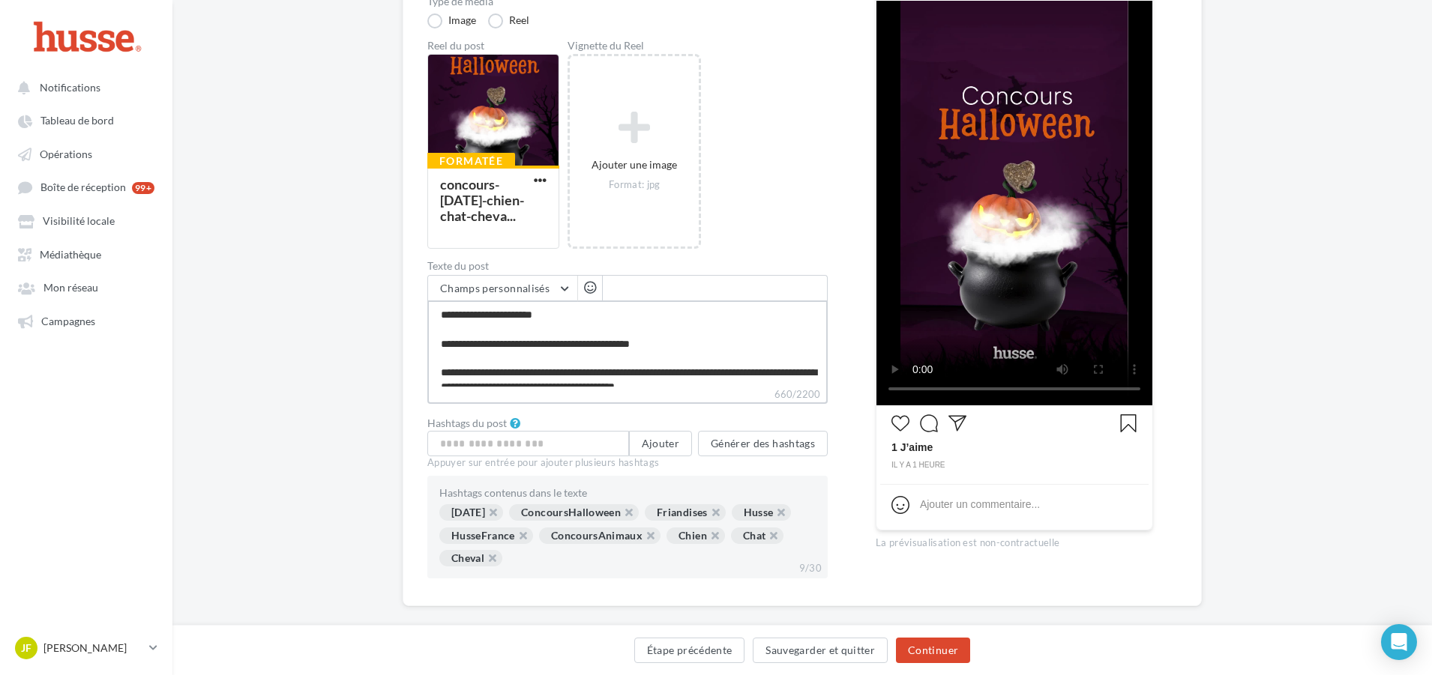
scroll to position [195, 0]
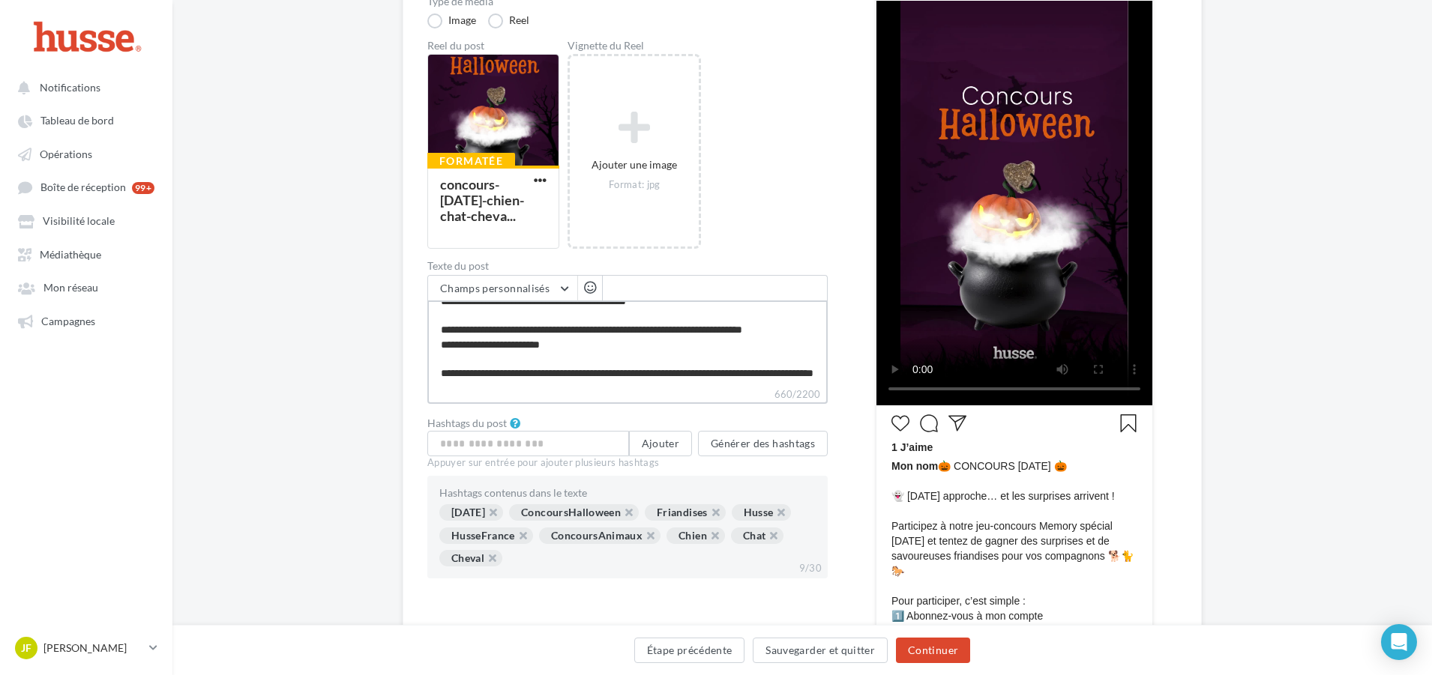
type textarea "**********"
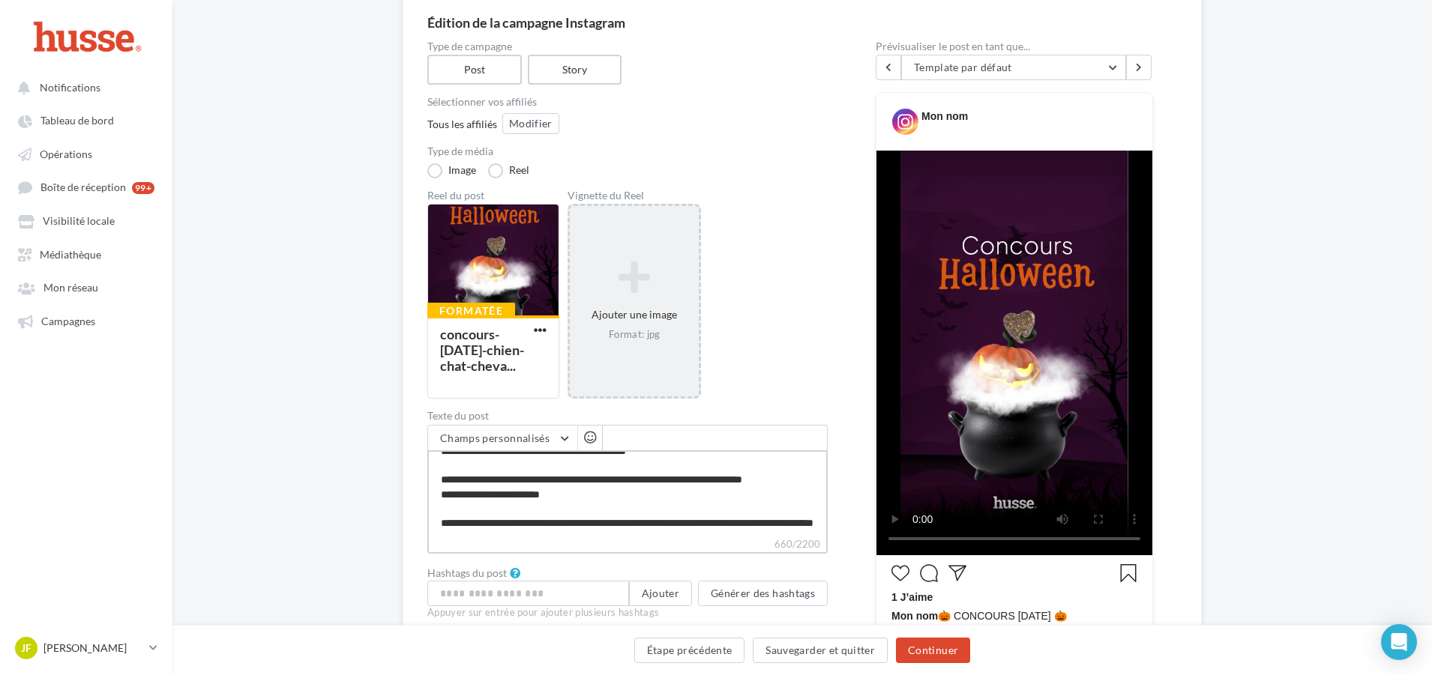
scroll to position [109, 0]
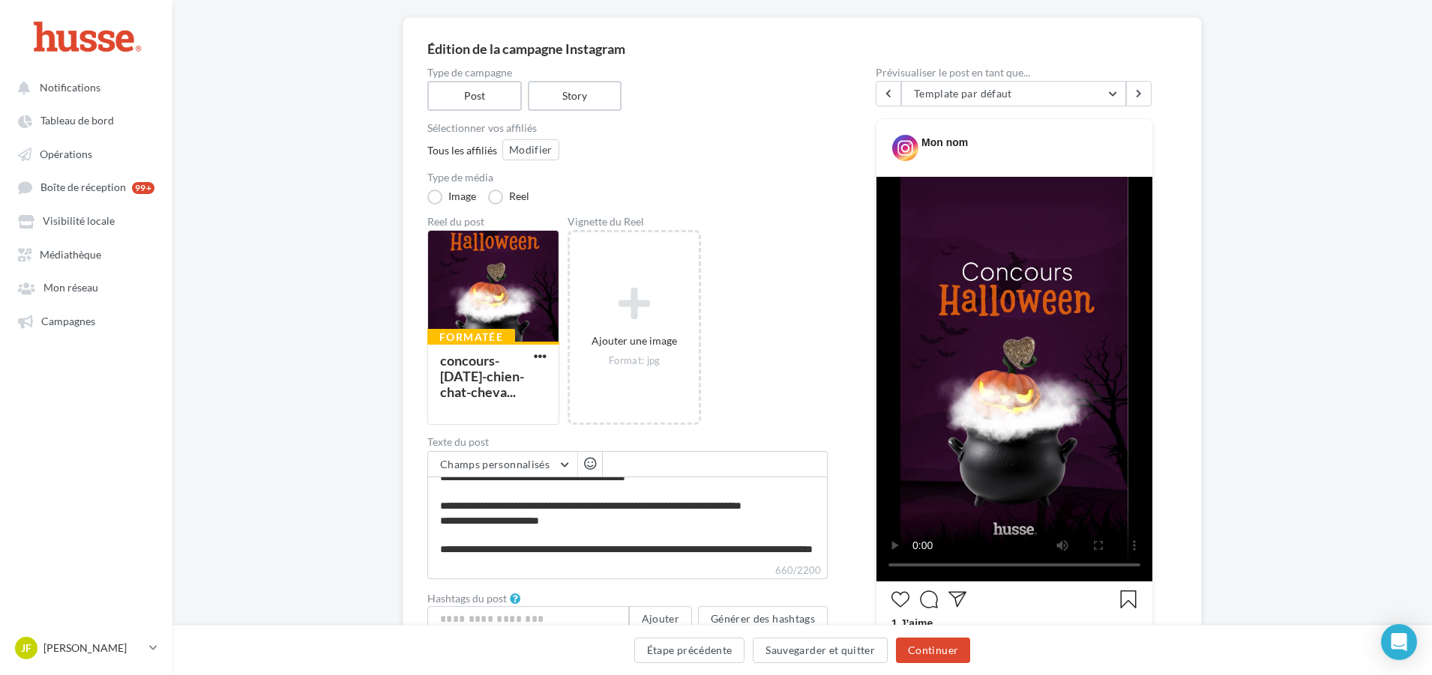
click at [538, 162] on div "Tous les affiliés Modifier" at bounding box center [627, 151] width 400 height 24
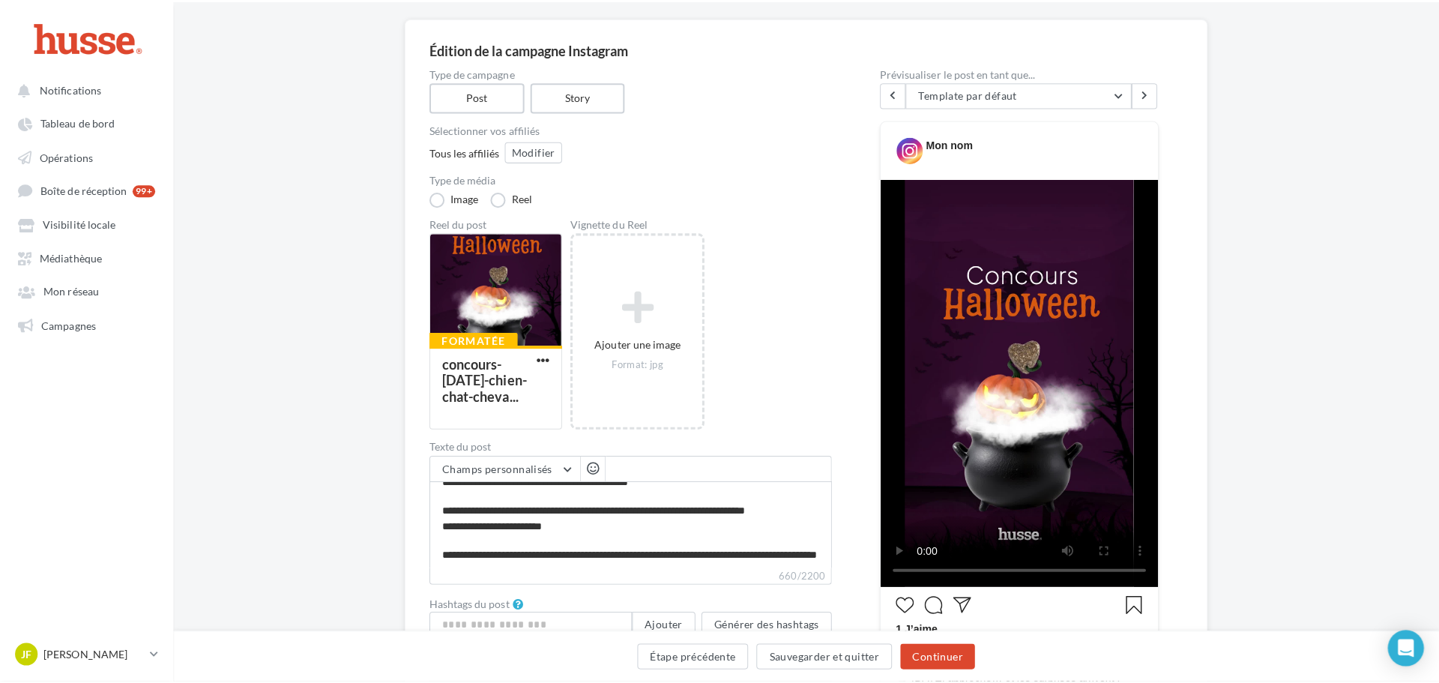
scroll to position [194, 0]
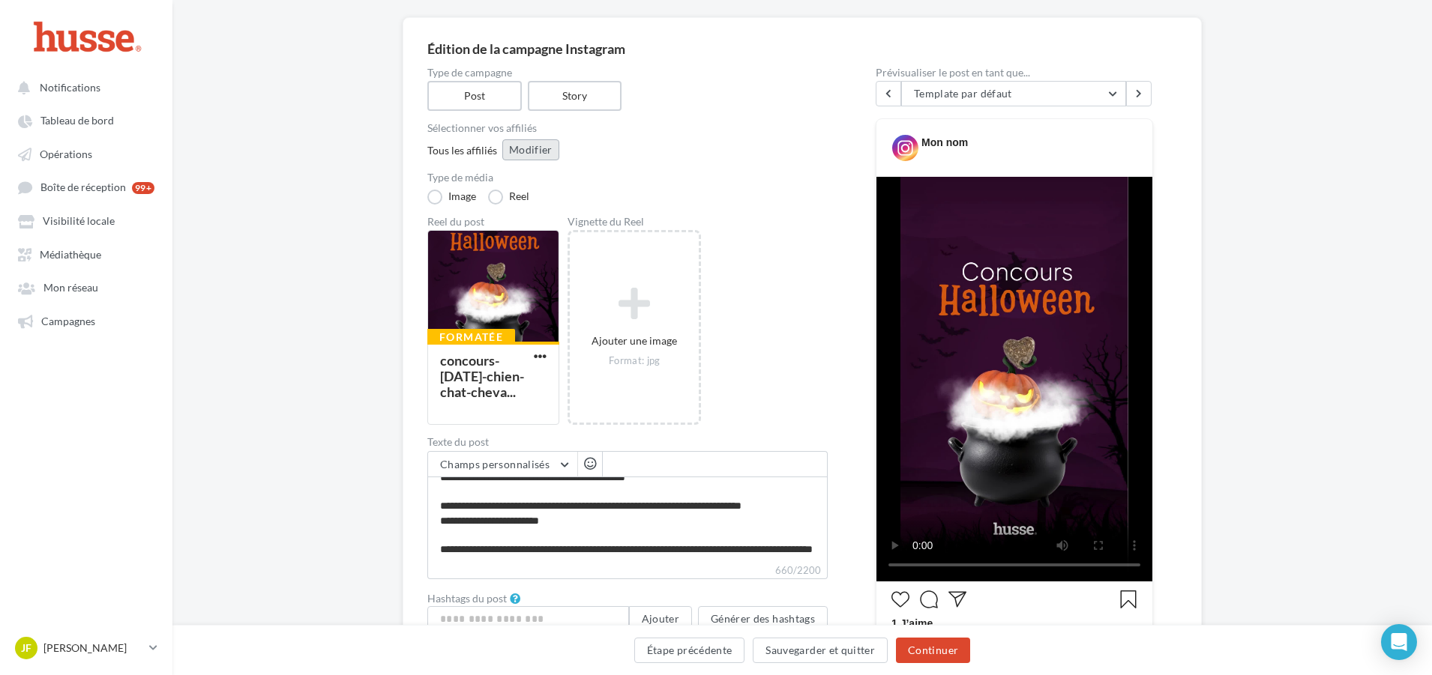
click at [535, 151] on button "Modifier" at bounding box center [530, 149] width 57 height 21
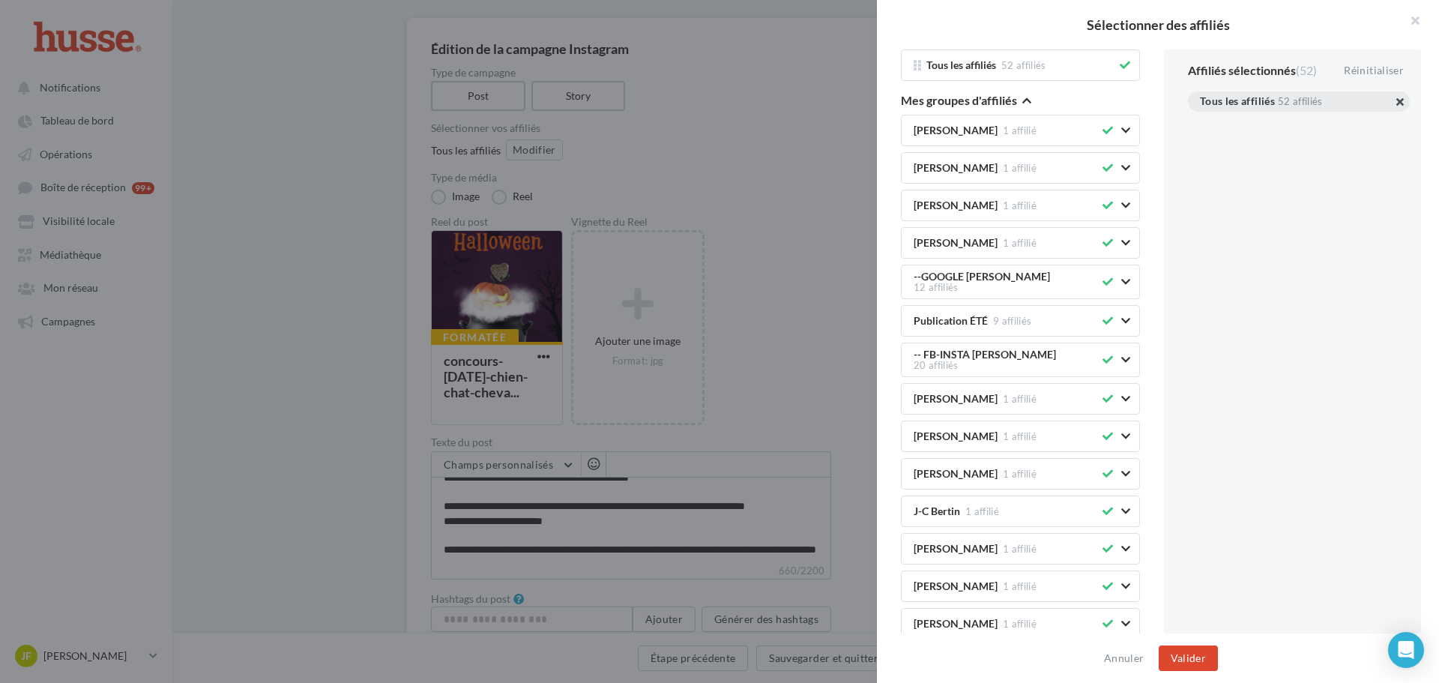
click at [1200, 120] on button "button" at bounding box center [1200, 120] width 0 height 0
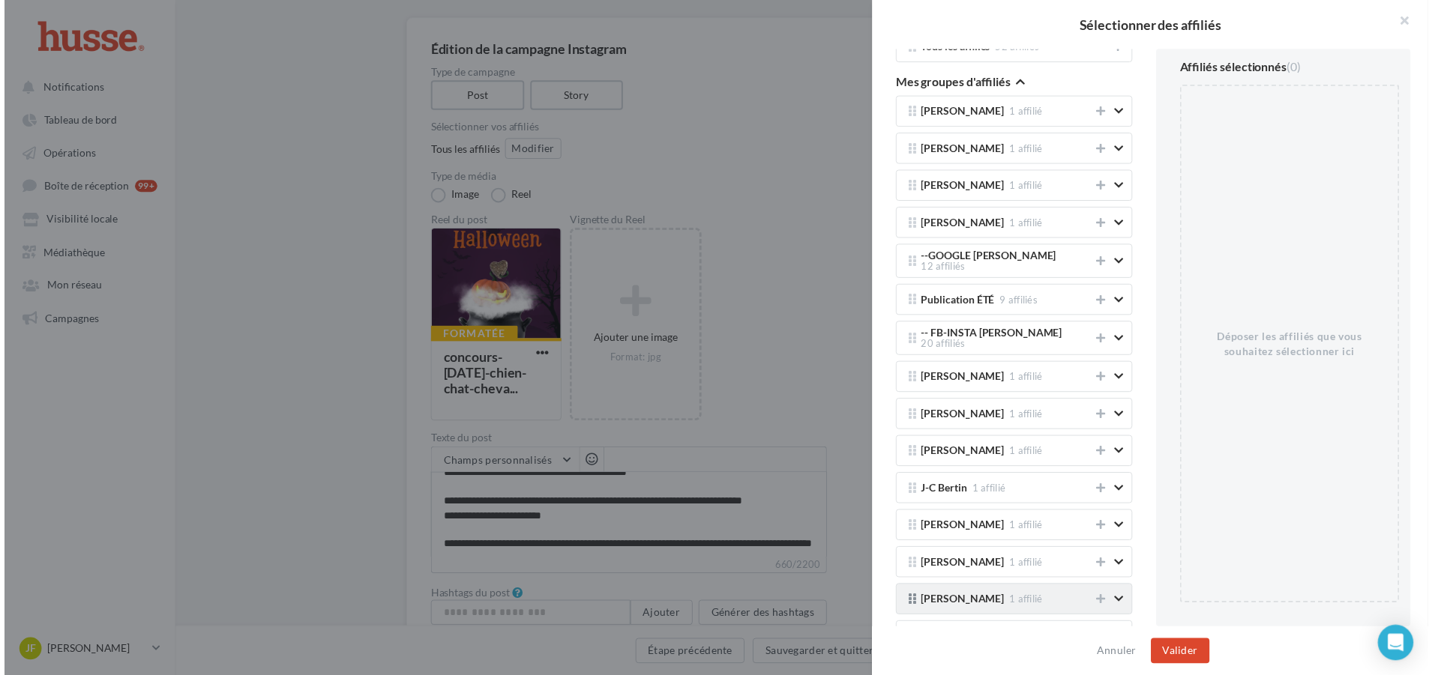
scroll to position [0, 0]
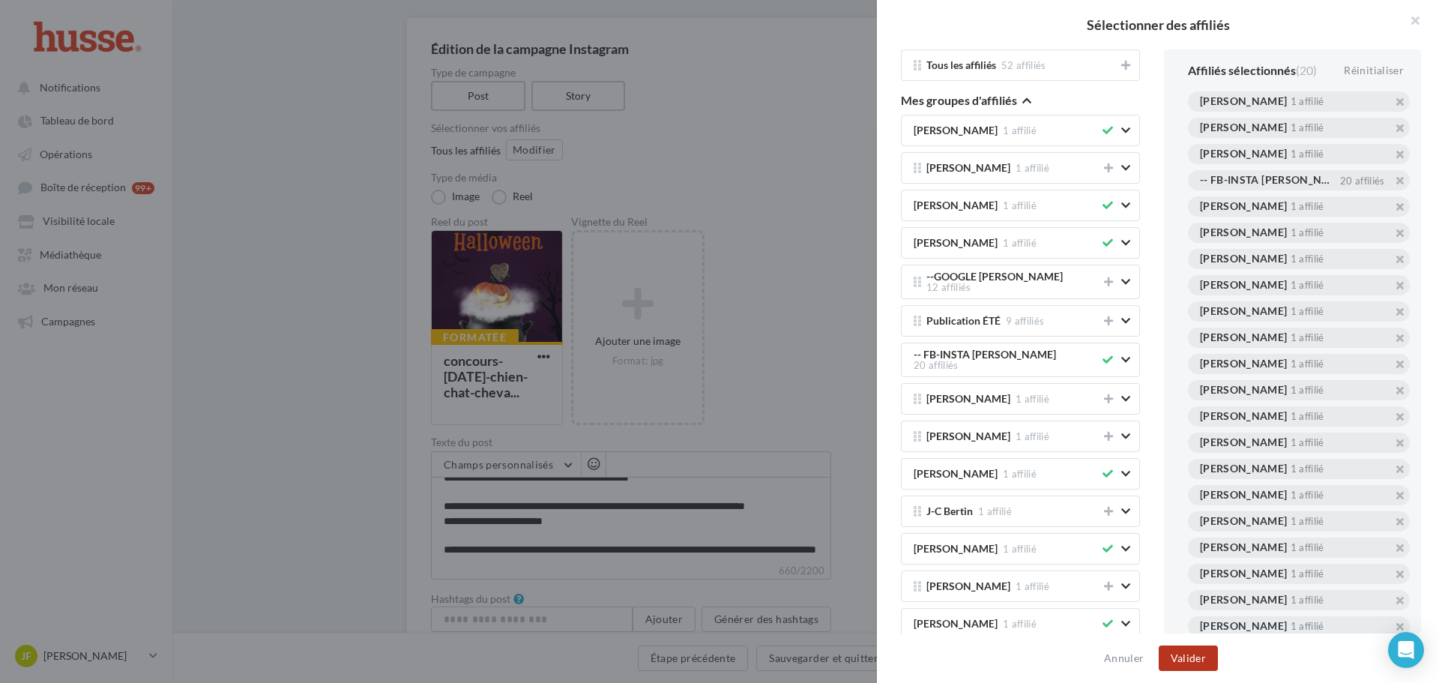
click at [1195, 657] on button "Valider" at bounding box center [1188, 657] width 59 height 25
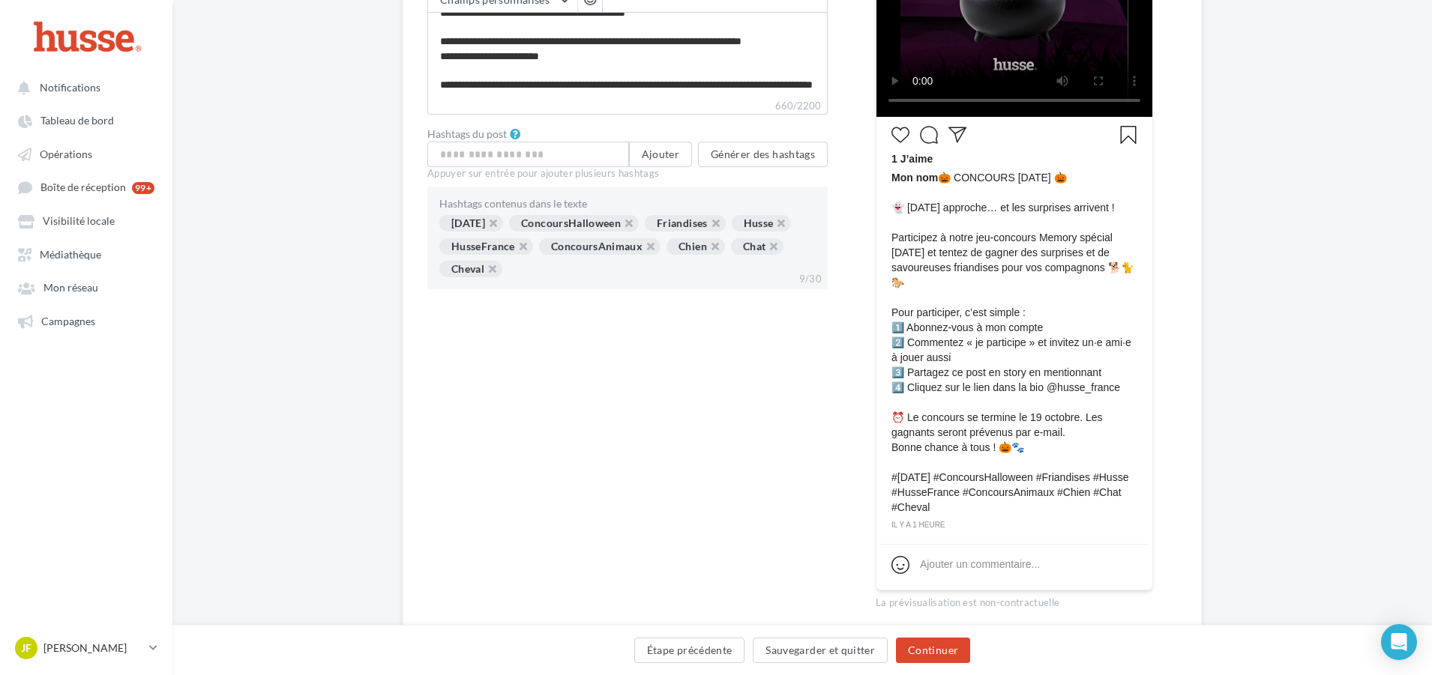
scroll to position [600, 0]
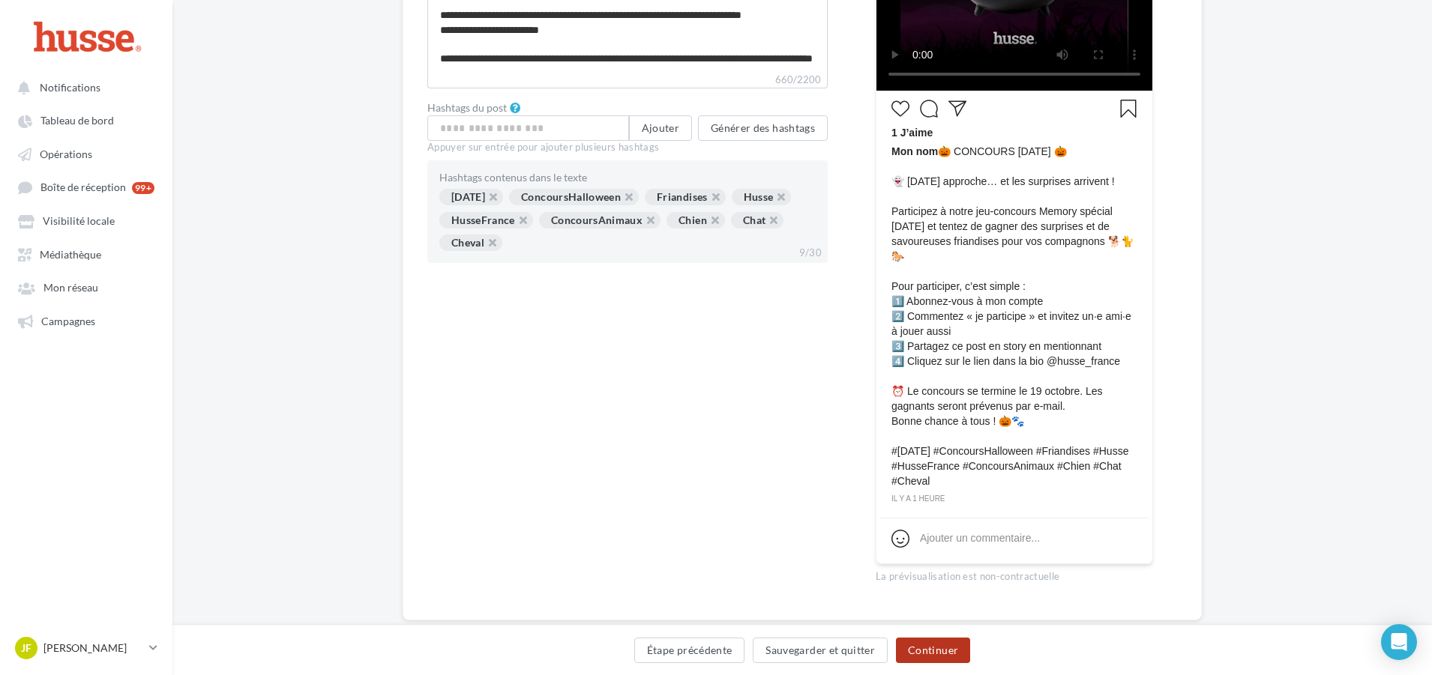
click at [934, 644] on button "Continuer" at bounding box center [933, 650] width 74 height 25
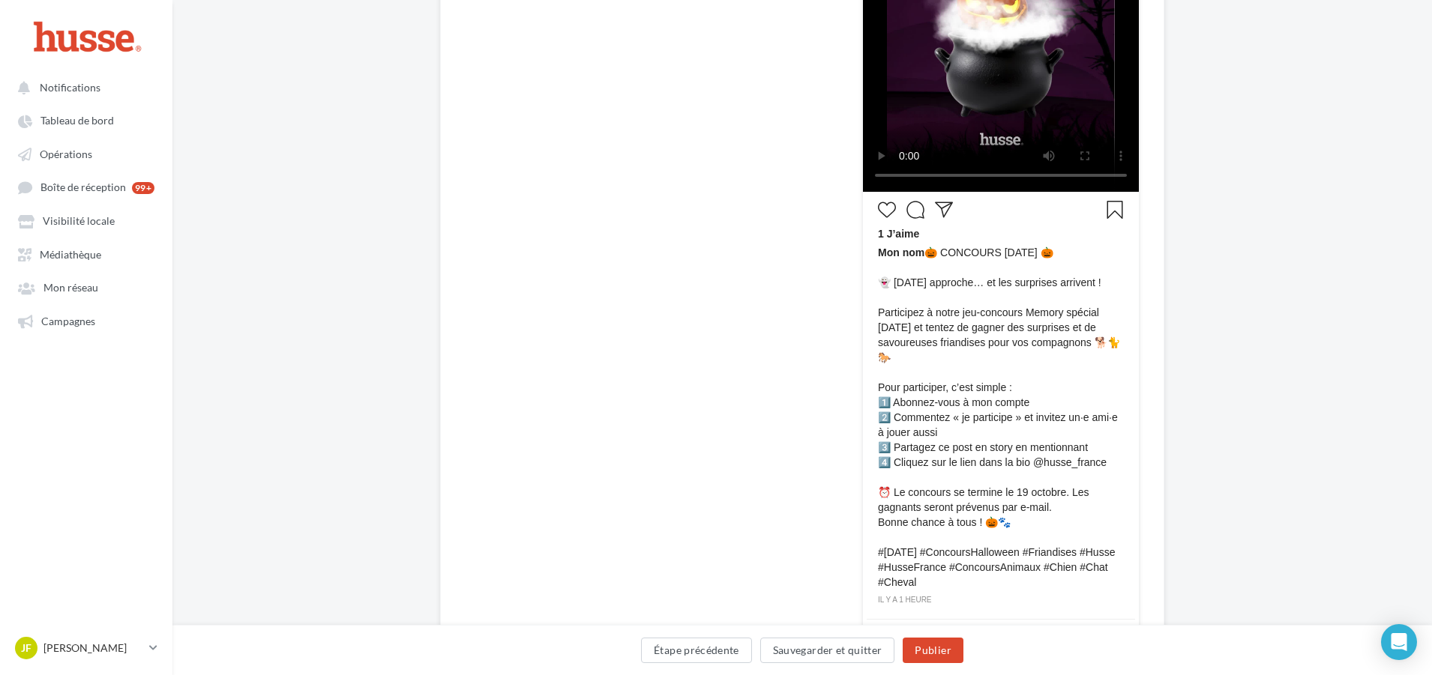
scroll to position [582, 0]
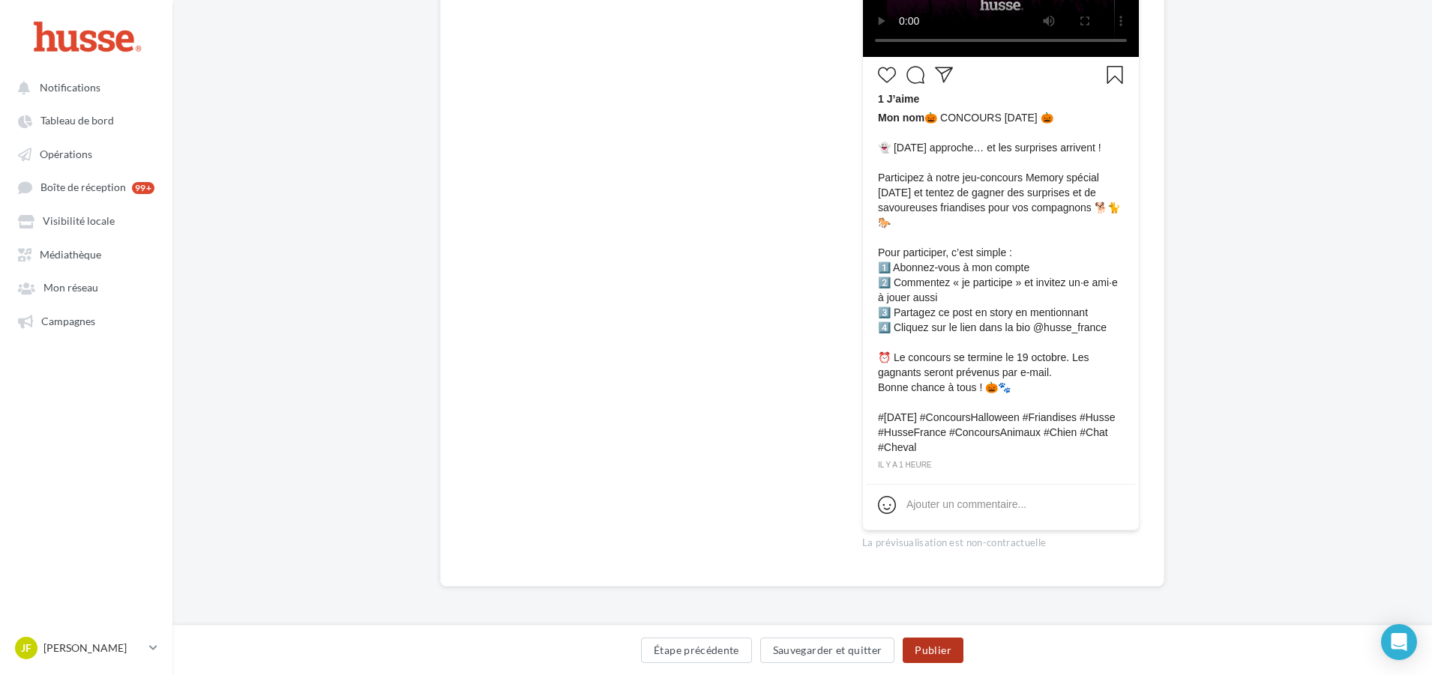
click at [924, 649] on button "Publier" at bounding box center [933, 650] width 60 height 25
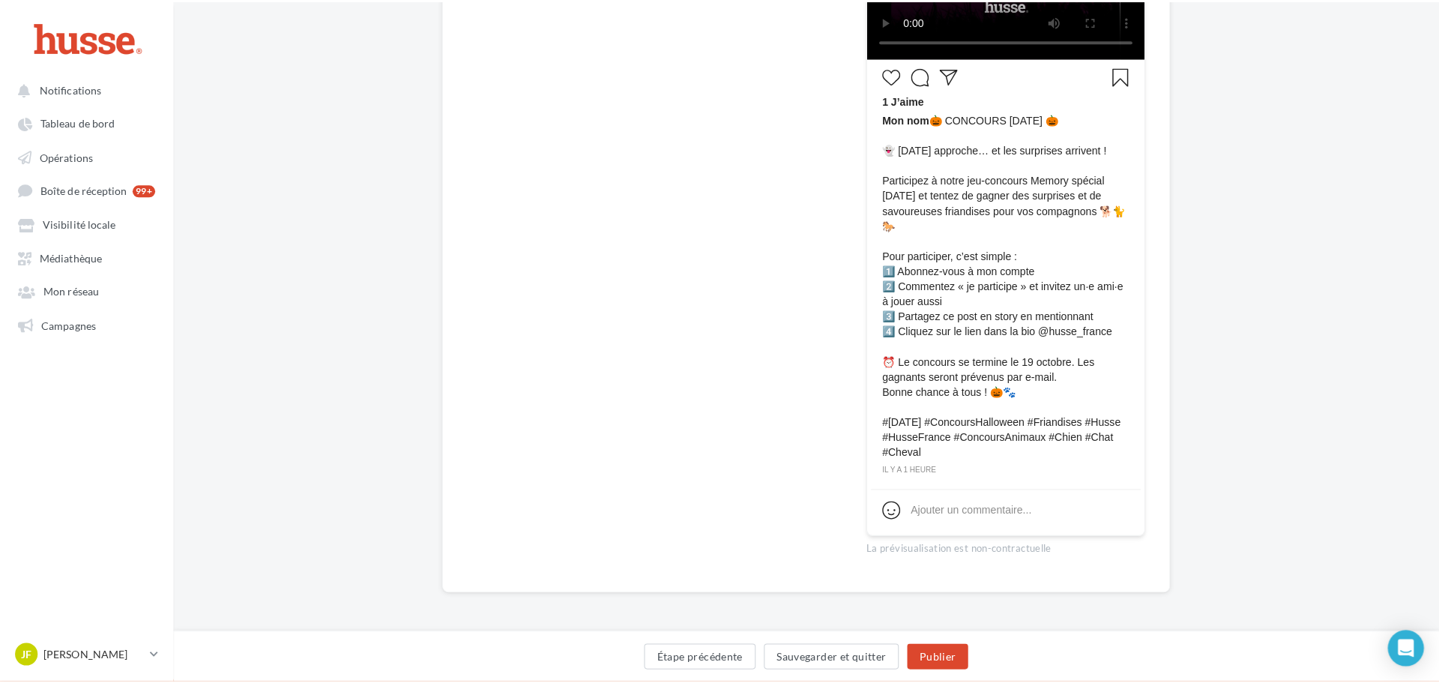
scroll to position [575, 0]
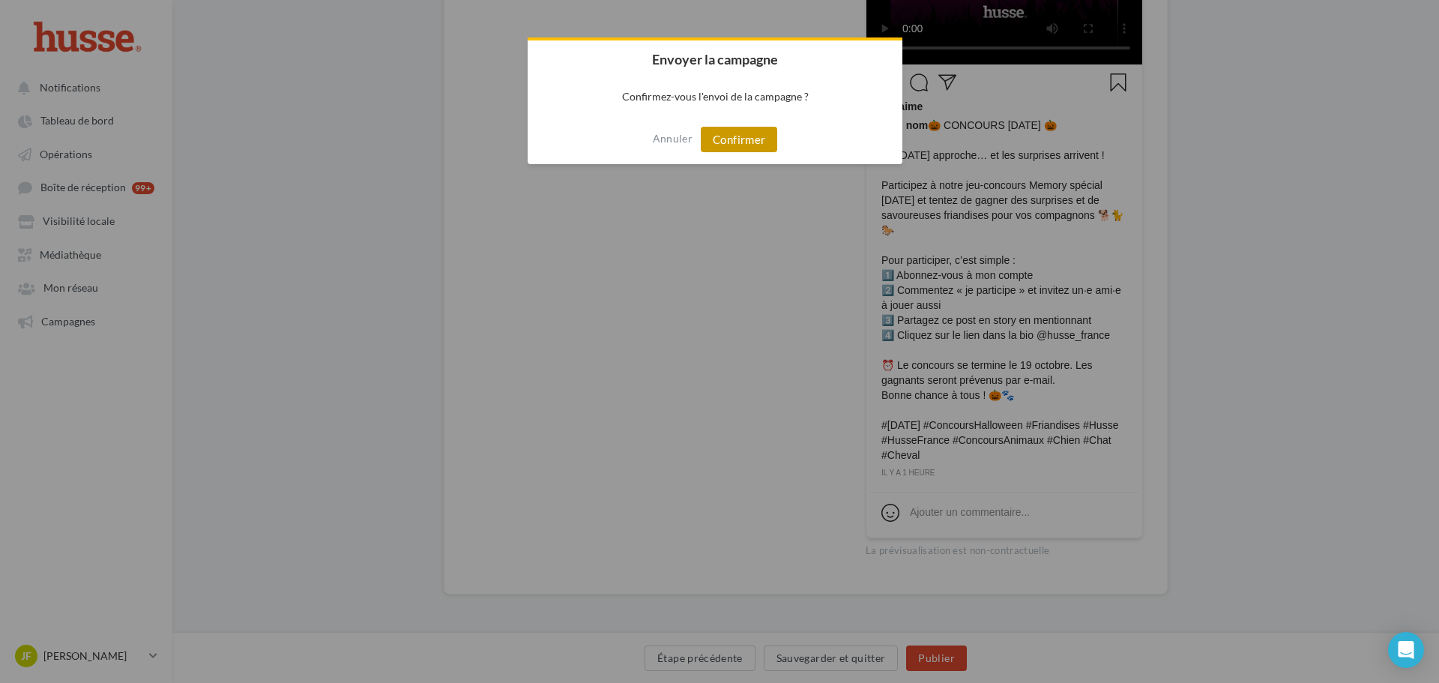
click at [741, 142] on button "Confirmer" at bounding box center [739, 139] width 76 height 25
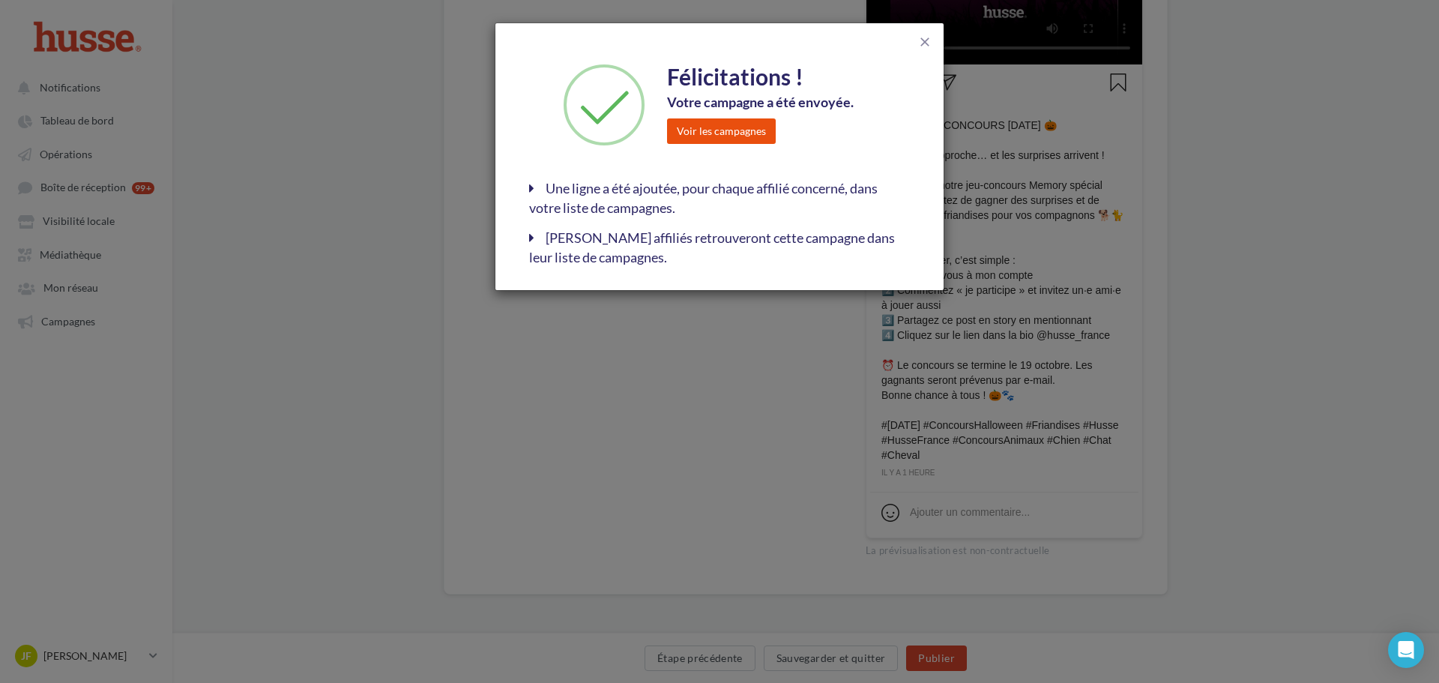
click at [744, 132] on button "Voir les campagnes" at bounding box center [721, 130] width 109 height 25
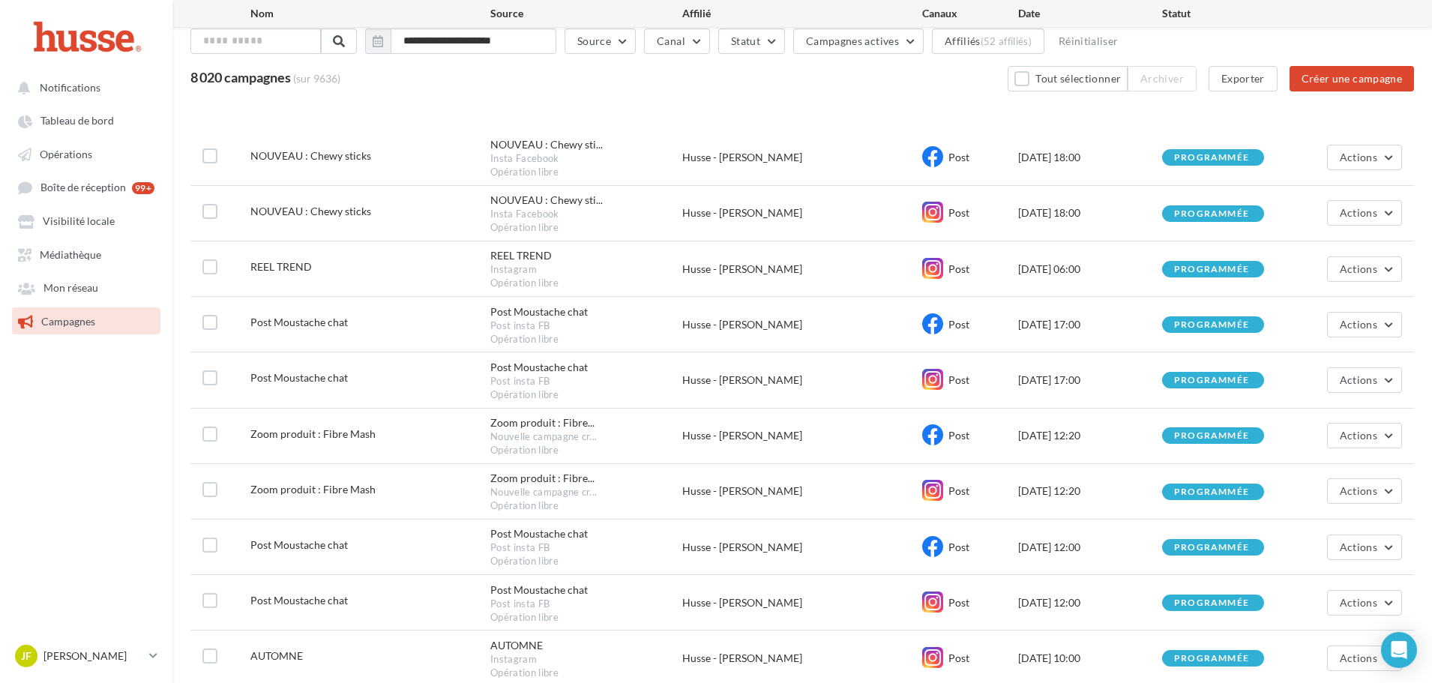
scroll to position [272, 0]
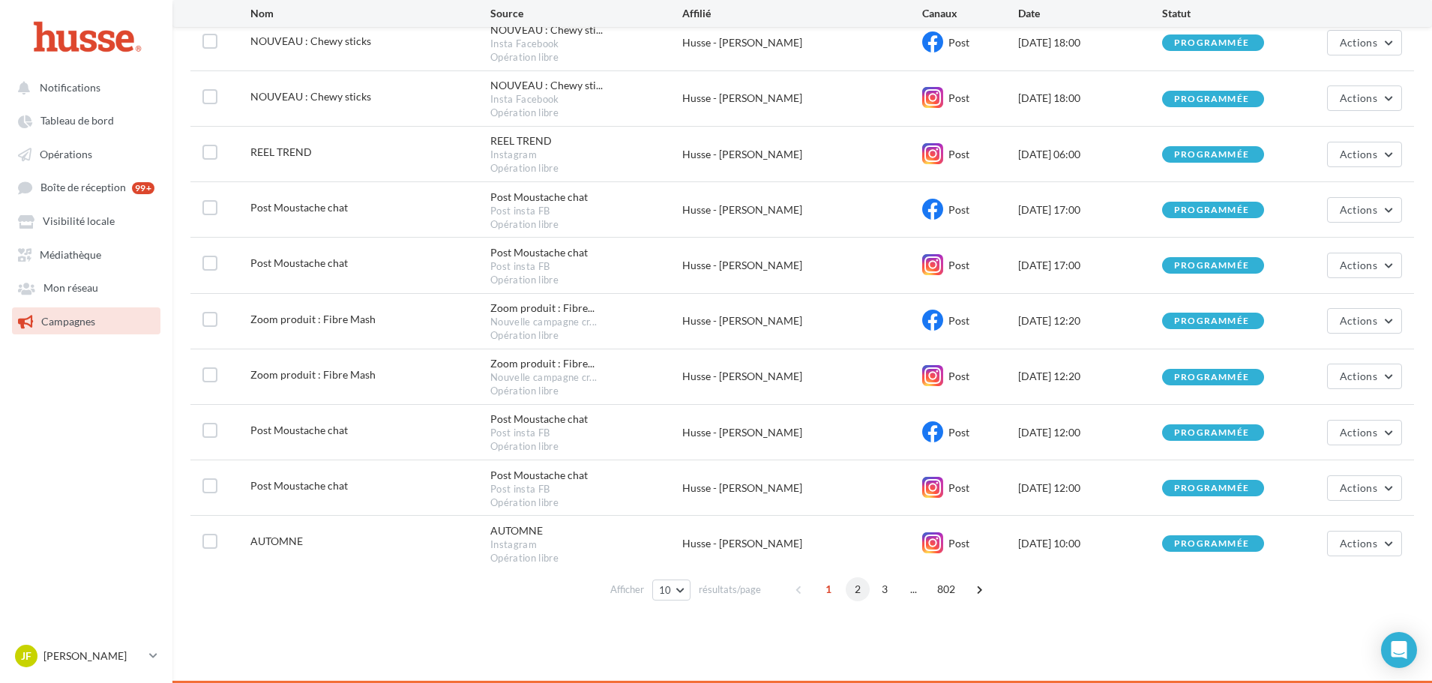
click at [854, 585] on span "2" at bounding box center [858, 589] width 24 height 24
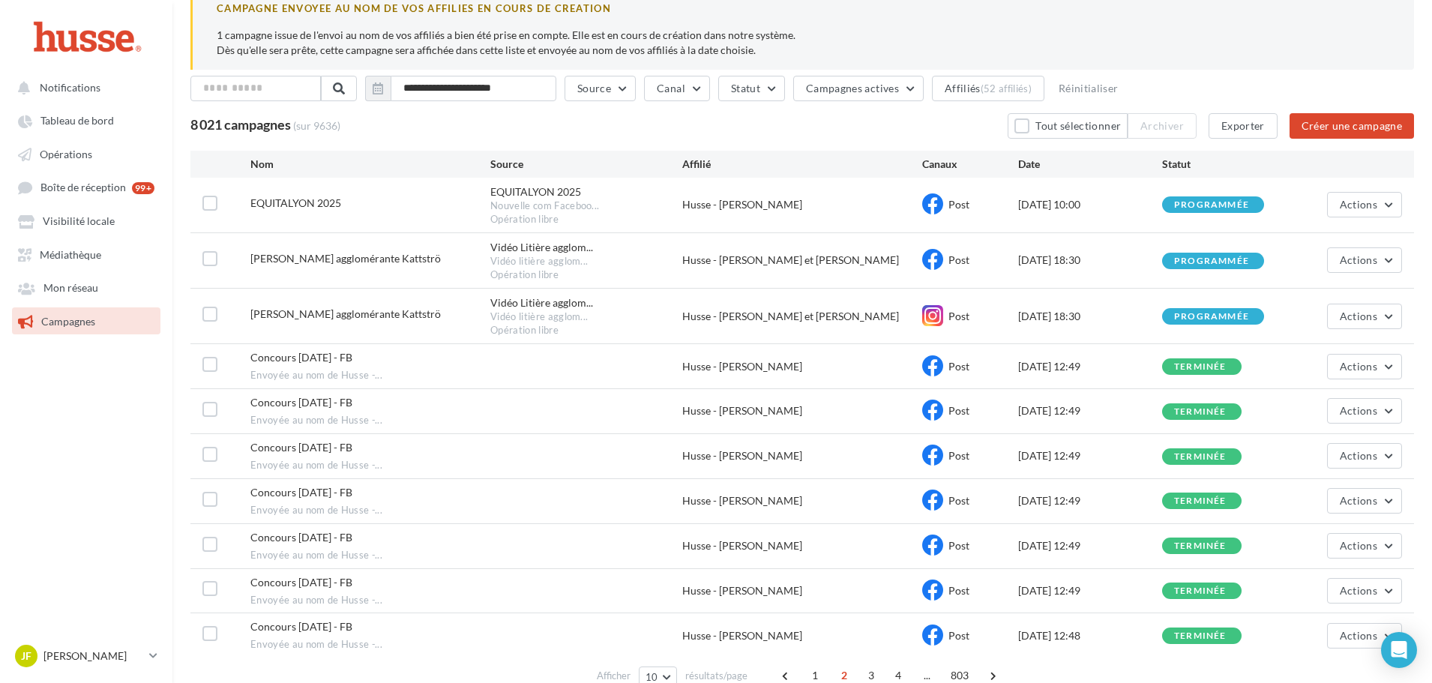
scroll to position [103, 0]
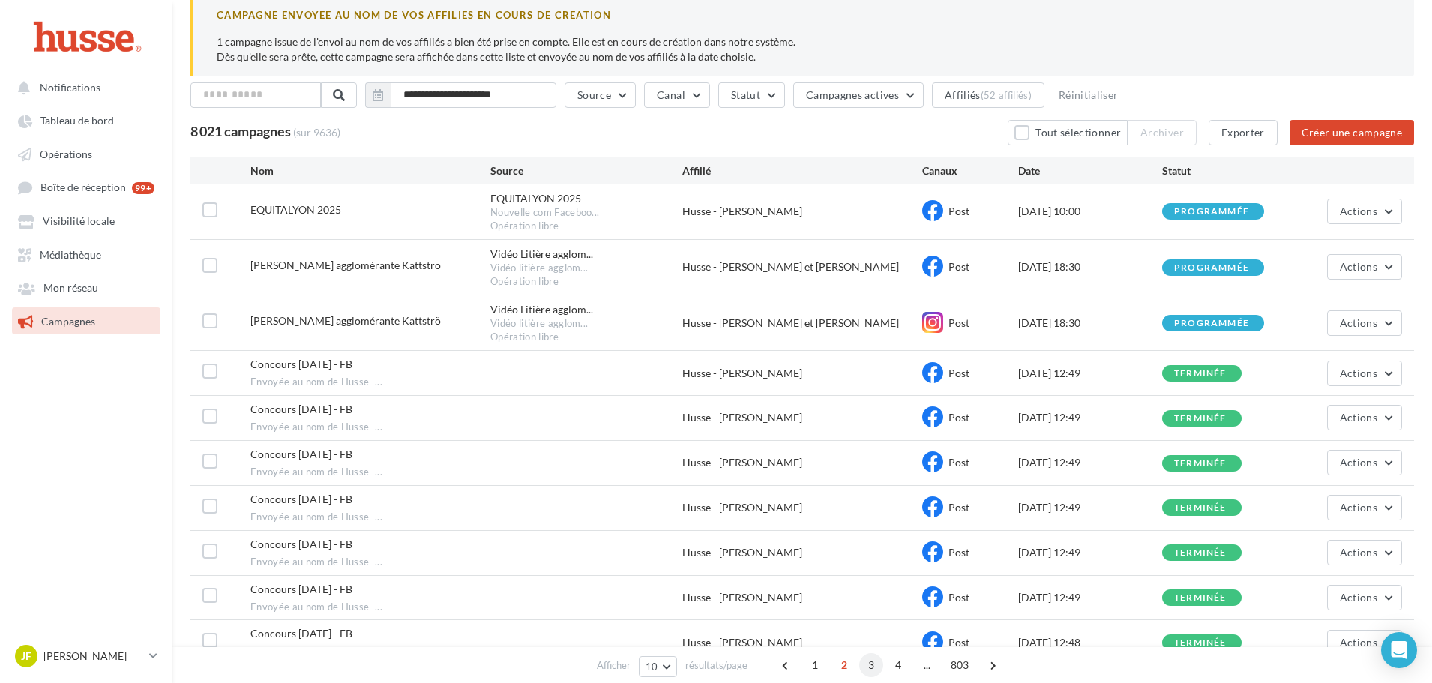
click at [864, 666] on span "3" at bounding box center [871, 665] width 24 height 24
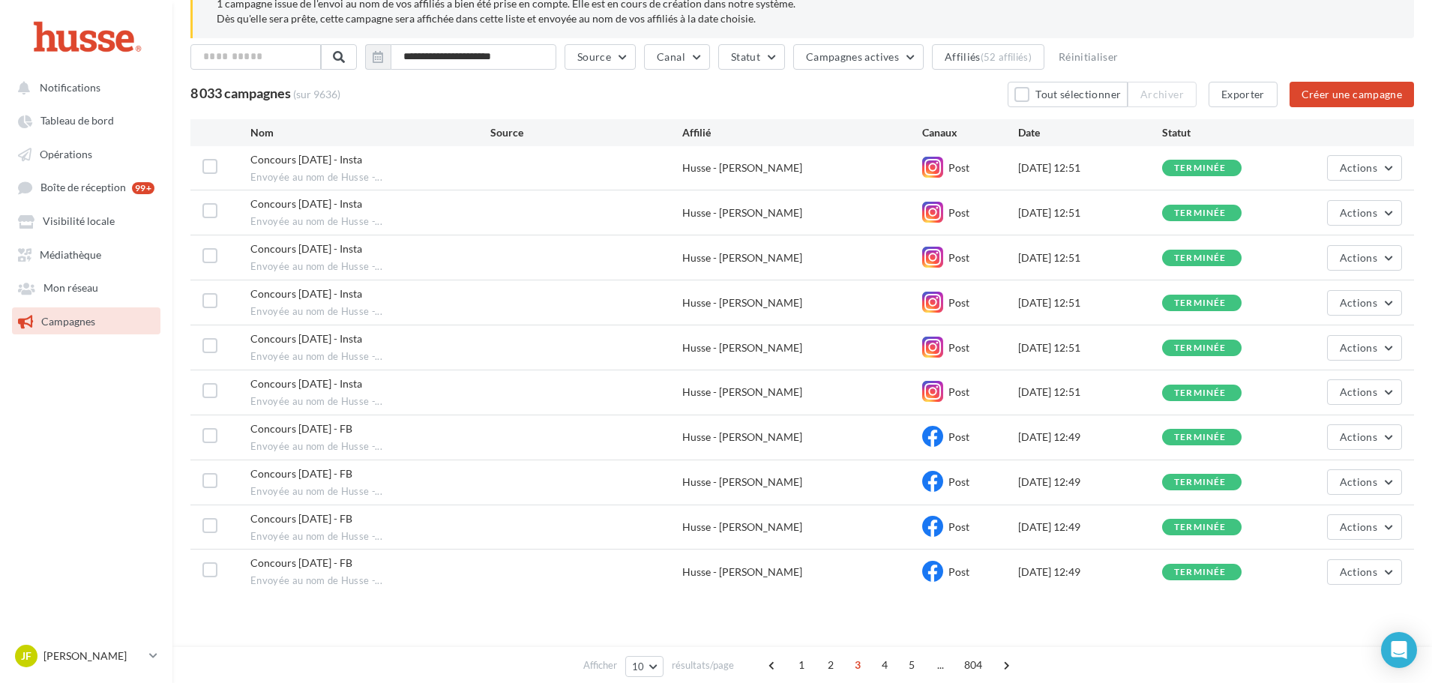
scroll to position [164, 0]
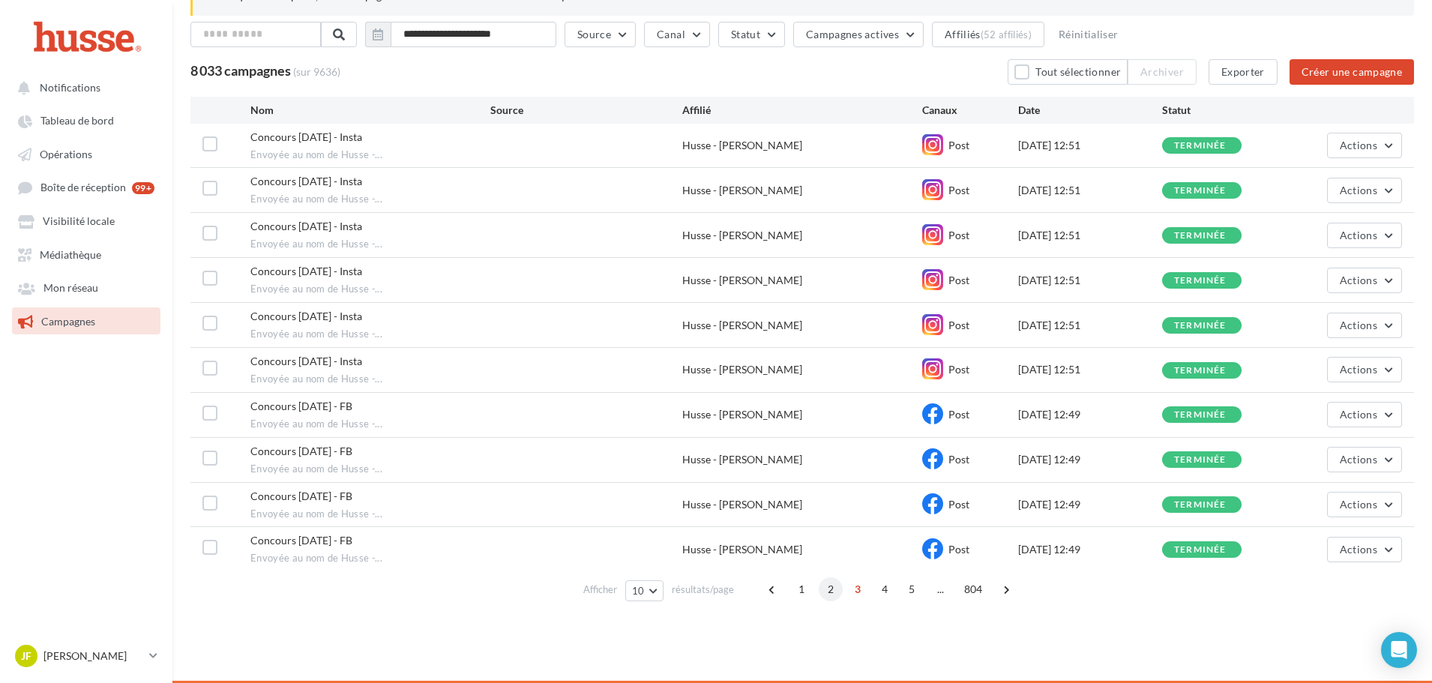
click at [831, 593] on span "2" at bounding box center [831, 589] width 24 height 24
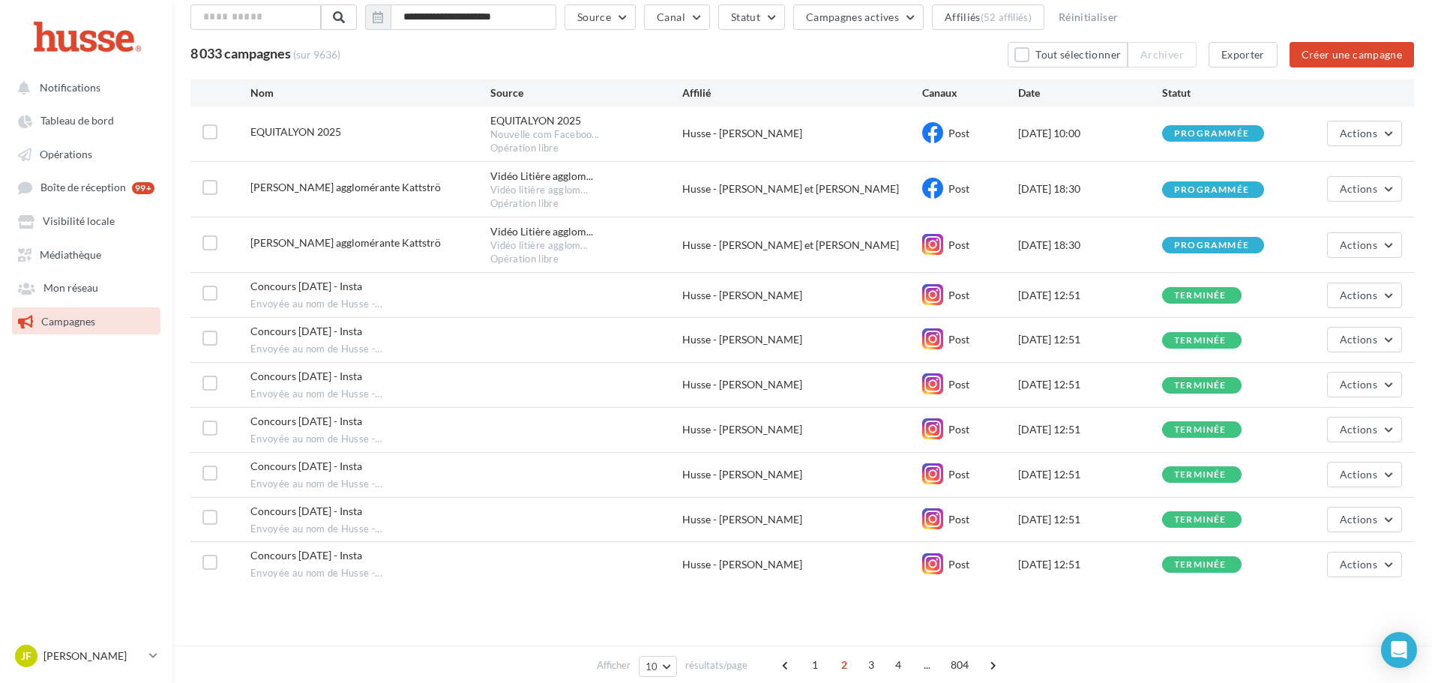
scroll to position [196, 0]
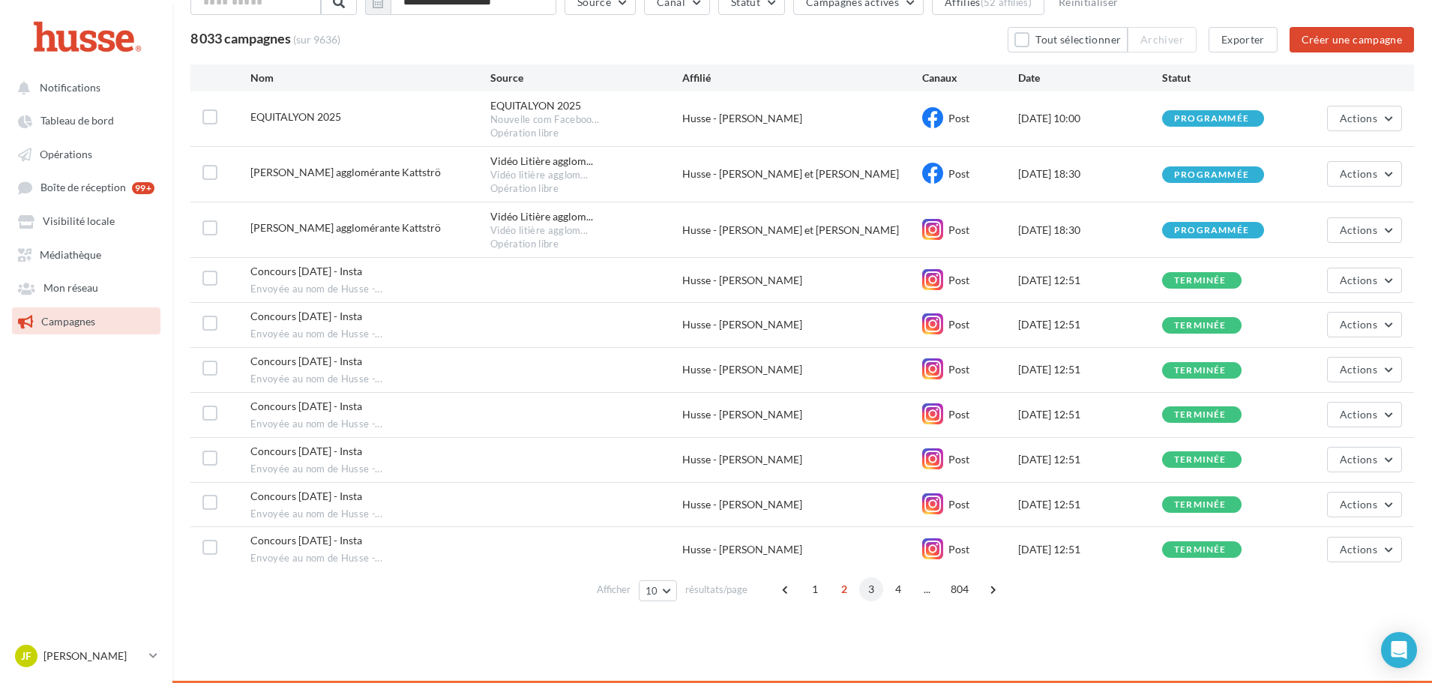
click at [863, 594] on span "3" at bounding box center [871, 589] width 24 height 24
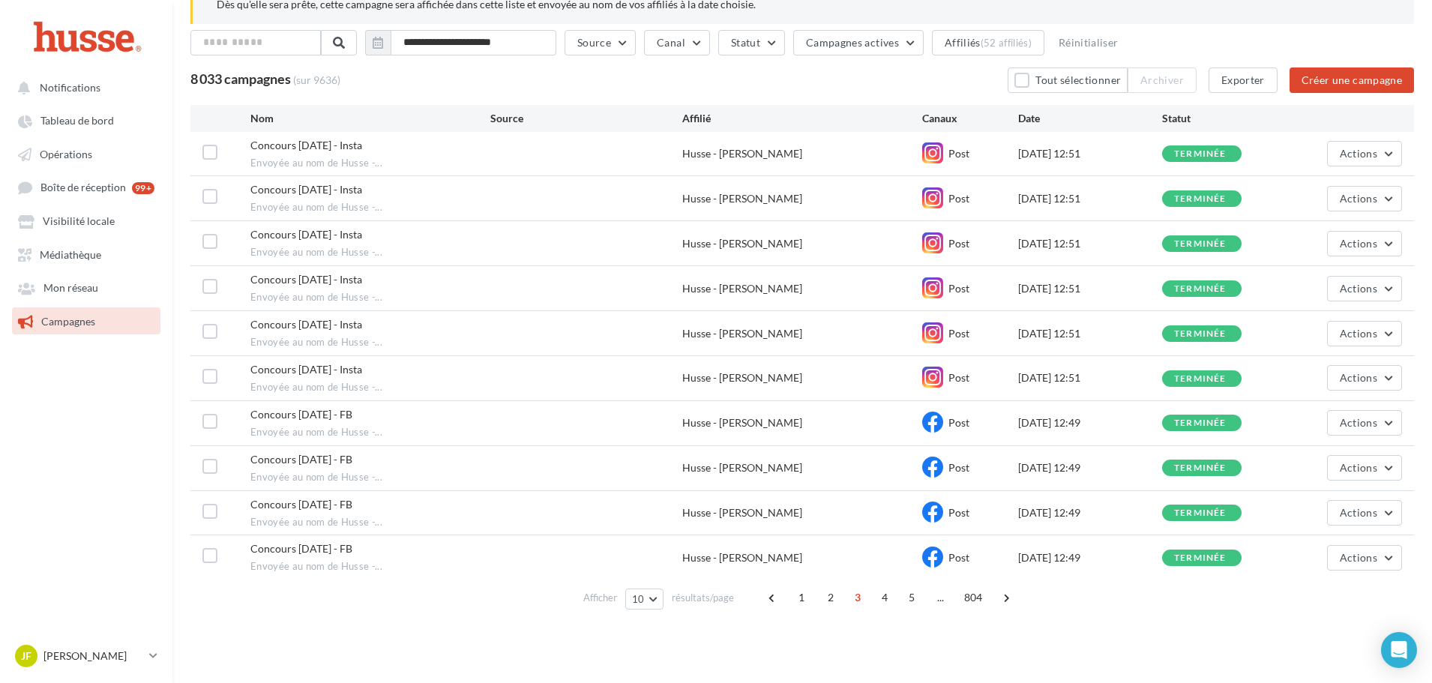
scroll to position [164, 0]
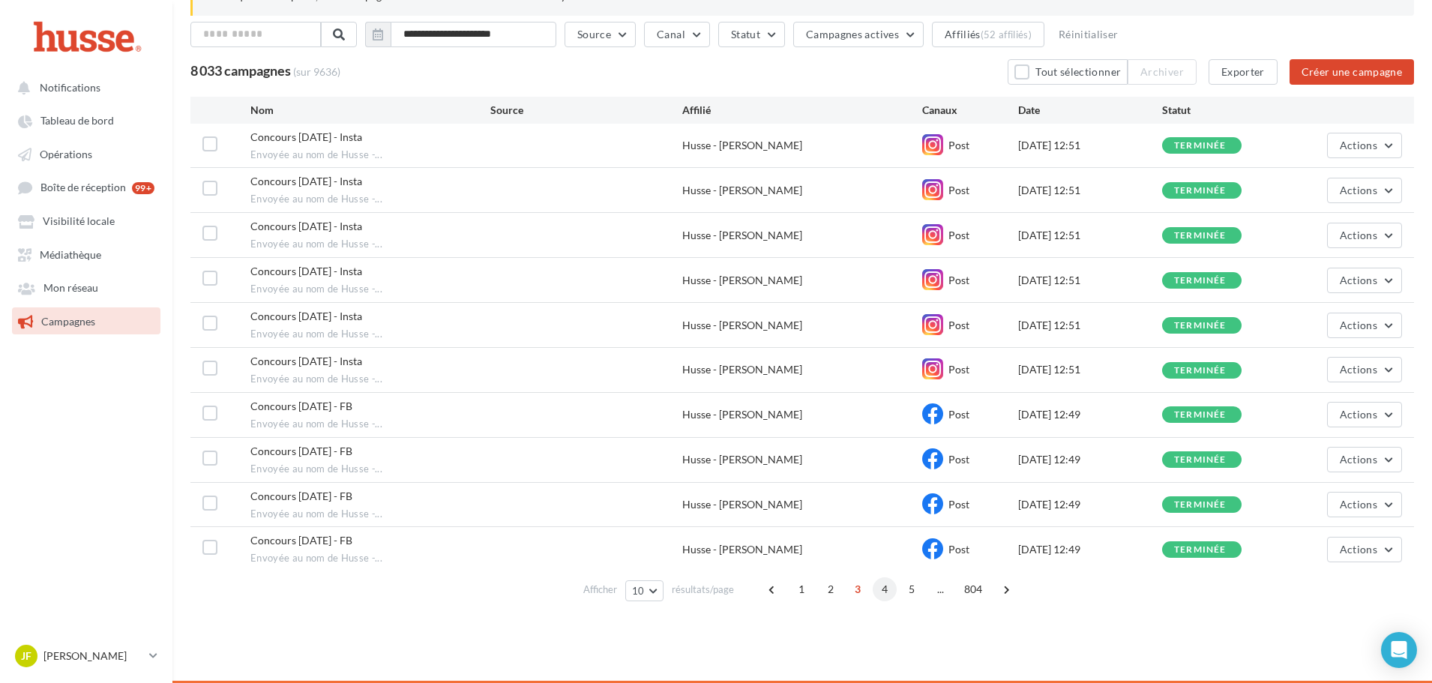
click at [888, 591] on span "4" at bounding box center [885, 589] width 24 height 24
click at [897, 590] on span "5" at bounding box center [898, 589] width 24 height 24
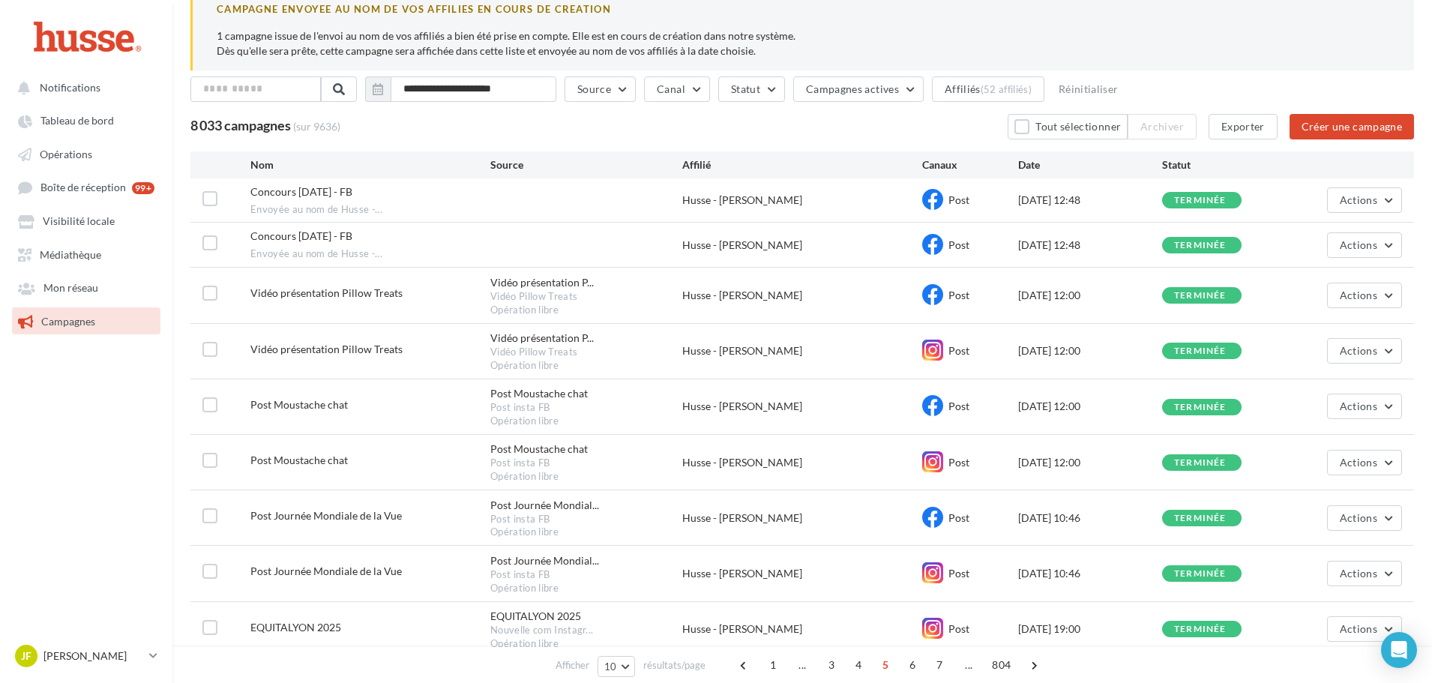
scroll to position [0, 0]
